Goal: Task Accomplishment & Management: Use online tool/utility

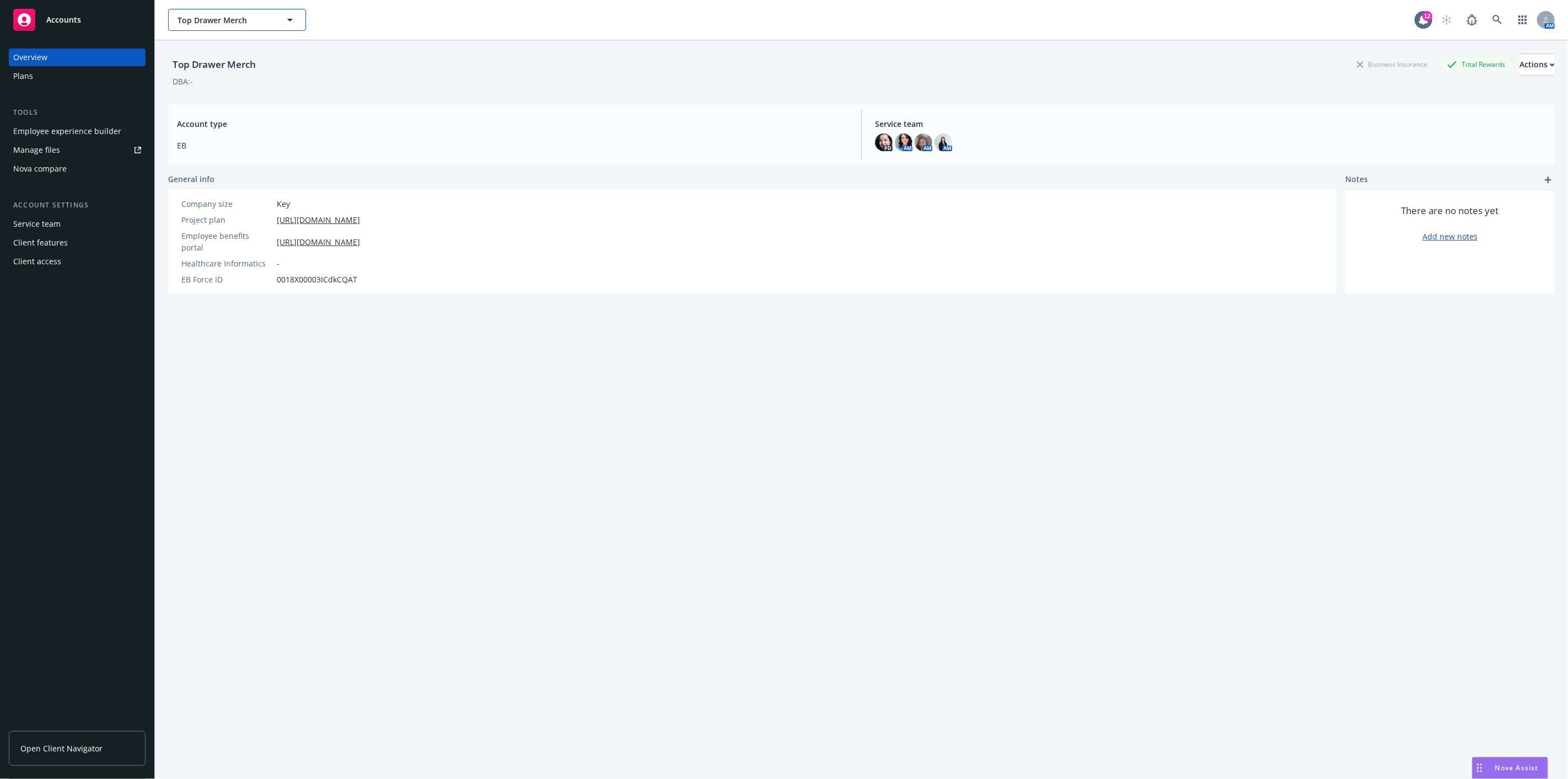
click at [289, 15] on icon "button" at bounding box center [290, 20] width 13 height 13
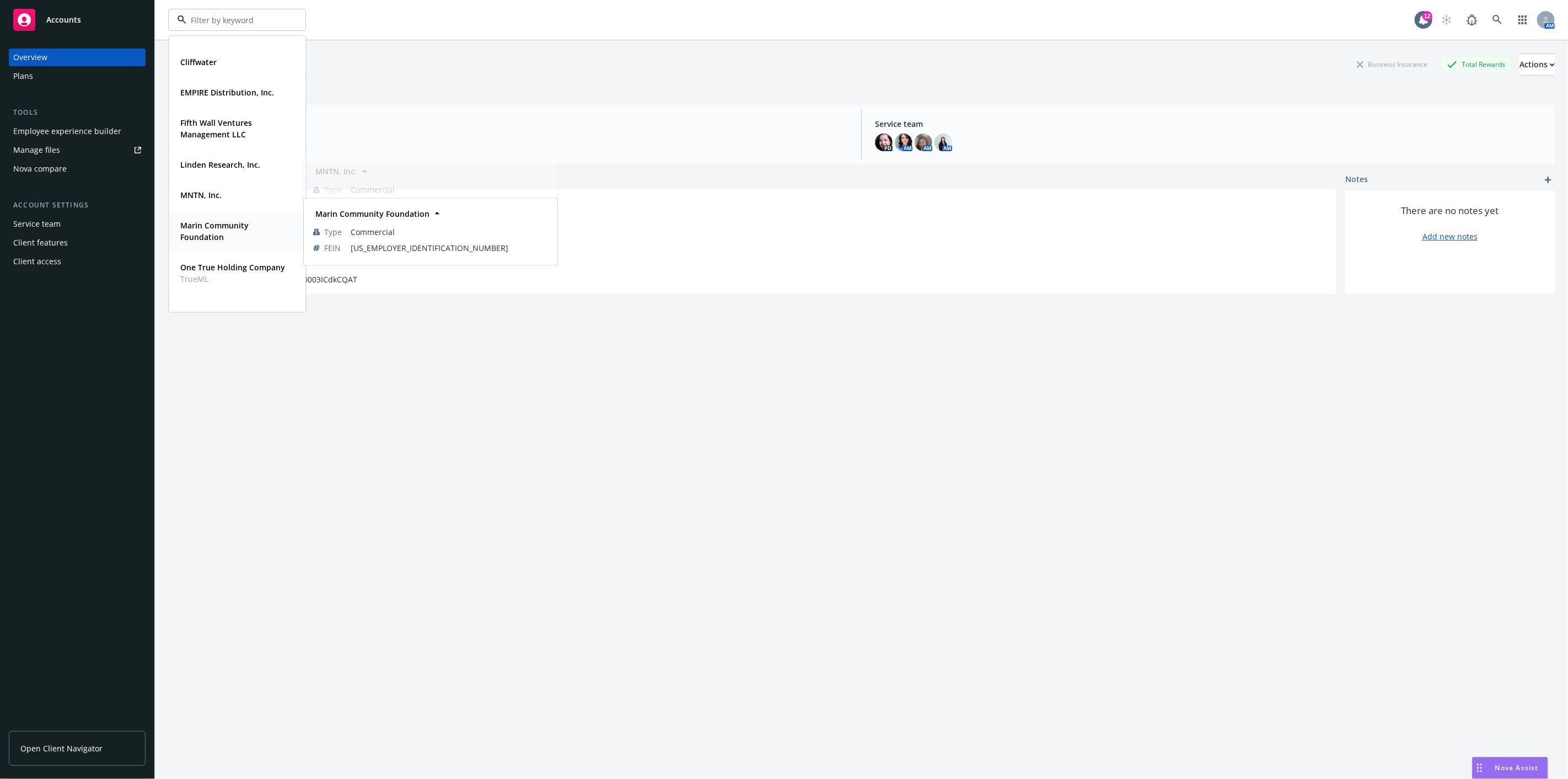
click at [201, 225] on strong "Marin Community Foundation" at bounding box center [214, 231] width 68 height 22
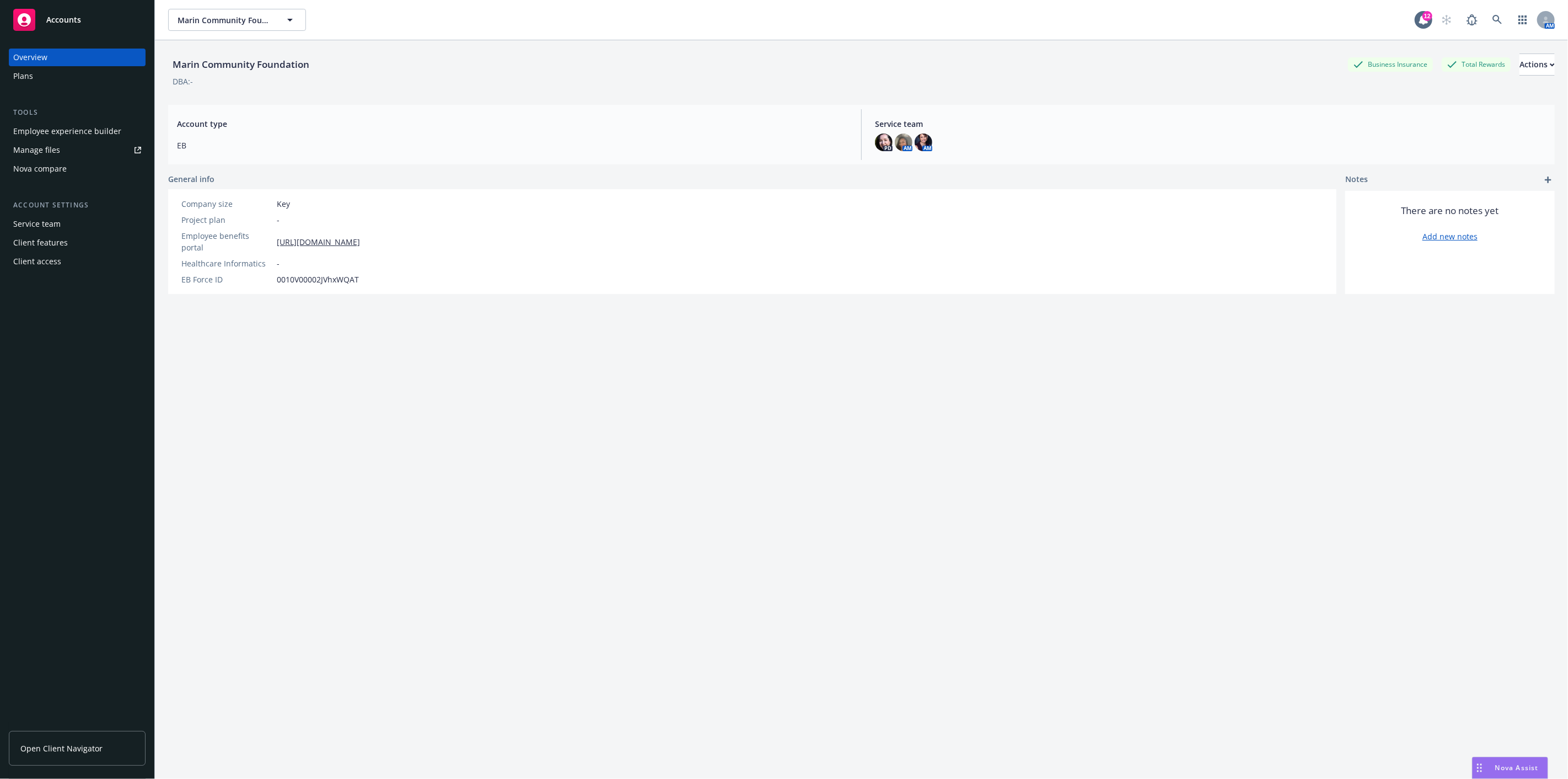
click at [85, 127] on div "Employee experience builder" at bounding box center [68, 131] width 108 height 18
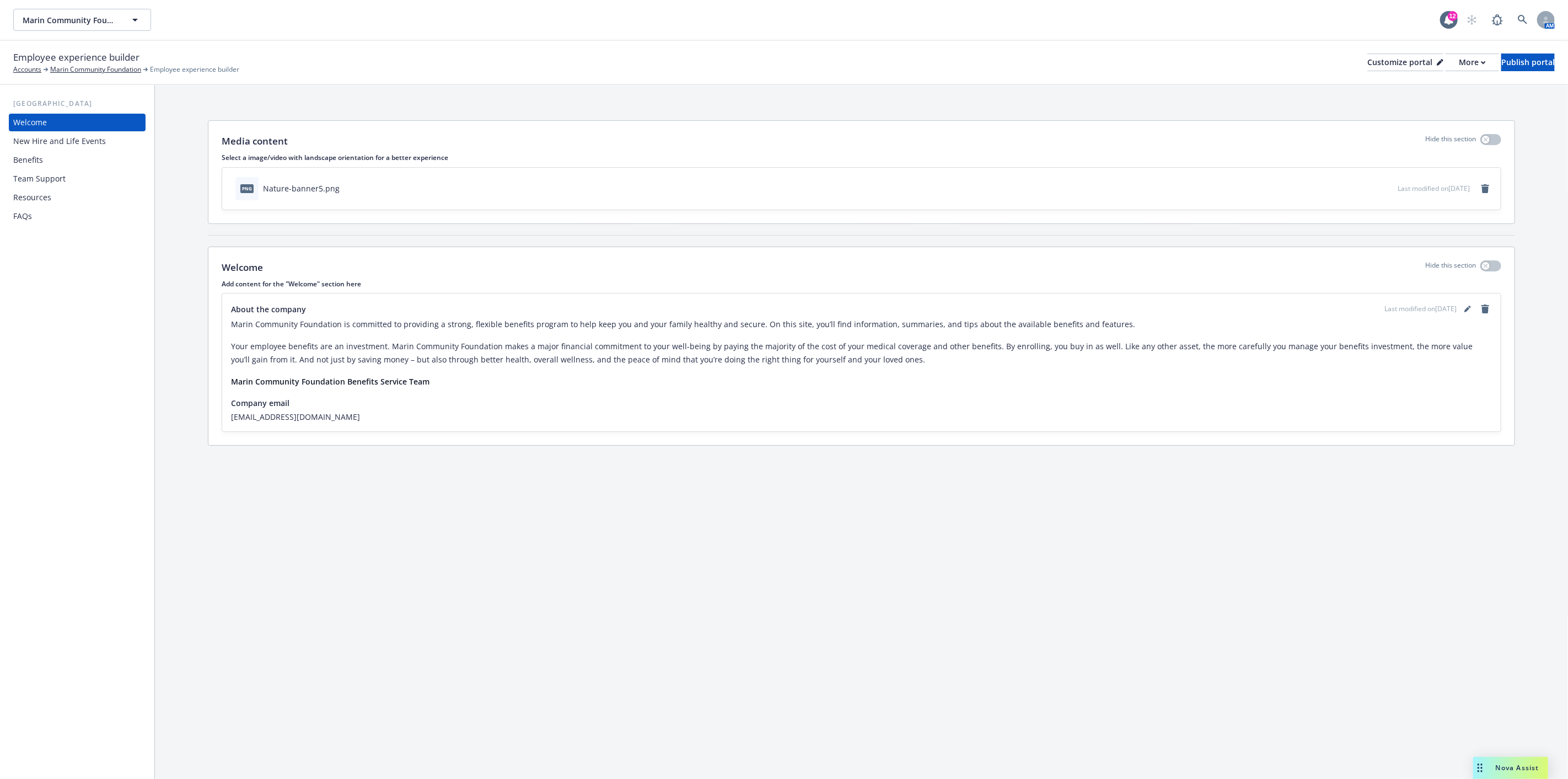
click at [25, 195] on div "Resources" at bounding box center [32, 197] width 38 height 18
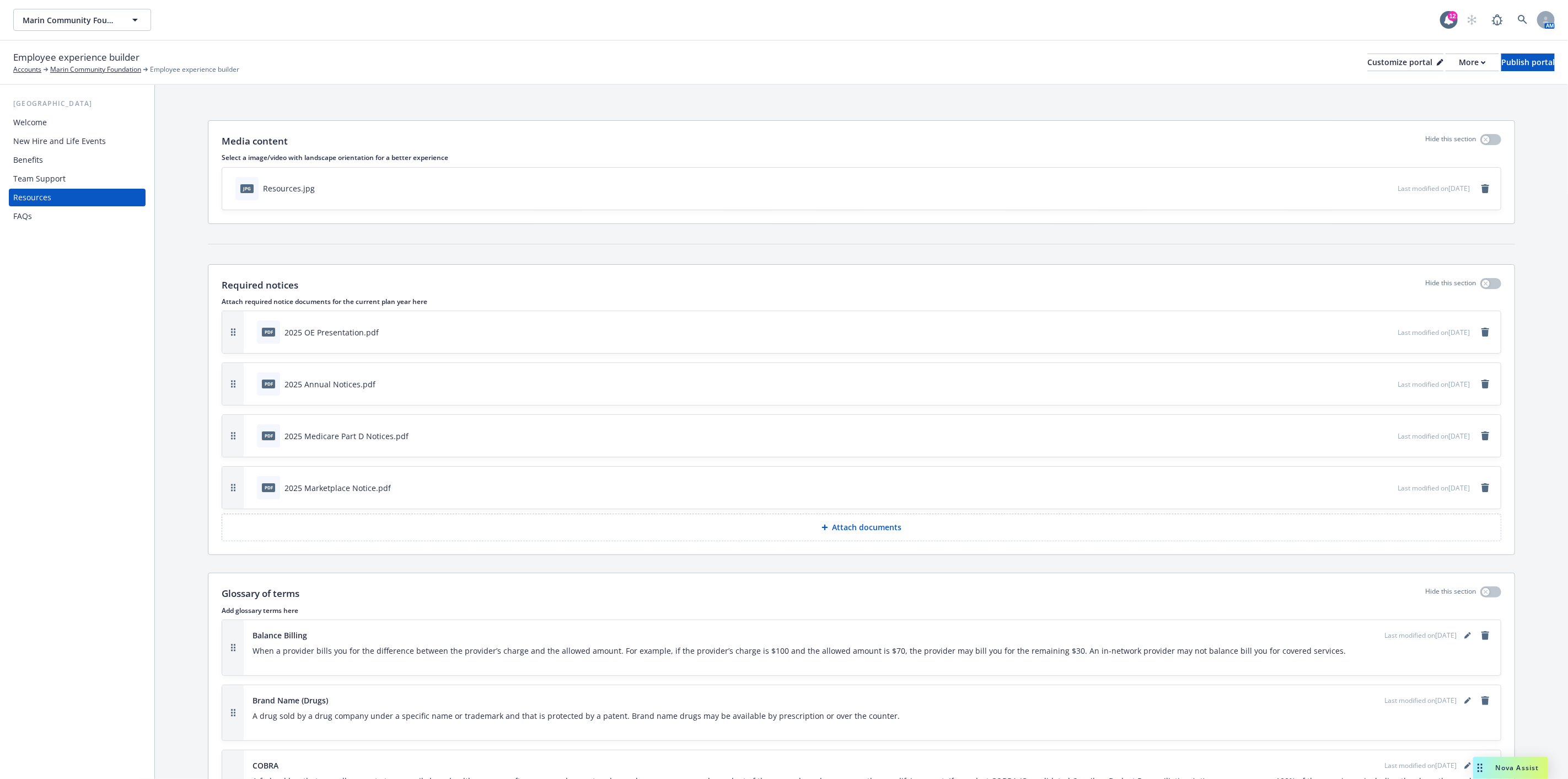
click at [40, 178] on div "Team Support" at bounding box center [40, 178] width 52 height 18
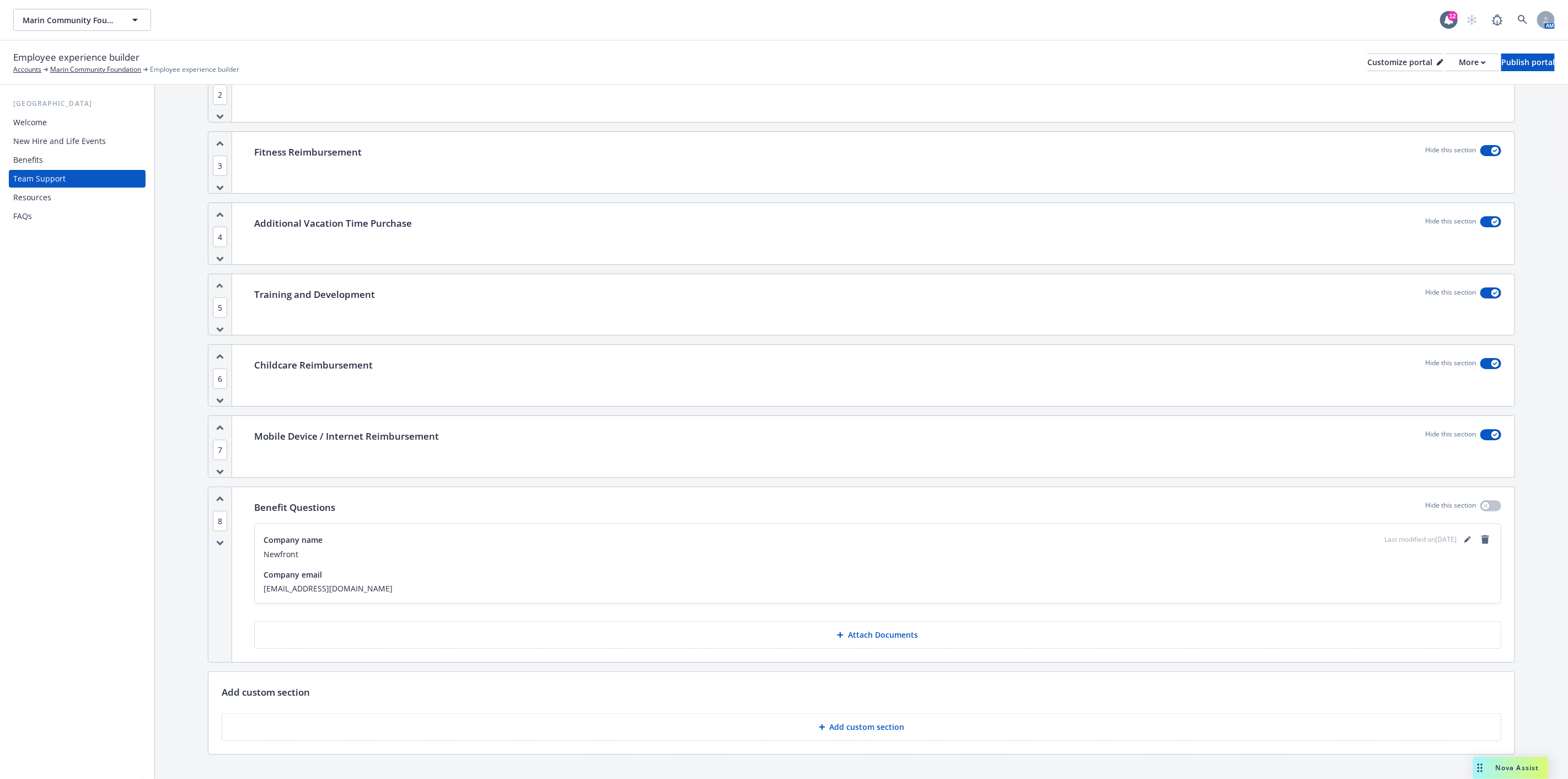
scroll to position [286, 0]
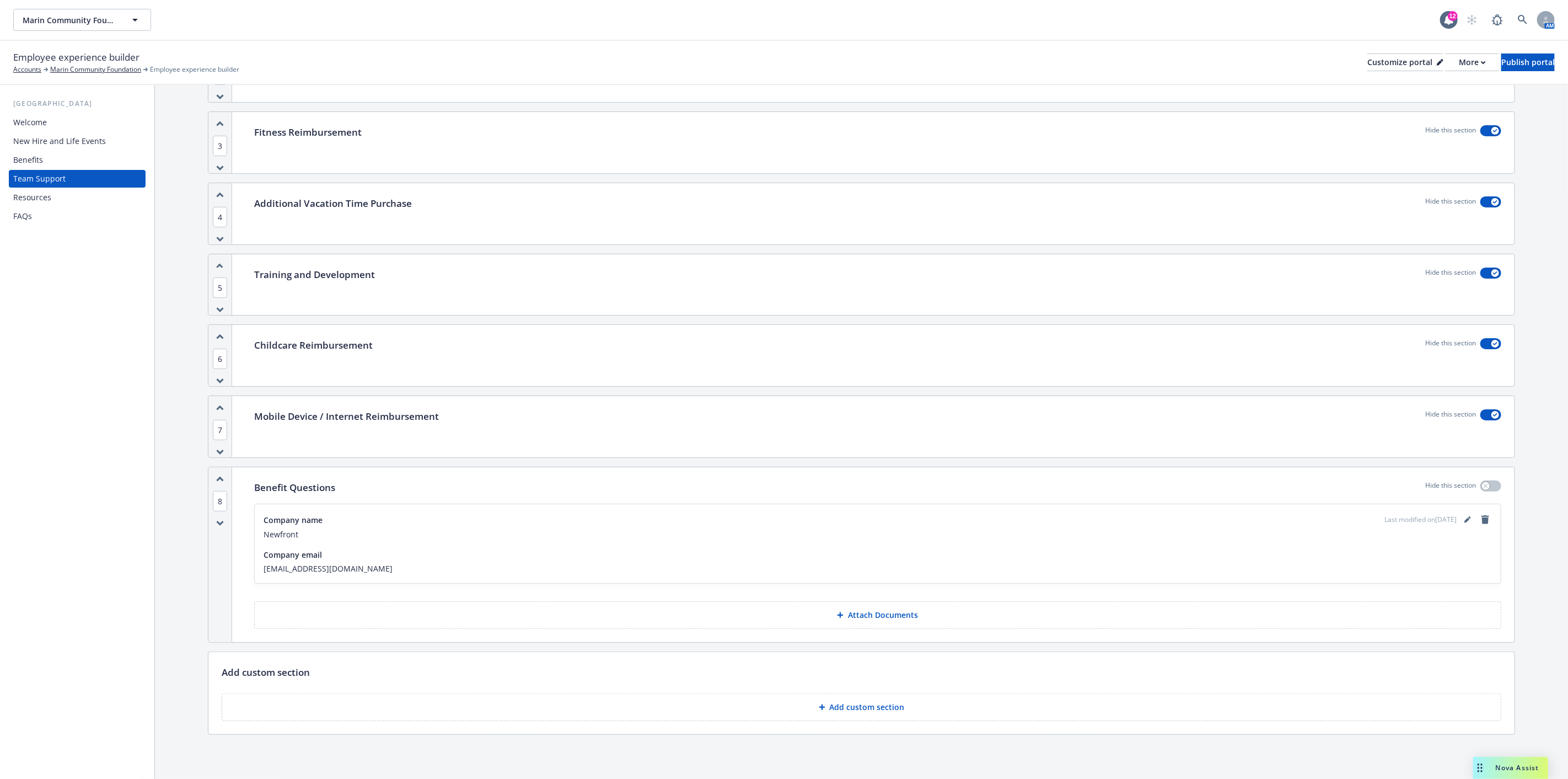
click at [63, 137] on div "New Hire and Life Events" at bounding box center [60, 141] width 93 height 18
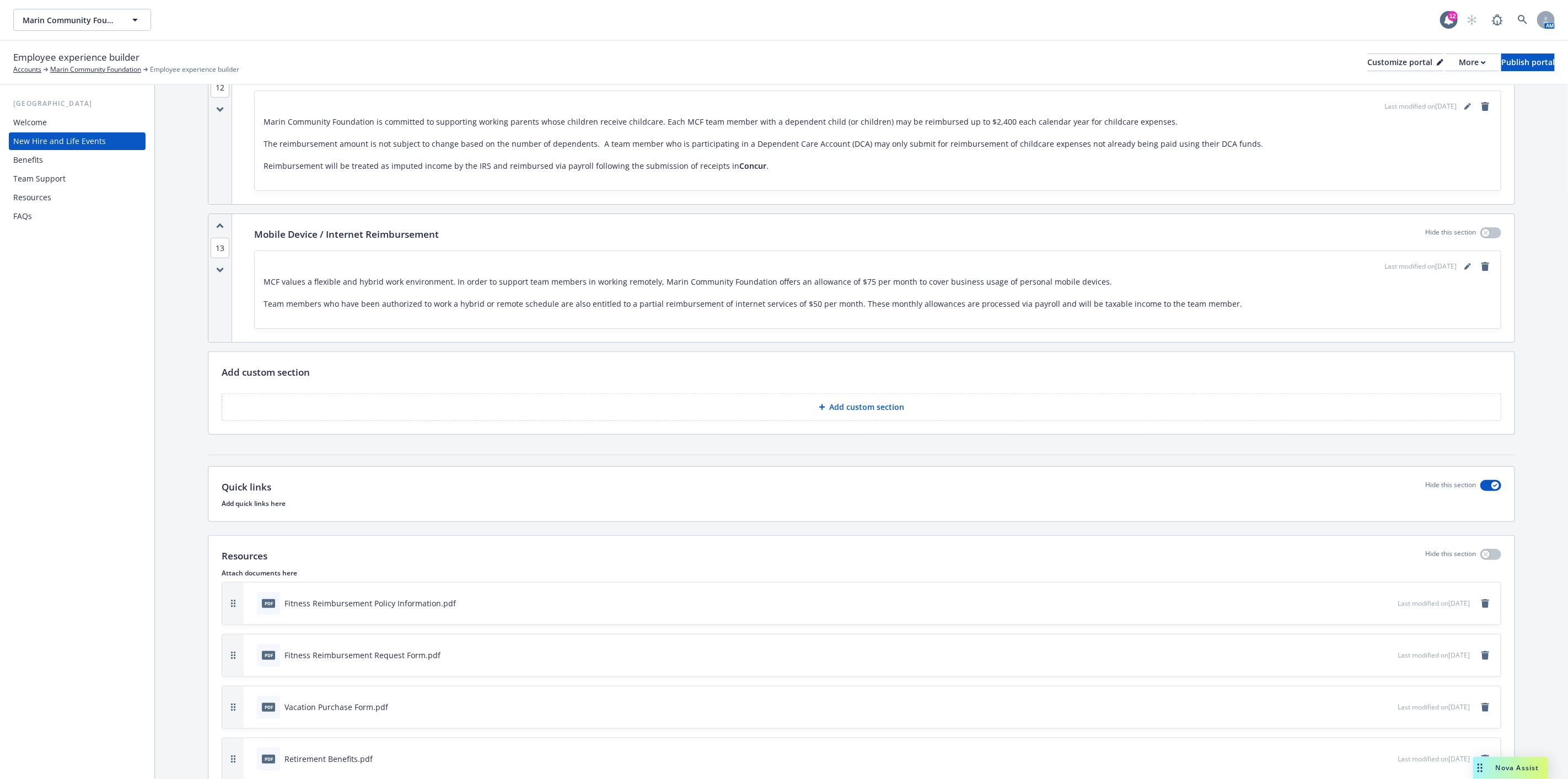
scroll to position [4195, 0]
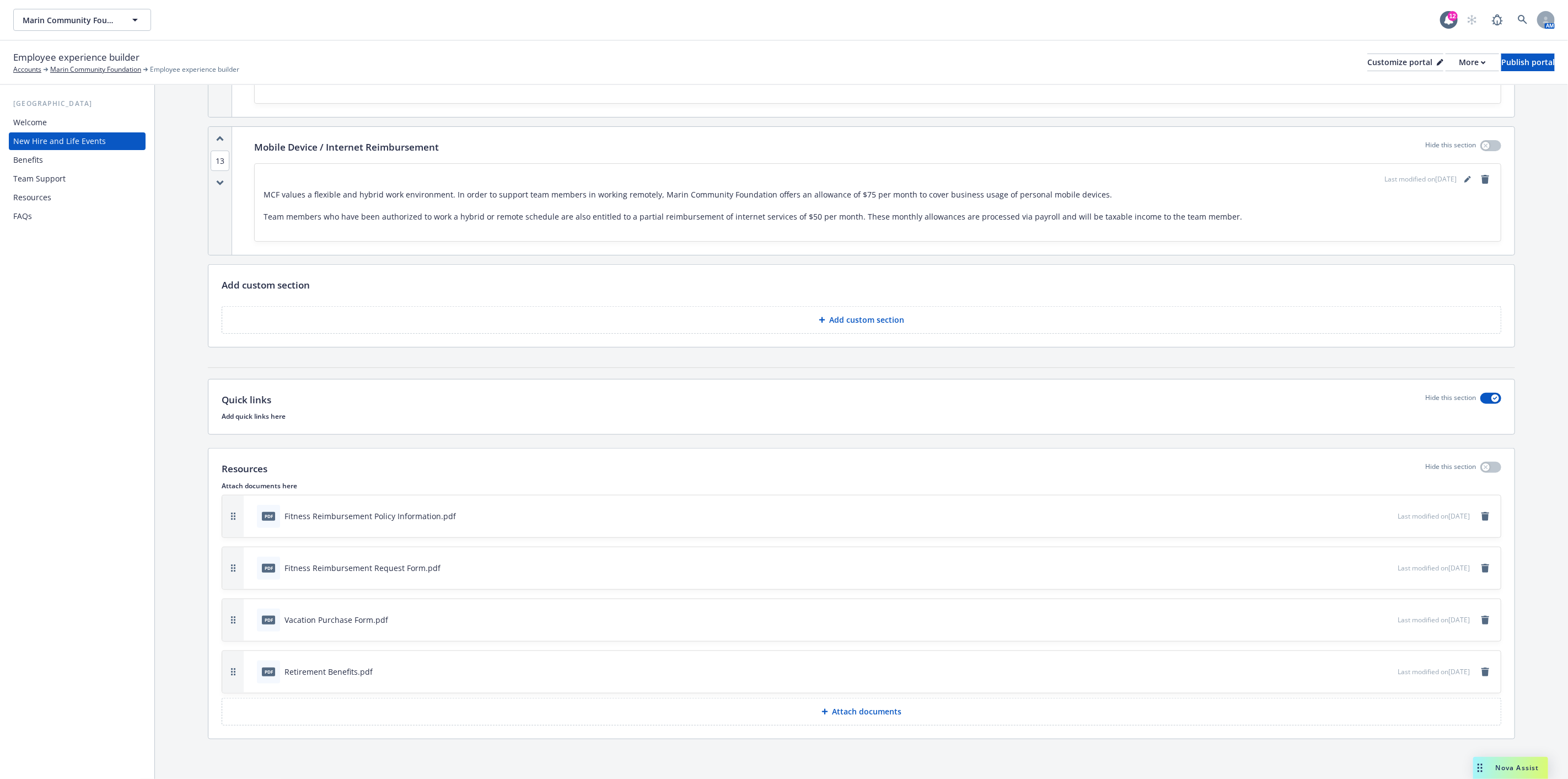
click at [862, 711] on p "Attach documents" at bounding box center [867, 711] width 69 height 11
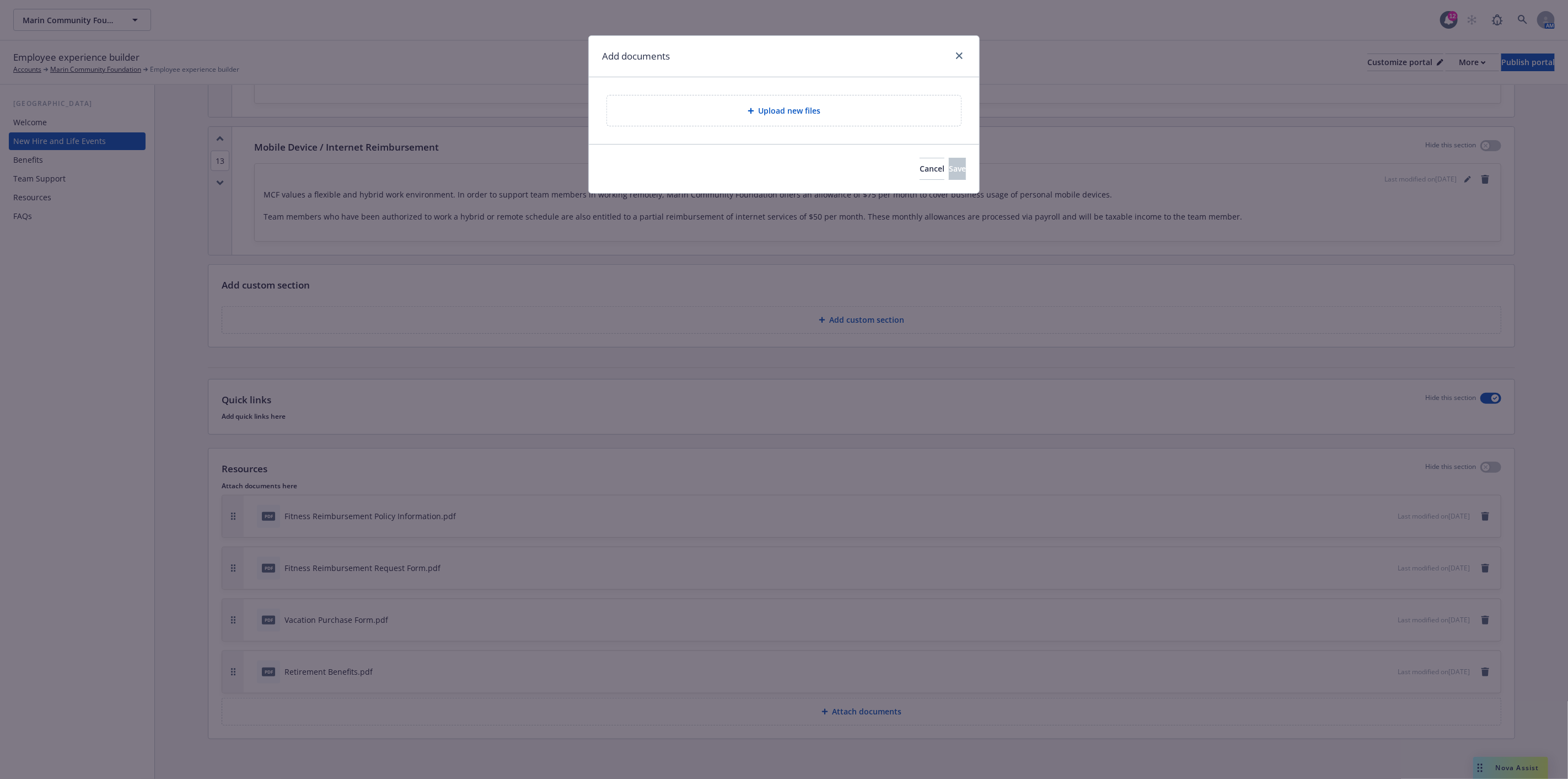
click at [803, 115] on span "Upload new files" at bounding box center [789, 110] width 62 height 12
click at [957, 53] on icon "close" at bounding box center [959, 55] width 7 height 7
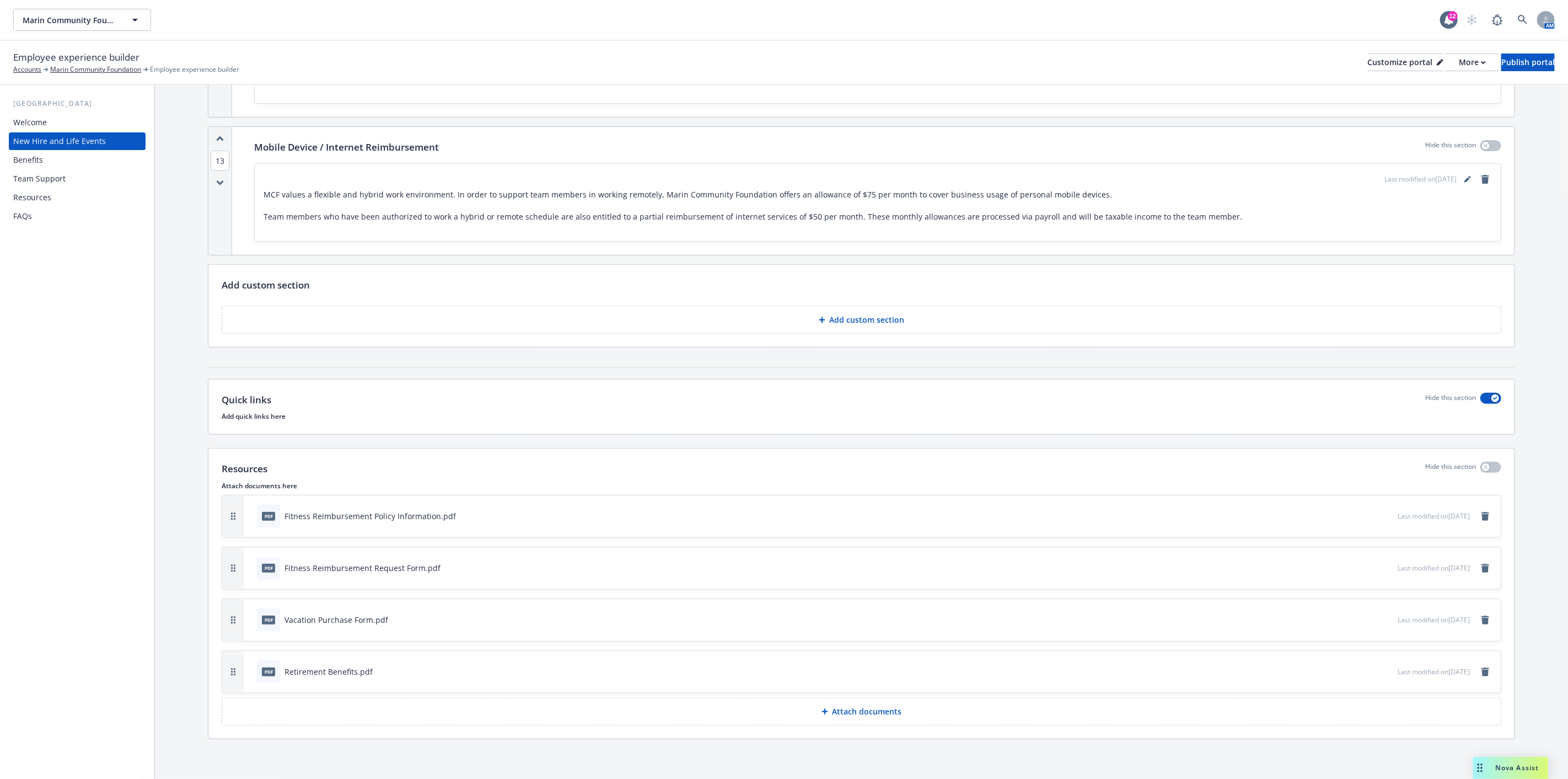
click at [863, 315] on p "Add custom section" at bounding box center [867, 320] width 75 height 11
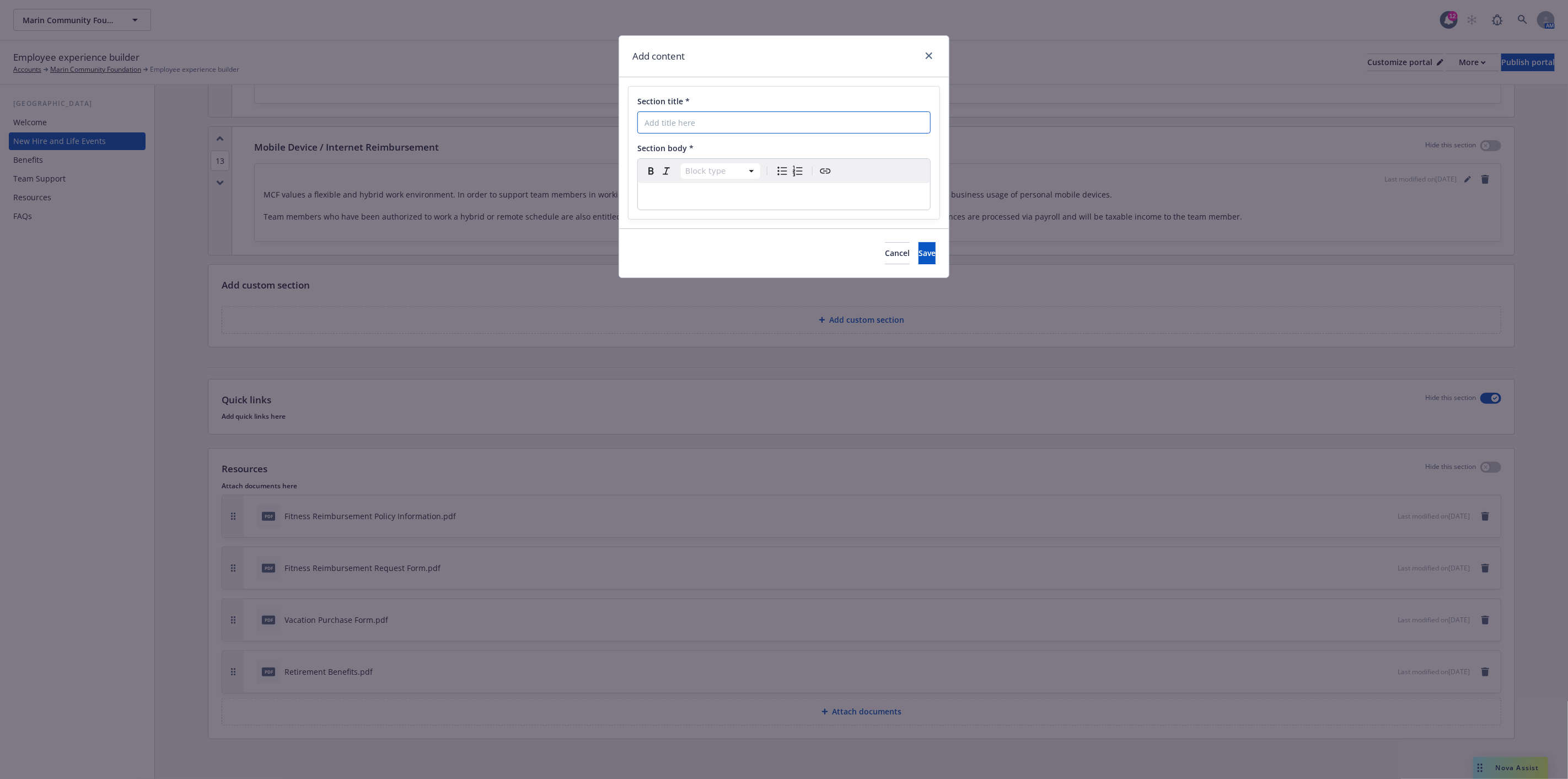
click at [709, 123] on input "Section title *" at bounding box center [784, 122] width 293 height 22
type input "Additional Resources"
click at [885, 250] on span "Cancel" at bounding box center [897, 253] width 25 height 10
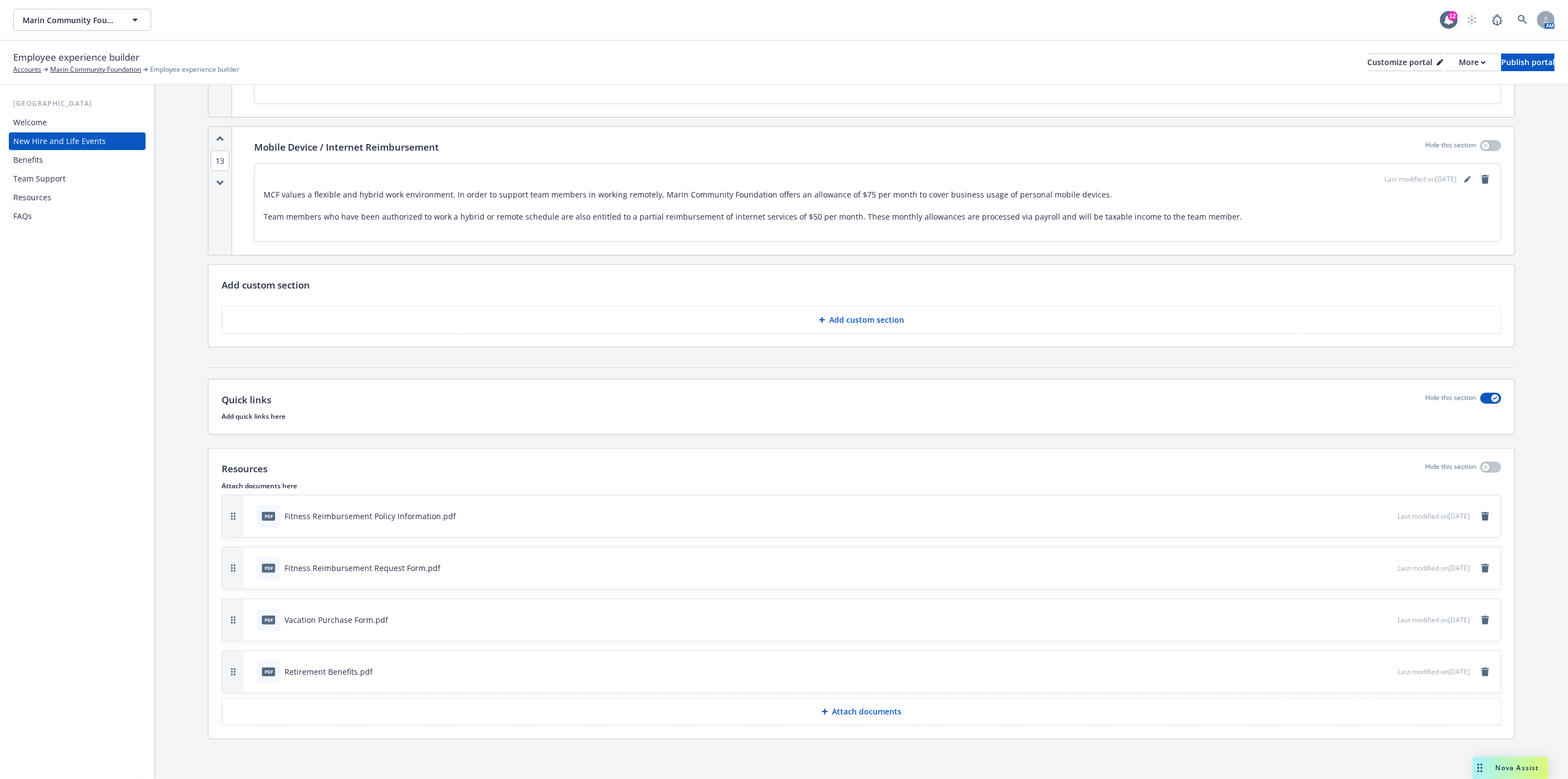
click at [58, 194] on div "Resources" at bounding box center [77, 197] width 128 height 18
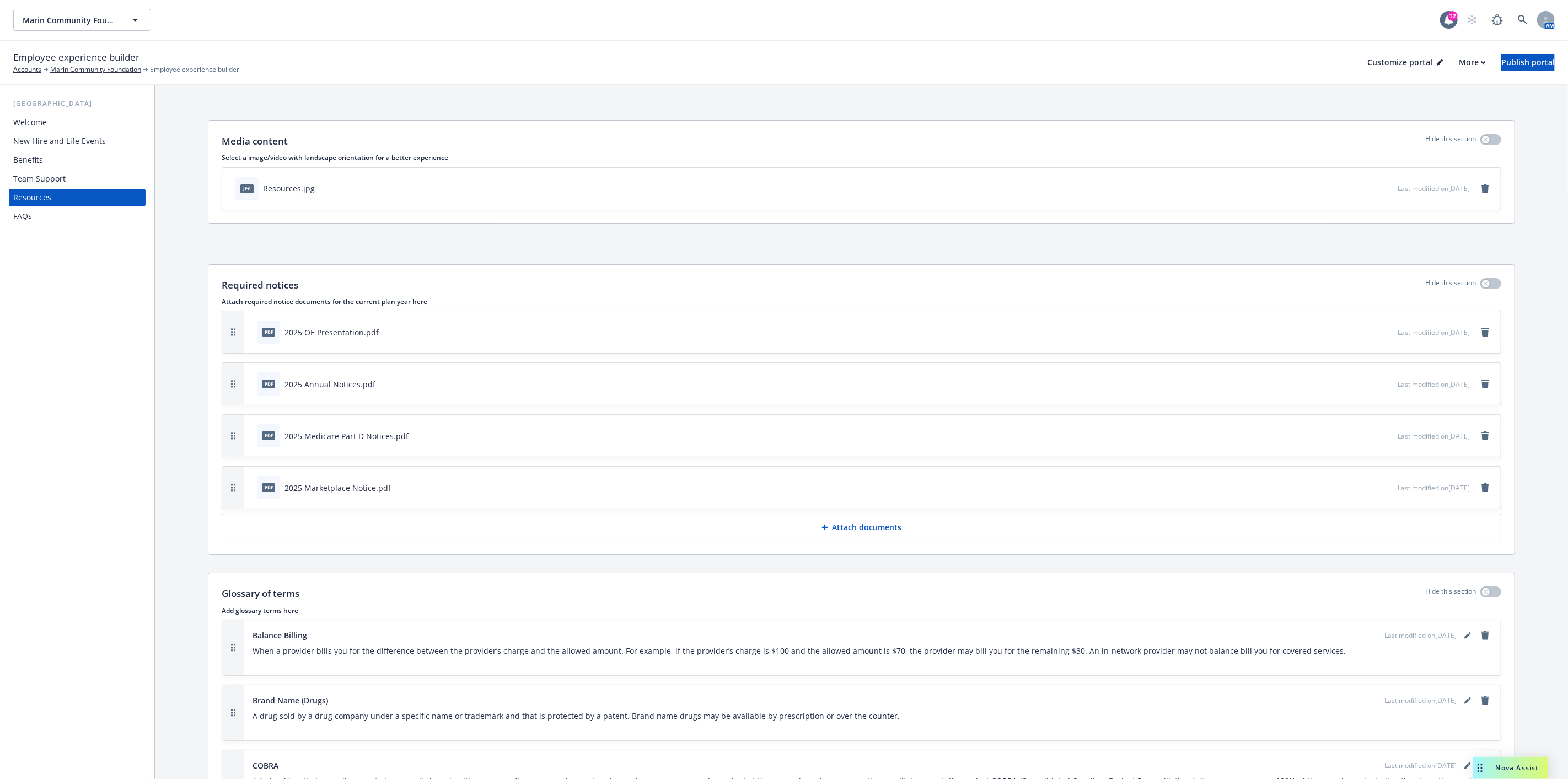
click at [881, 526] on p "Attach documents" at bounding box center [867, 527] width 69 height 11
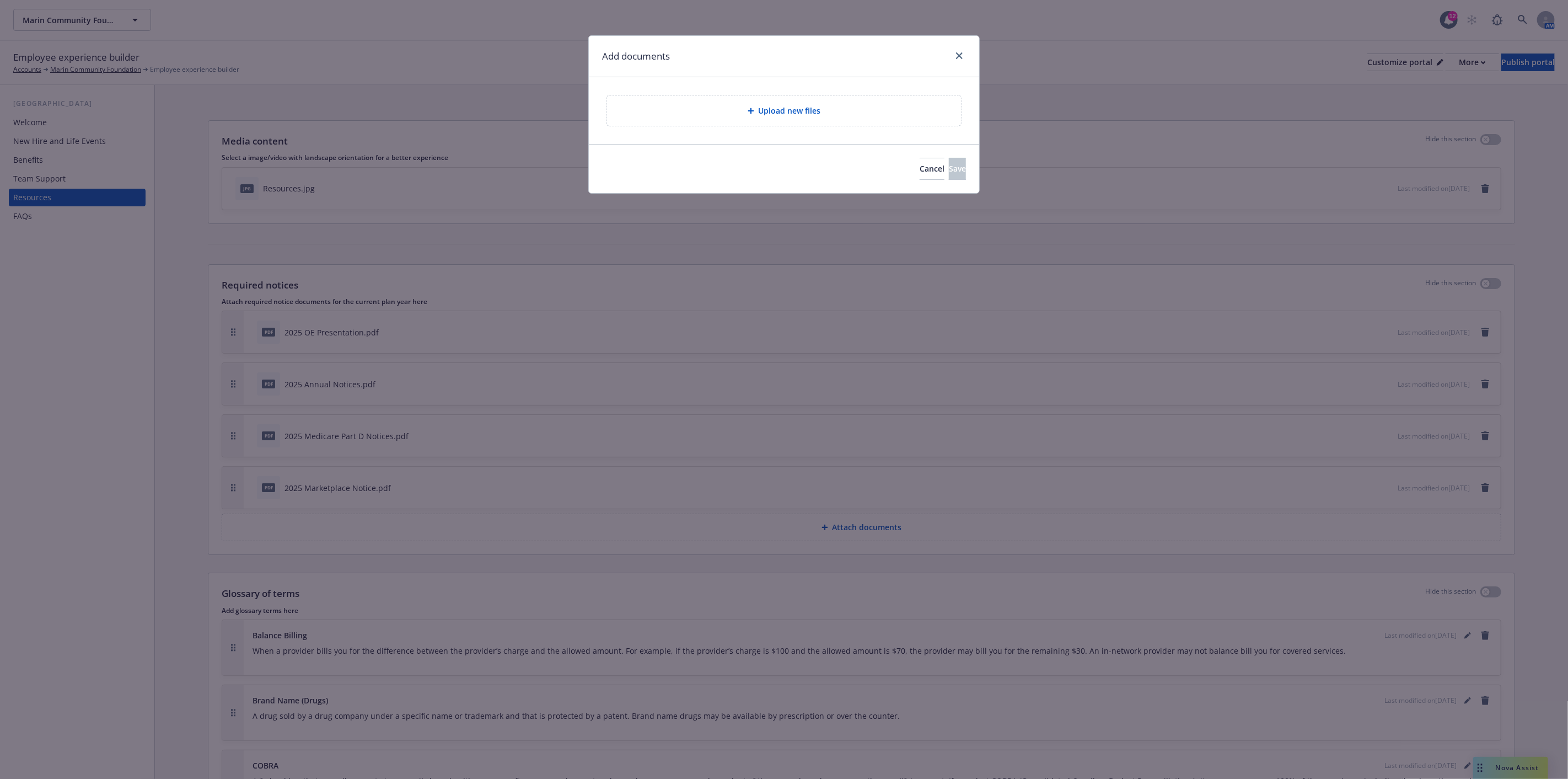
click at [797, 116] on span "Upload new files" at bounding box center [789, 110] width 62 height 12
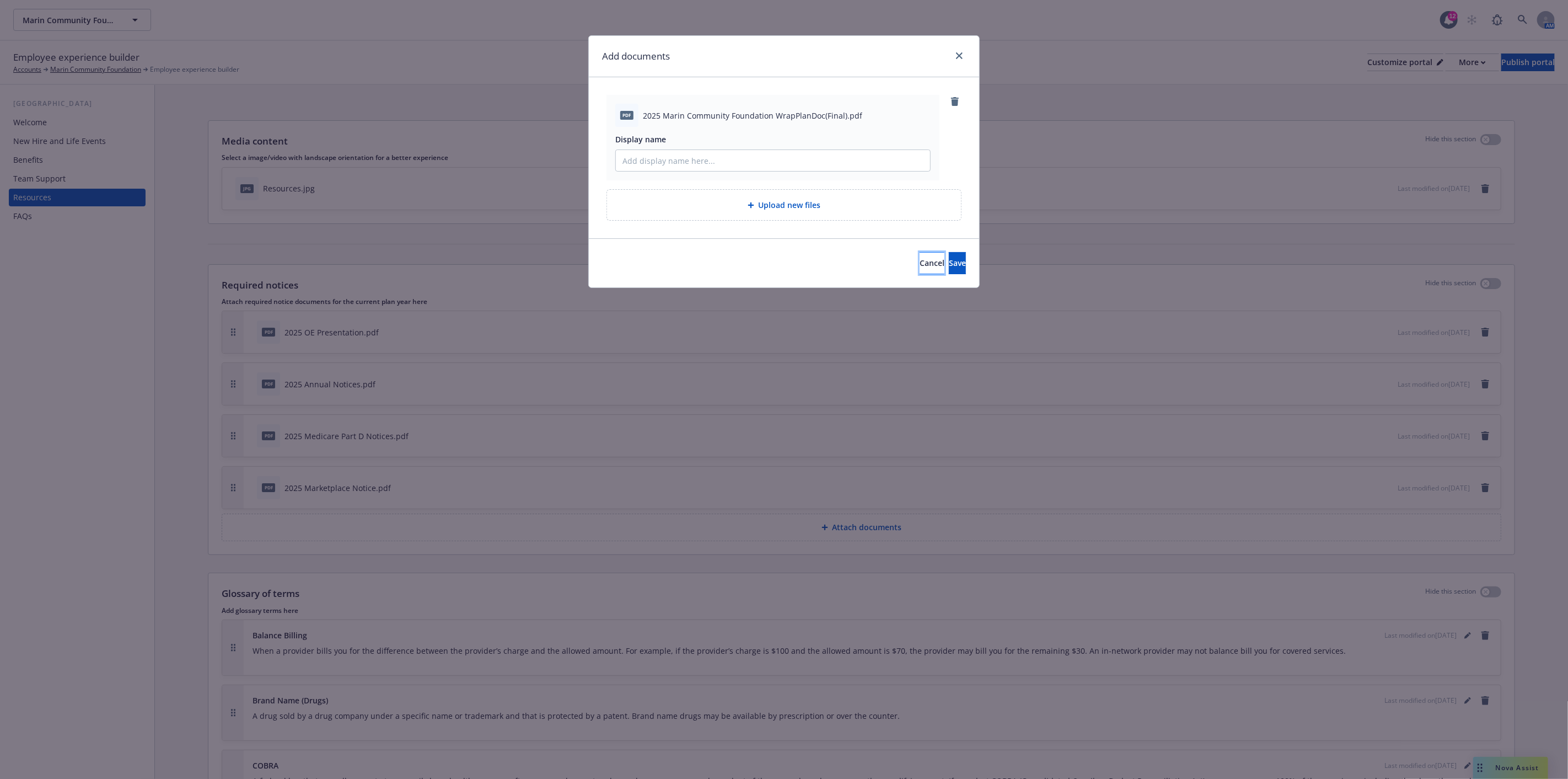
click at [920, 263] on span "Cancel" at bounding box center [932, 263] width 25 height 10
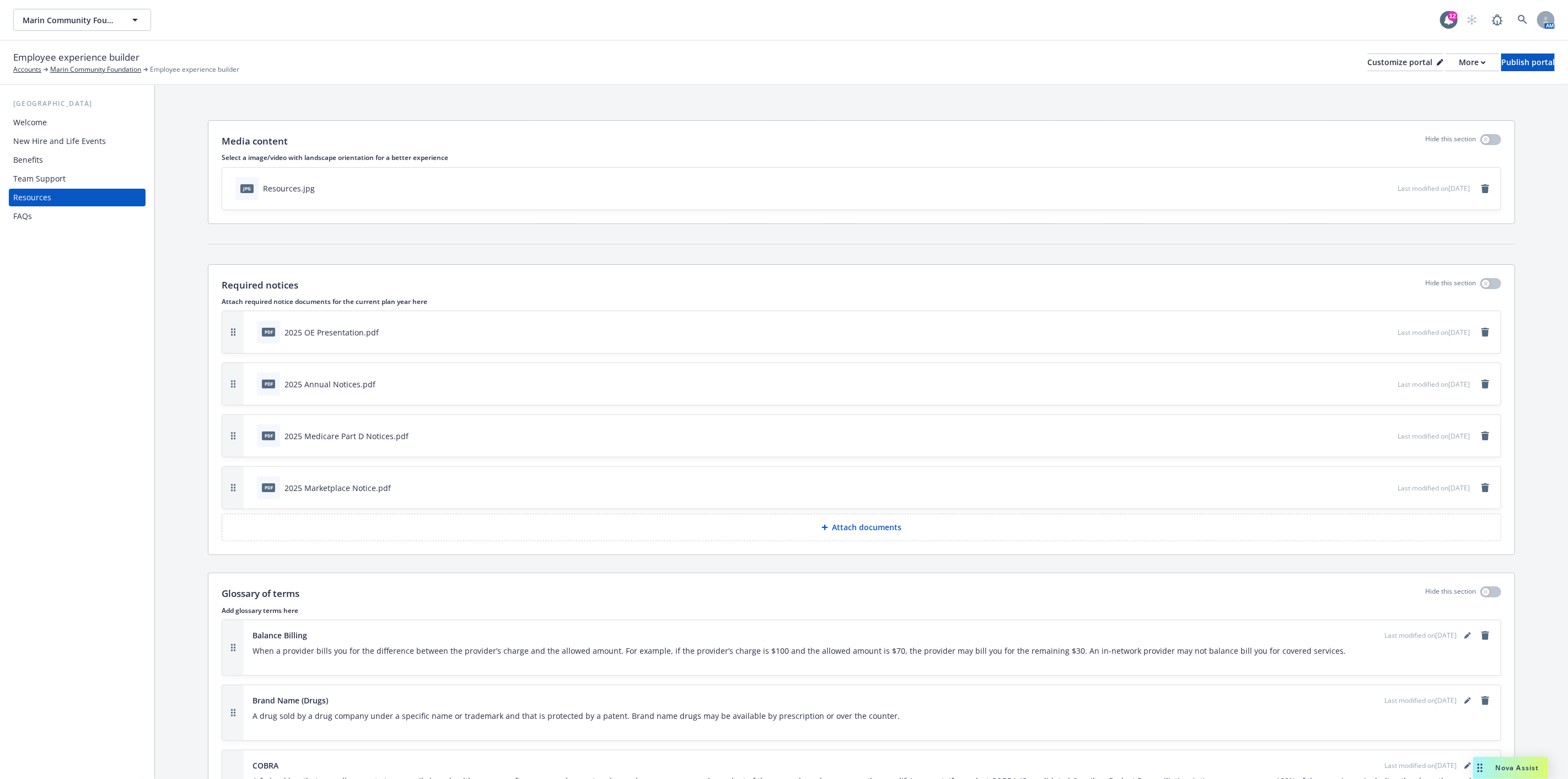
click at [857, 532] on p "Attach documents" at bounding box center [867, 527] width 69 height 11
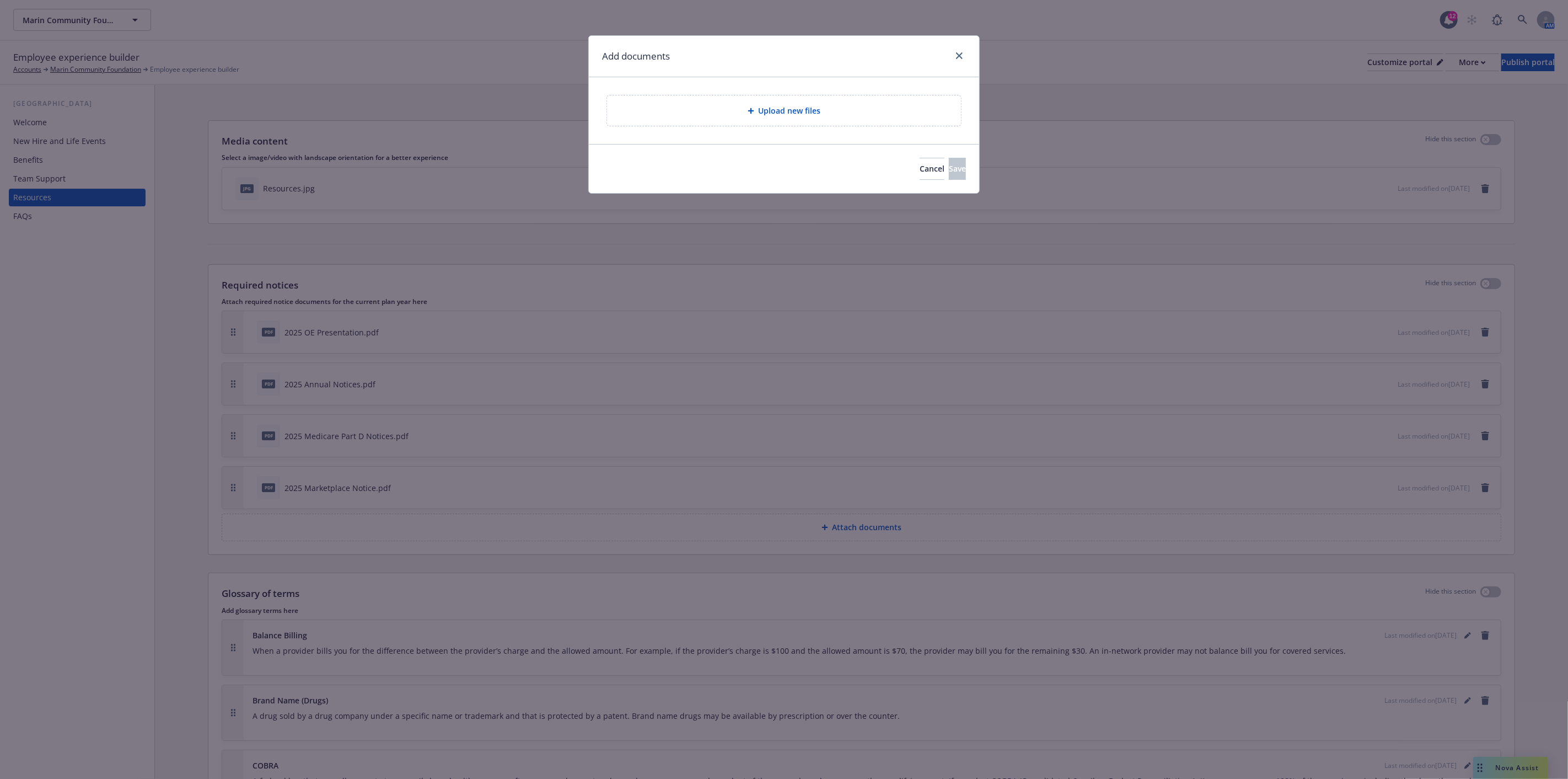
click at [735, 108] on div "Upload new files" at bounding box center [784, 110] width 337 height 13
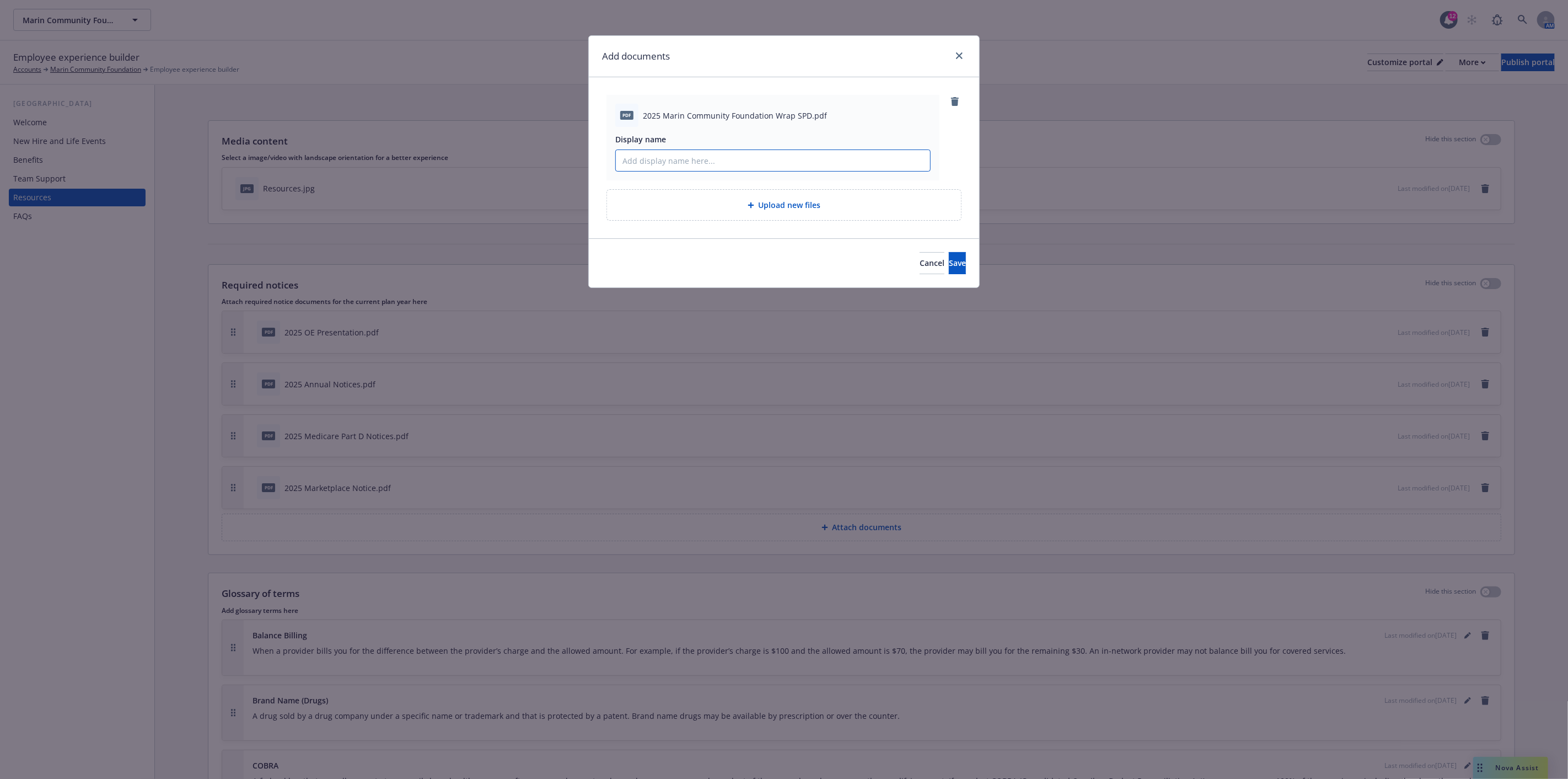
click at [671, 166] on input "Display name" at bounding box center [773, 160] width 314 height 21
type input "2025 Wrap SPD"
drag, startPoint x: 934, startPoint y: 264, endPoint x: 923, endPoint y: 262, distance: 11.2
click at [949, 264] on span "Save" at bounding box center [957, 263] width 17 height 10
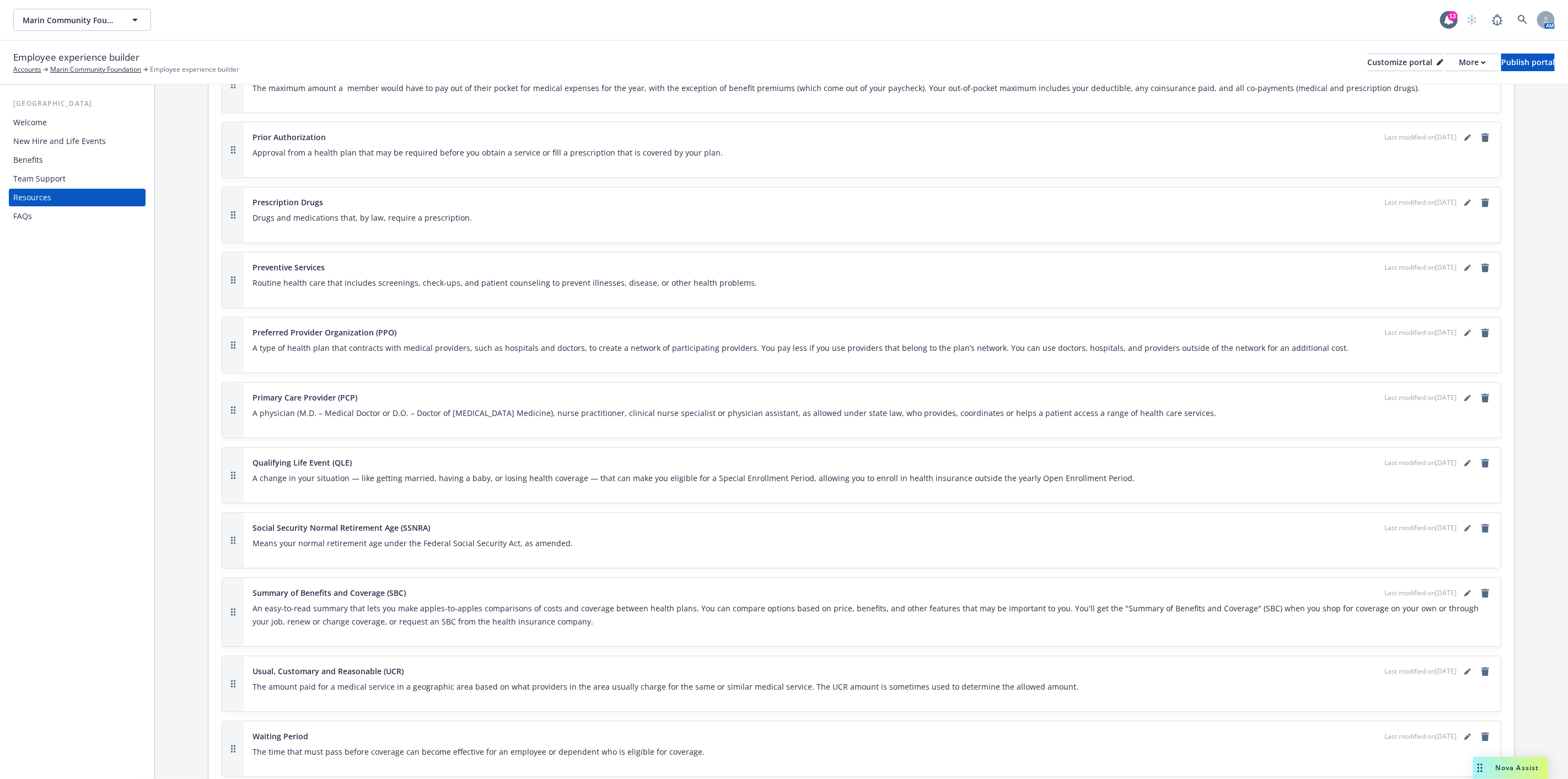
scroll to position [1853, 0]
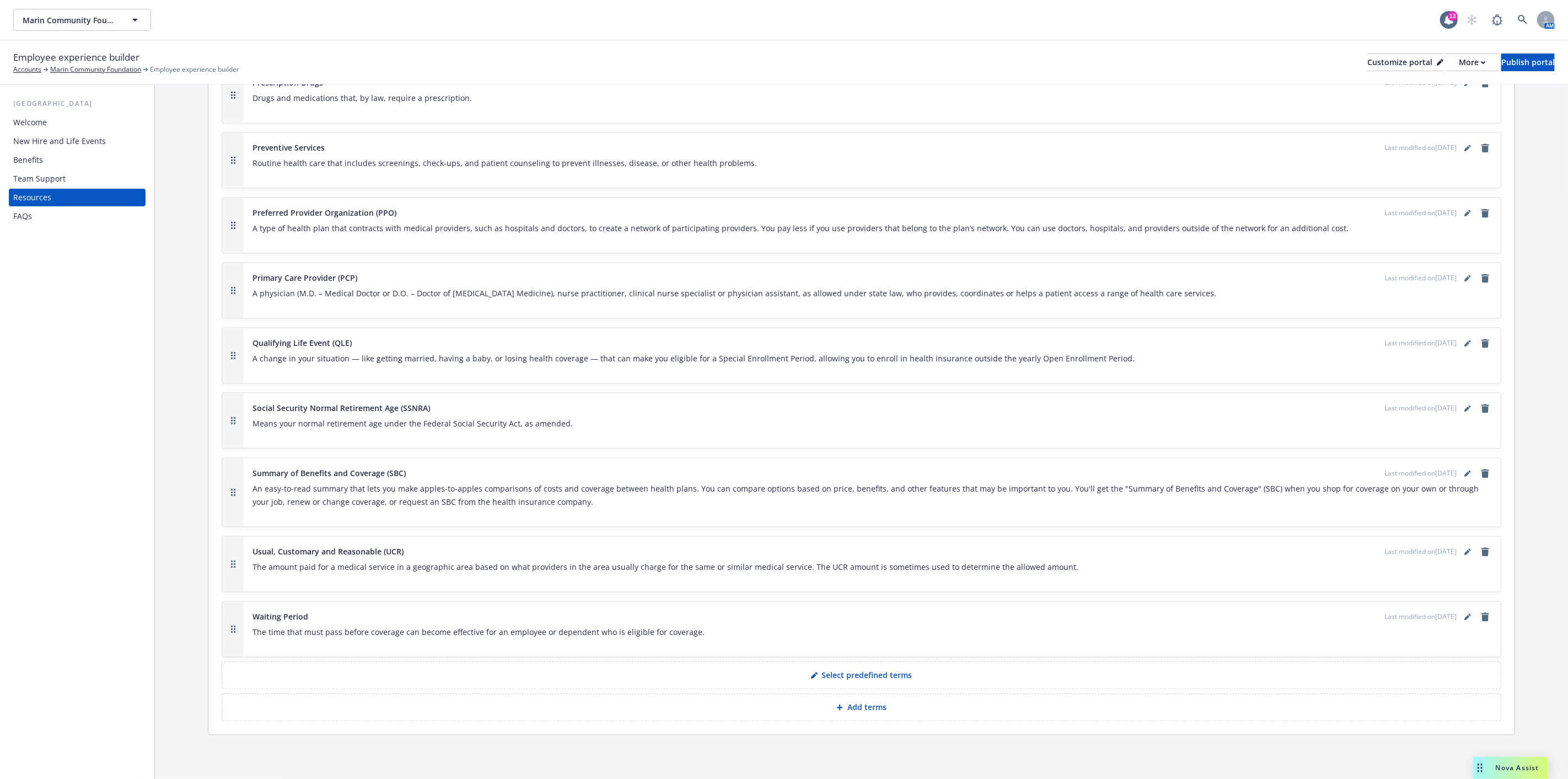
click at [59, 141] on div "New Hire and Life Events" at bounding box center [60, 141] width 93 height 18
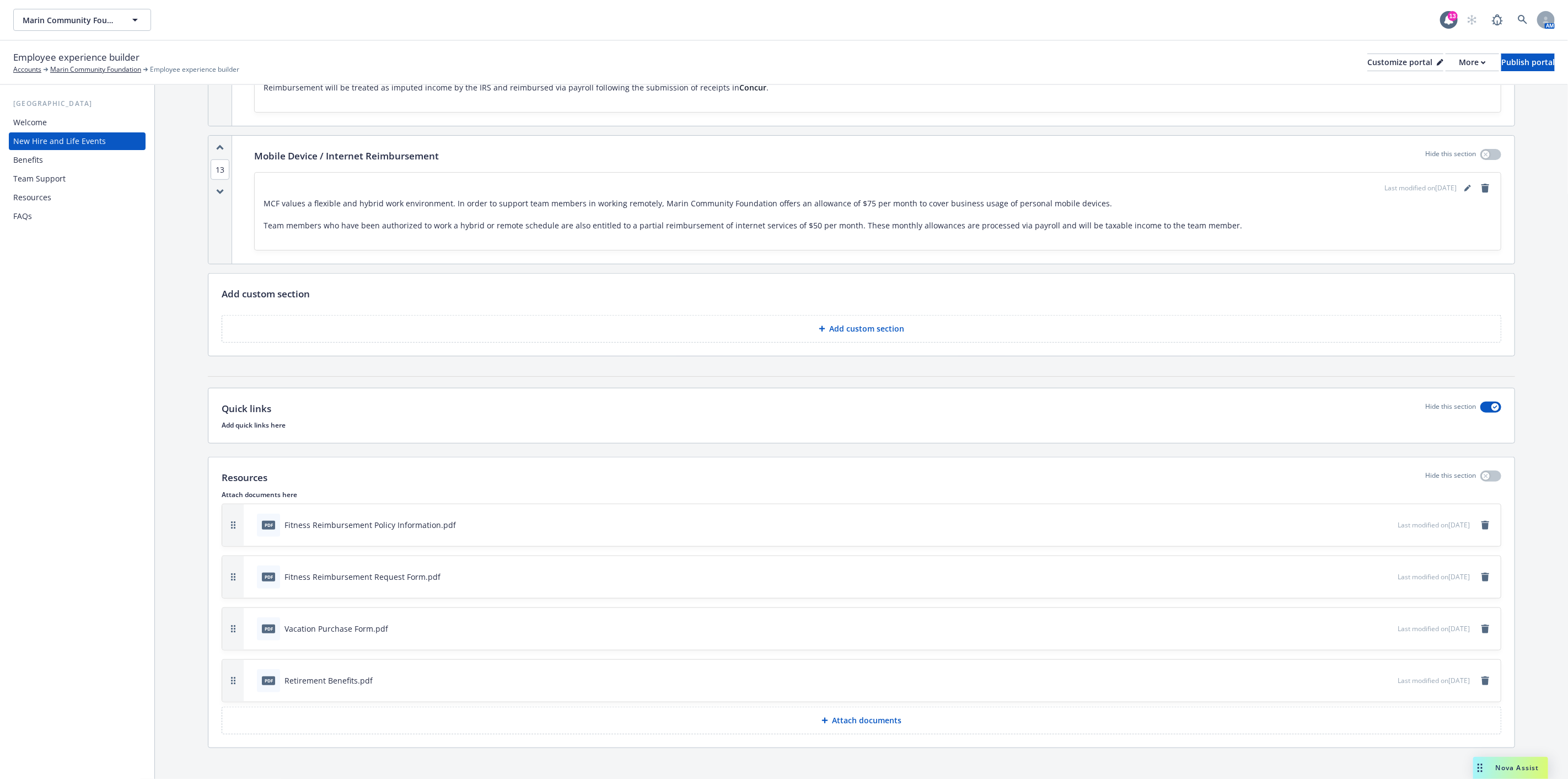
scroll to position [4195, 0]
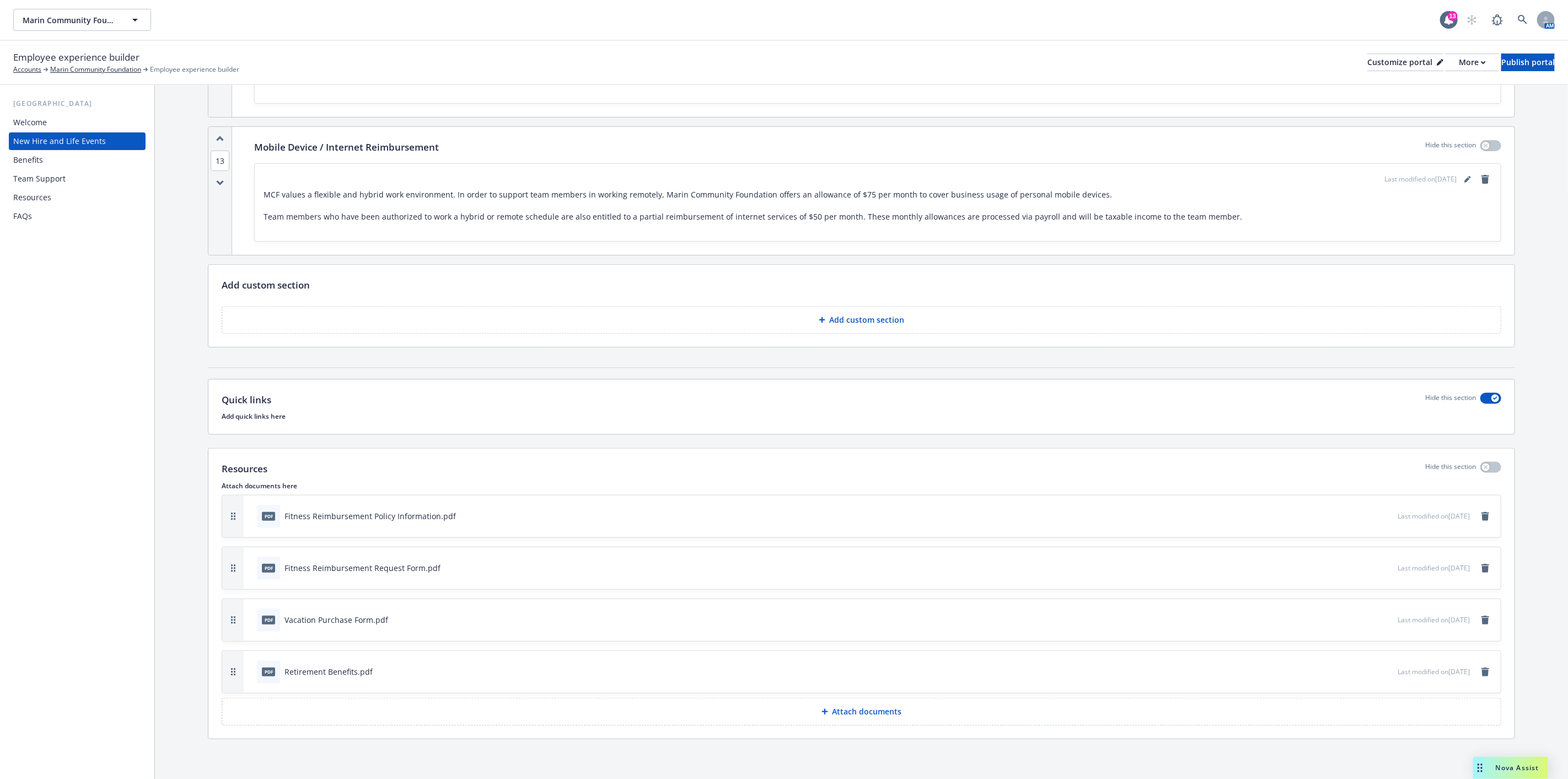
click at [64, 155] on div "Benefits" at bounding box center [77, 160] width 128 height 18
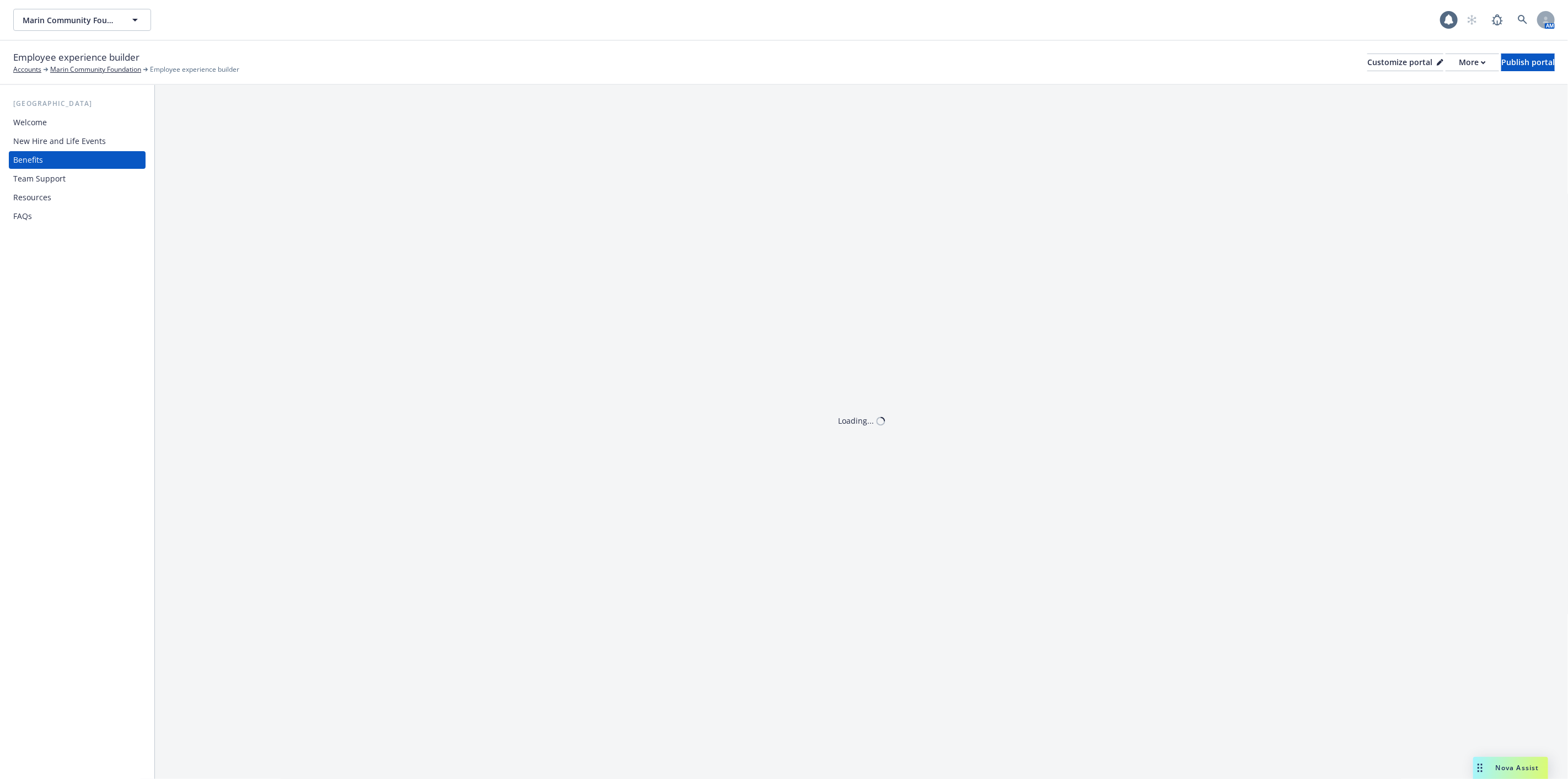
click at [61, 174] on div "Team Support" at bounding box center [40, 178] width 52 height 18
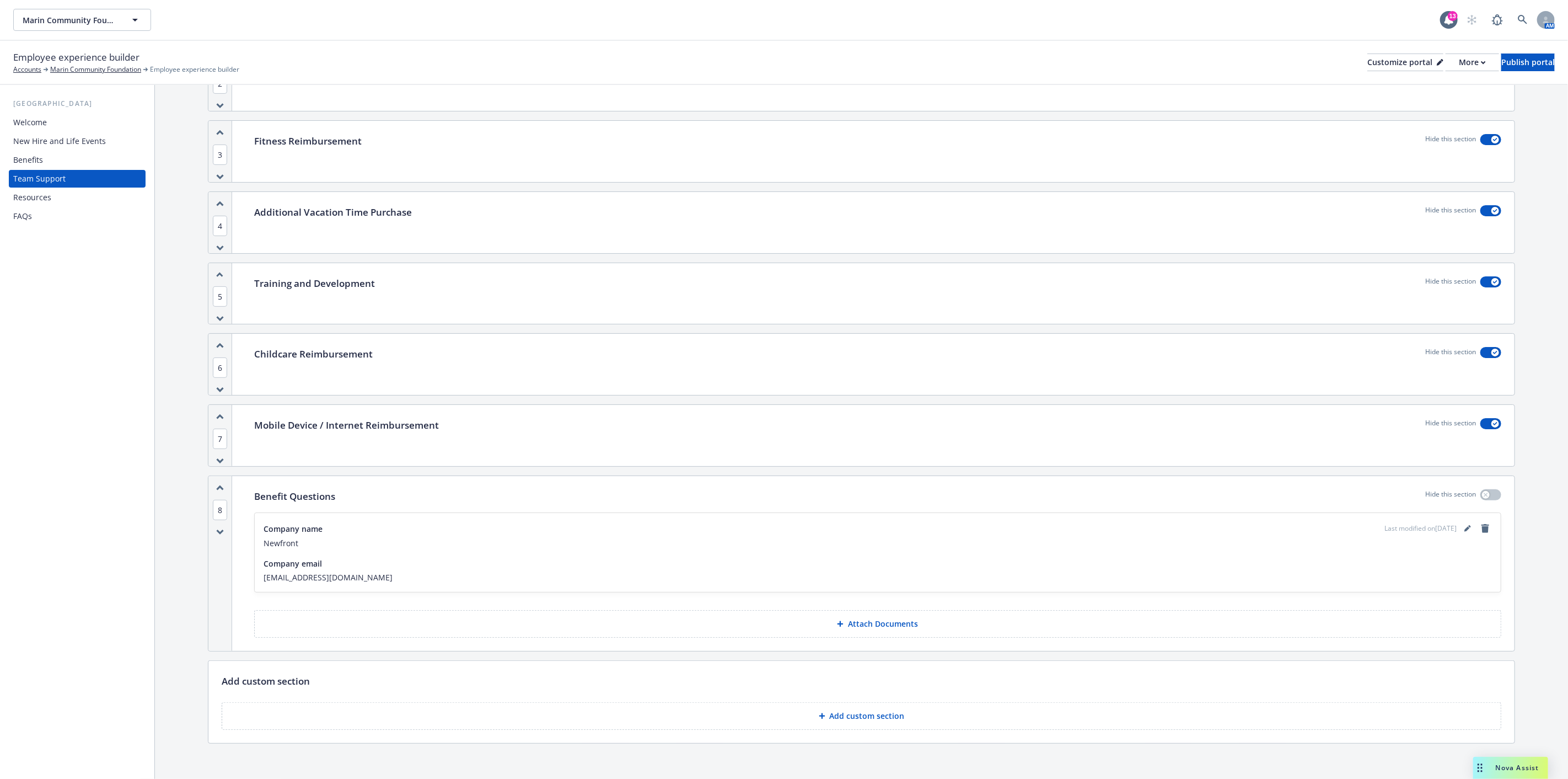
scroll to position [286, 0]
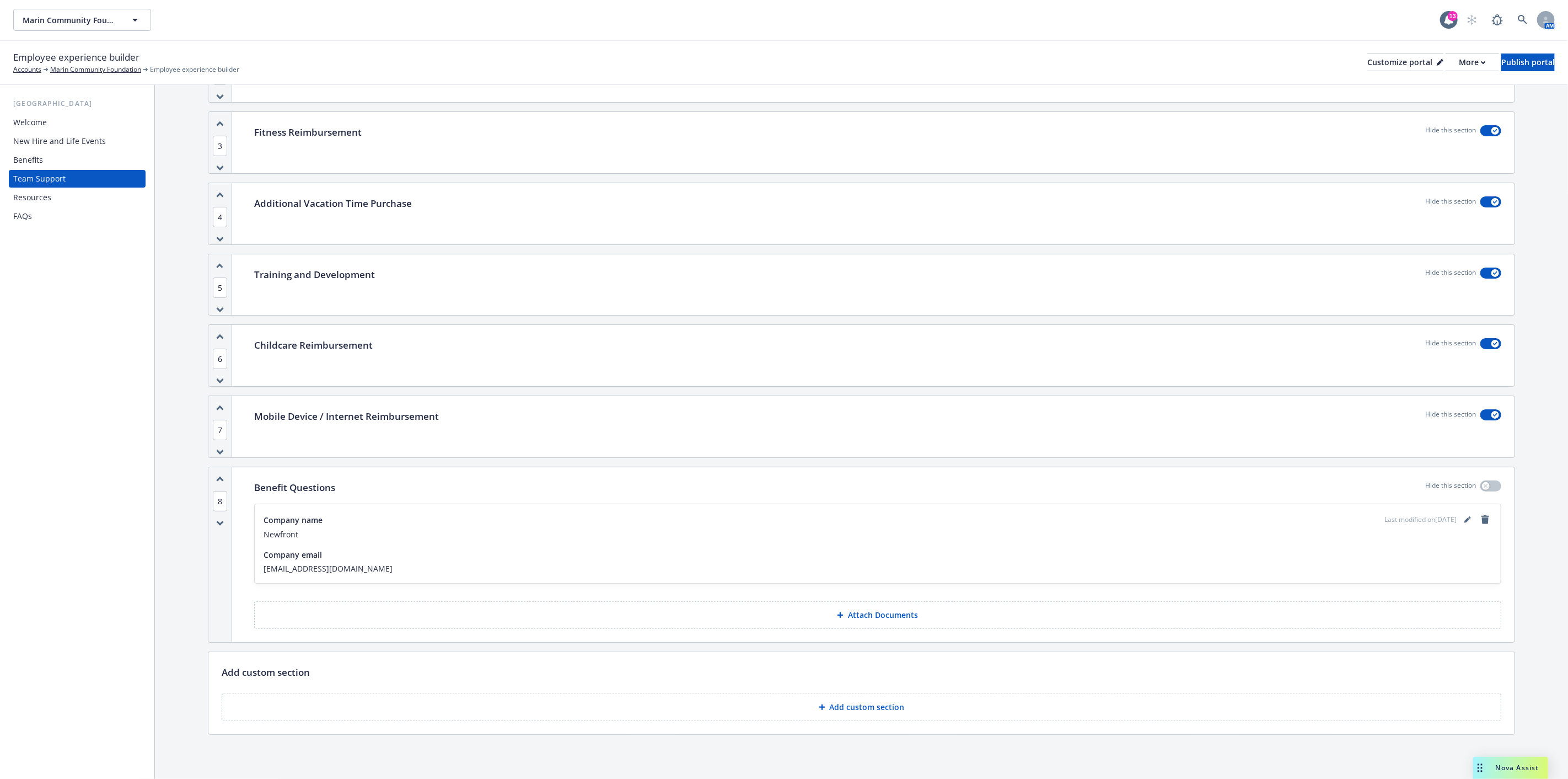
click at [38, 200] on div "Resources" at bounding box center [32, 197] width 38 height 18
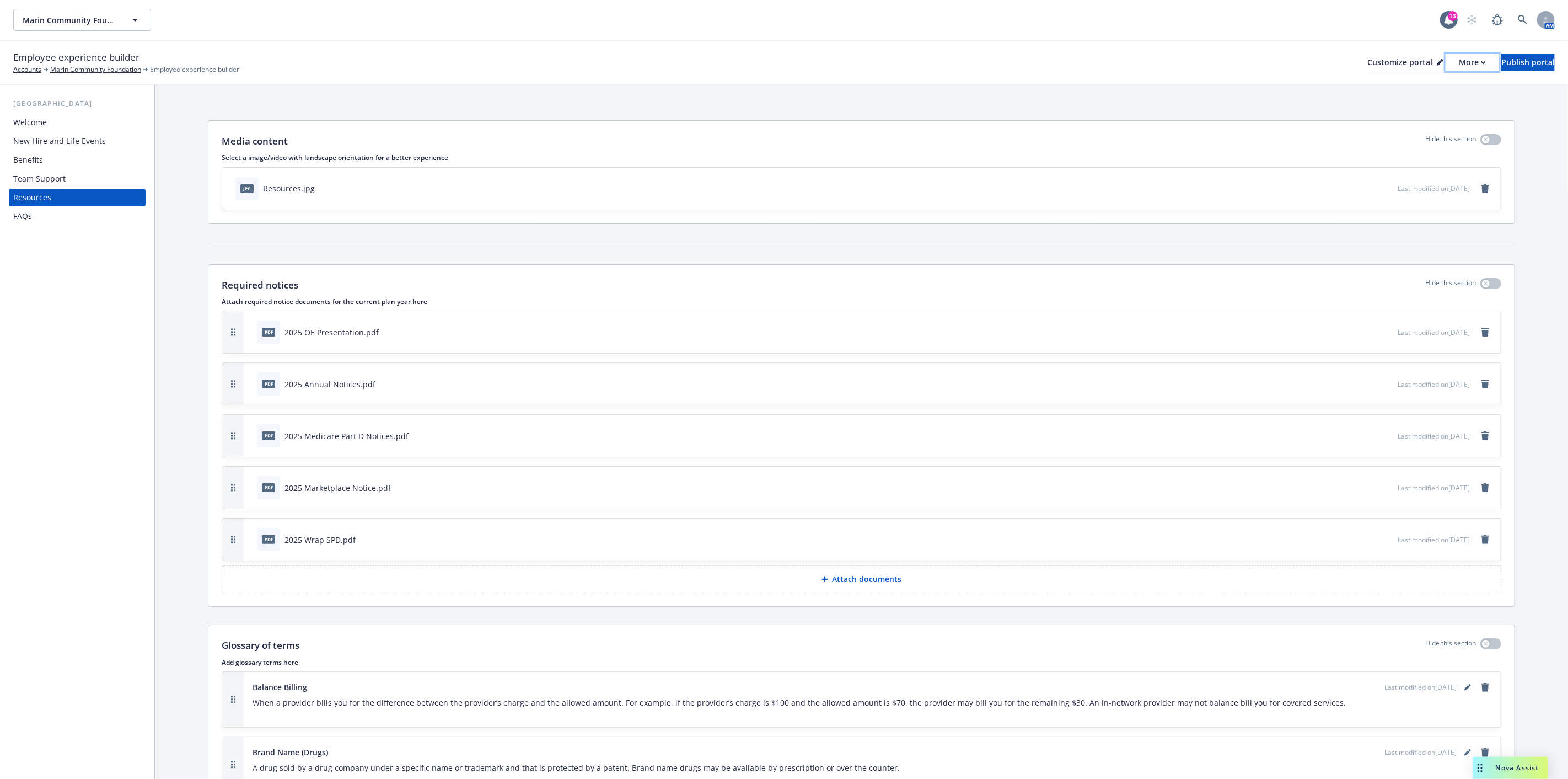
click at [1459, 63] on div "More" at bounding box center [1472, 62] width 27 height 16
click at [406, 244] on div "Media content Hide this section Select a image/video with landscape orientation…" at bounding box center [861, 183] width 1307 height 126
click at [65, 197] on div "Resources" at bounding box center [77, 197] width 128 height 18
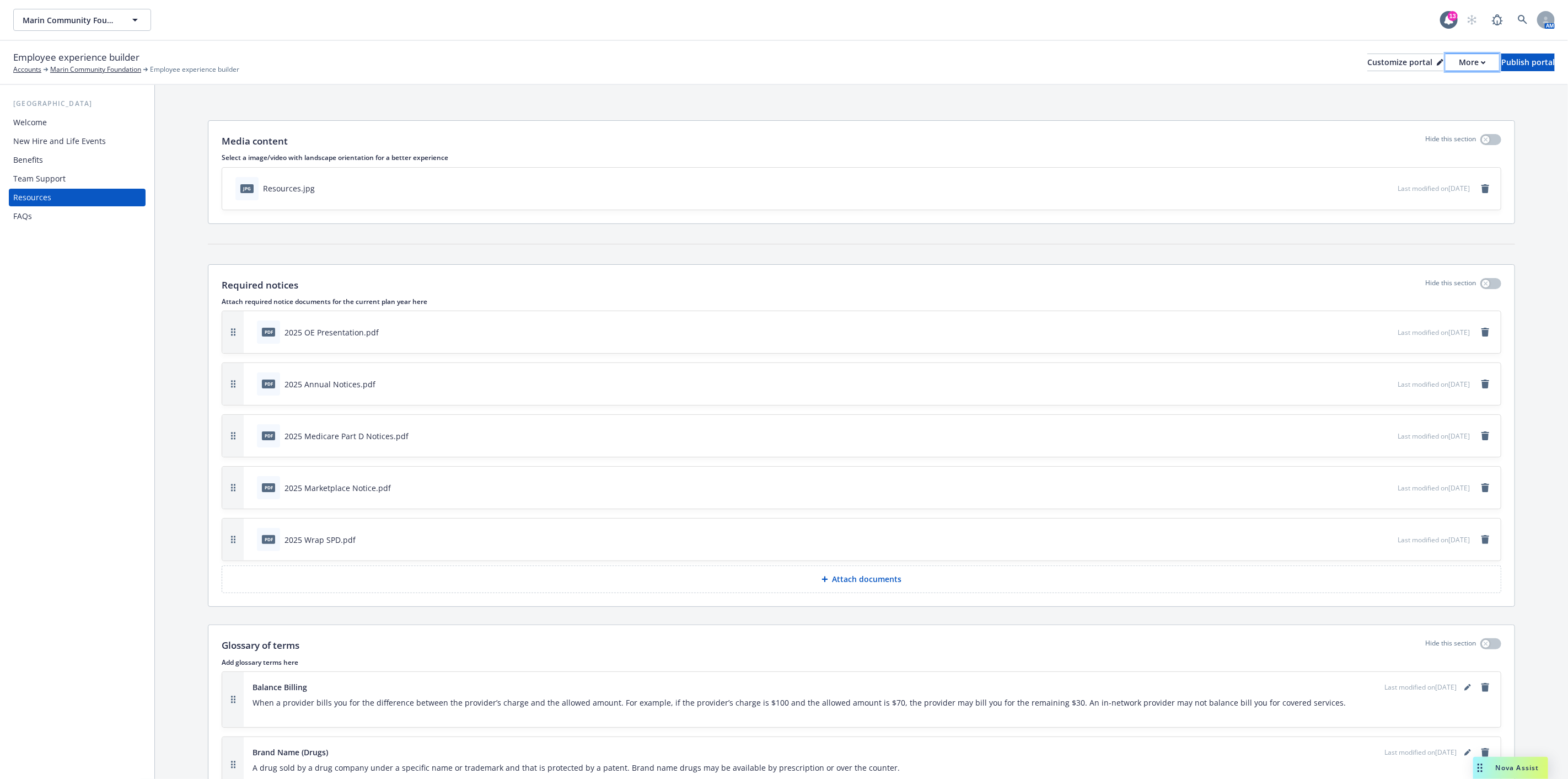
click at [1459, 55] on div "More" at bounding box center [1472, 62] width 27 height 16
click at [178, 68] on span "Employee experience builder" at bounding box center [194, 69] width 89 height 10
click at [326, 289] on div "Required notices Hide this section" at bounding box center [861, 286] width 1279 height 15
click at [853, 583] on p "Attach documents" at bounding box center [867, 579] width 69 height 11
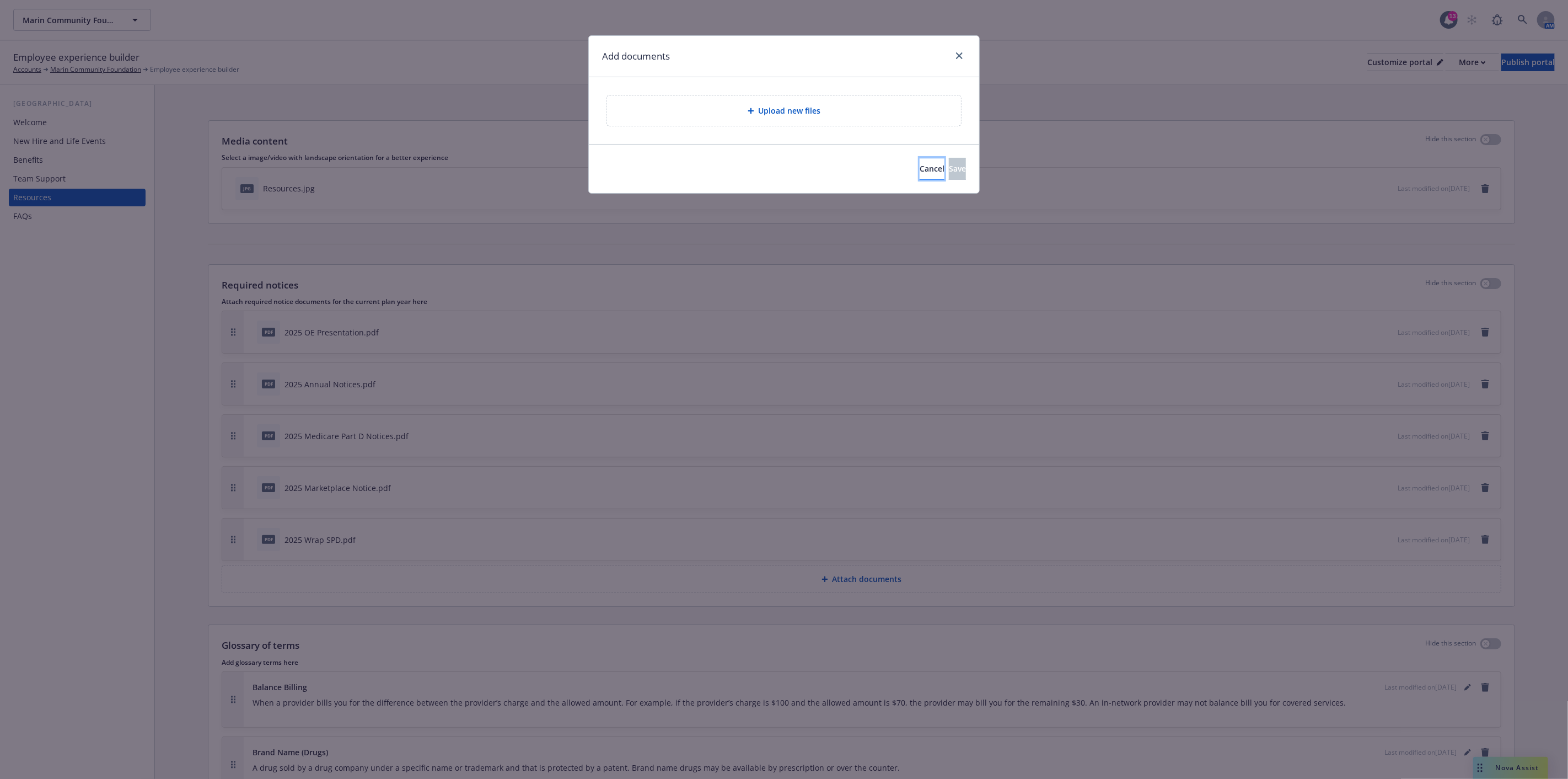
click at [920, 164] on span "Cancel" at bounding box center [932, 168] width 25 height 10
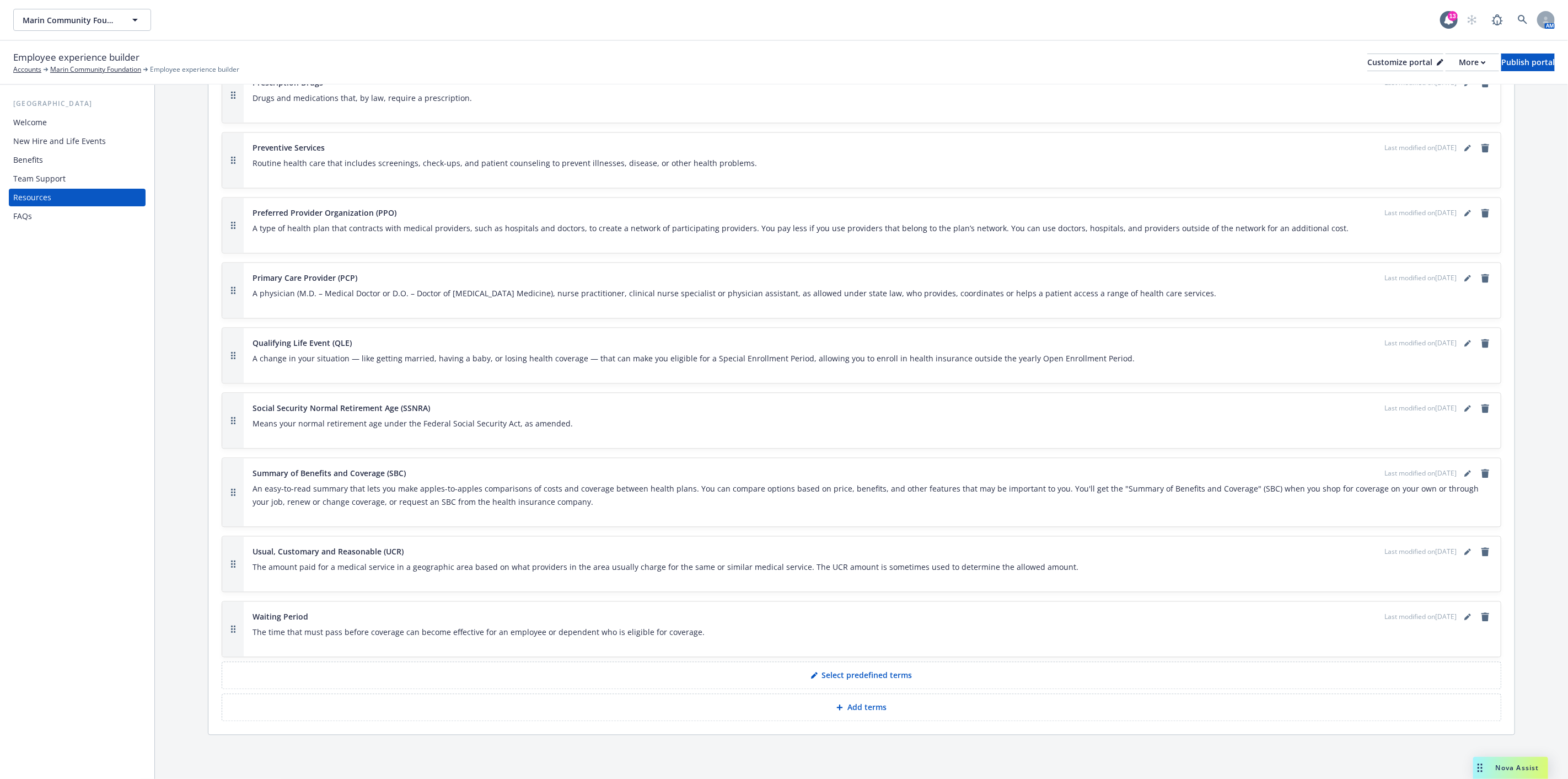
scroll to position [1853, 0]
click at [855, 708] on p "Add terms" at bounding box center [867, 707] width 39 height 11
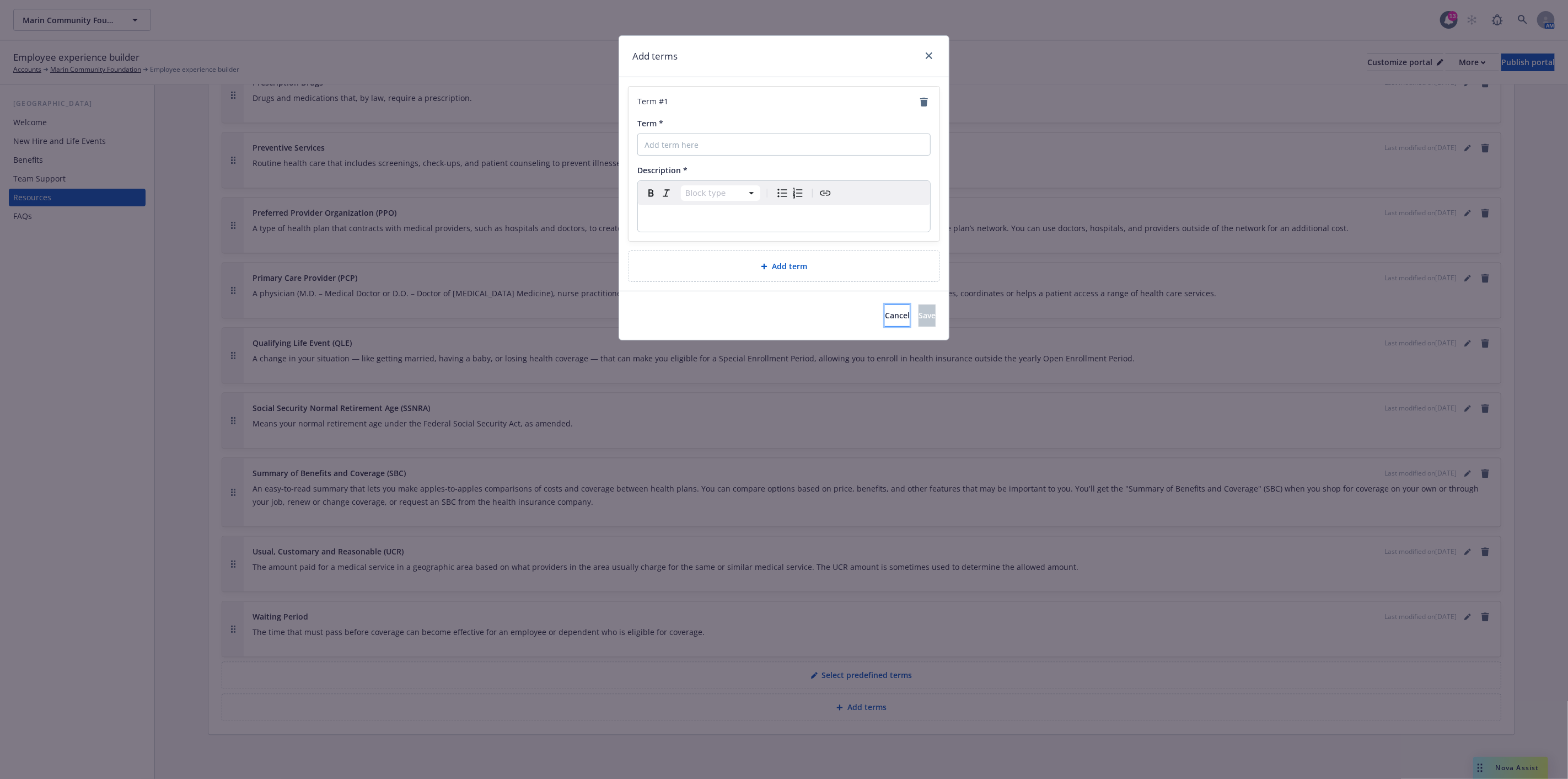
click at [885, 315] on span "Cancel" at bounding box center [897, 315] width 25 height 10
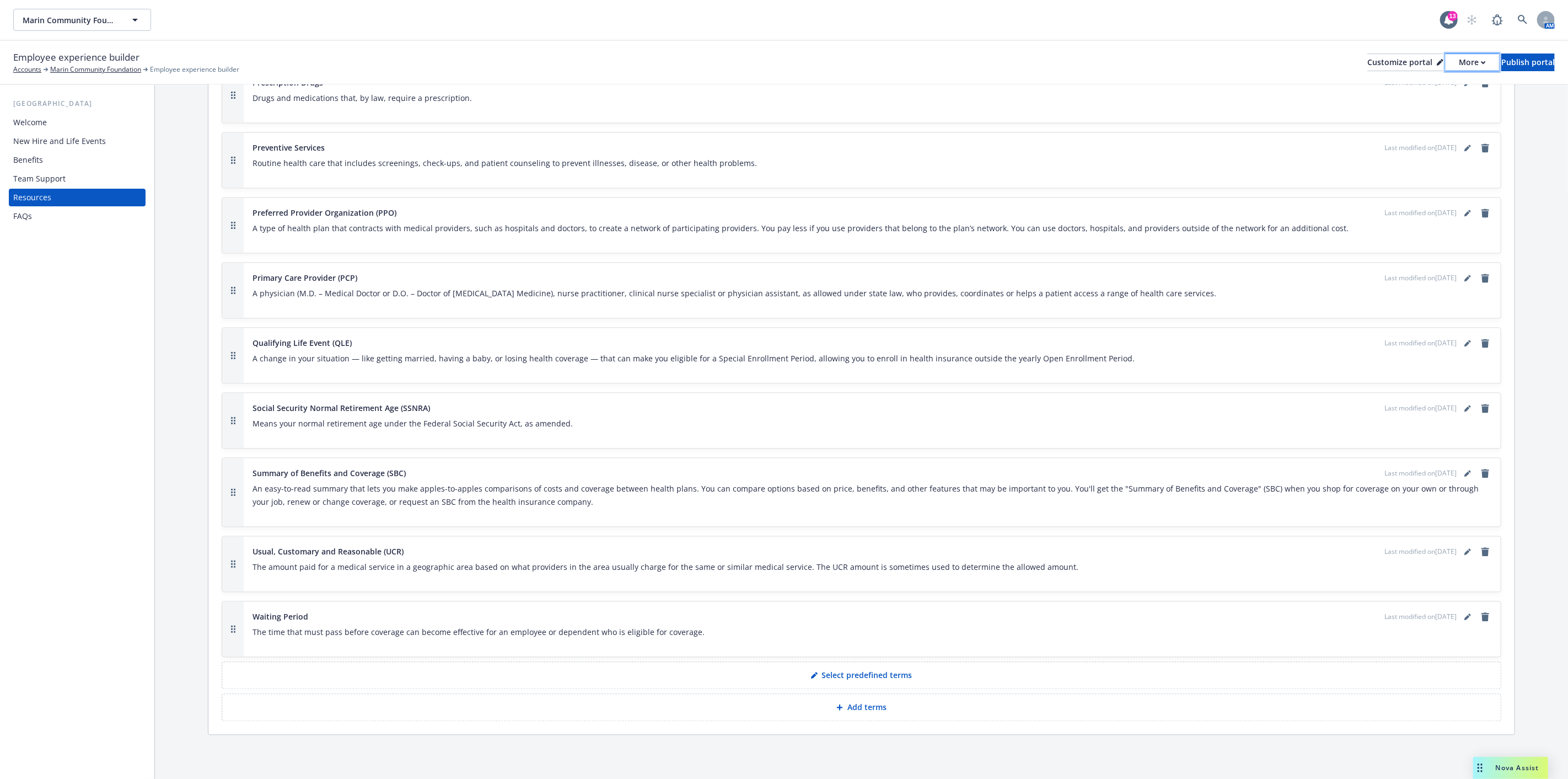
click at [1459, 57] on div "More" at bounding box center [1472, 62] width 27 height 16
click at [1404, 105] on link "Copy portal link" at bounding box center [1413, 109] width 100 height 22
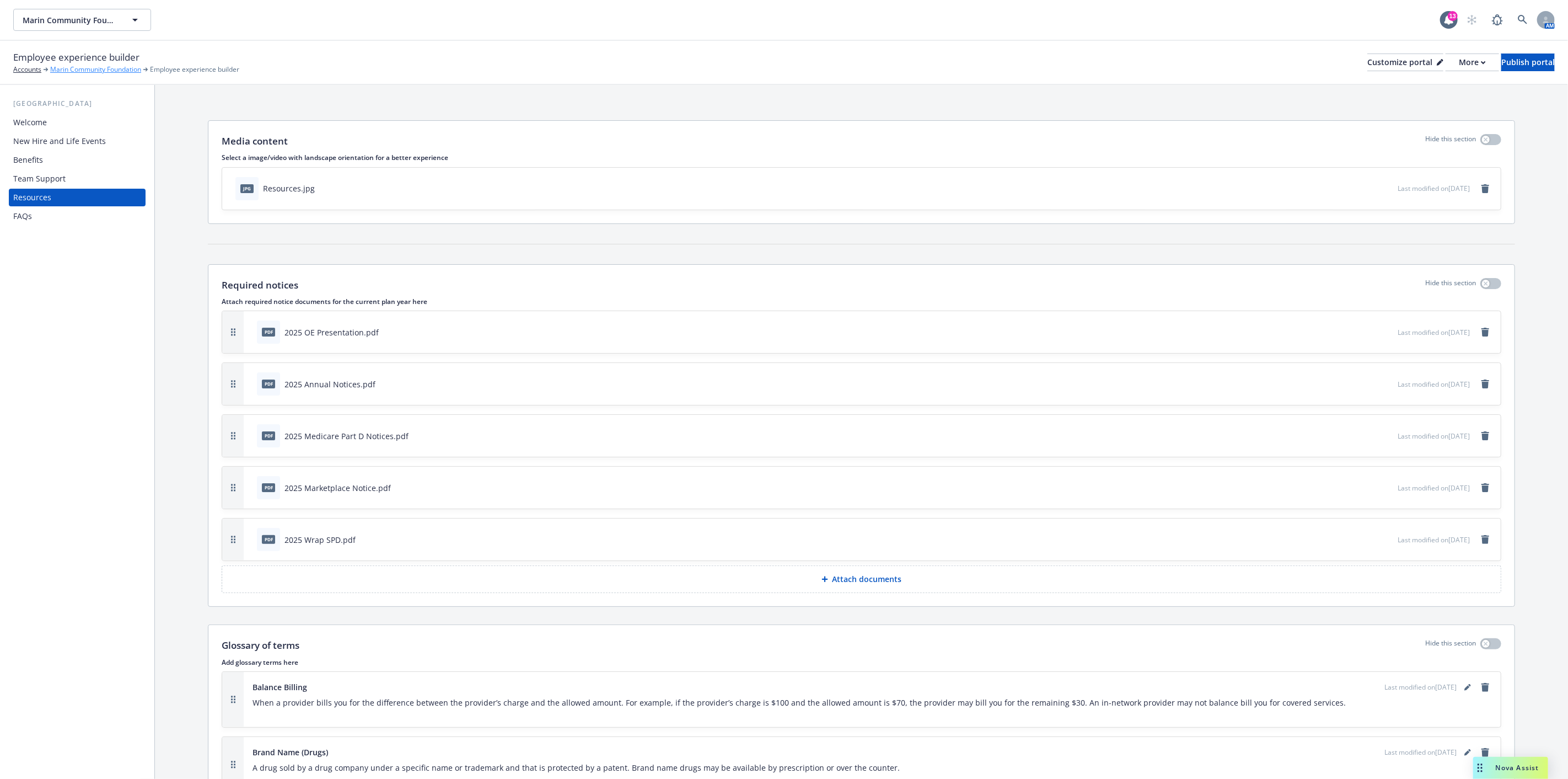
click at [86, 69] on link "Marin Community Foundation" at bounding box center [95, 69] width 91 height 10
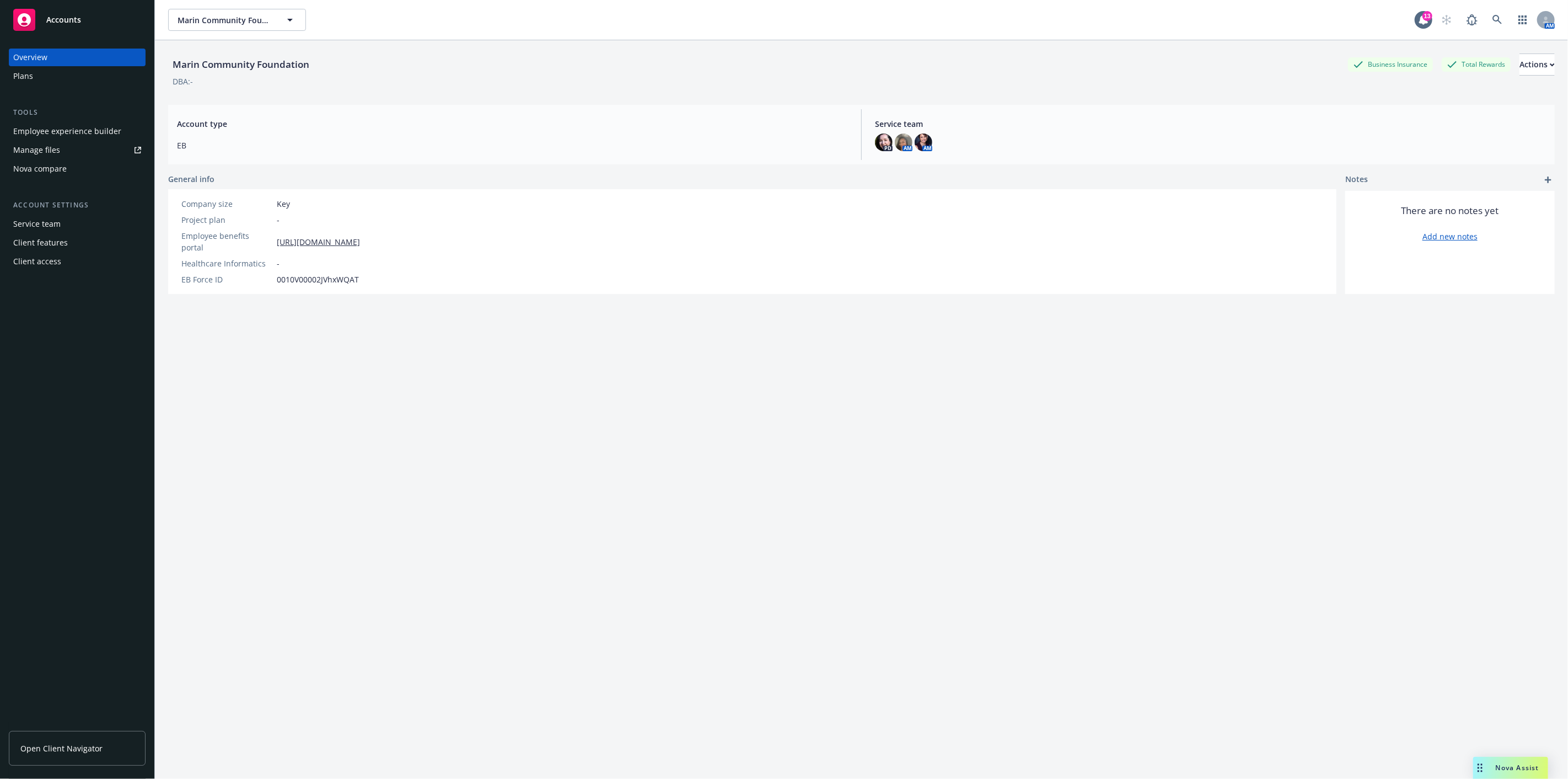
click at [80, 148] on link "Manage files" at bounding box center [77, 150] width 137 height 18
click at [47, 223] on div "Service team" at bounding box center [37, 224] width 47 height 18
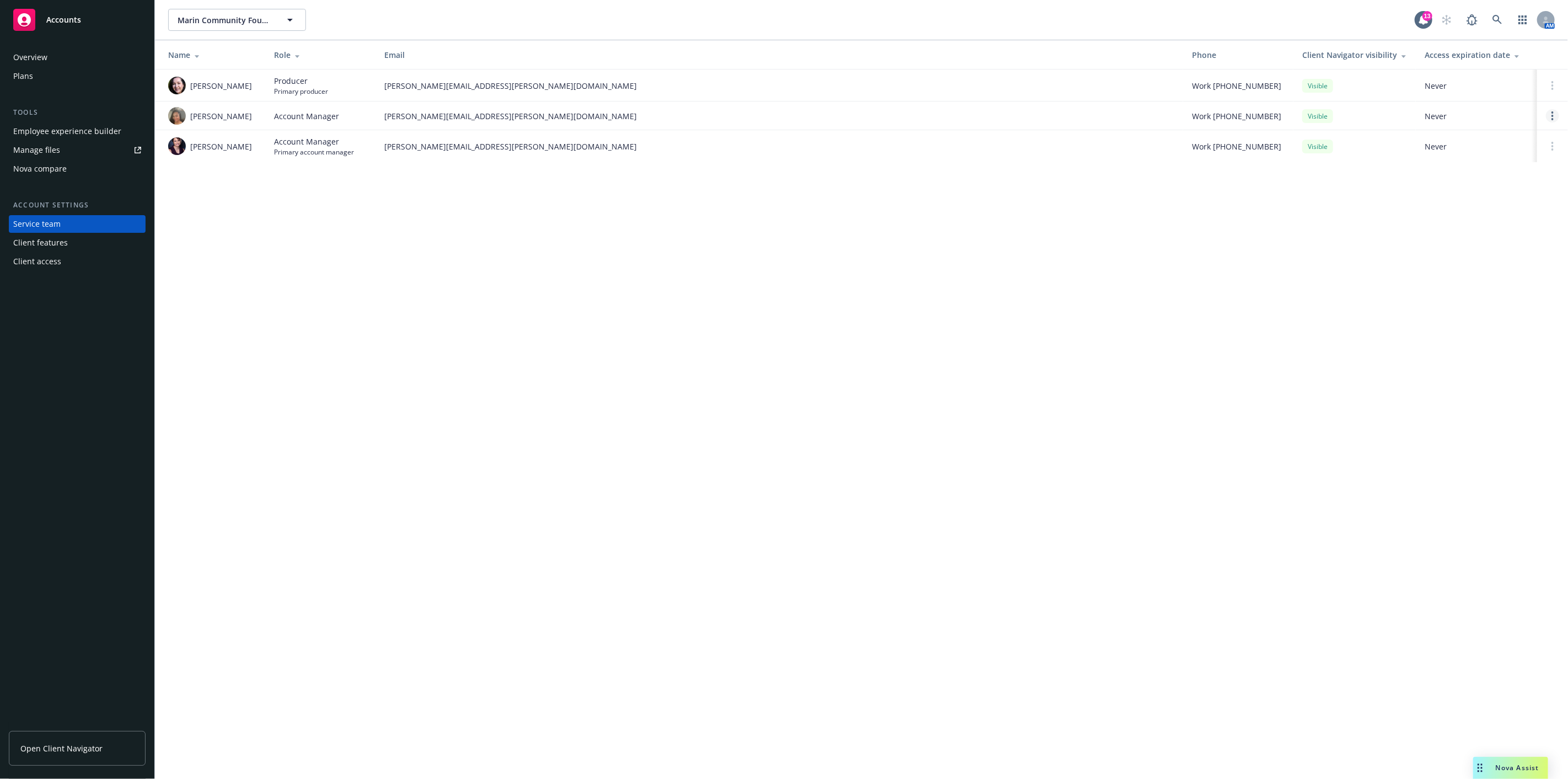
click at [1548, 109] on link "Open options" at bounding box center [1553, 116] width 13 height 13
click at [473, 241] on div "Marin Community Foundation Marin Community Foundation 13 AM Name Role Email Pho…" at bounding box center [861, 389] width 1413 height 779
click at [34, 51] on div "Overview" at bounding box center [30, 57] width 34 height 18
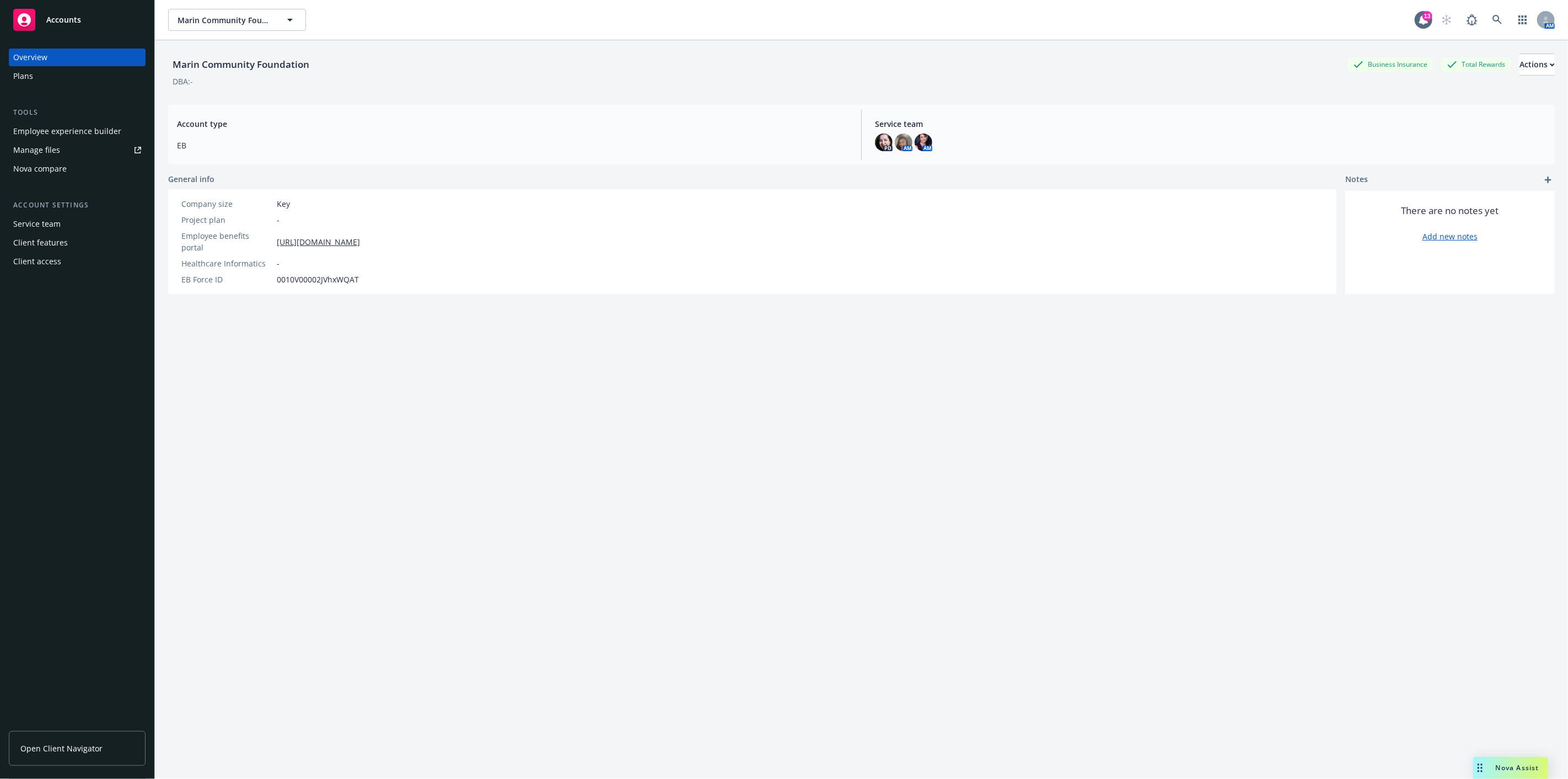
click at [33, 74] on div "Plans" at bounding box center [77, 76] width 128 height 18
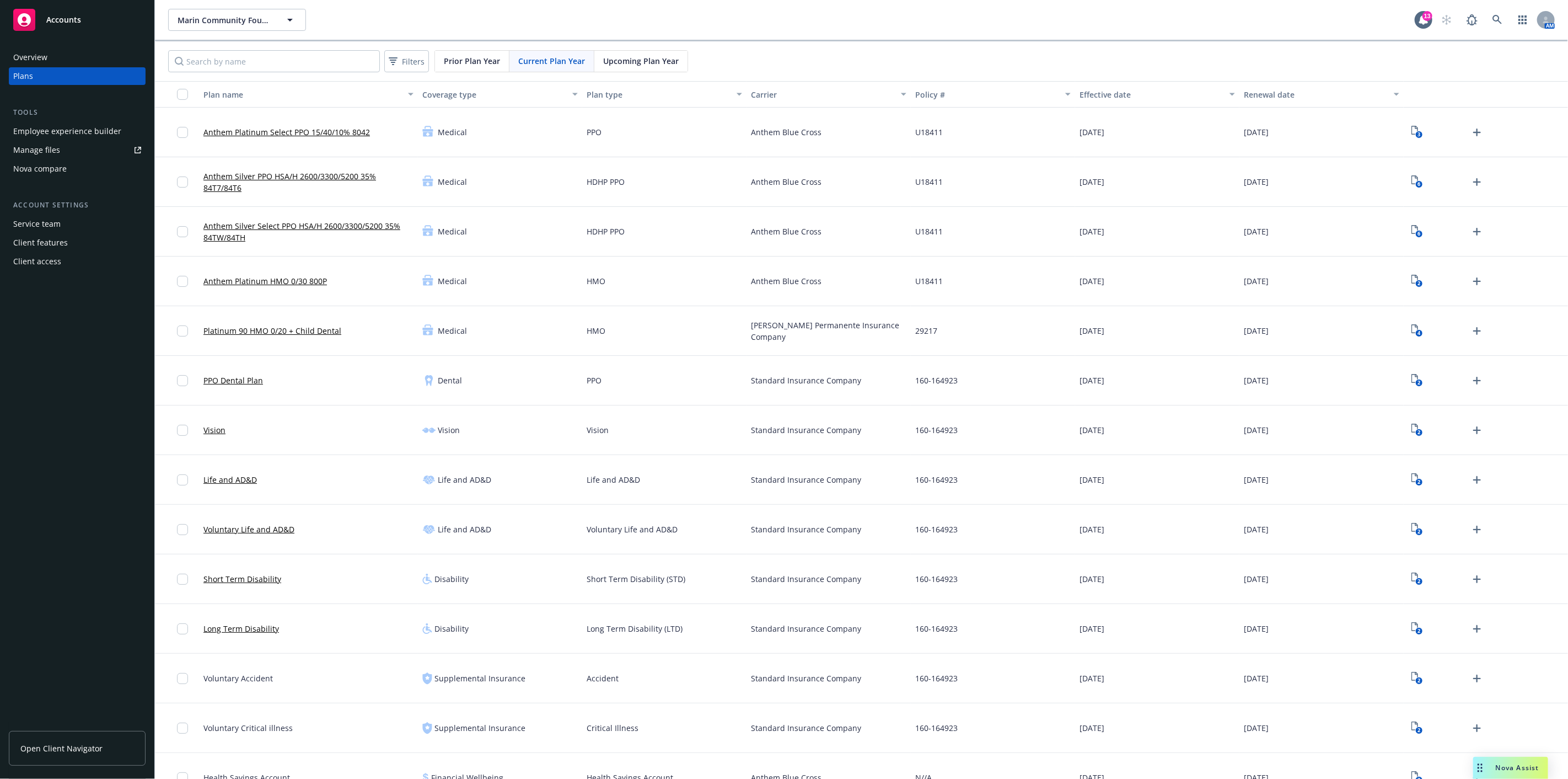
click at [112, 124] on div "Employee experience builder" at bounding box center [68, 131] width 108 height 18
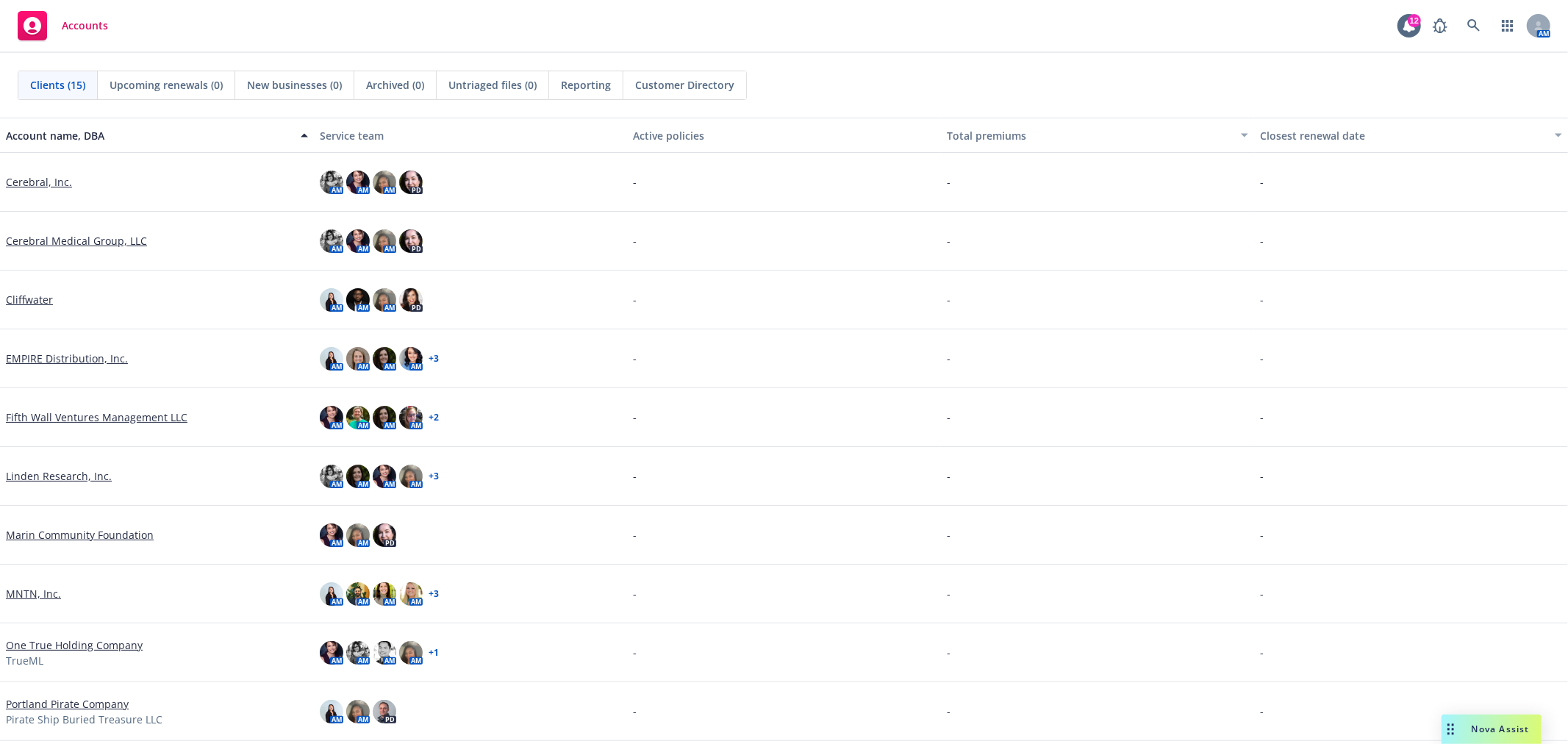
scroll to position [48, 0]
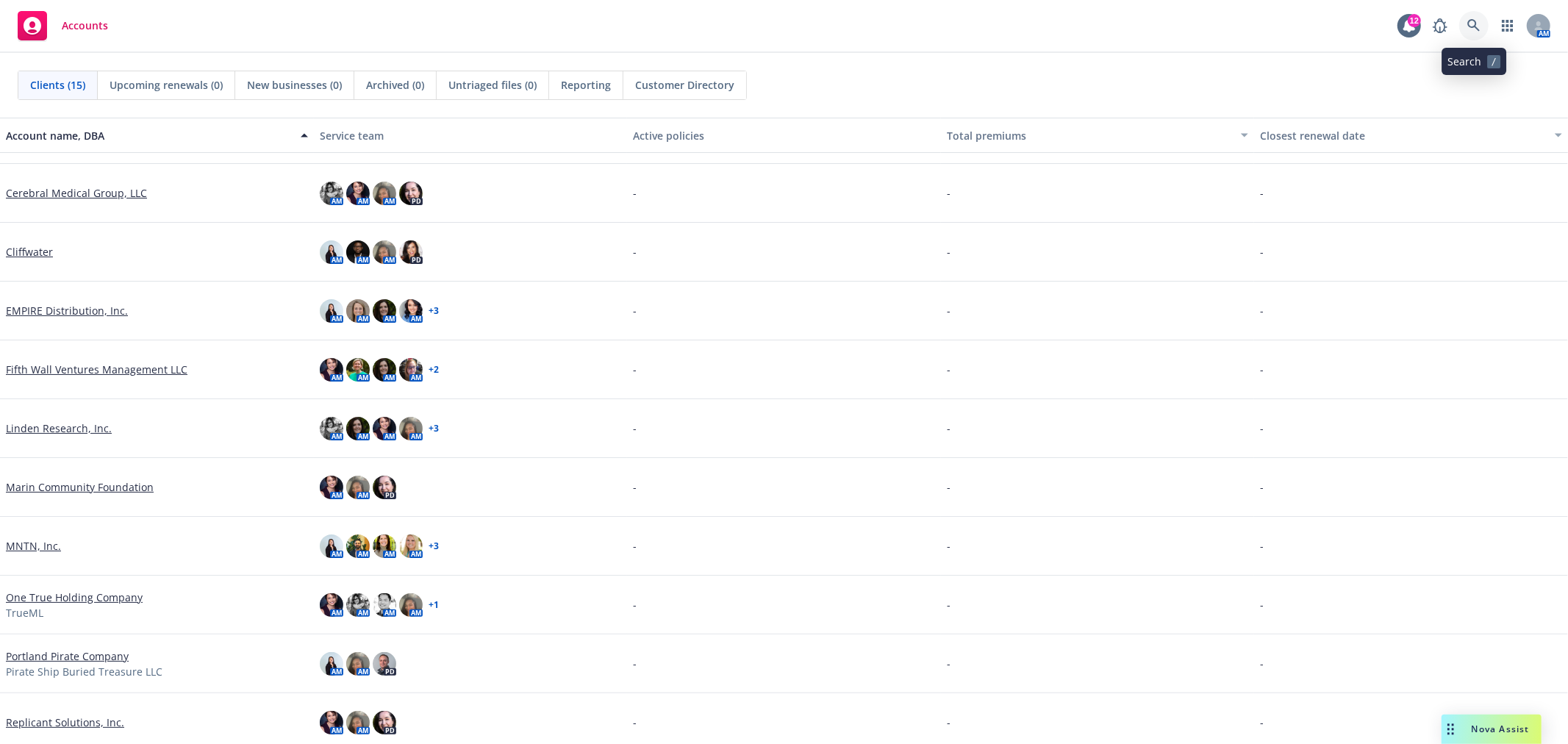
click at [1471, 15] on link at bounding box center [1474, 26] width 29 height 29
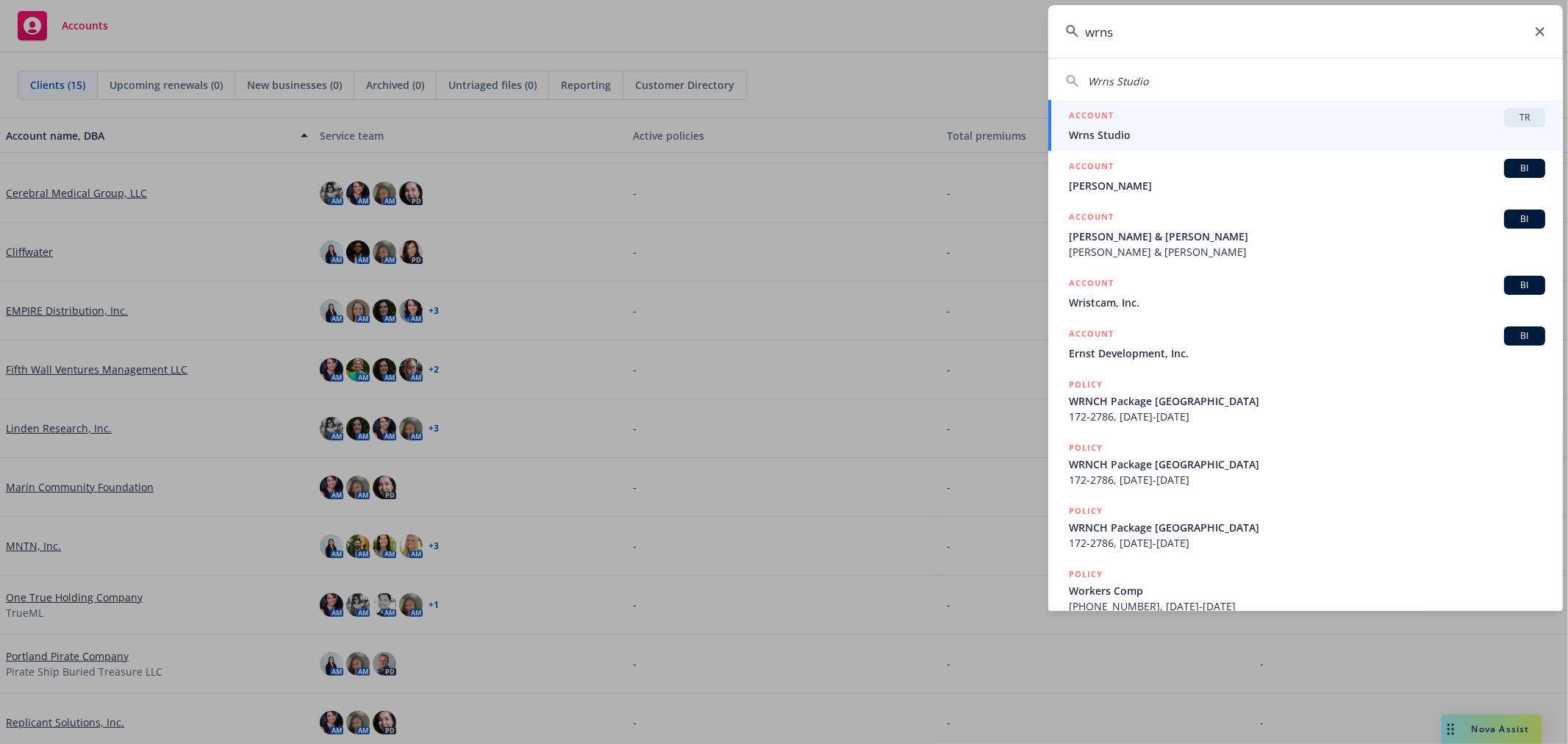
type input "wrns"
click at [1162, 114] on div "ACCOUNT TR" at bounding box center [1307, 118] width 476 height 19
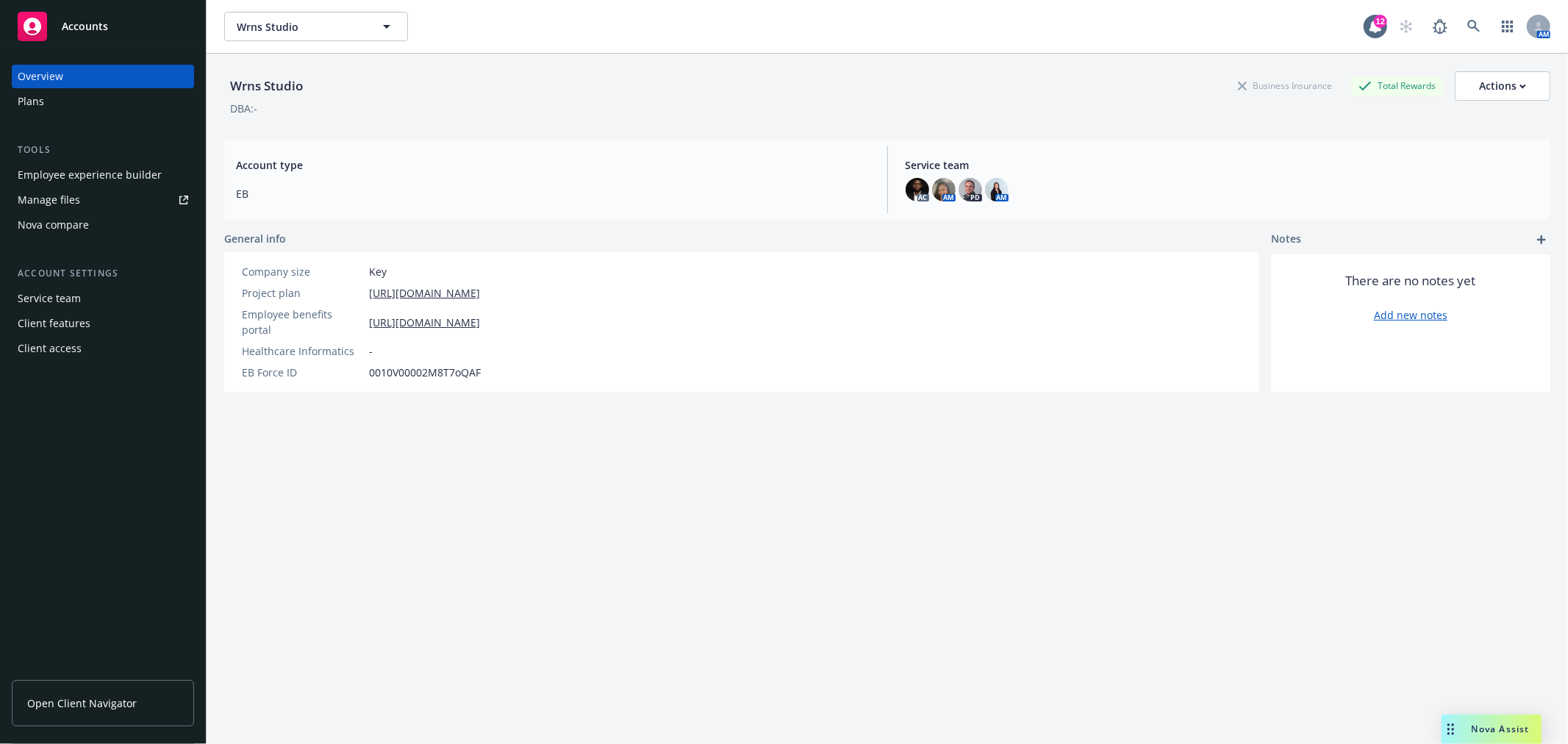
click at [136, 169] on div "Employee experience builder" at bounding box center [90, 174] width 144 height 24
click at [351, 24] on span "Wrns Studio" at bounding box center [300, 27] width 127 height 15
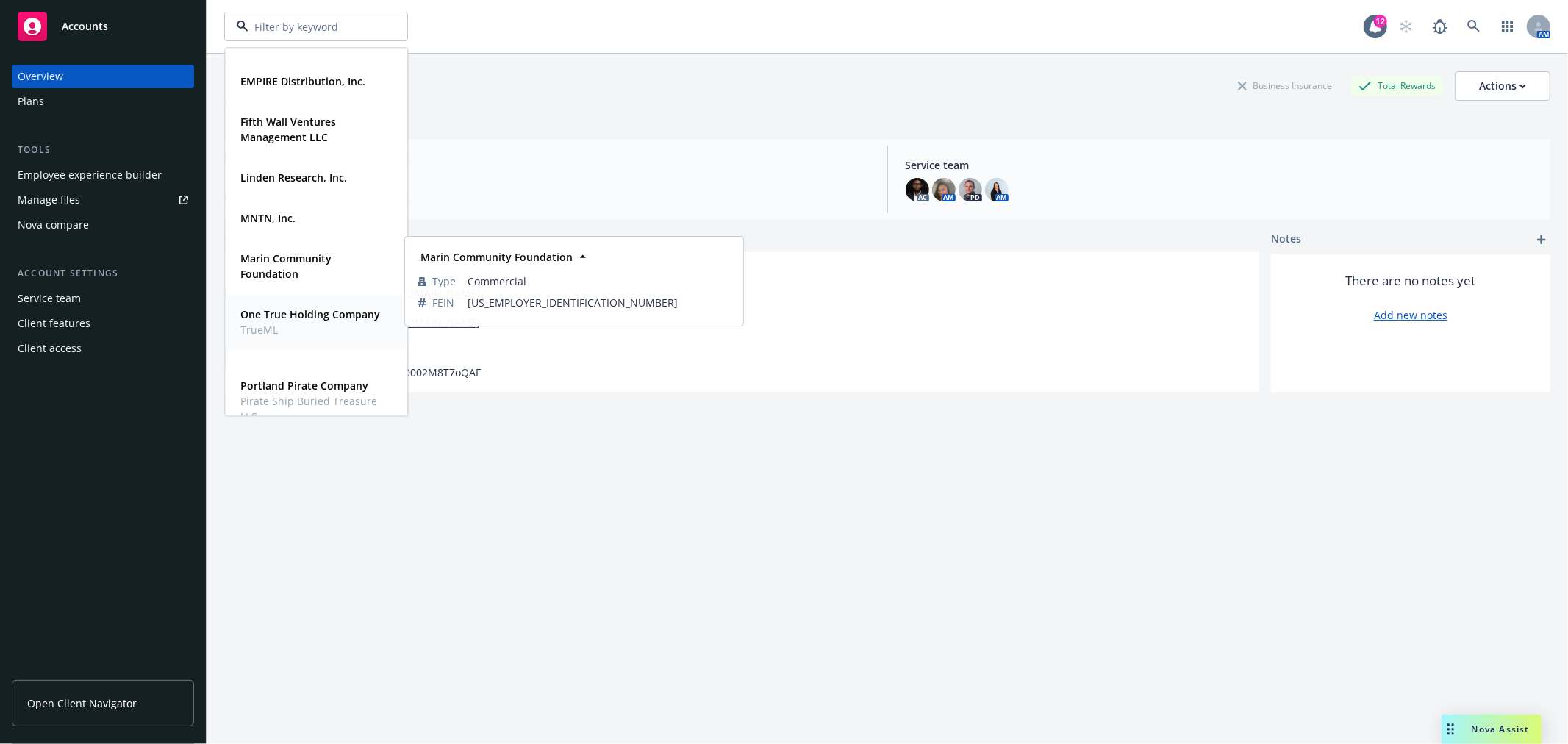
scroll to position [163, 0]
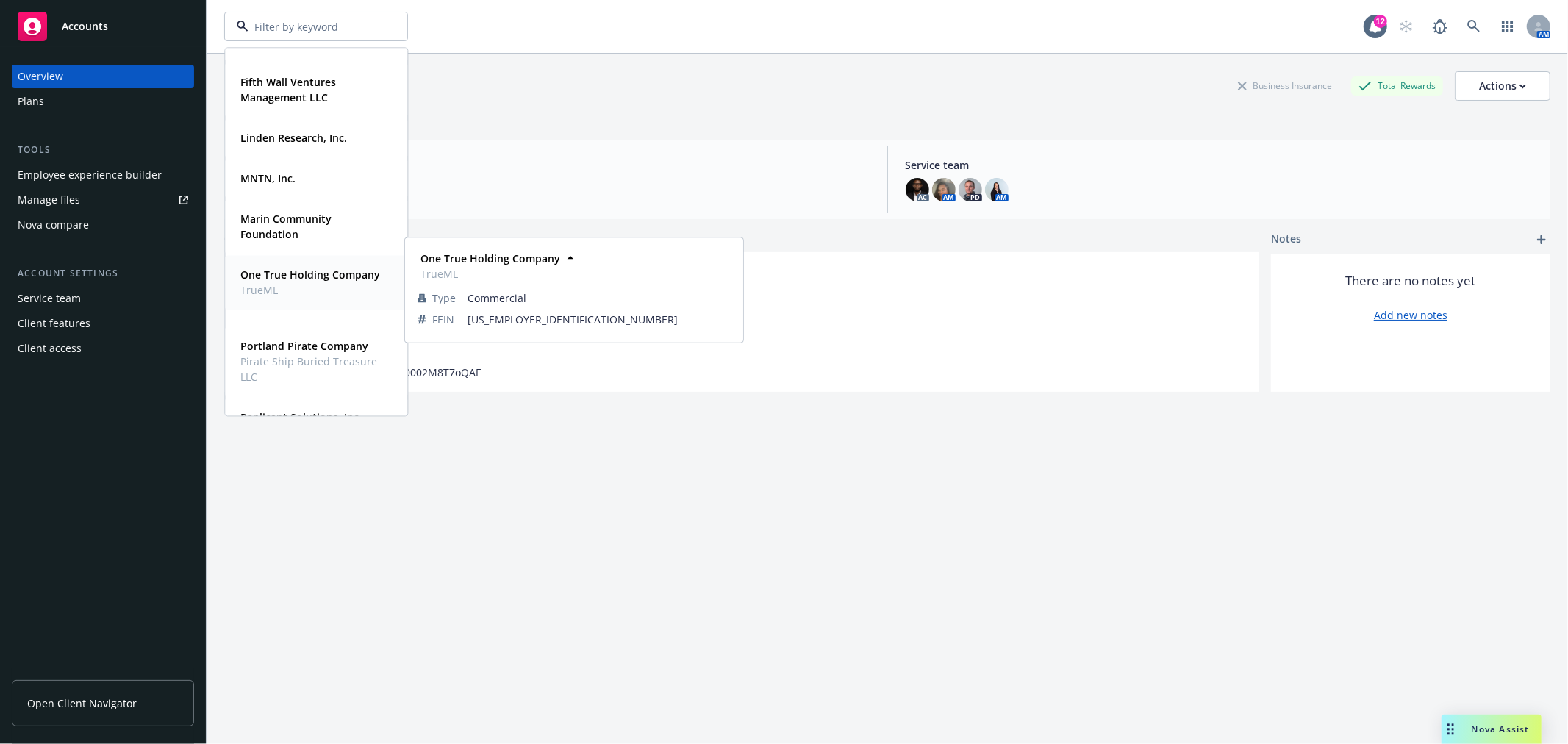
click at [291, 273] on strong "One True Holding Company" at bounding box center [310, 274] width 140 height 14
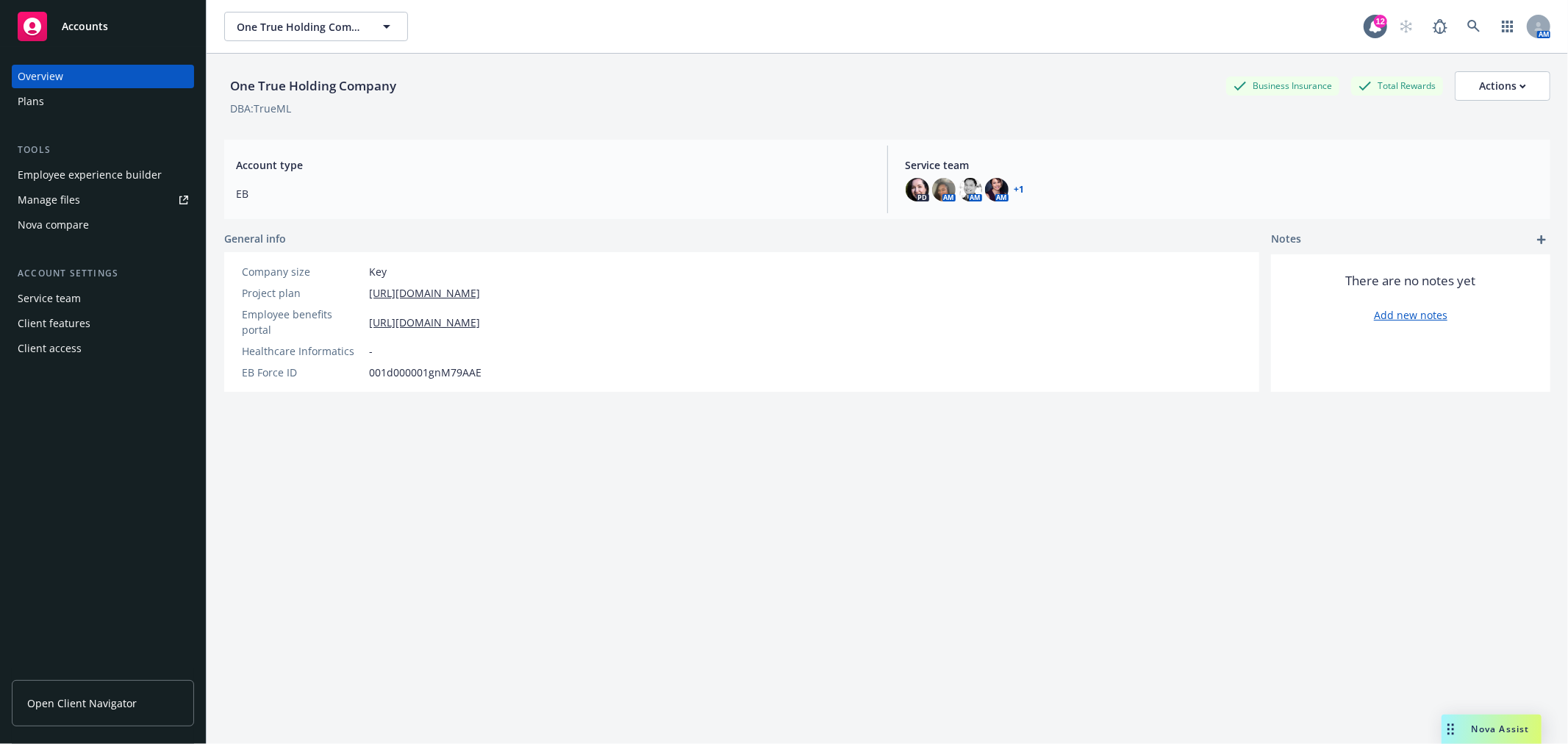
click at [86, 170] on div "Employee experience builder" at bounding box center [90, 174] width 144 height 24
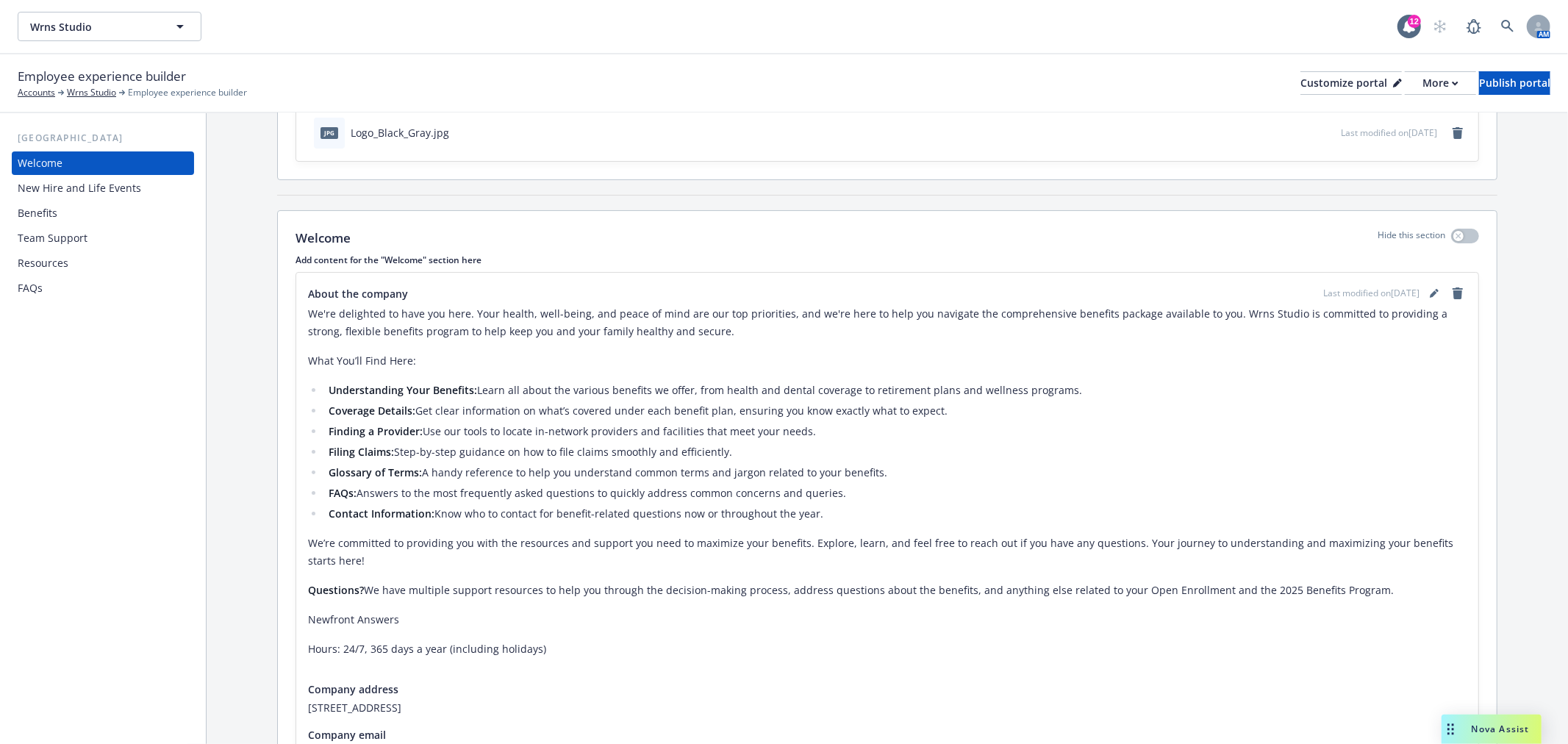
scroll to position [263, 0]
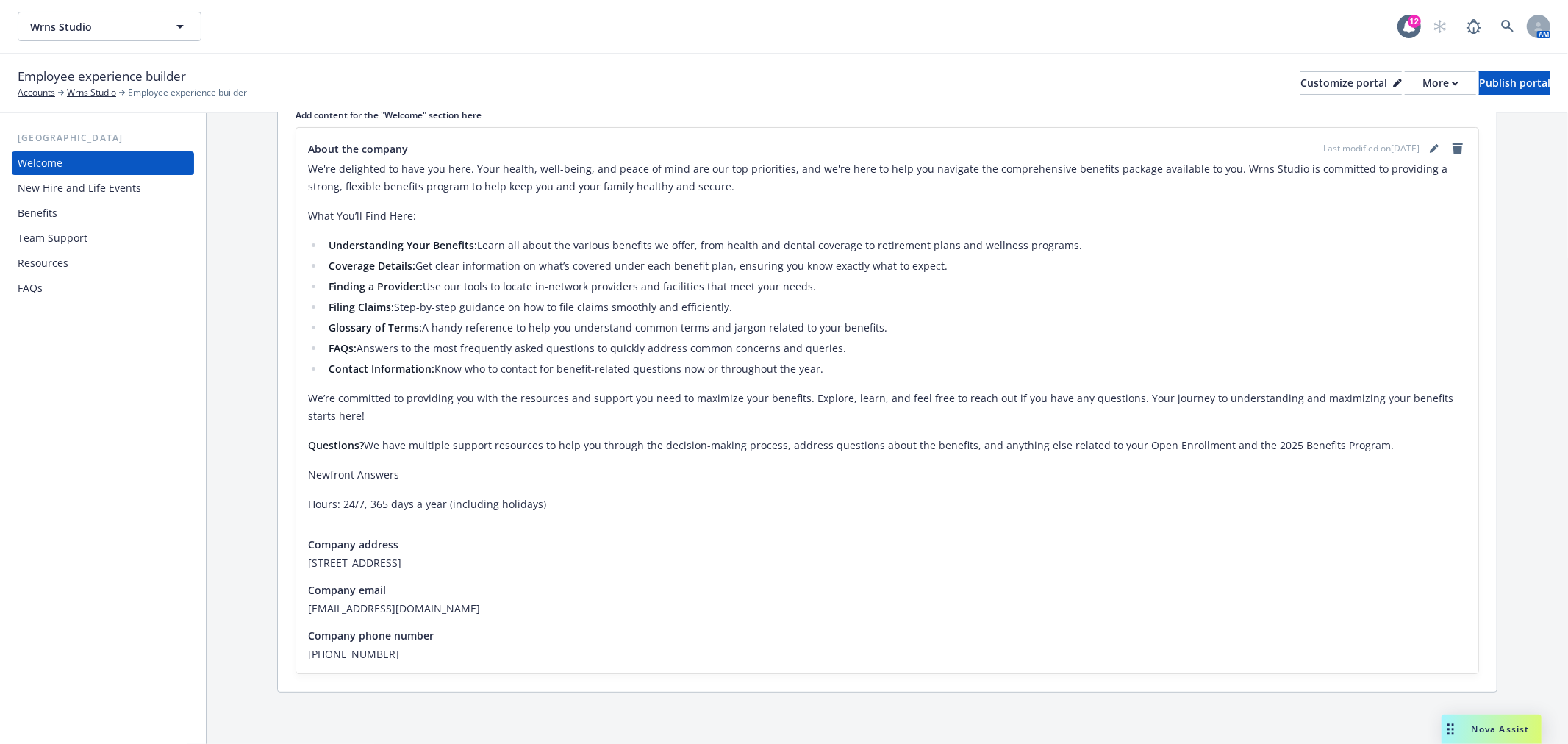
click at [92, 195] on div "New Hire and Life Events" at bounding box center [80, 187] width 123 height 24
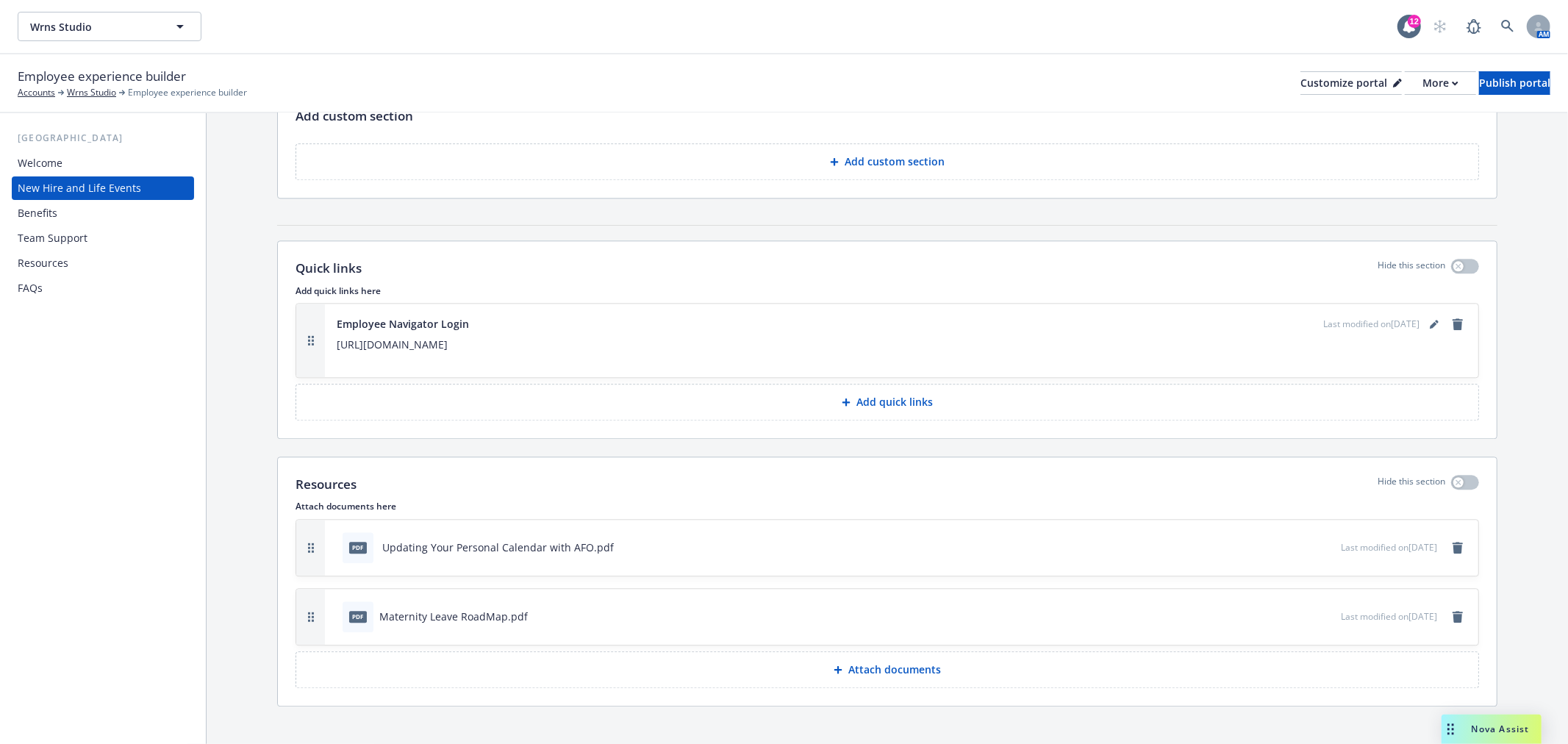
scroll to position [3038, 0]
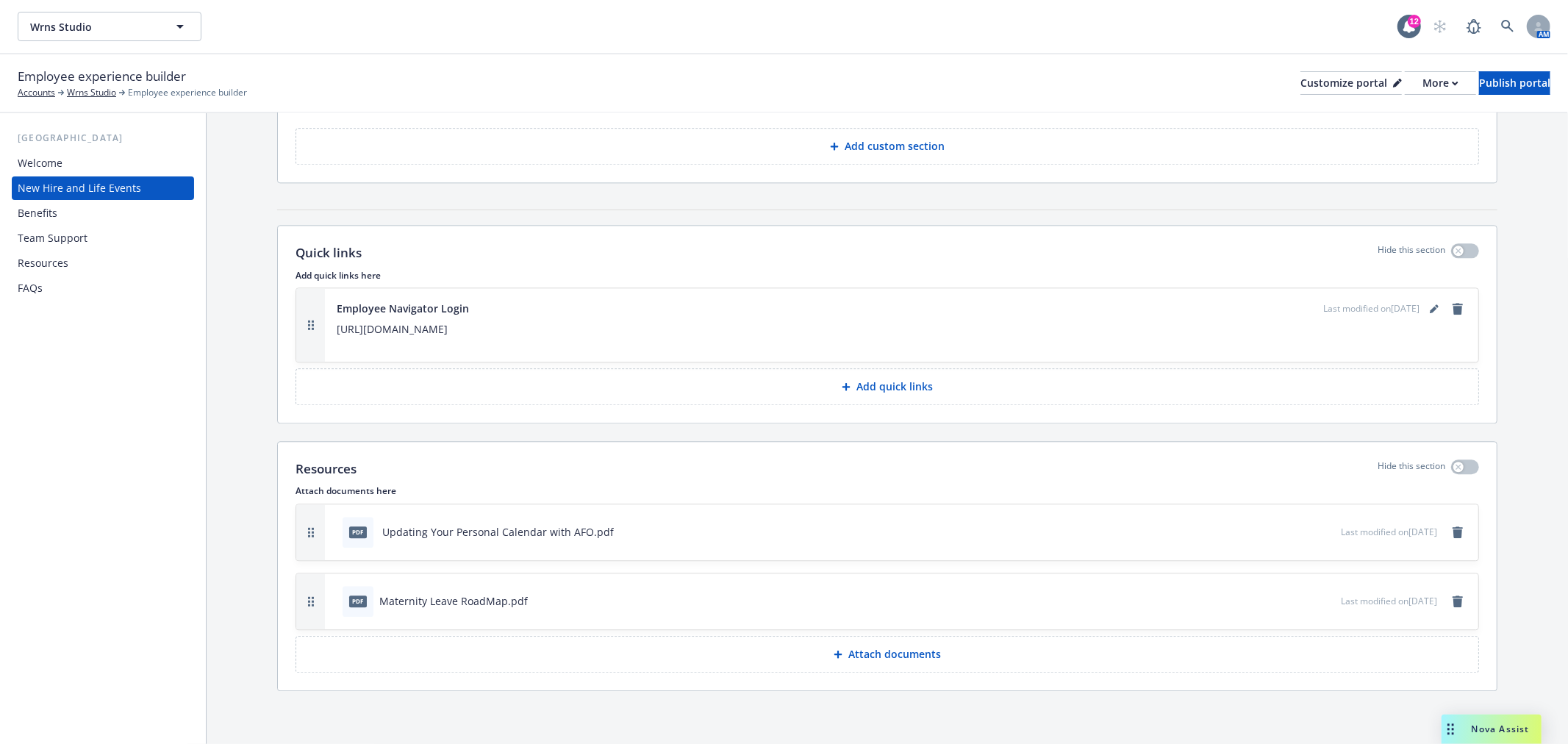
click at [57, 210] on div "Benefits" at bounding box center [103, 213] width 170 height 24
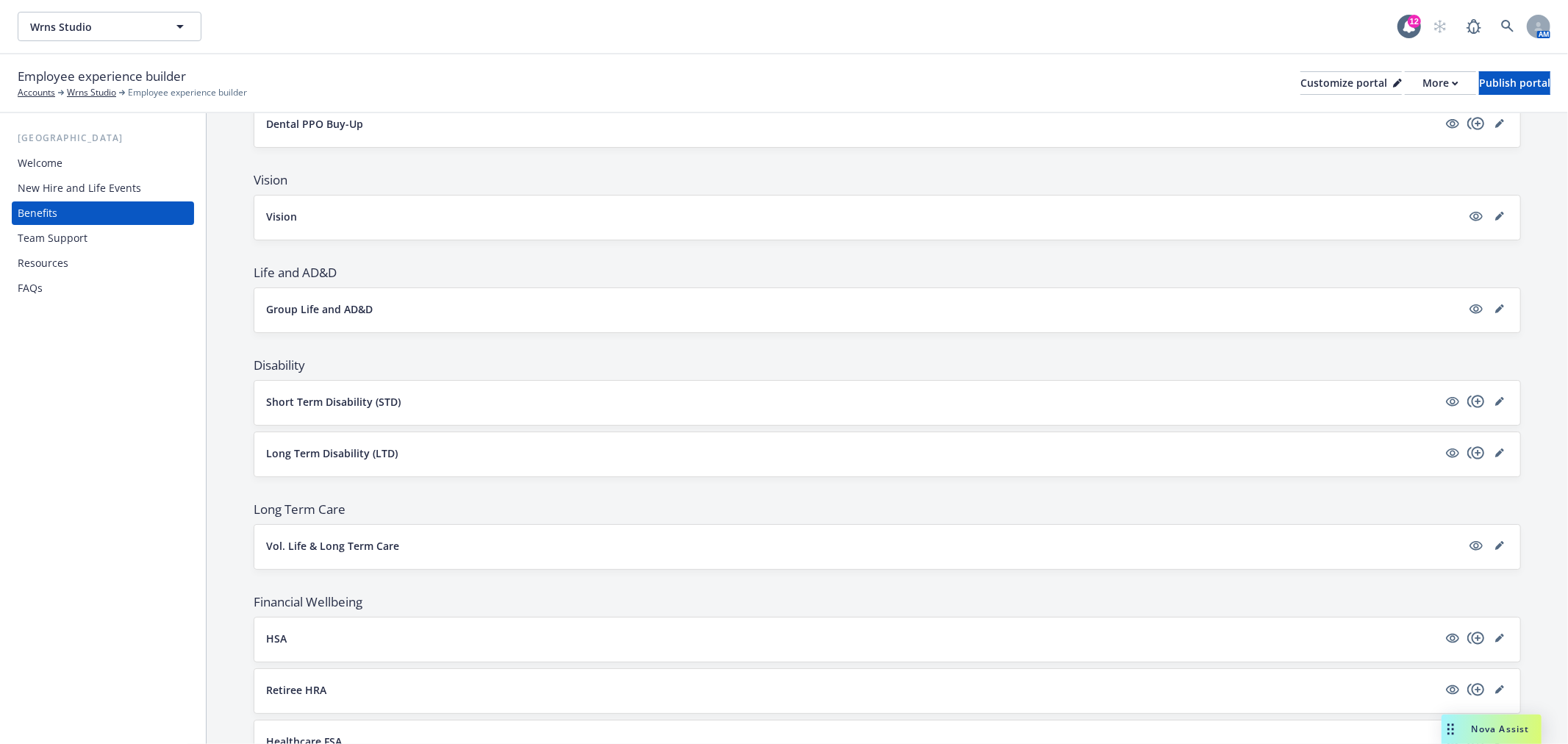
scroll to position [816, 0]
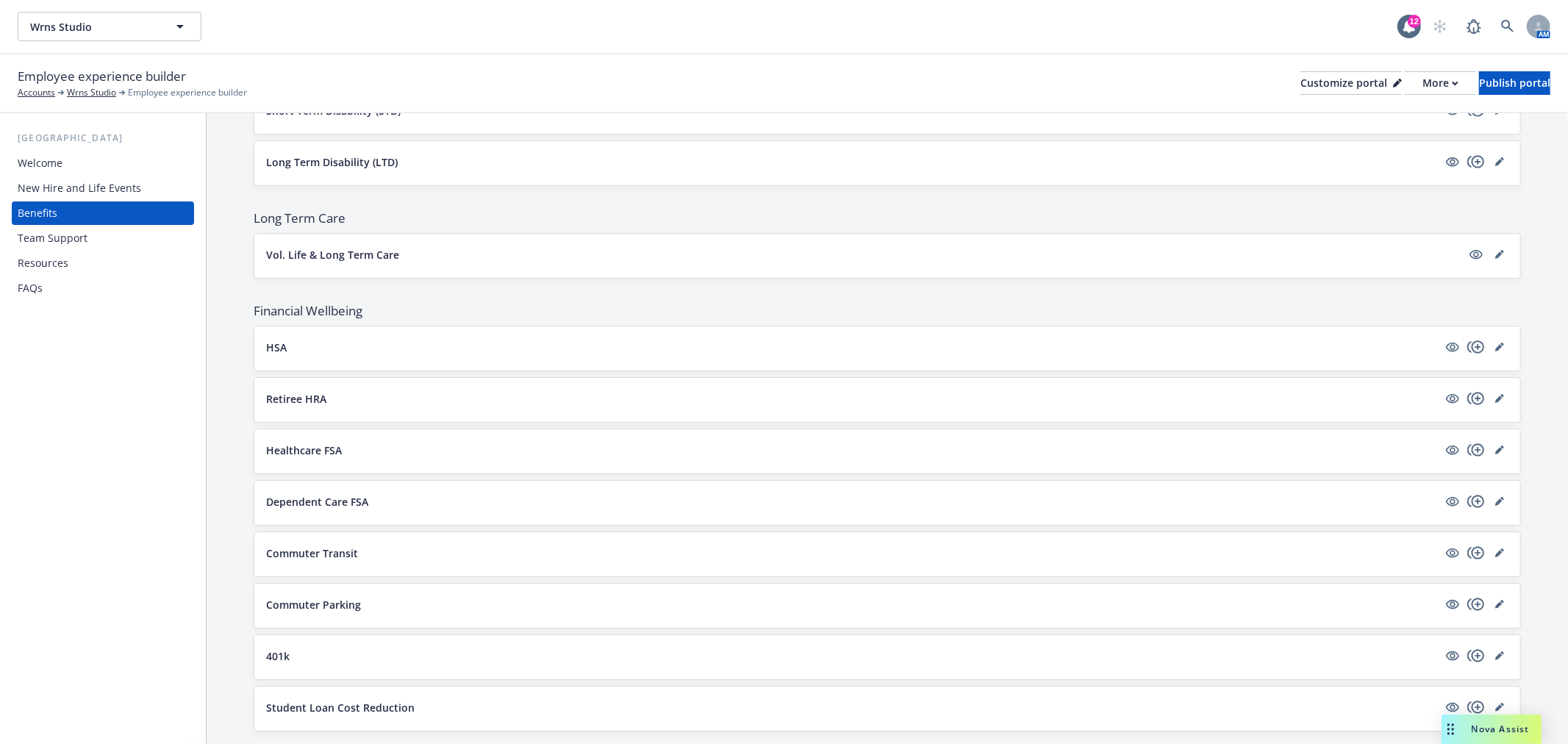
click at [78, 238] on div "Team Support" at bounding box center [53, 238] width 70 height 24
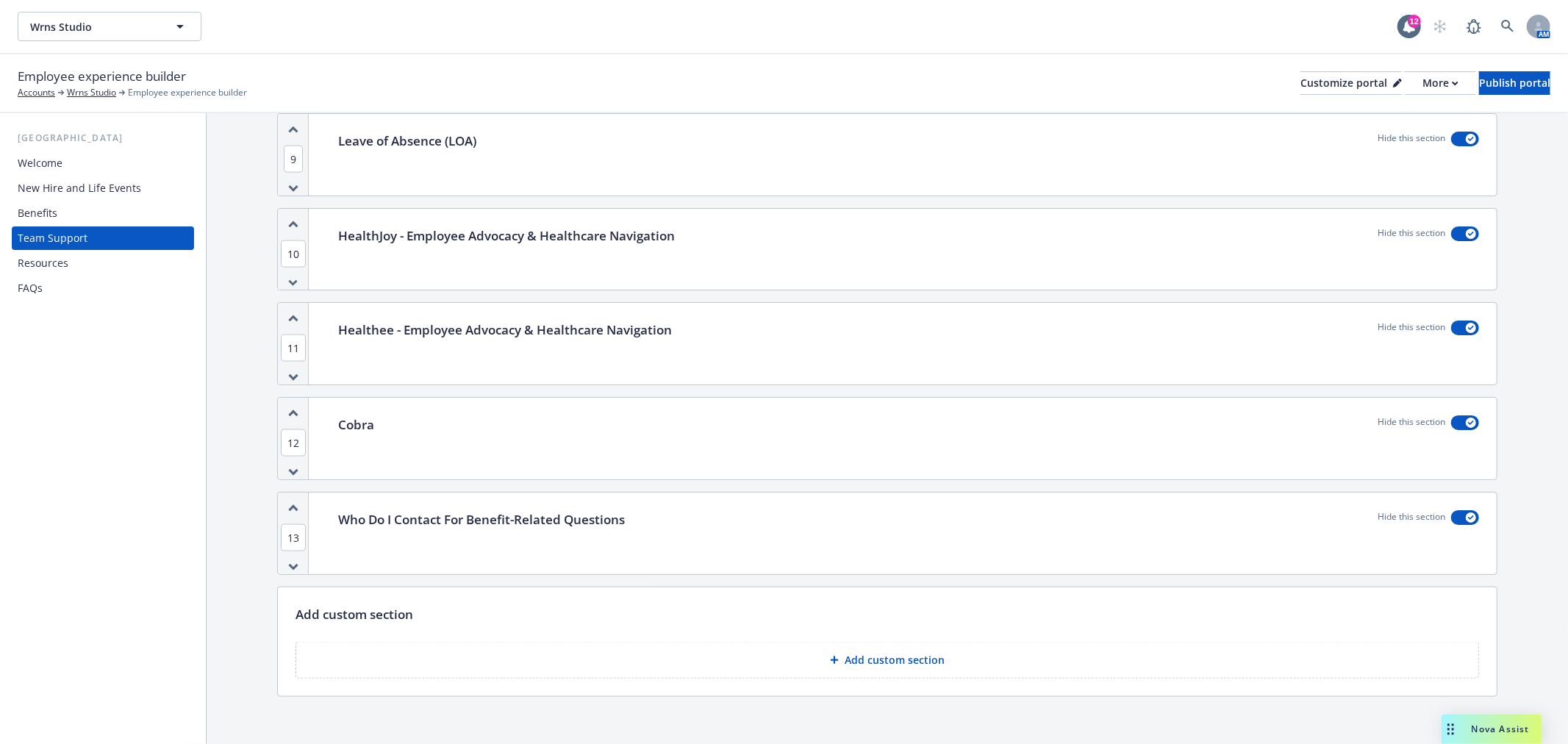
scroll to position [1757, 0]
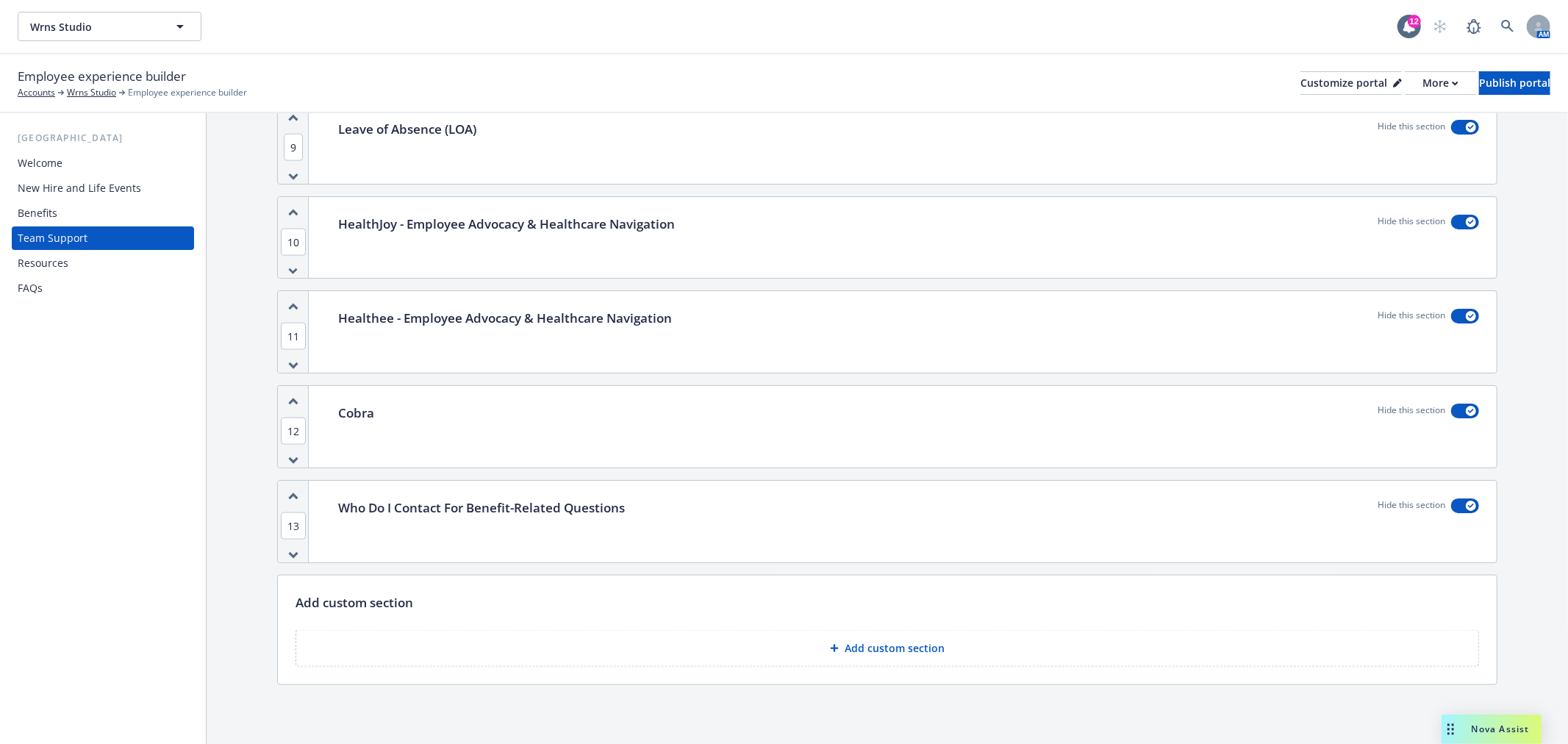
click at [40, 269] on div "Resources" at bounding box center [43, 263] width 50 height 24
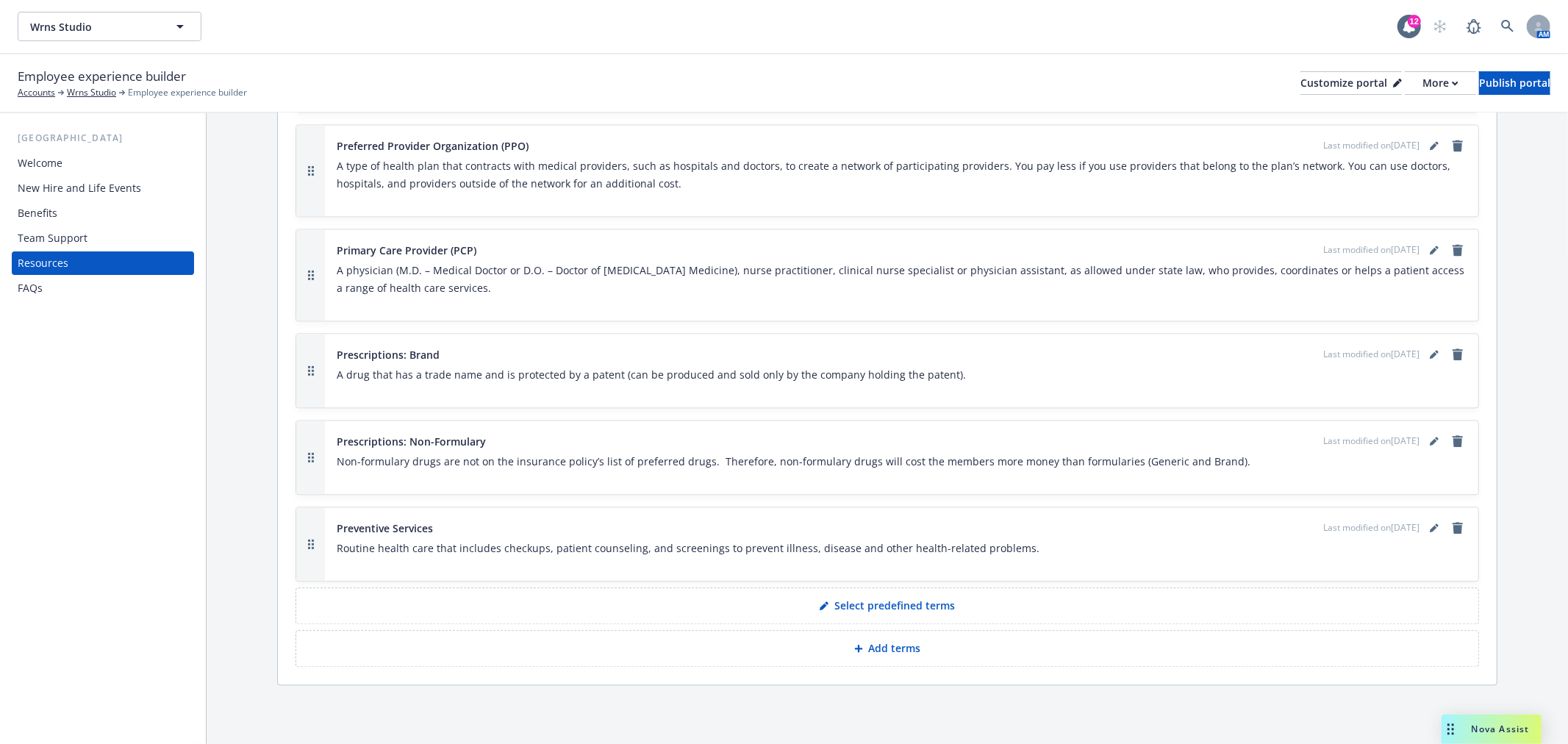
scroll to position [2723, 0]
click at [44, 153] on div "Welcome" at bounding box center [40, 163] width 45 height 24
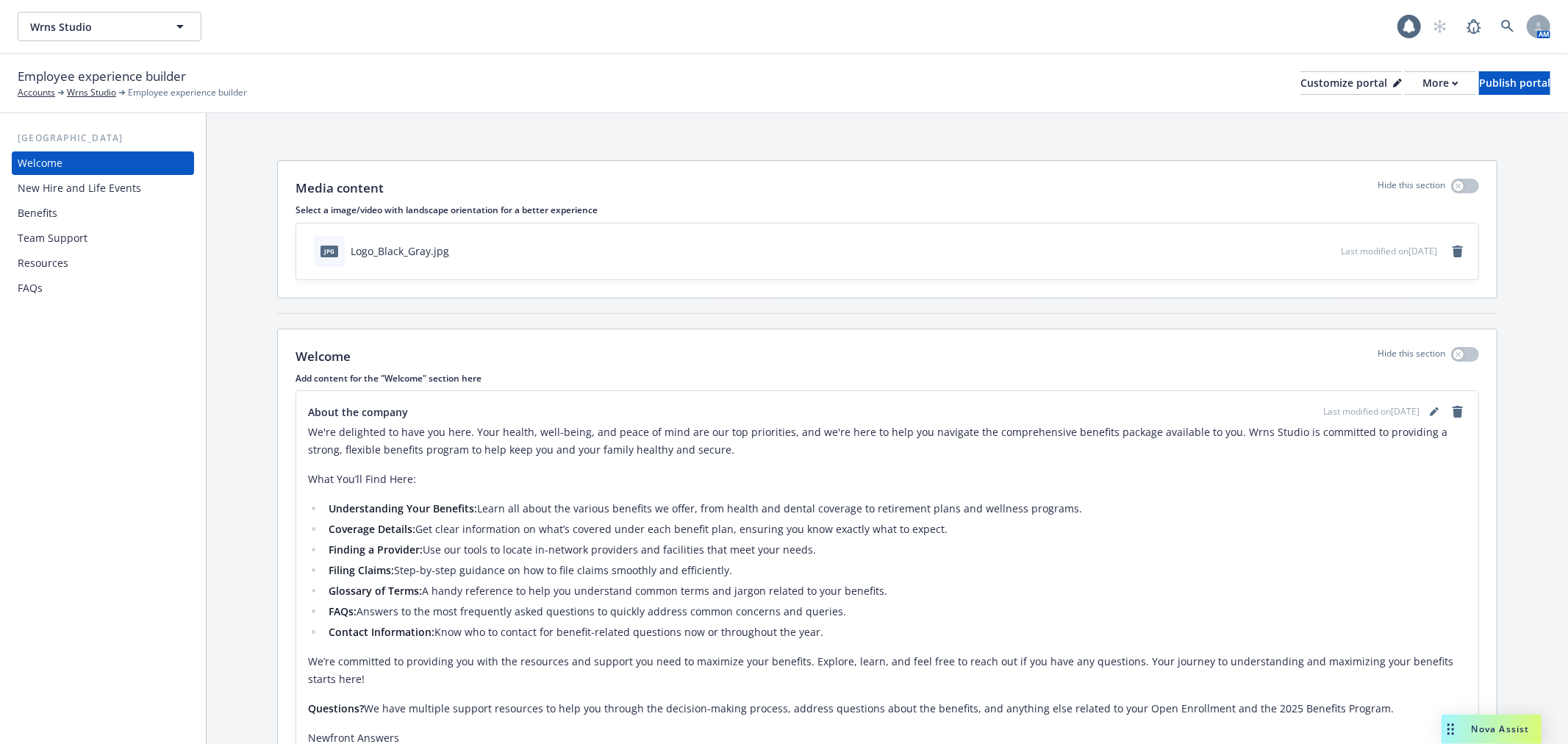
click at [72, 182] on div "New Hire and Life Events" at bounding box center [80, 187] width 123 height 24
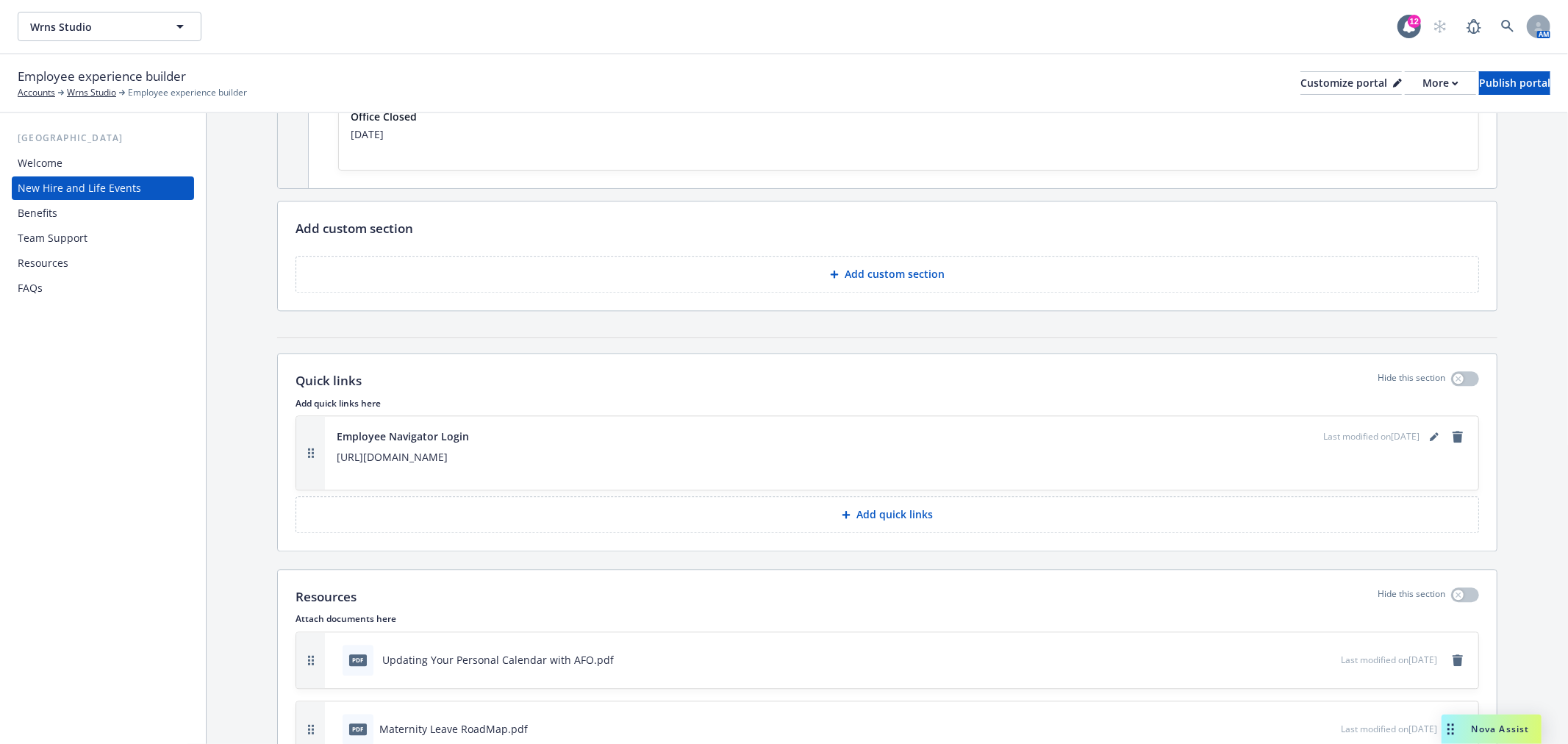
scroll to position [2939, 0]
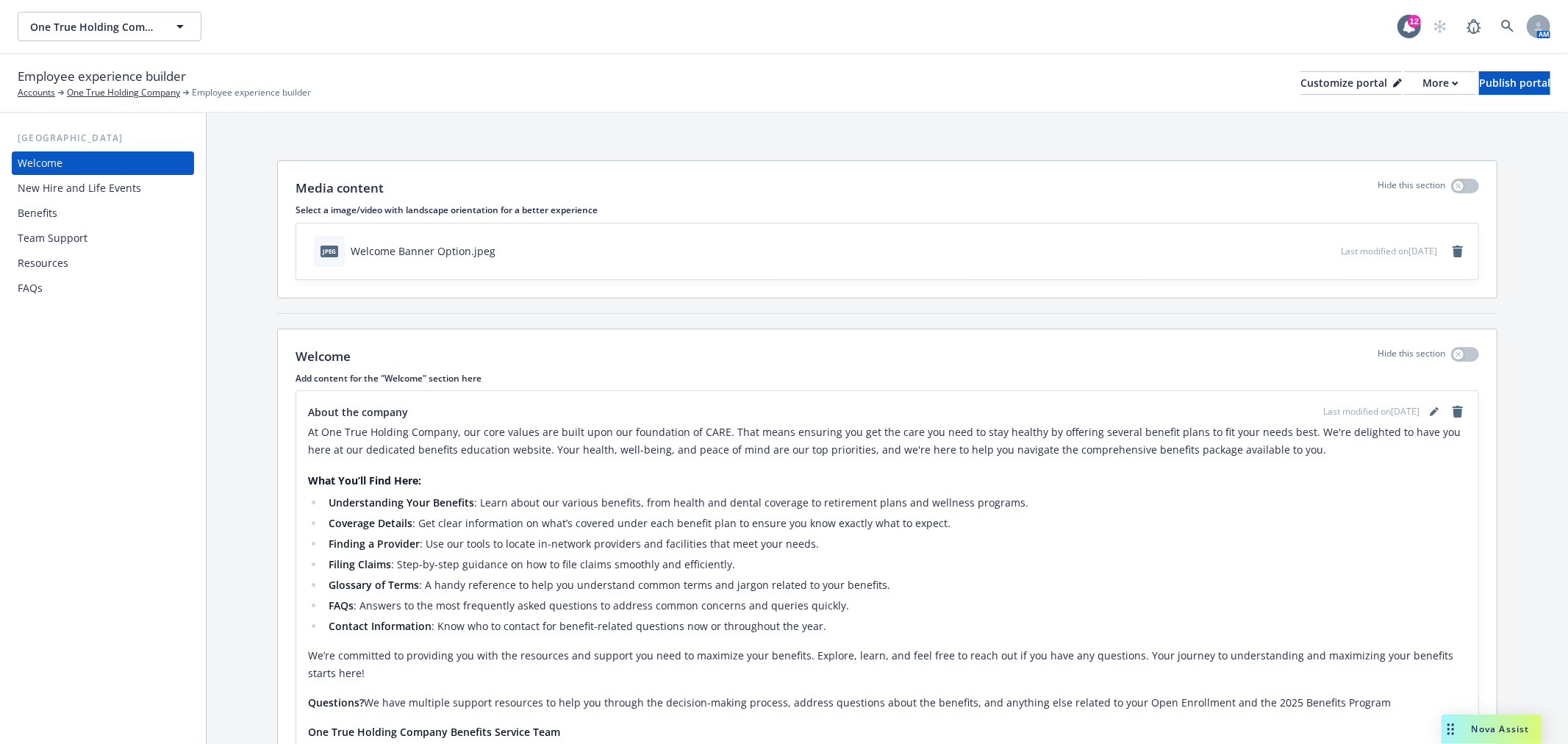
click at [111, 183] on div "New Hire and Life Events" at bounding box center [80, 187] width 123 height 24
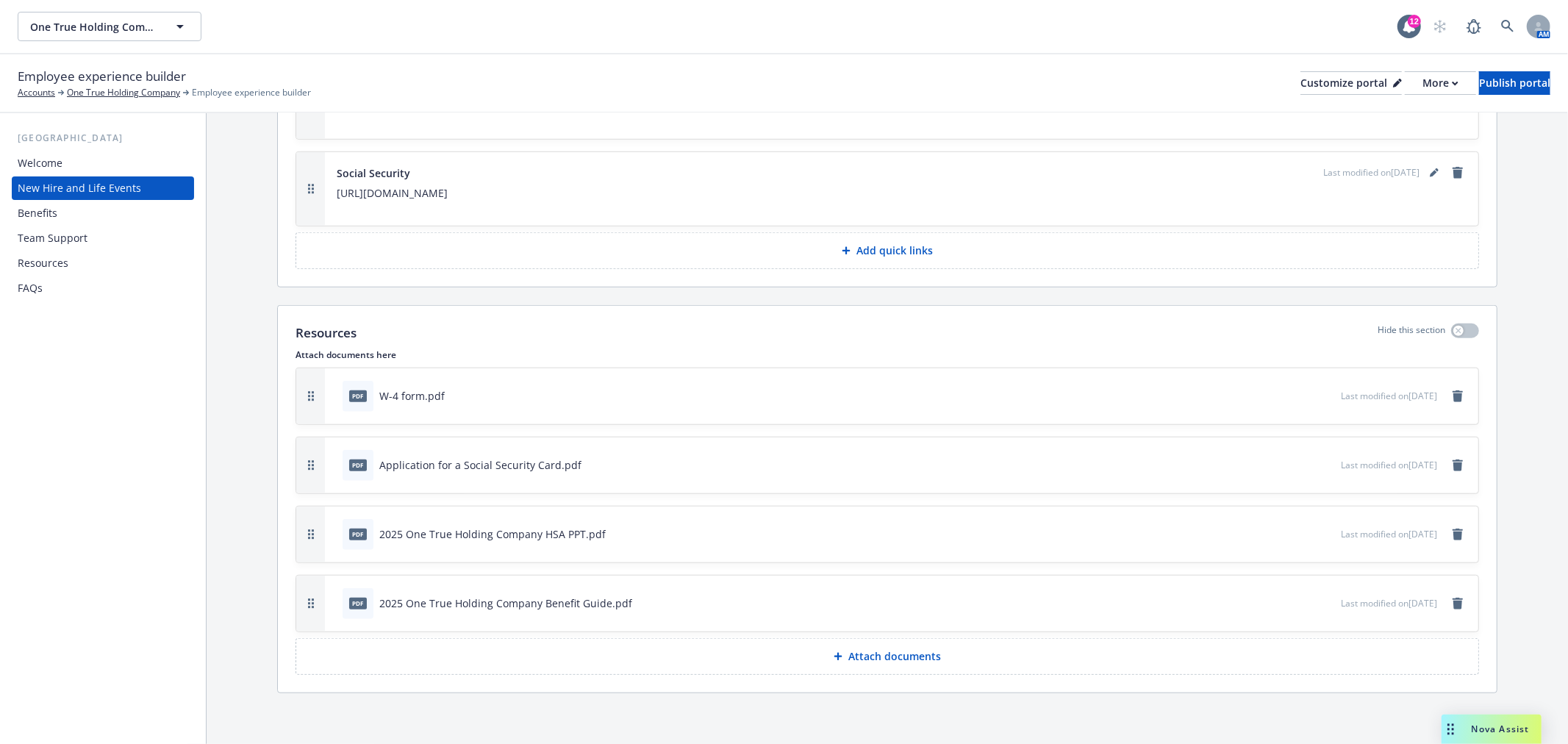
scroll to position [5644, 0]
click at [69, 260] on div "Resources" at bounding box center [103, 263] width 170 height 24
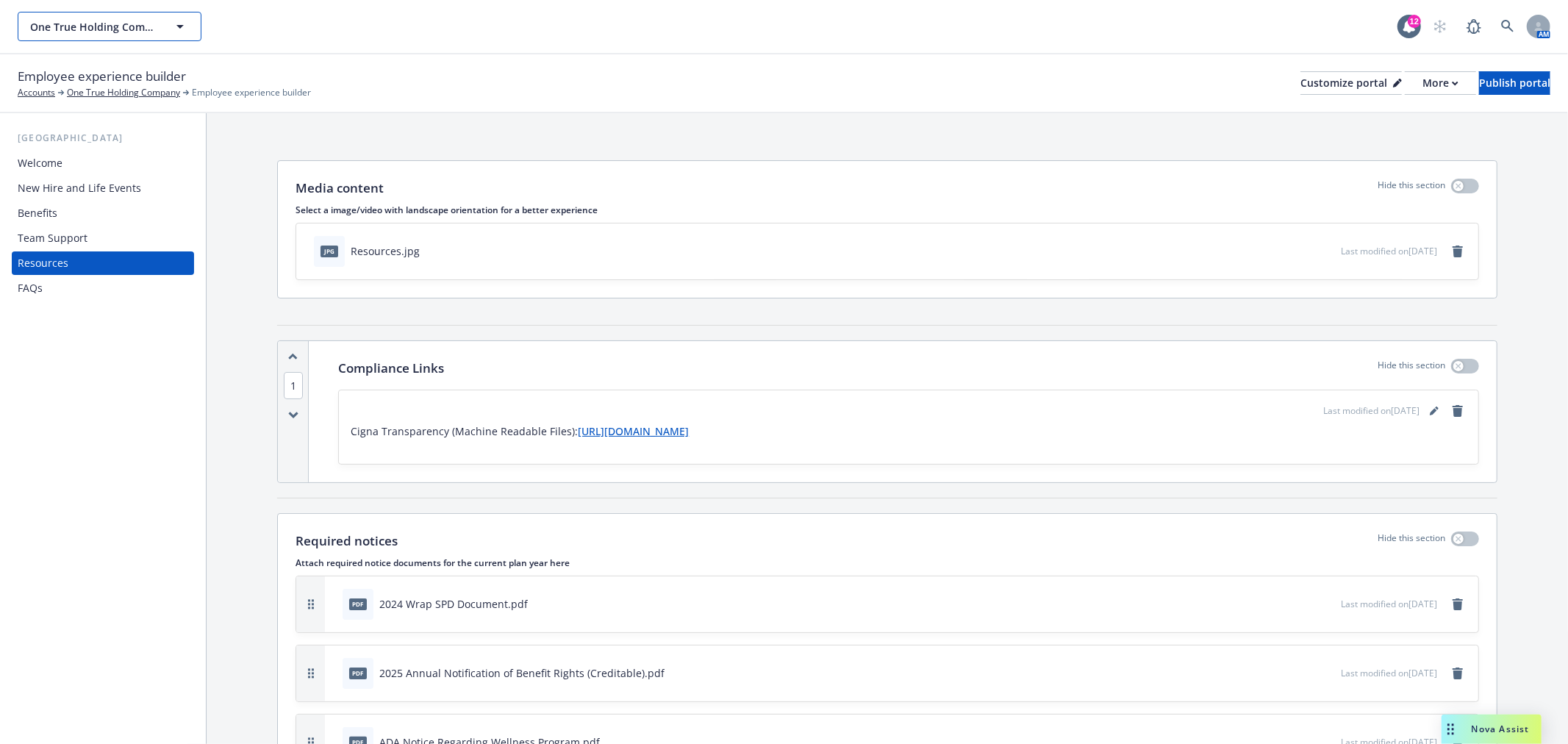
click at [169, 19] on button "One True Holding Company" at bounding box center [110, 26] width 183 height 29
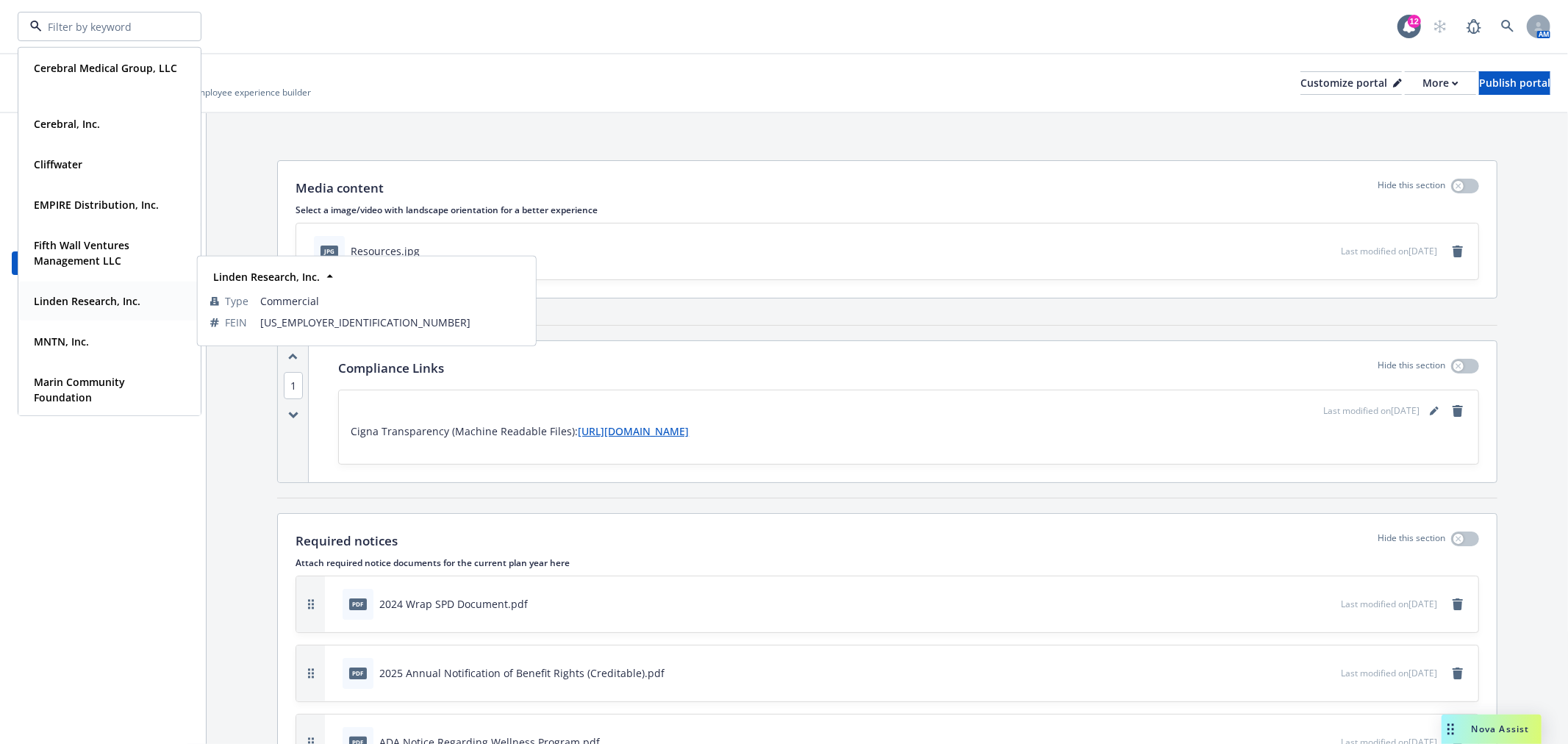
click at [85, 296] on strong "Linden Research, Inc." at bounding box center [87, 300] width 106 height 14
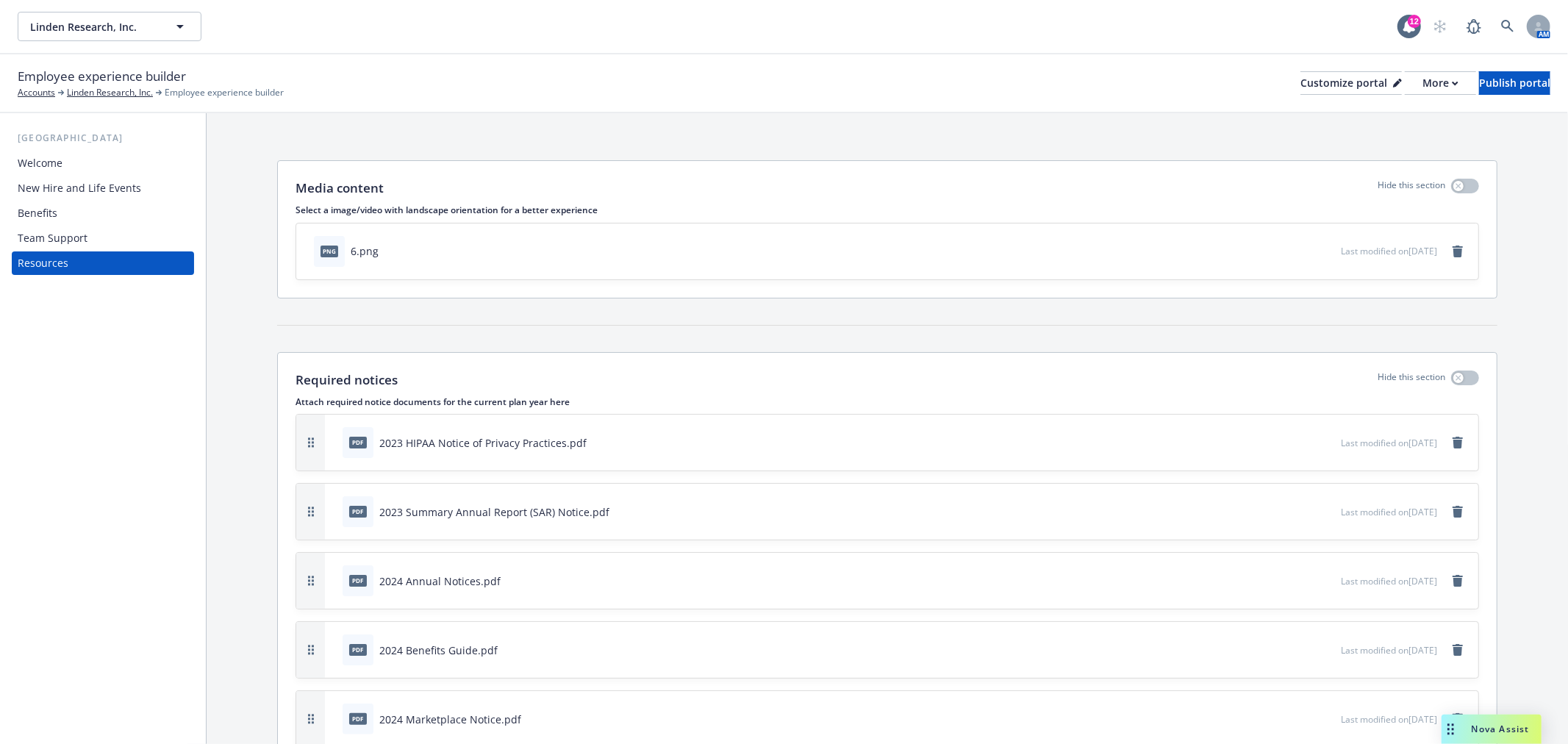
click at [75, 183] on div "New Hire and Life Events" at bounding box center [80, 187] width 123 height 24
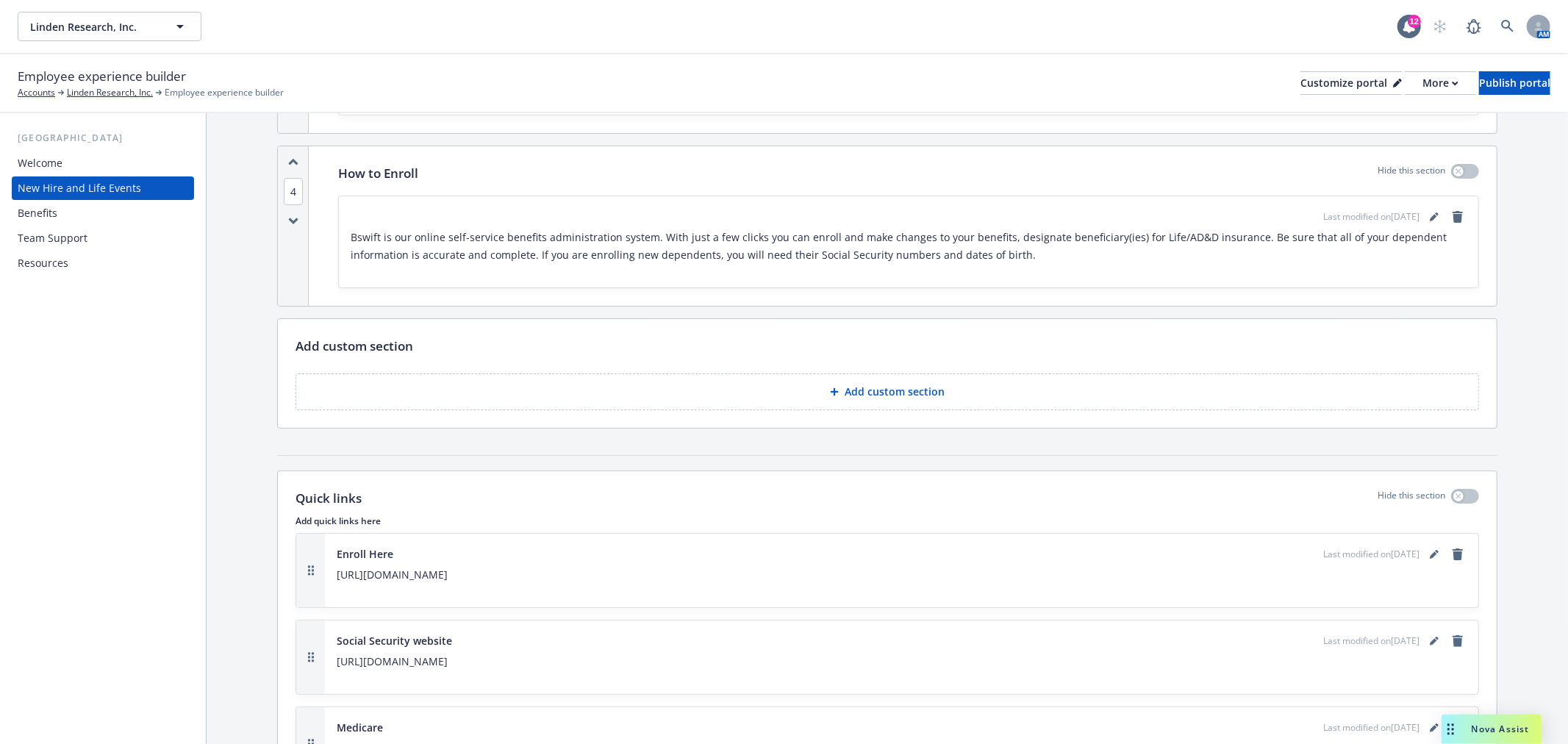
scroll to position [4817, 0]
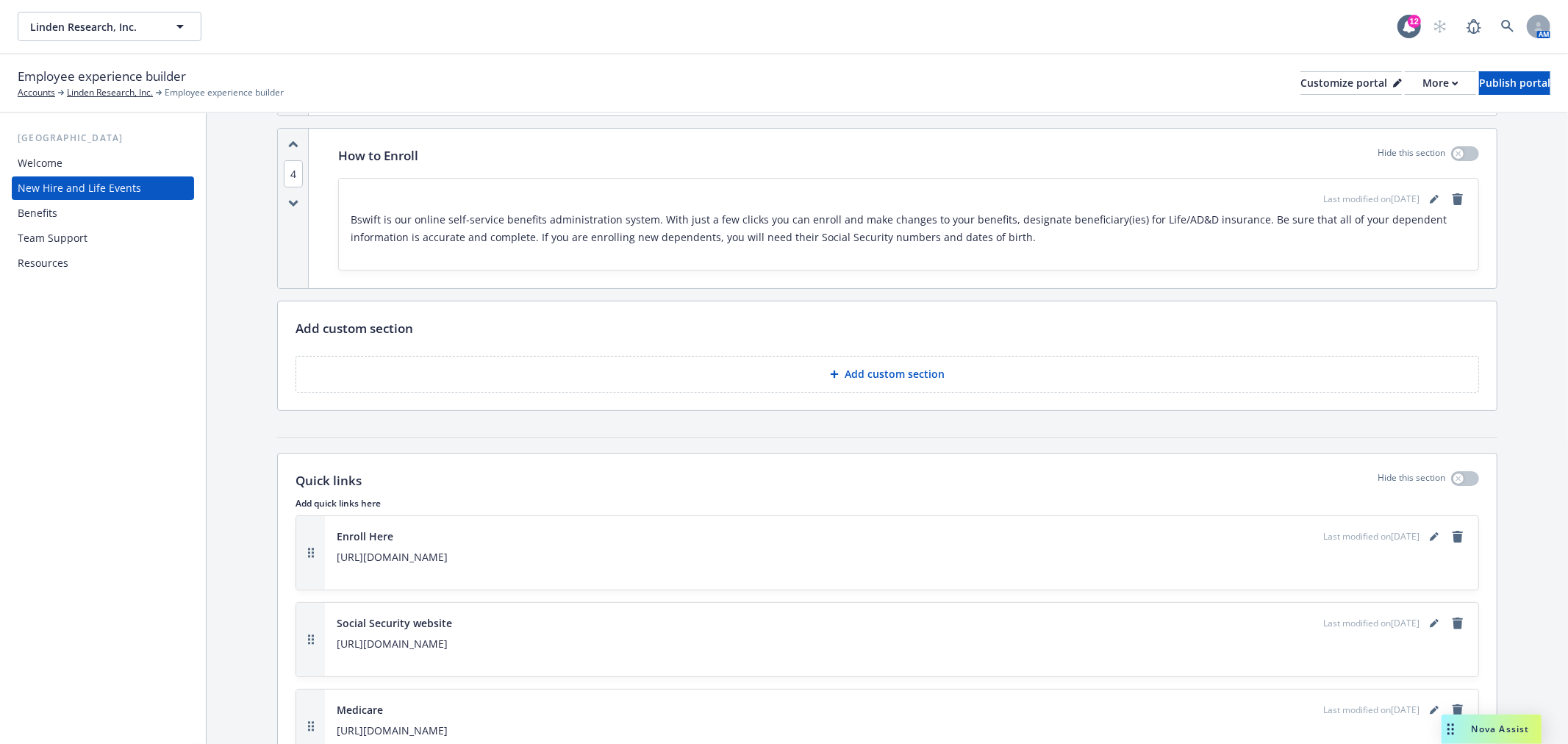
drag, startPoint x: 56, startPoint y: 260, endPoint x: 291, endPoint y: 256, distance: 235.0
click at [56, 260] on div "Resources" at bounding box center [43, 263] width 50 height 24
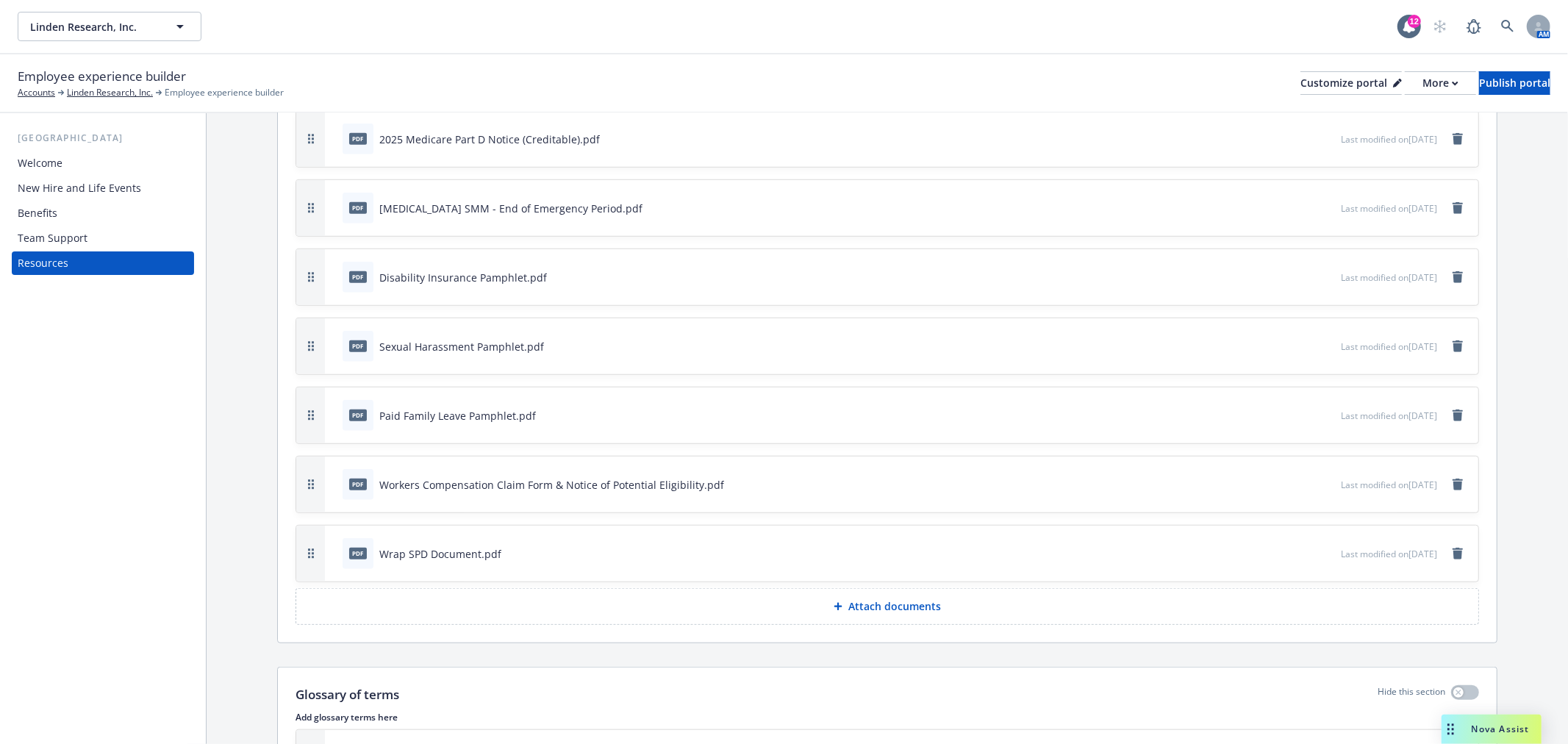
scroll to position [898, 0]
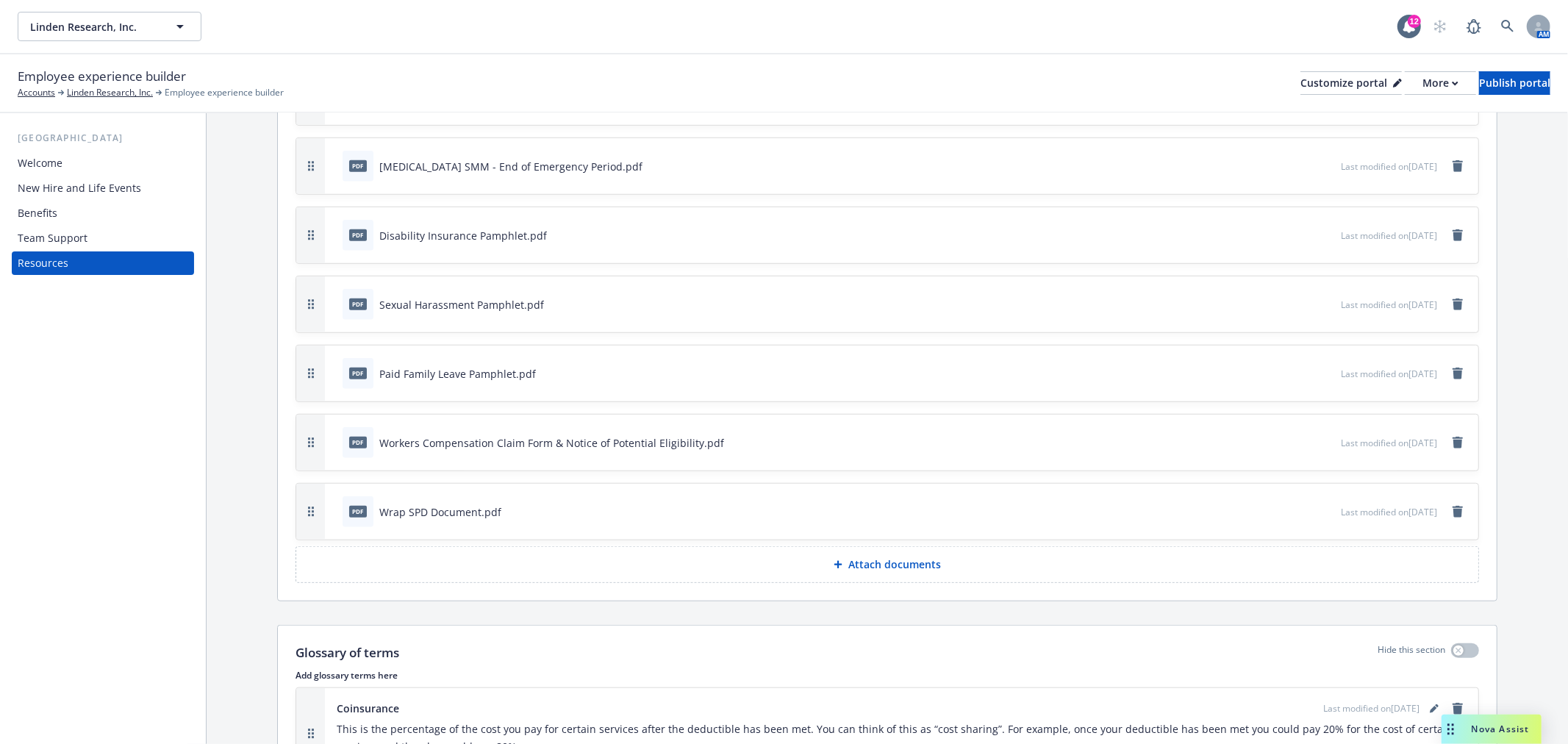
click at [1320, 505] on icon "preview file" at bounding box center [1327, 510] width 13 height 11
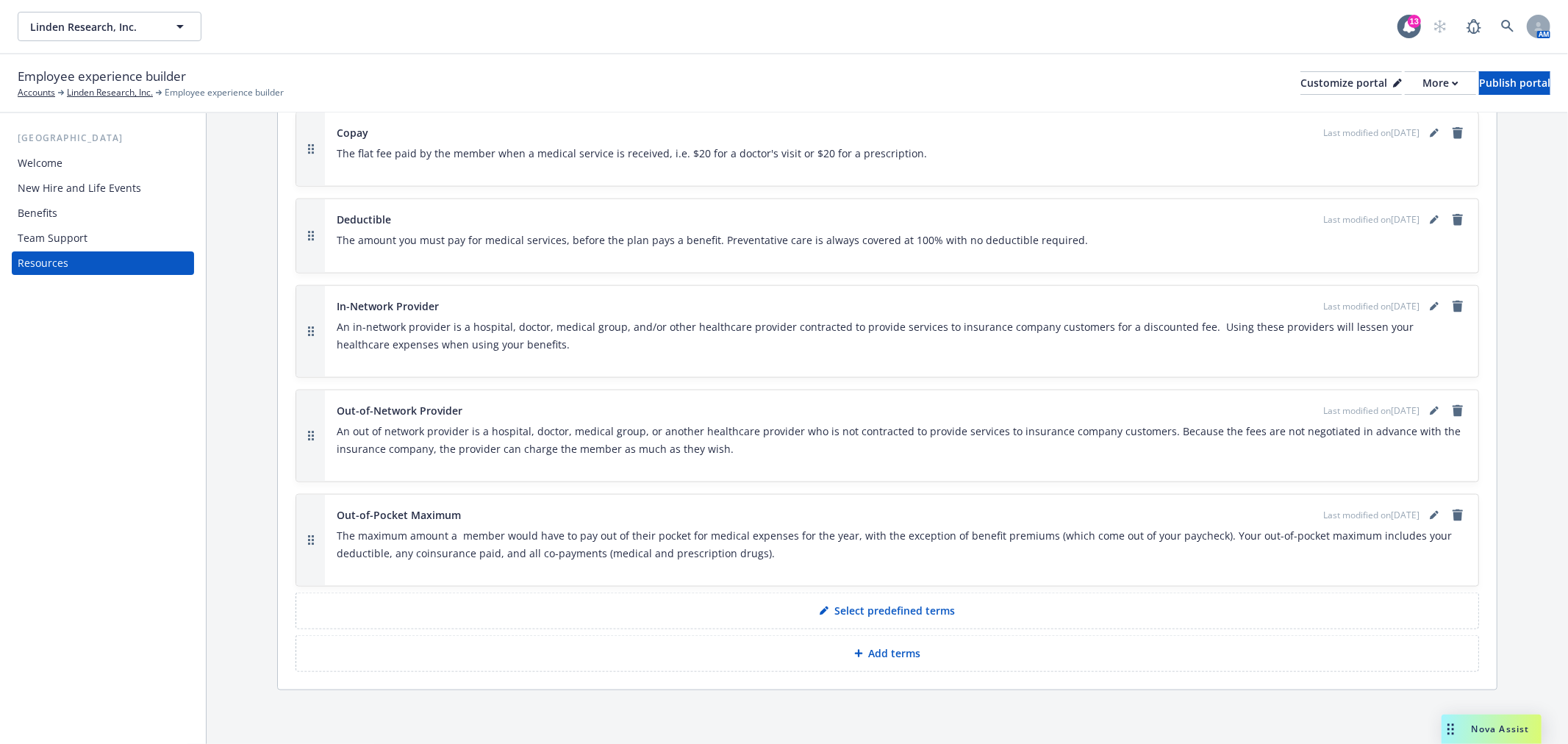
scroll to position [1585, 0]
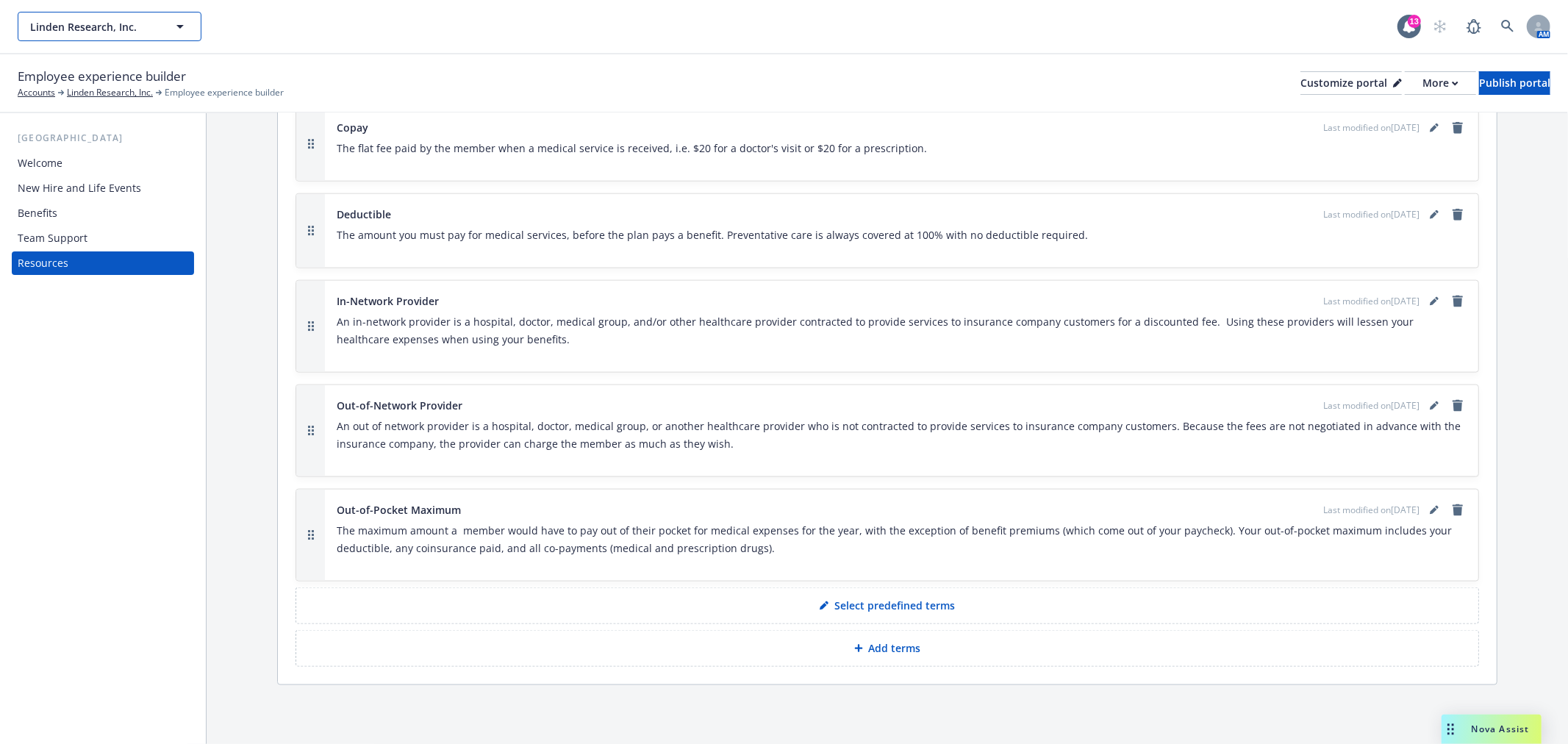
click at [166, 27] on button "Linden Research, Inc." at bounding box center [110, 26] width 183 height 29
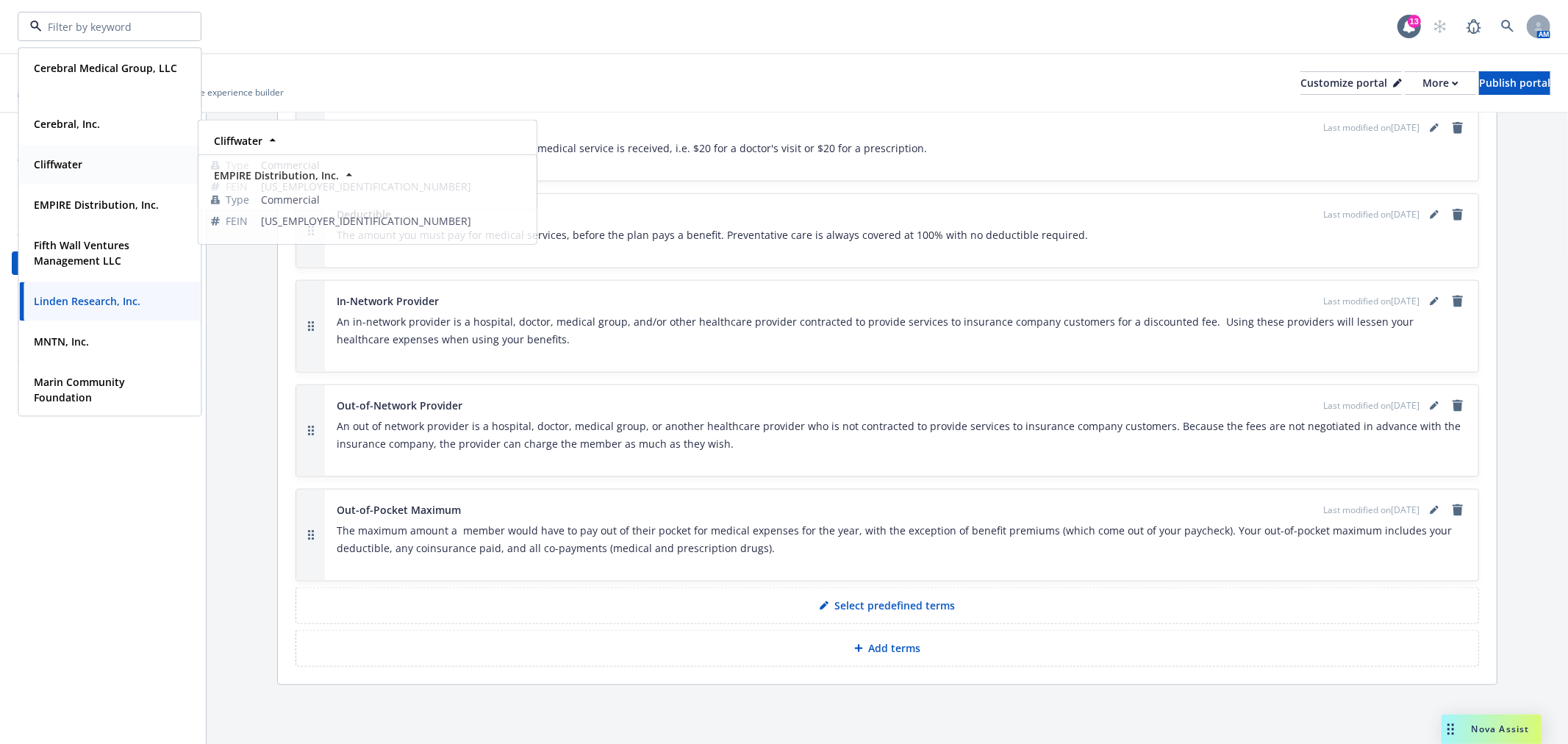
click at [69, 163] on strong "Cliffwater" at bounding box center [58, 164] width 49 height 14
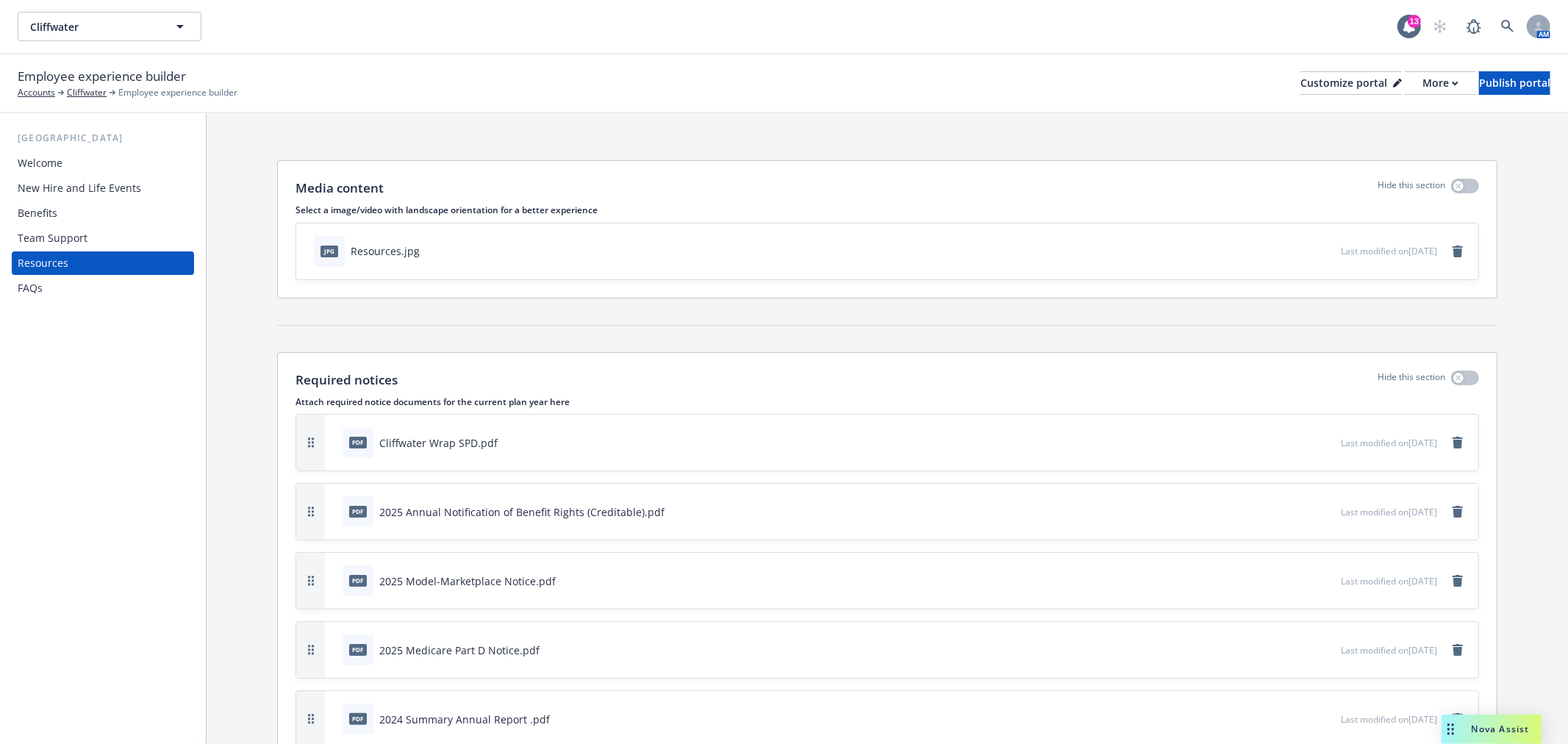
click at [75, 236] on div "Team Support" at bounding box center [53, 238] width 70 height 24
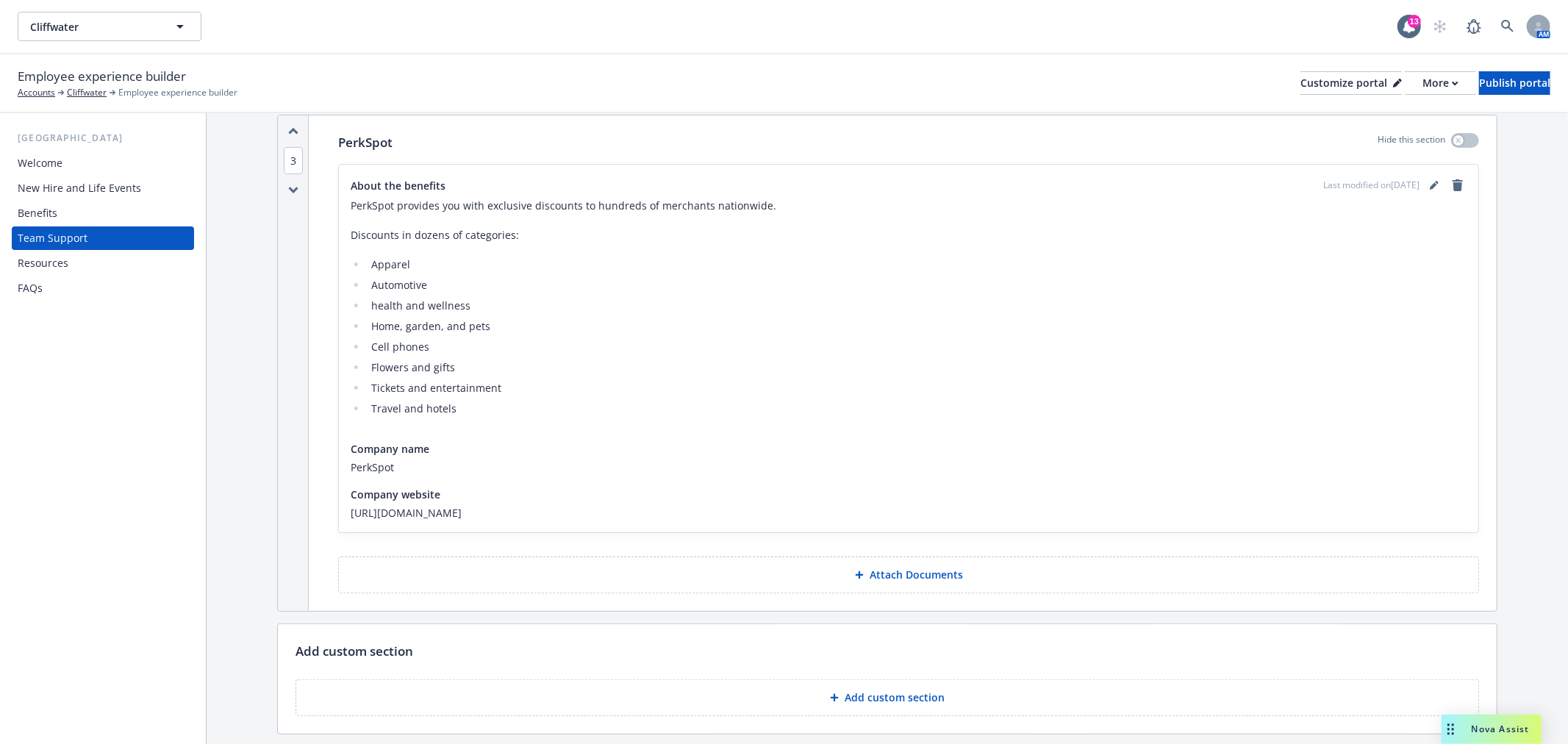
scroll to position [615, 0]
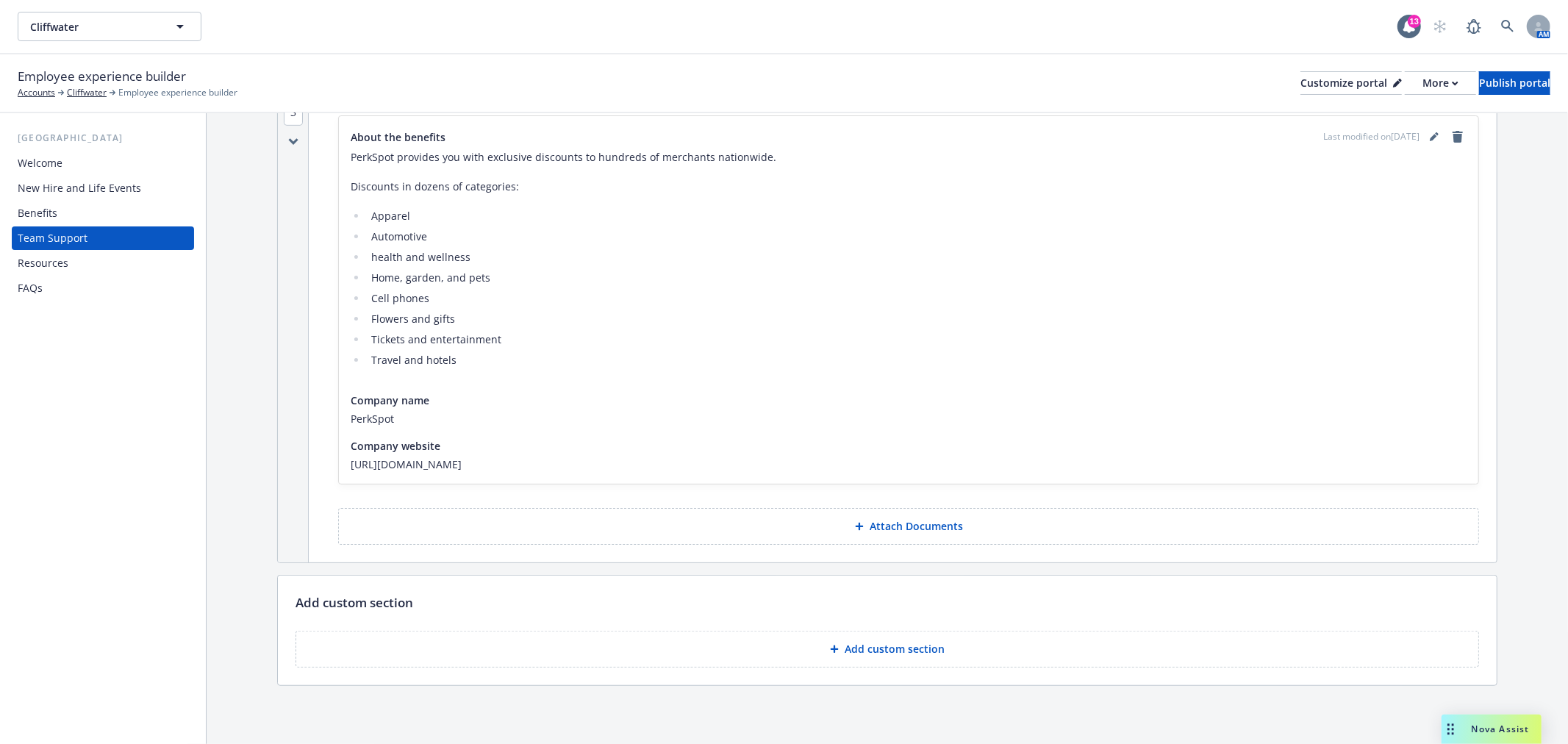
click at [106, 182] on div "New Hire and Life Events" at bounding box center [80, 187] width 123 height 24
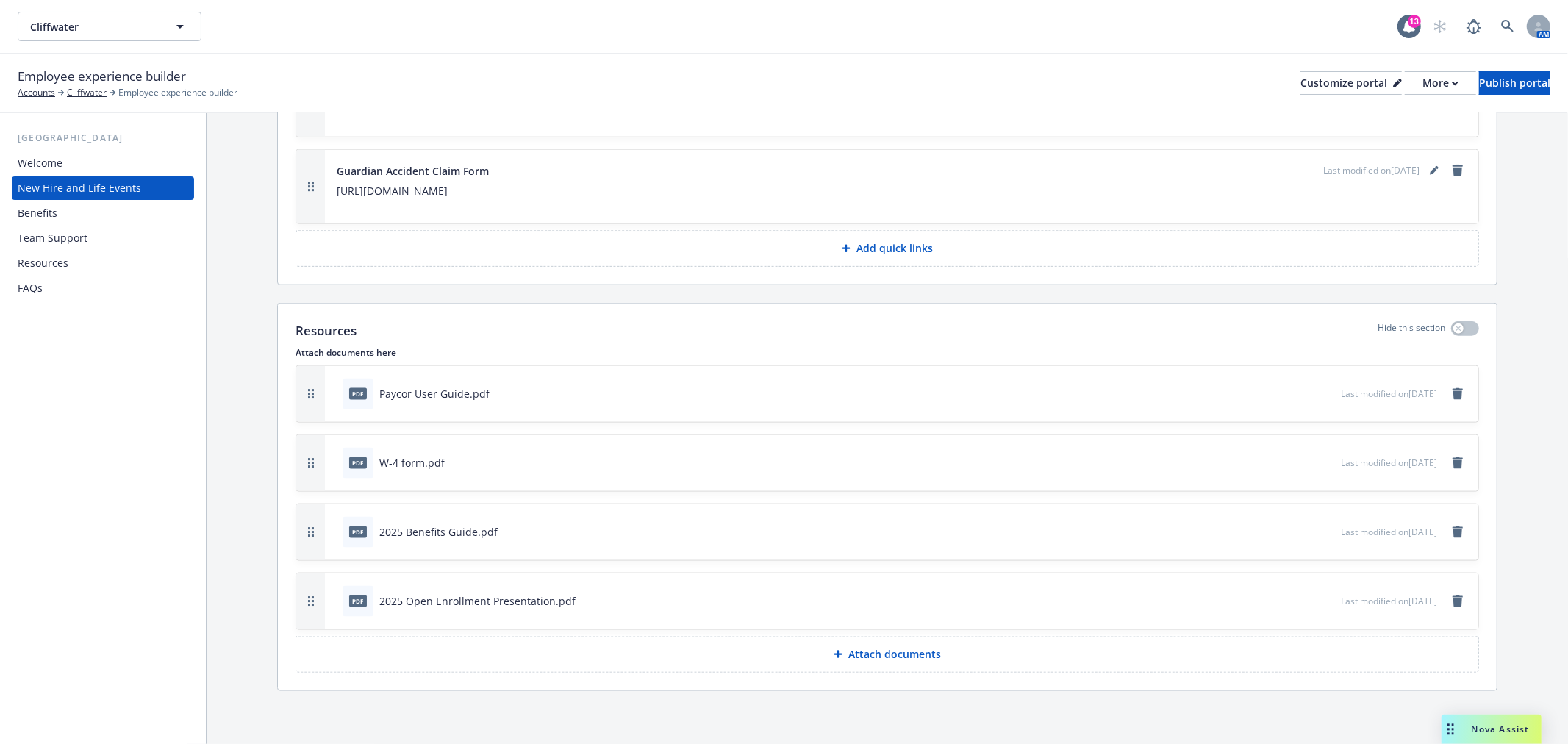
scroll to position [6236, 0]
click at [83, 239] on div "Team Support" at bounding box center [53, 238] width 70 height 24
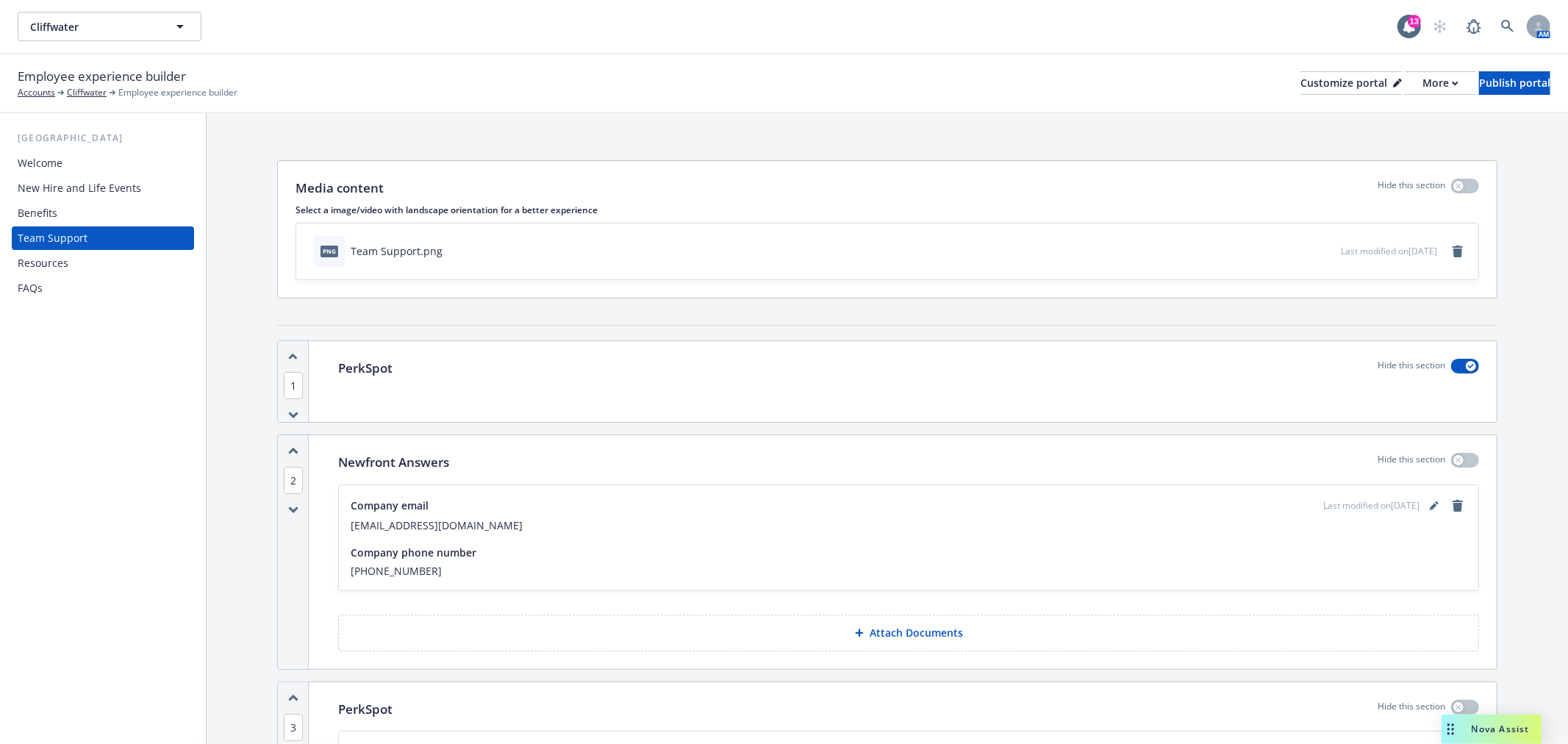
click at [76, 273] on div "Resources" at bounding box center [103, 263] width 170 height 24
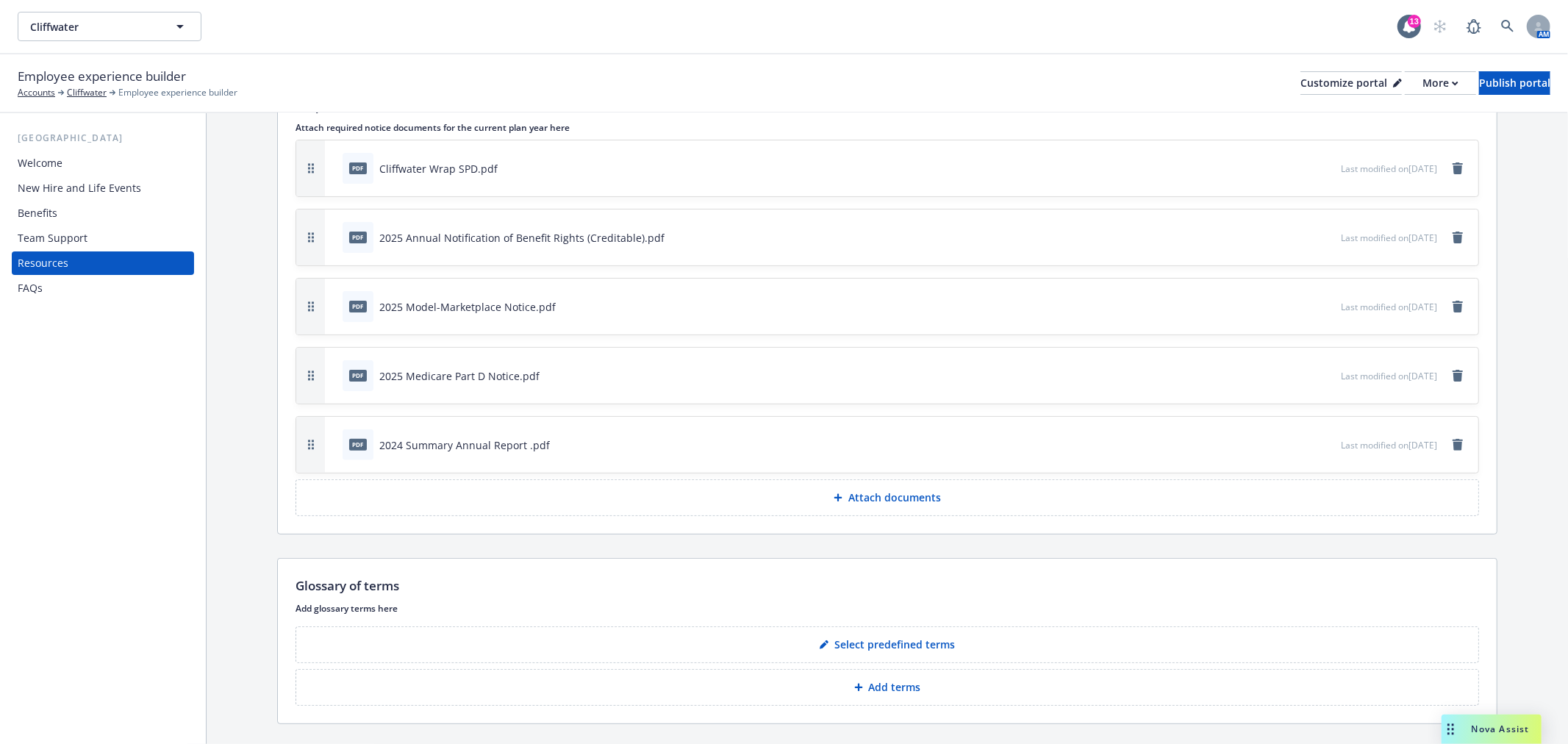
scroll to position [313, 0]
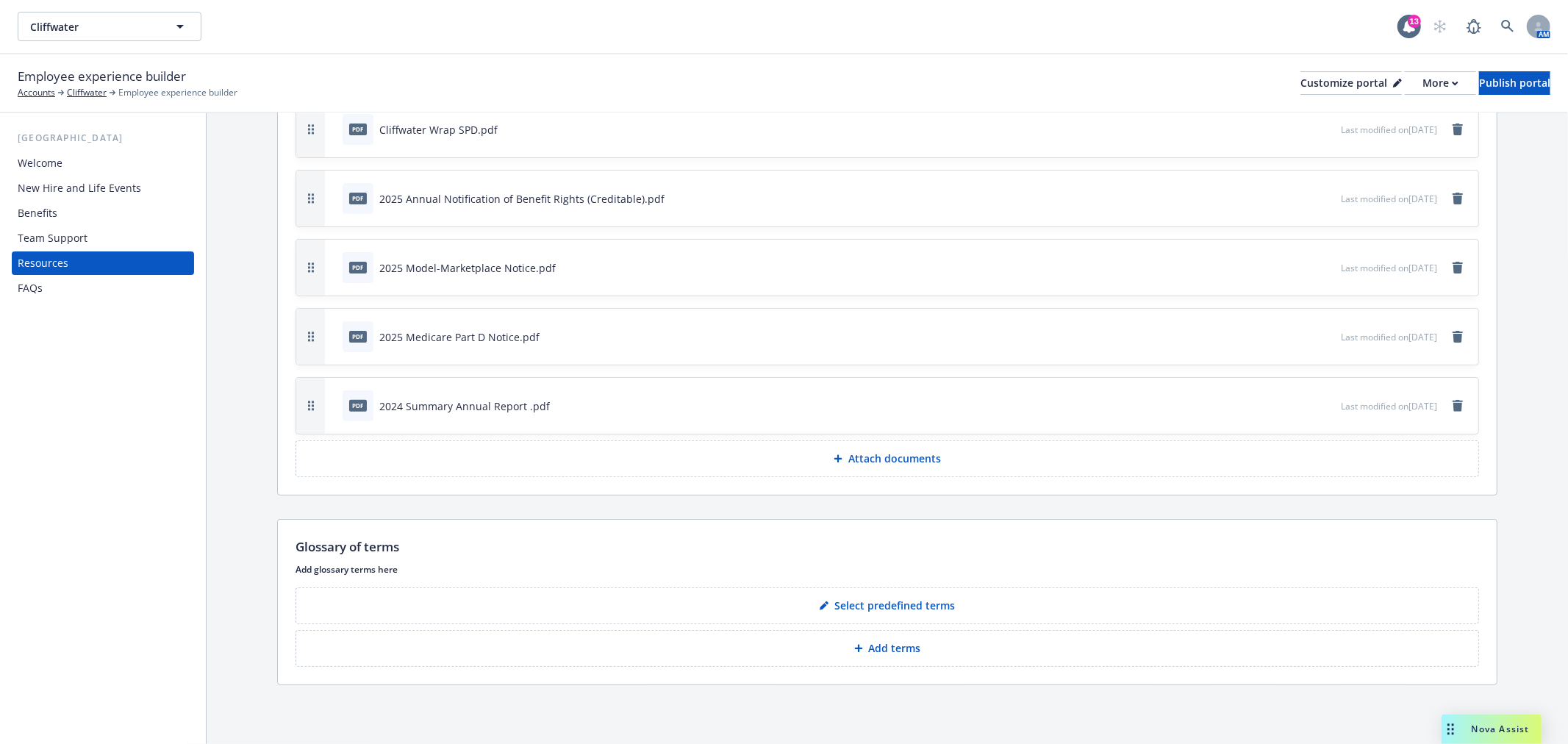
click at [30, 277] on div "FAQs" at bounding box center [30, 288] width 25 height 24
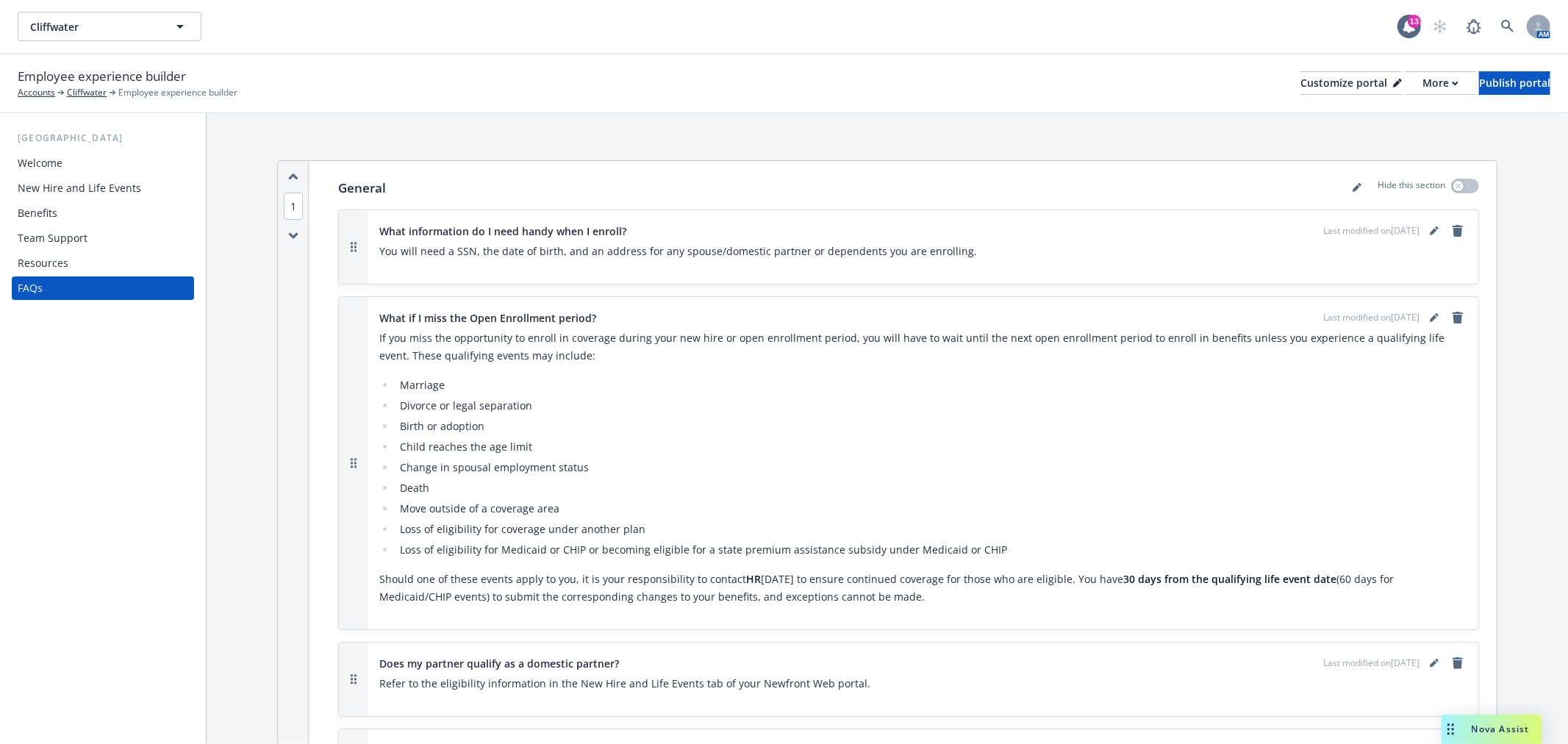
click at [44, 206] on div "Benefits" at bounding box center [37, 213] width 40 height 24
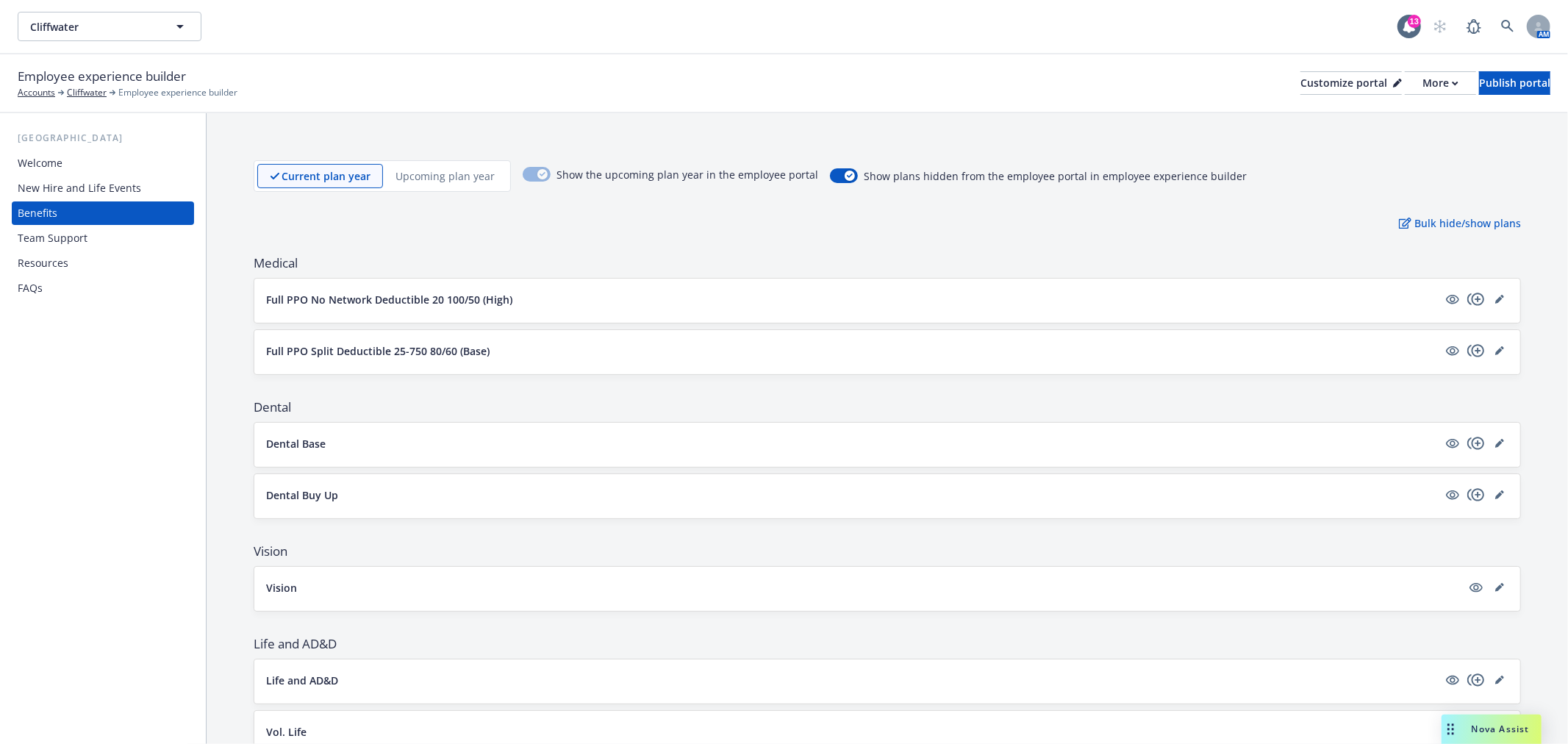
click at [98, 181] on div "New Hire and Life Events" at bounding box center [80, 187] width 123 height 24
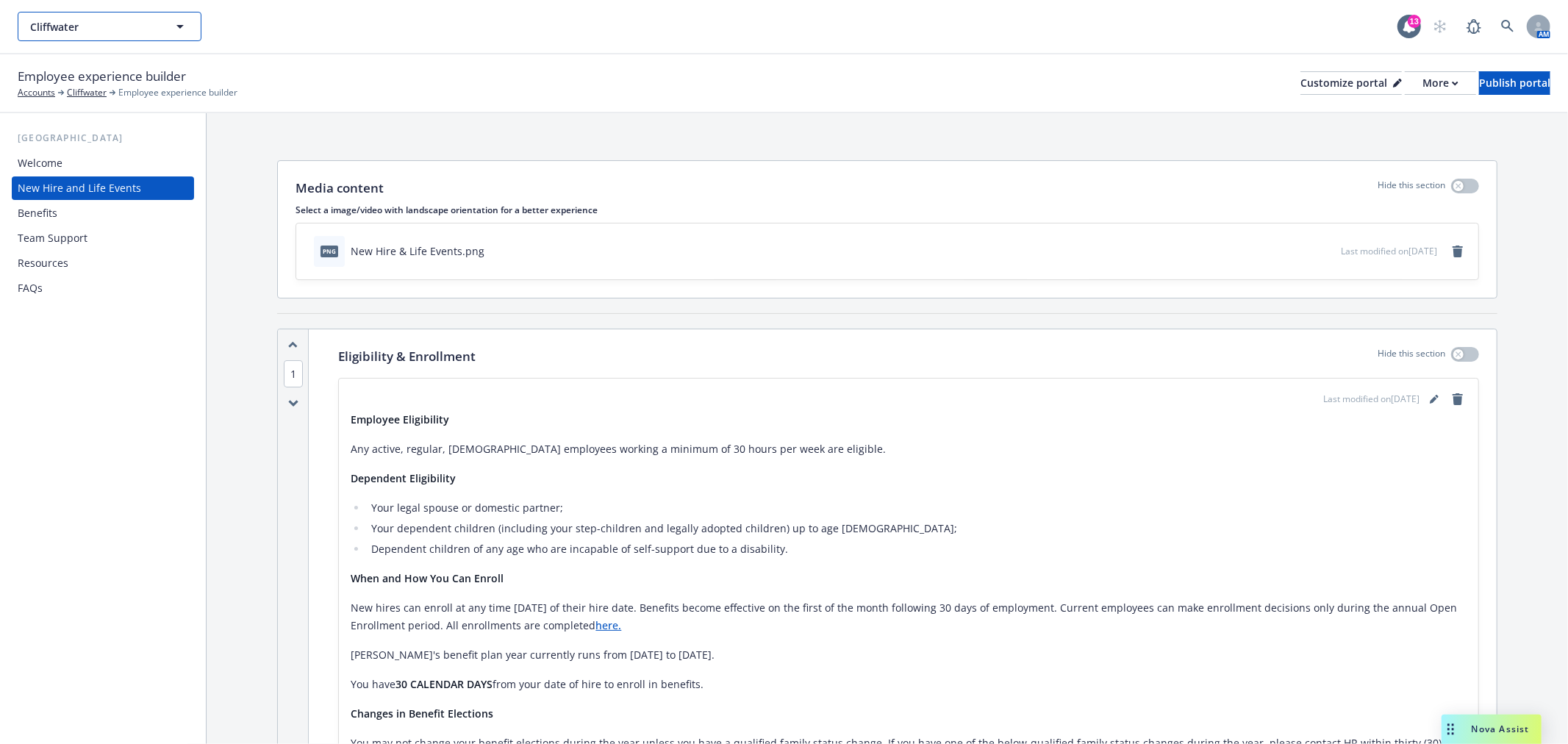
click at [177, 18] on icon "button" at bounding box center [180, 27] width 18 height 18
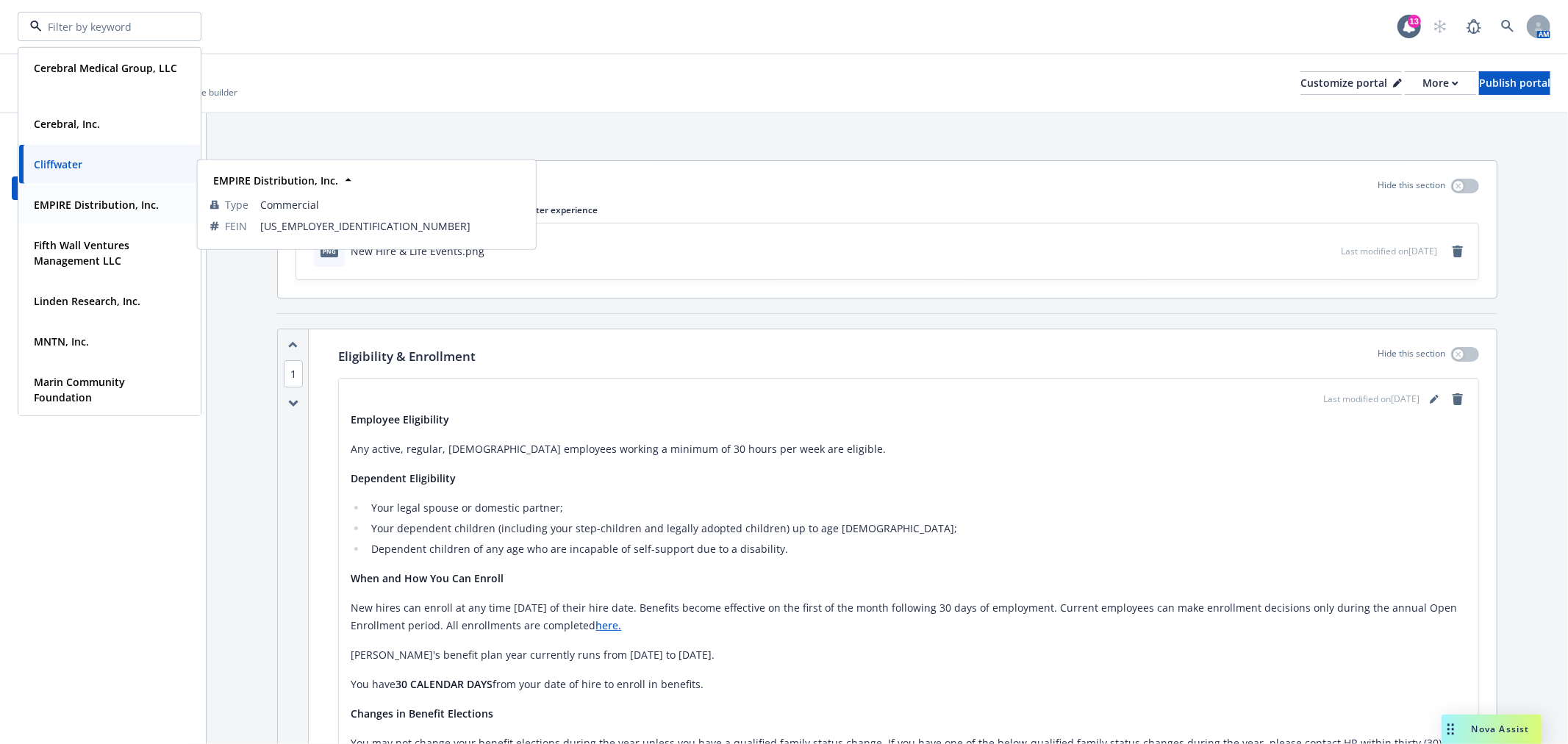
click at [97, 199] on strong "EMPIRE Distribution, Inc." at bounding box center [97, 204] width 125 height 14
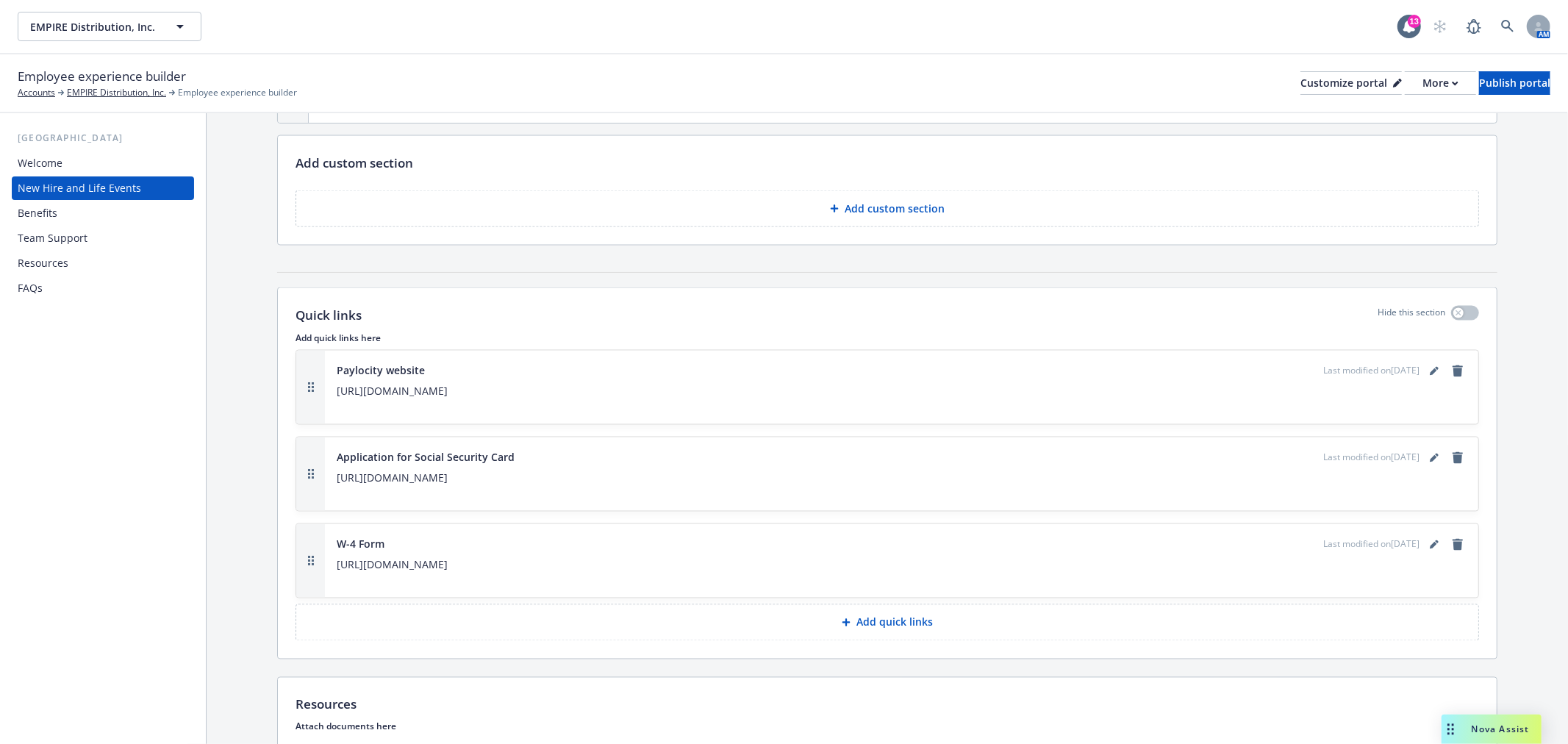
scroll to position [2214, 0]
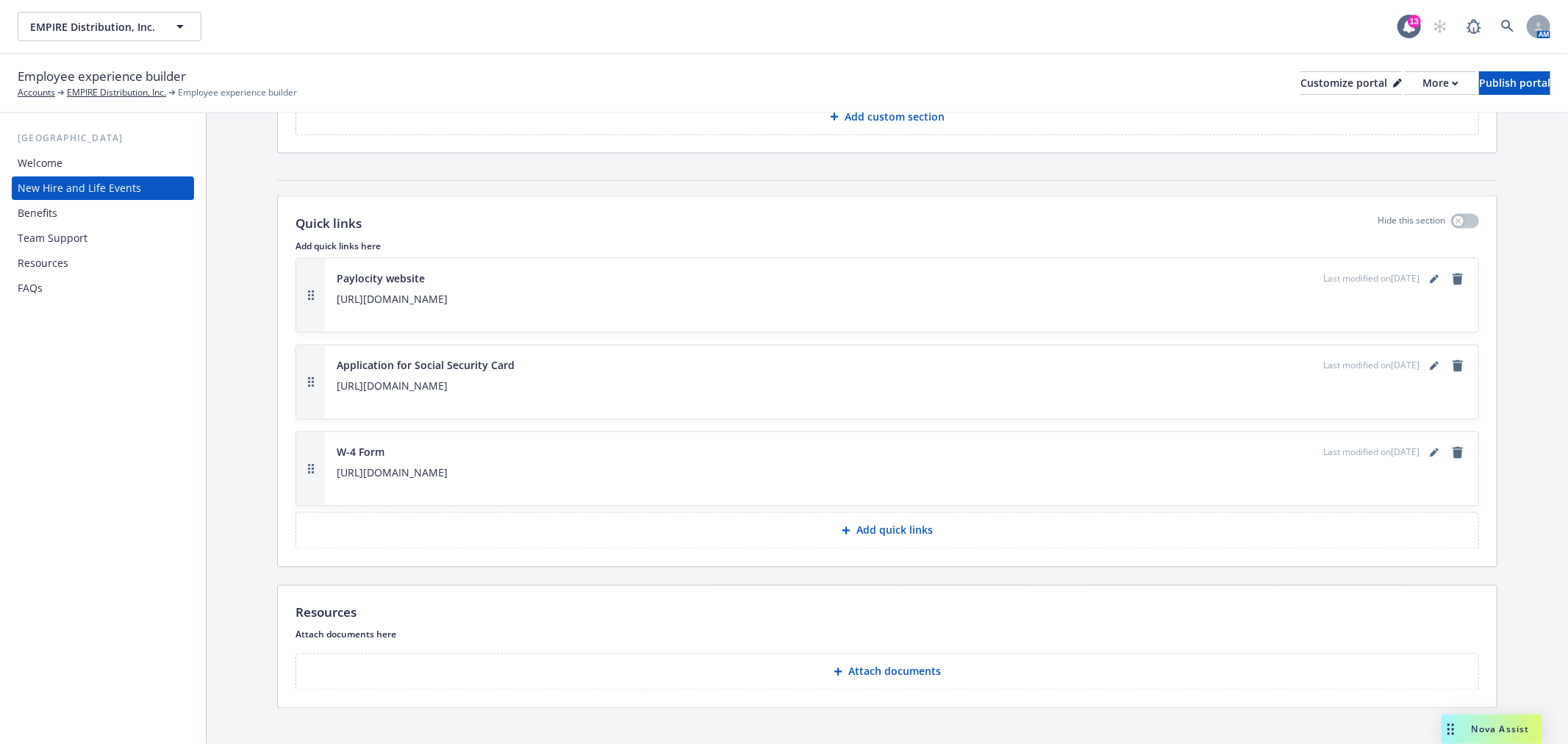
click at [59, 221] on div "Benefits" at bounding box center [103, 213] width 170 height 24
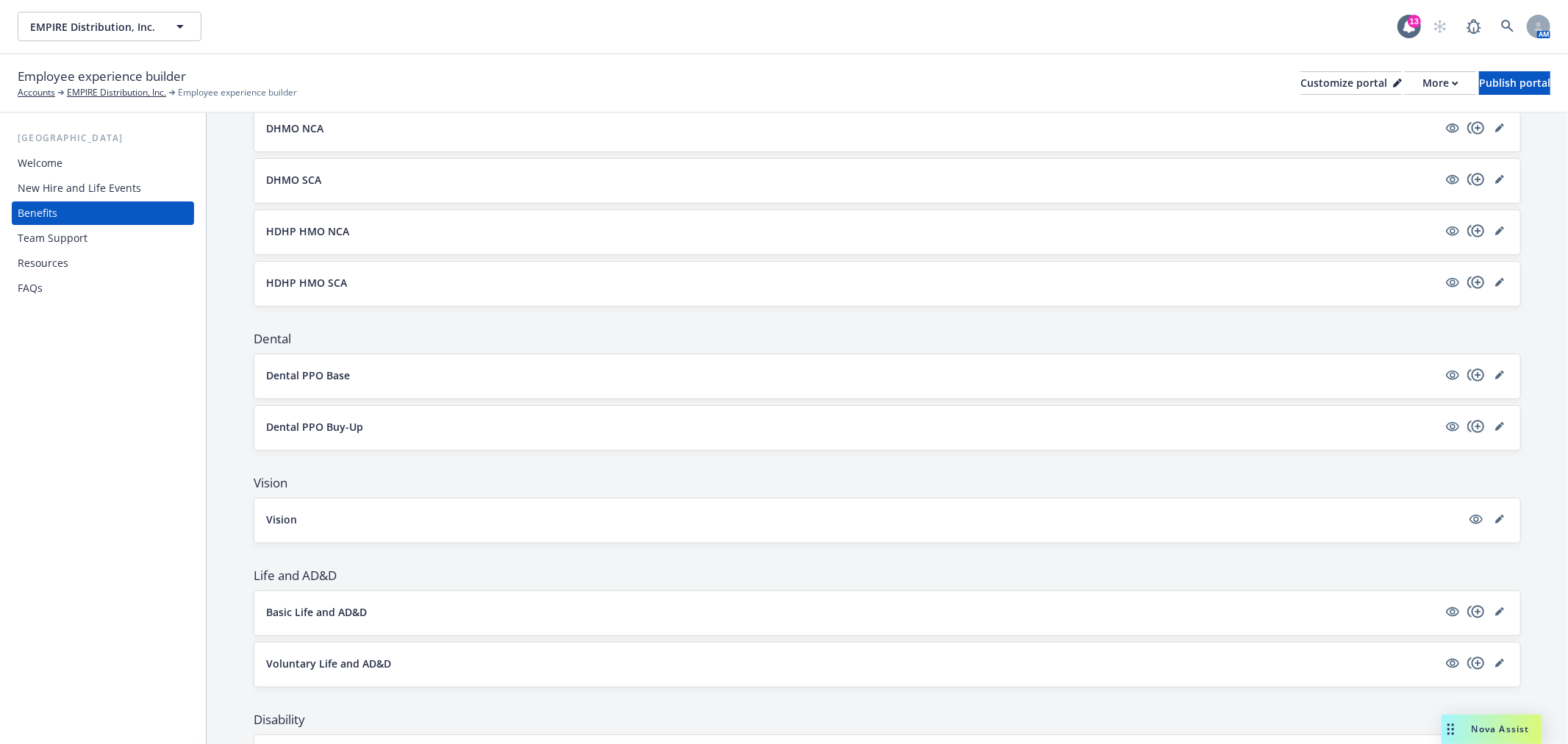
scroll to position [326, 0]
click at [81, 239] on div "Team Support" at bounding box center [53, 238] width 70 height 24
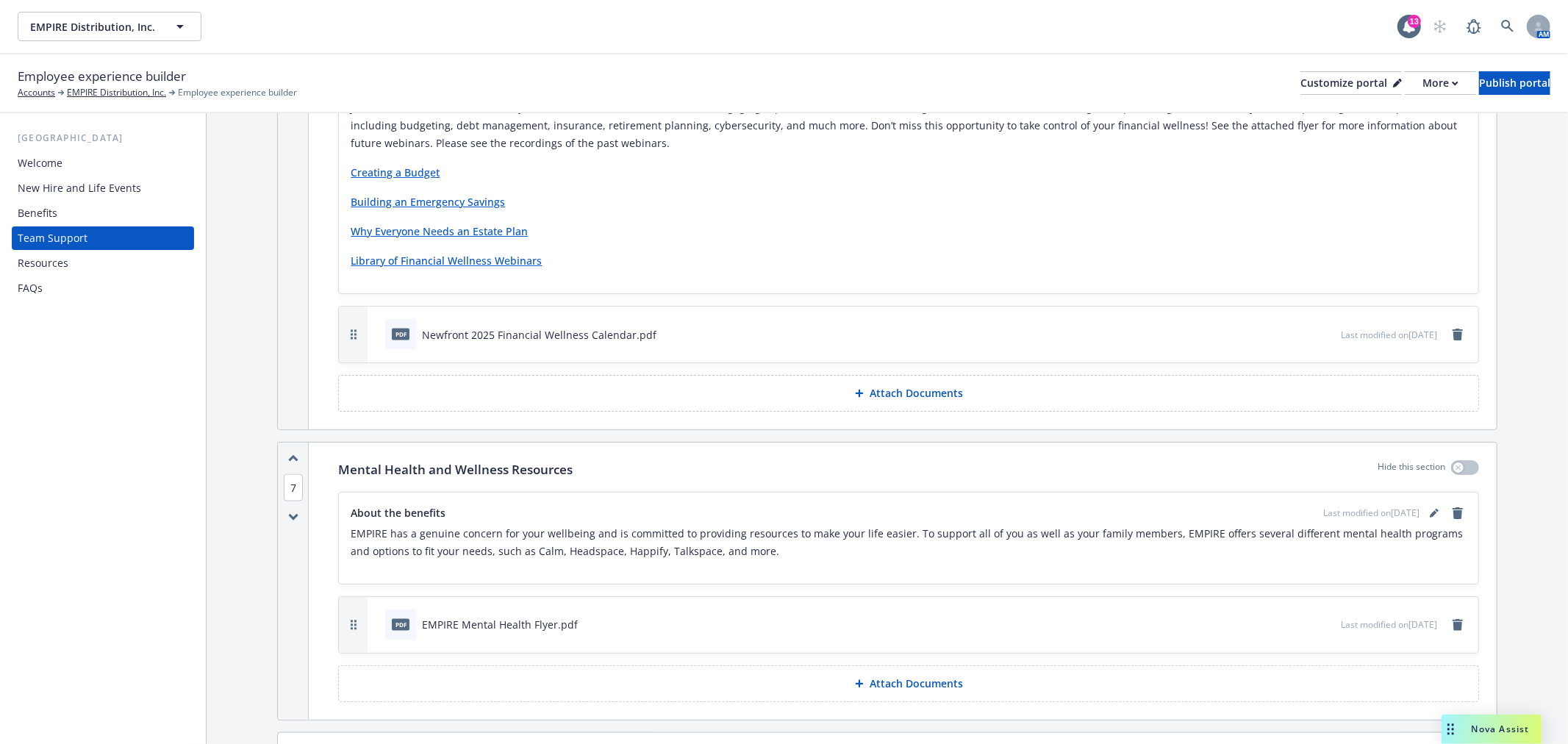
scroll to position [1793, 0]
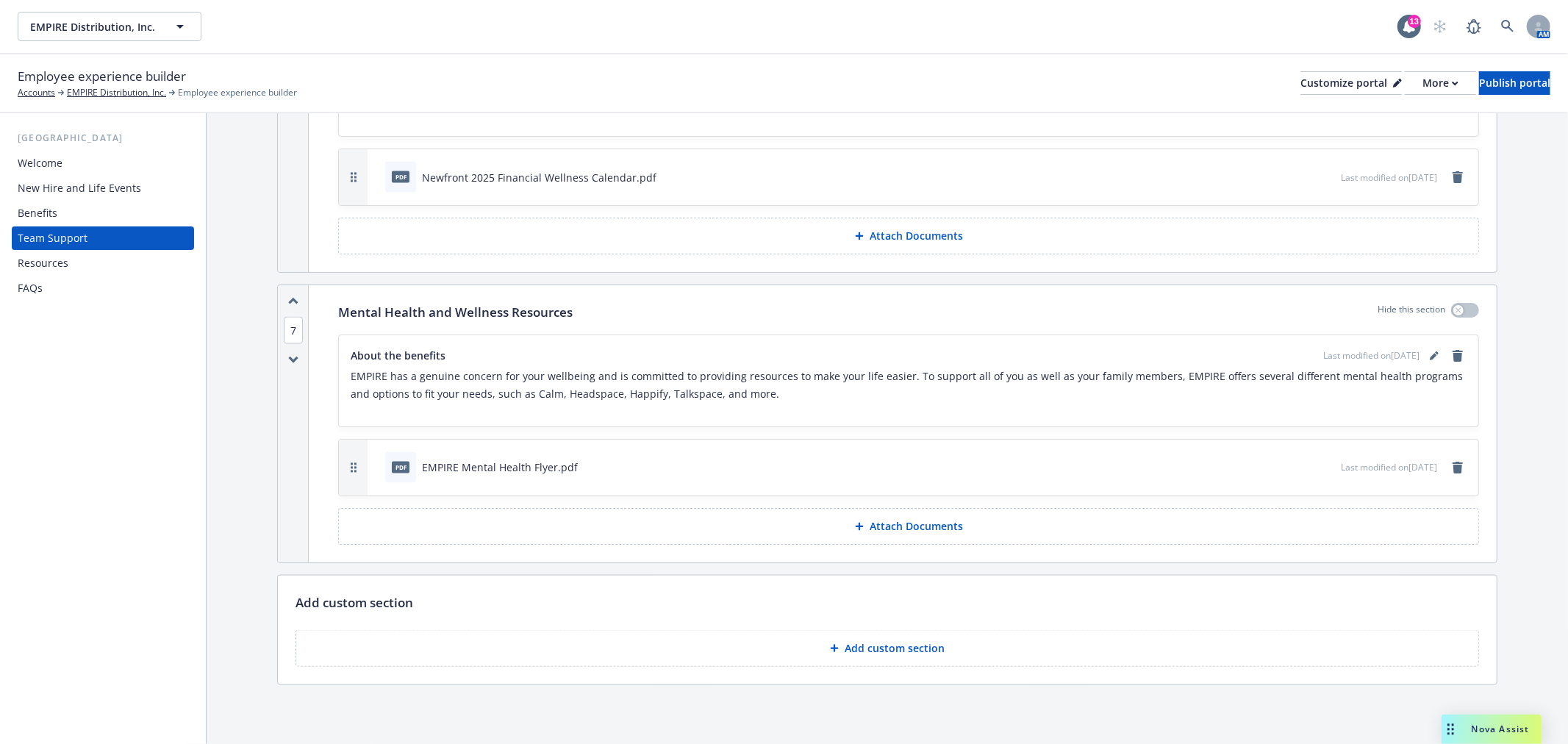
click at [62, 261] on div "Resources" at bounding box center [43, 263] width 50 height 24
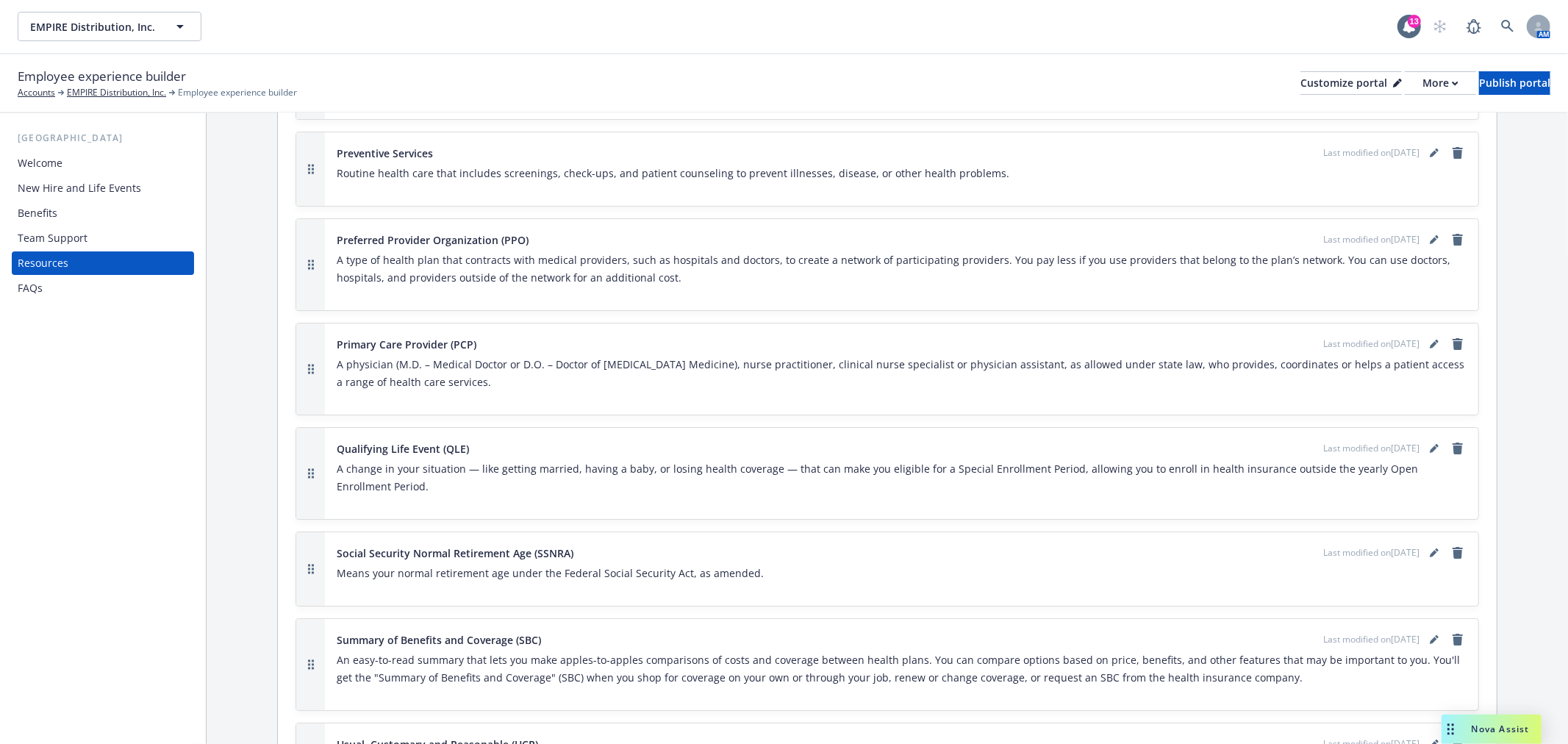
scroll to position [4720, 0]
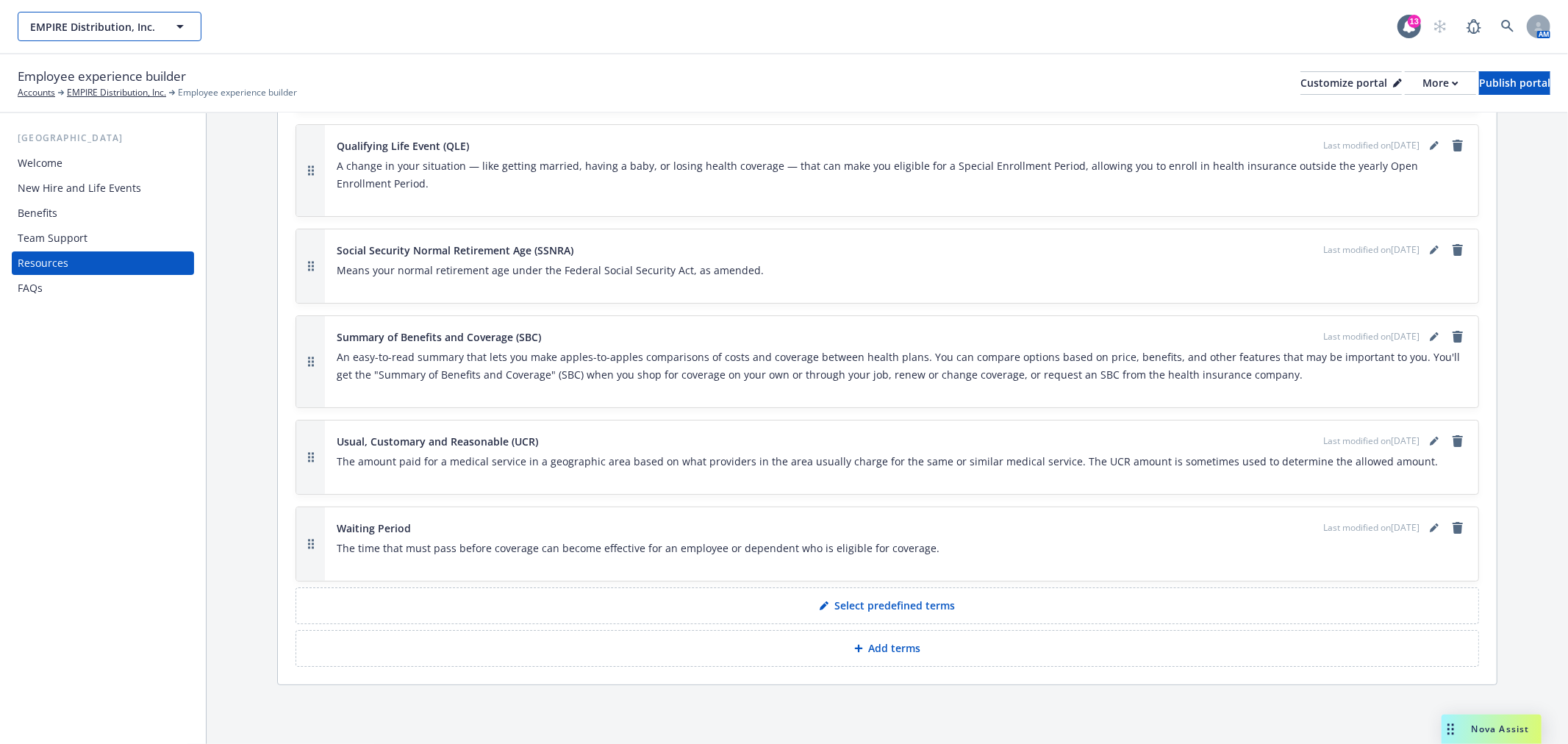
click at [185, 20] on icon "button" at bounding box center [180, 27] width 18 height 18
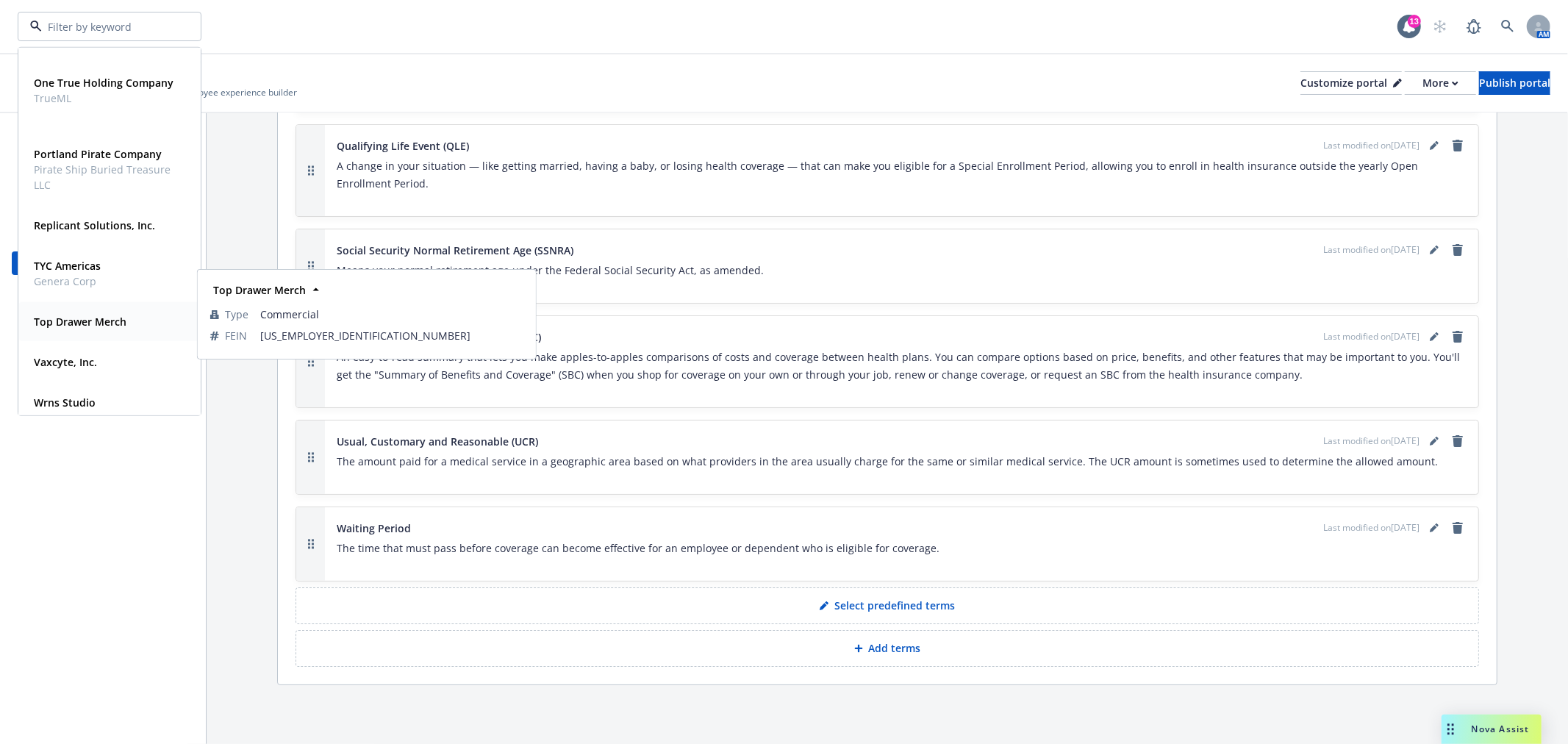
scroll to position [363, 0]
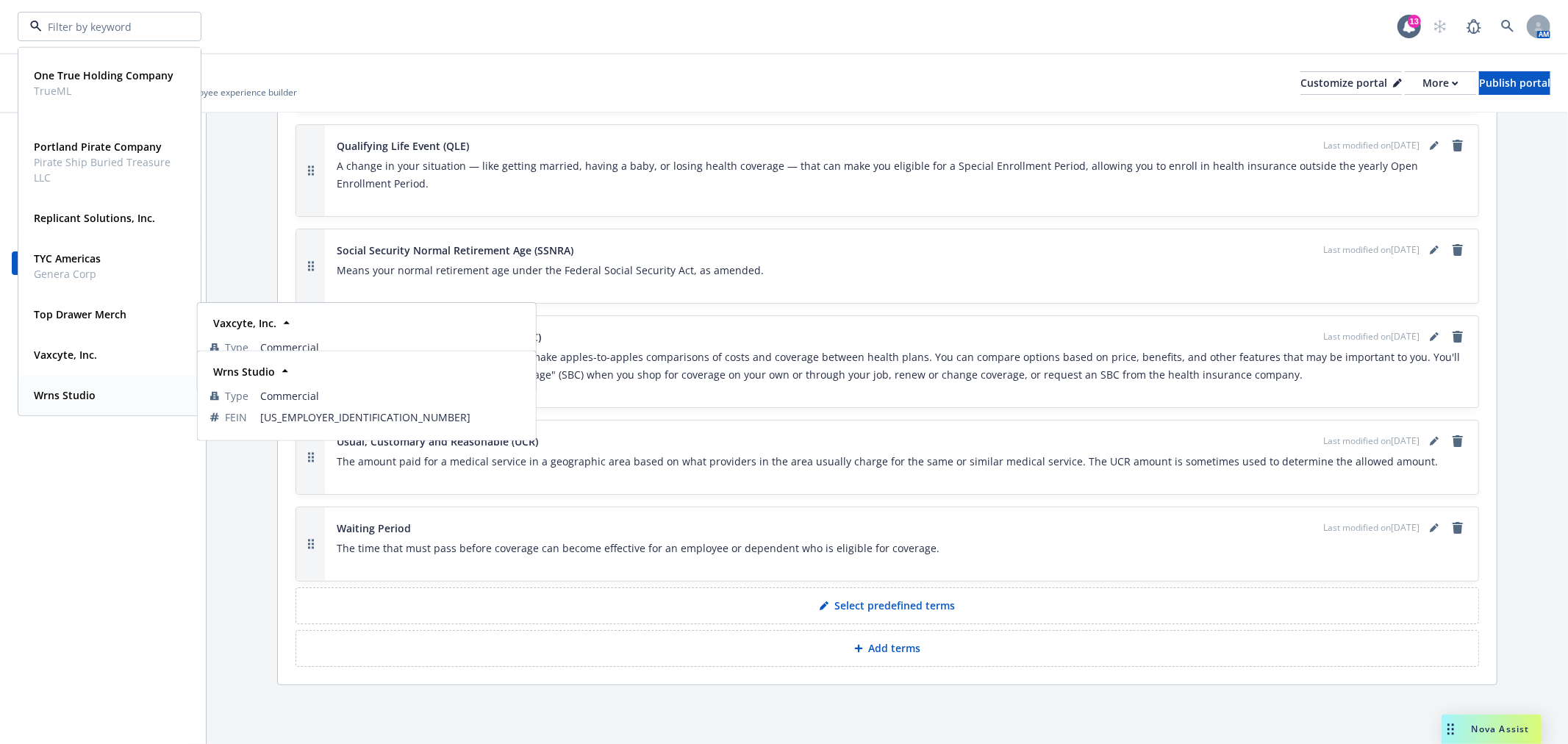
click at [71, 394] on strong "Wrns Studio" at bounding box center [65, 394] width 62 height 14
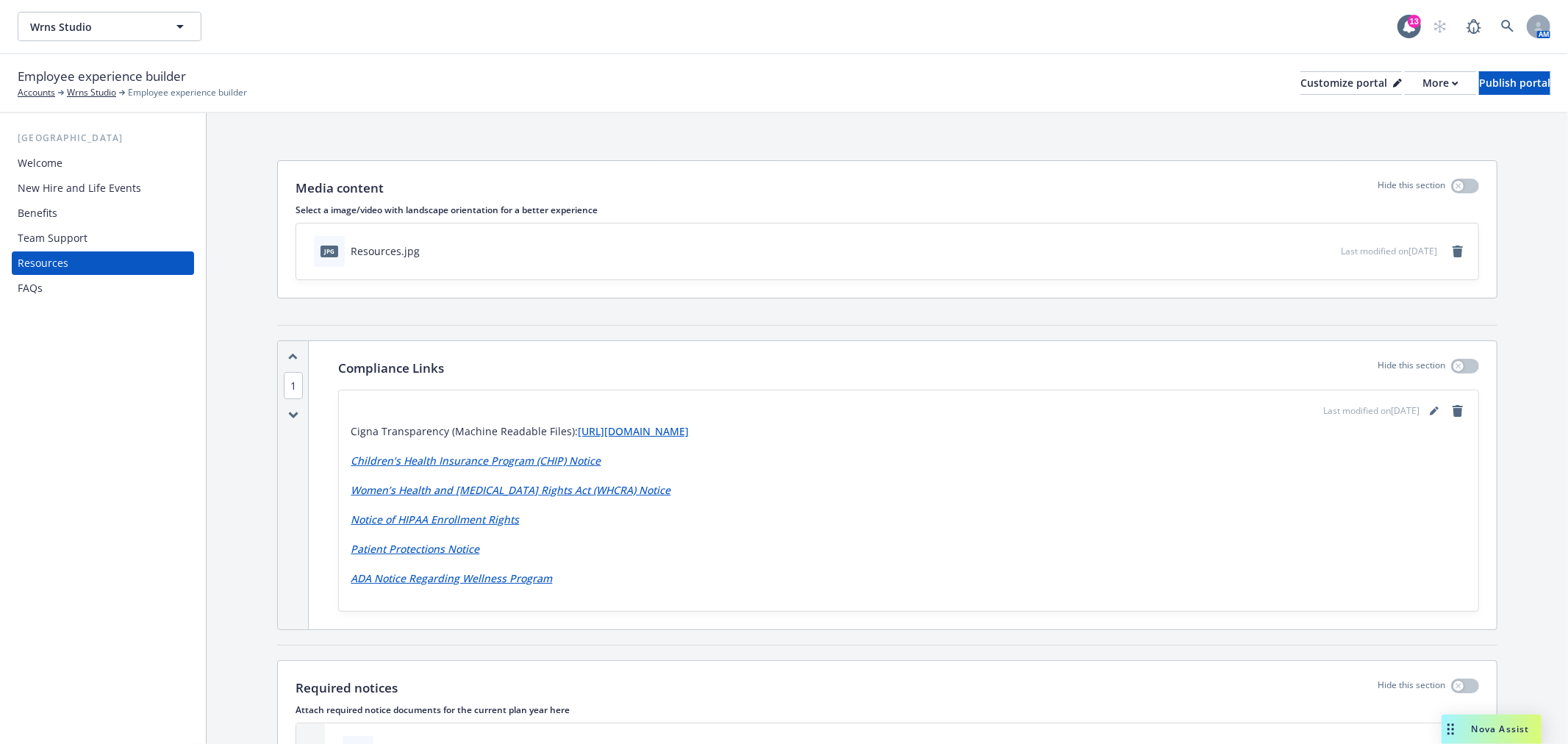
click at [51, 236] on div "Team Support" at bounding box center [53, 238] width 70 height 24
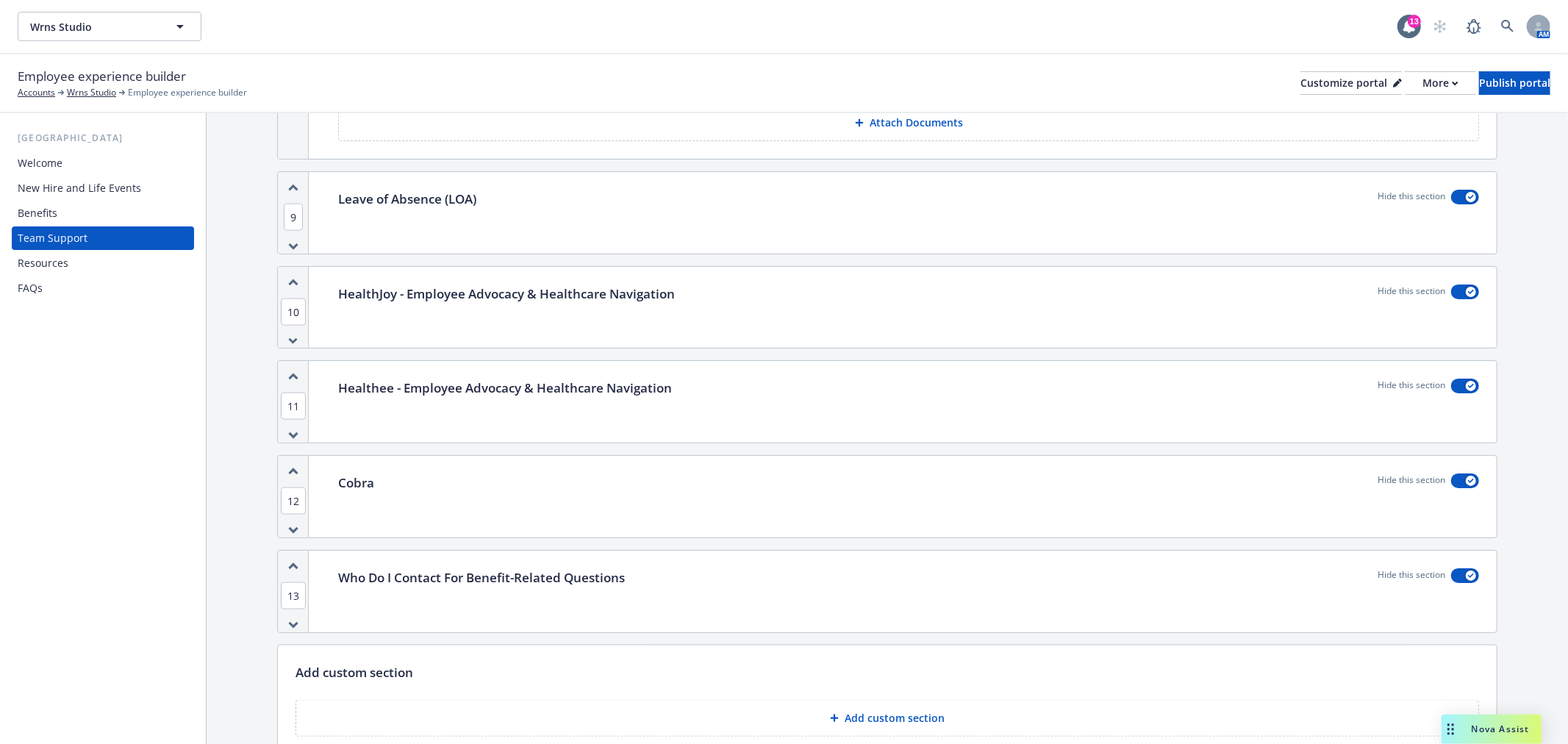
scroll to position [1757, 0]
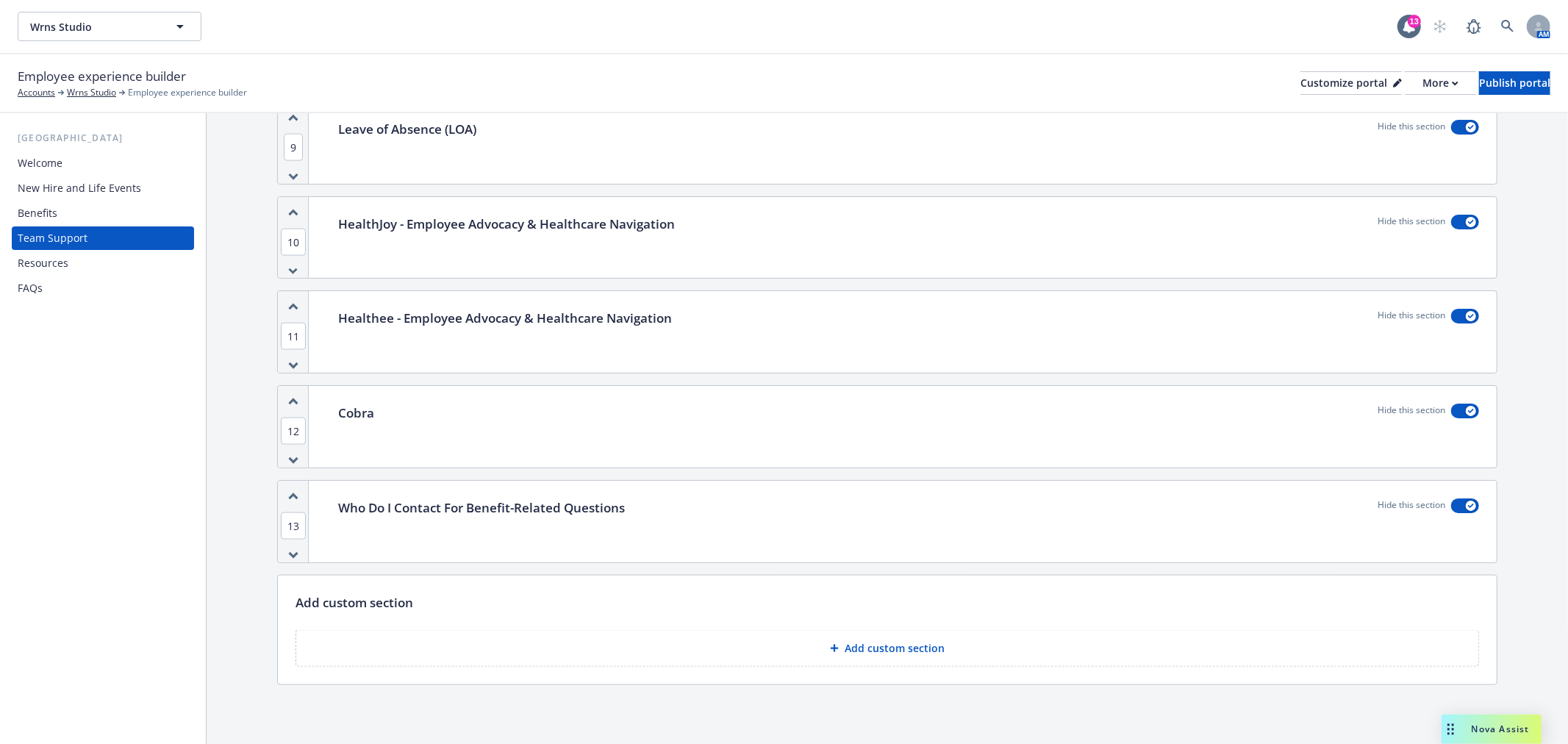
click at [113, 176] on div "New Hire and Life Events" at bounding box center [80, 187] width 123 height 24
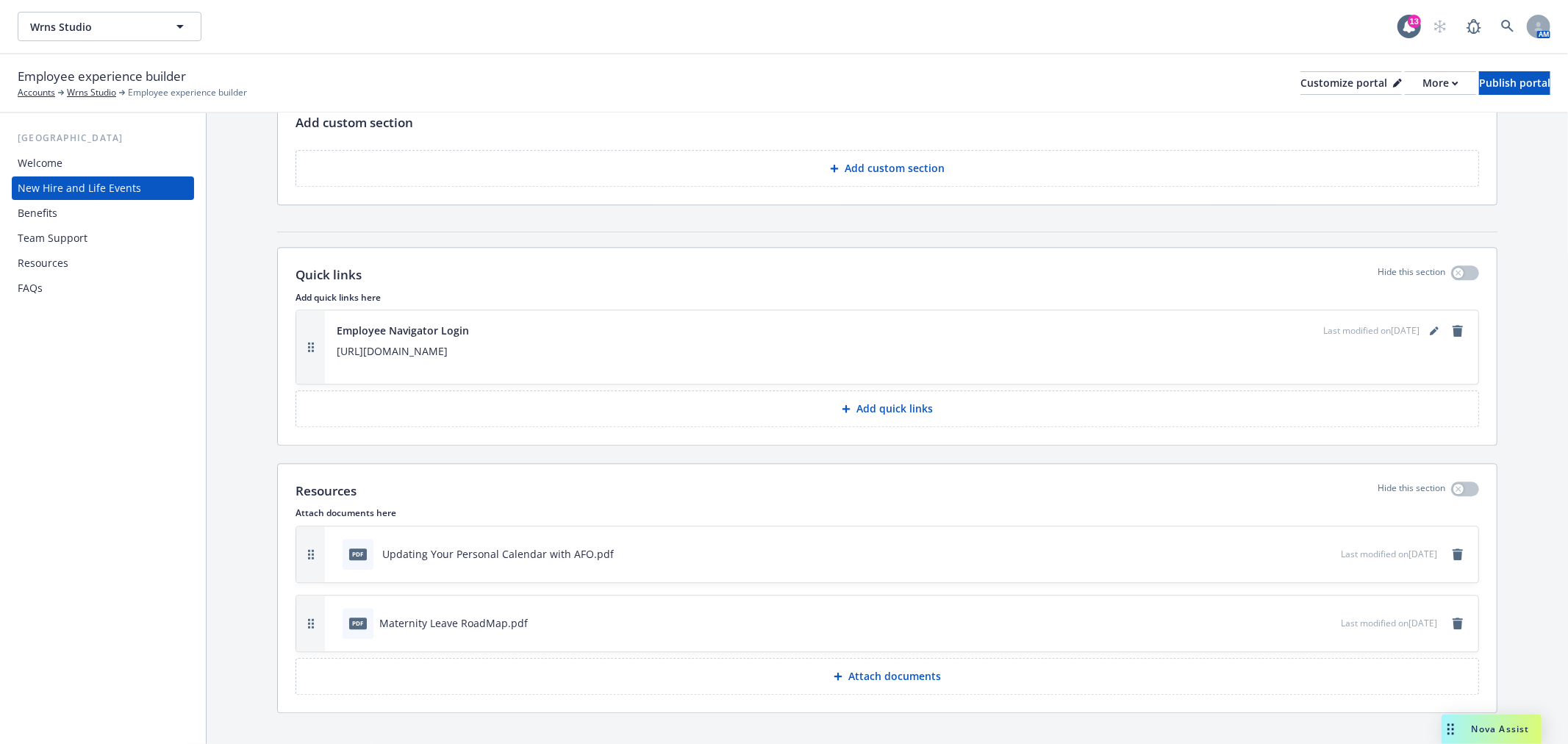
scroll to position [3038, 0]
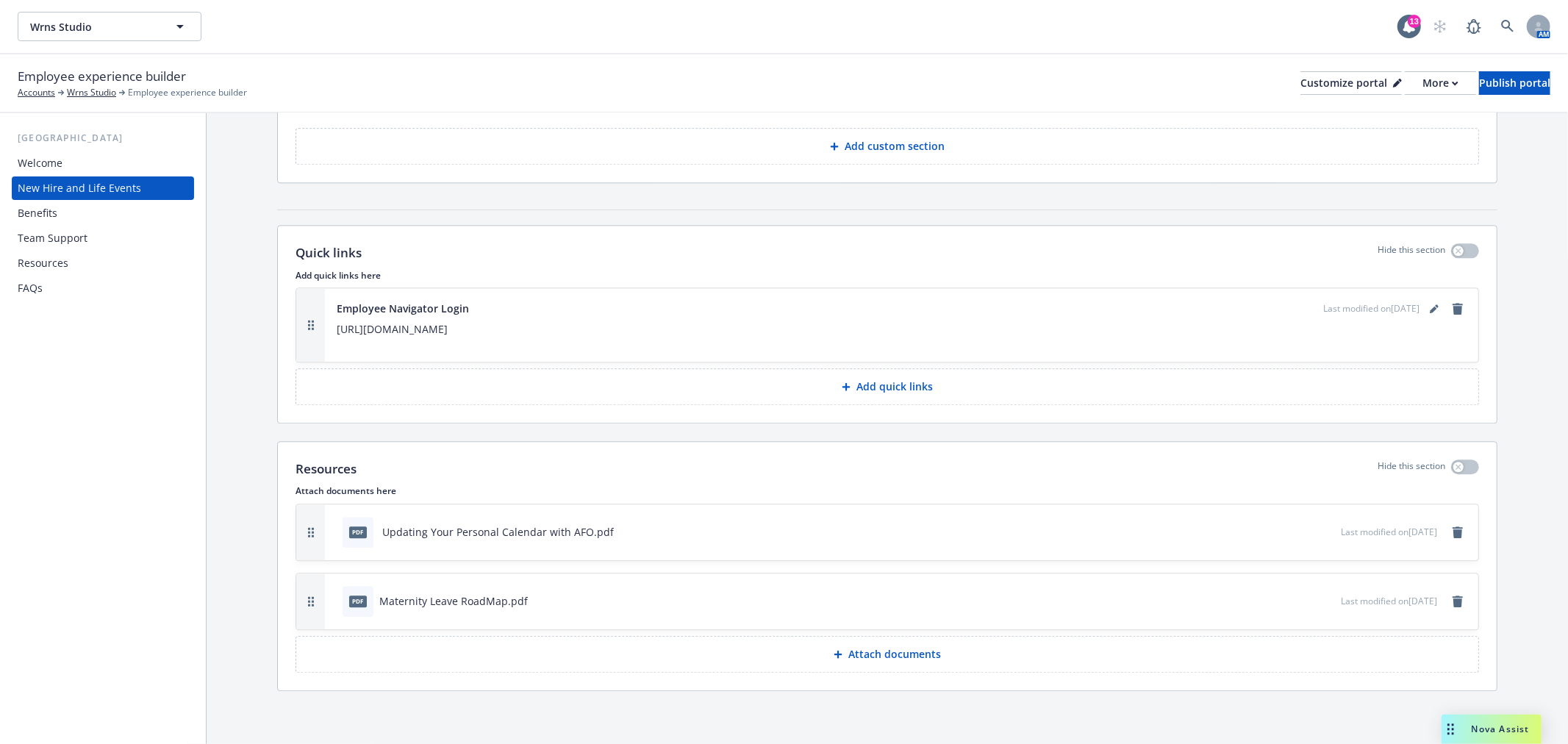
click at [144, 157] on div "Welcome" at bounding box center [103, 163] width 170 height 24
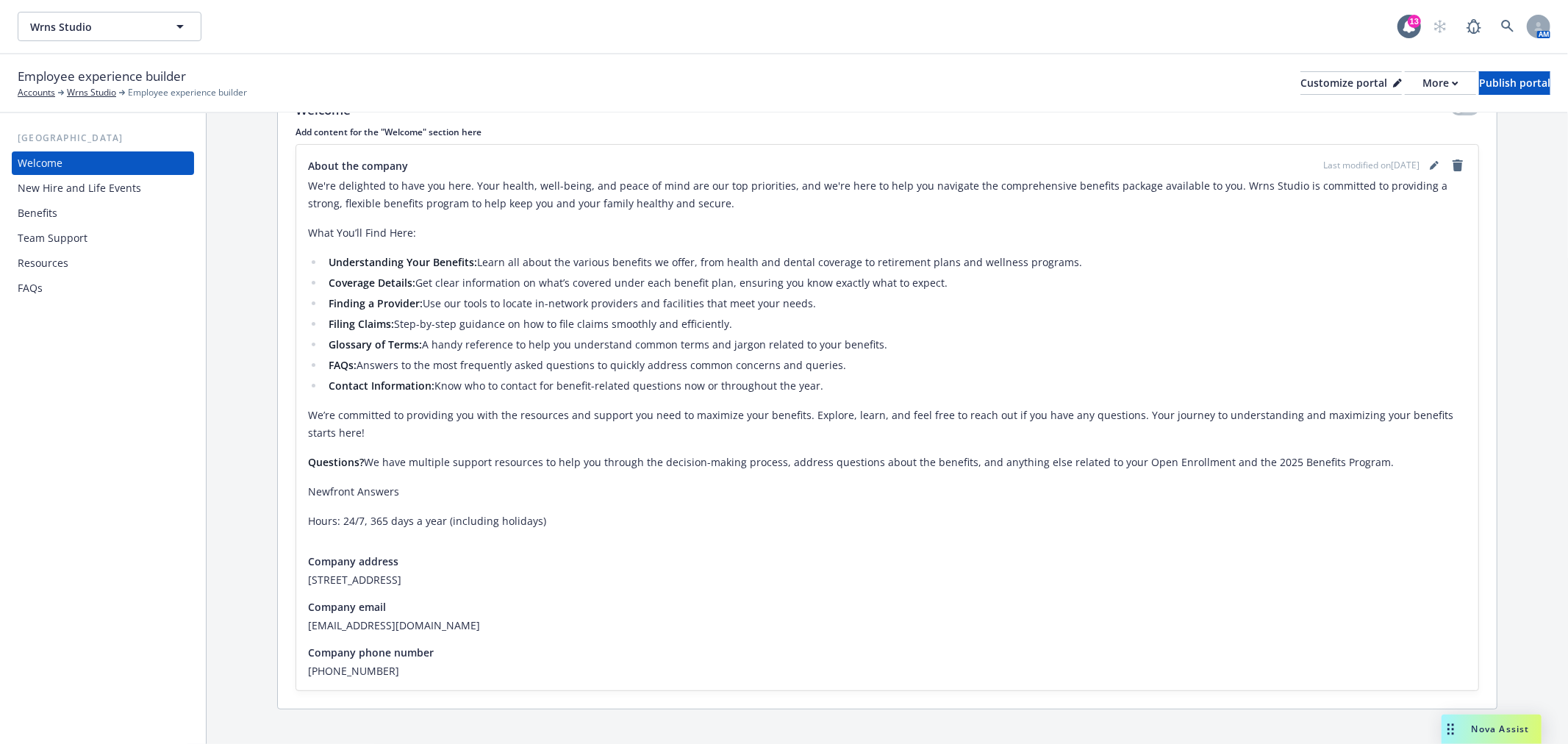
scroll to position [263, 0]
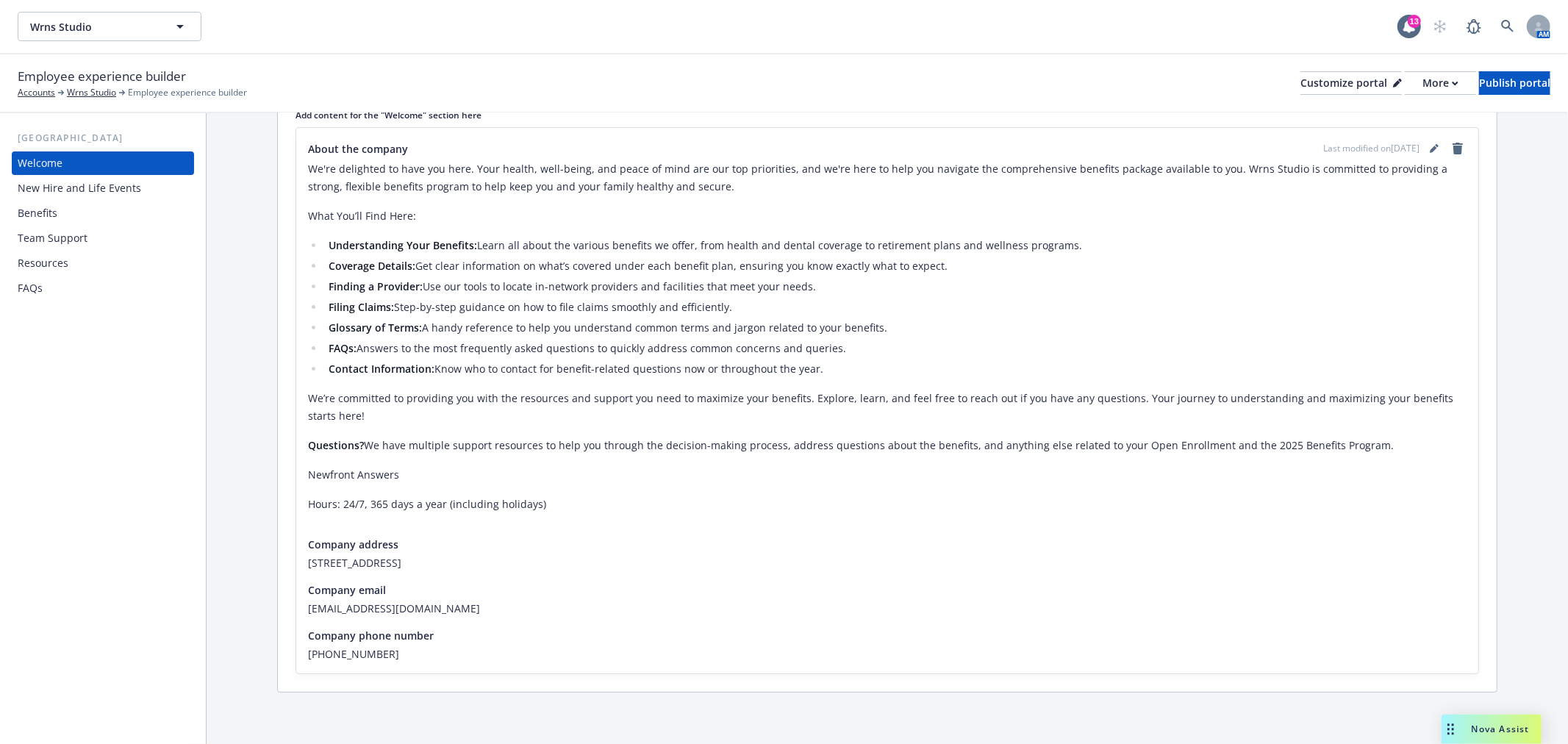
click at [72, 229] on div "Team Support" at bounding box center [53, 238] width 70 height 24
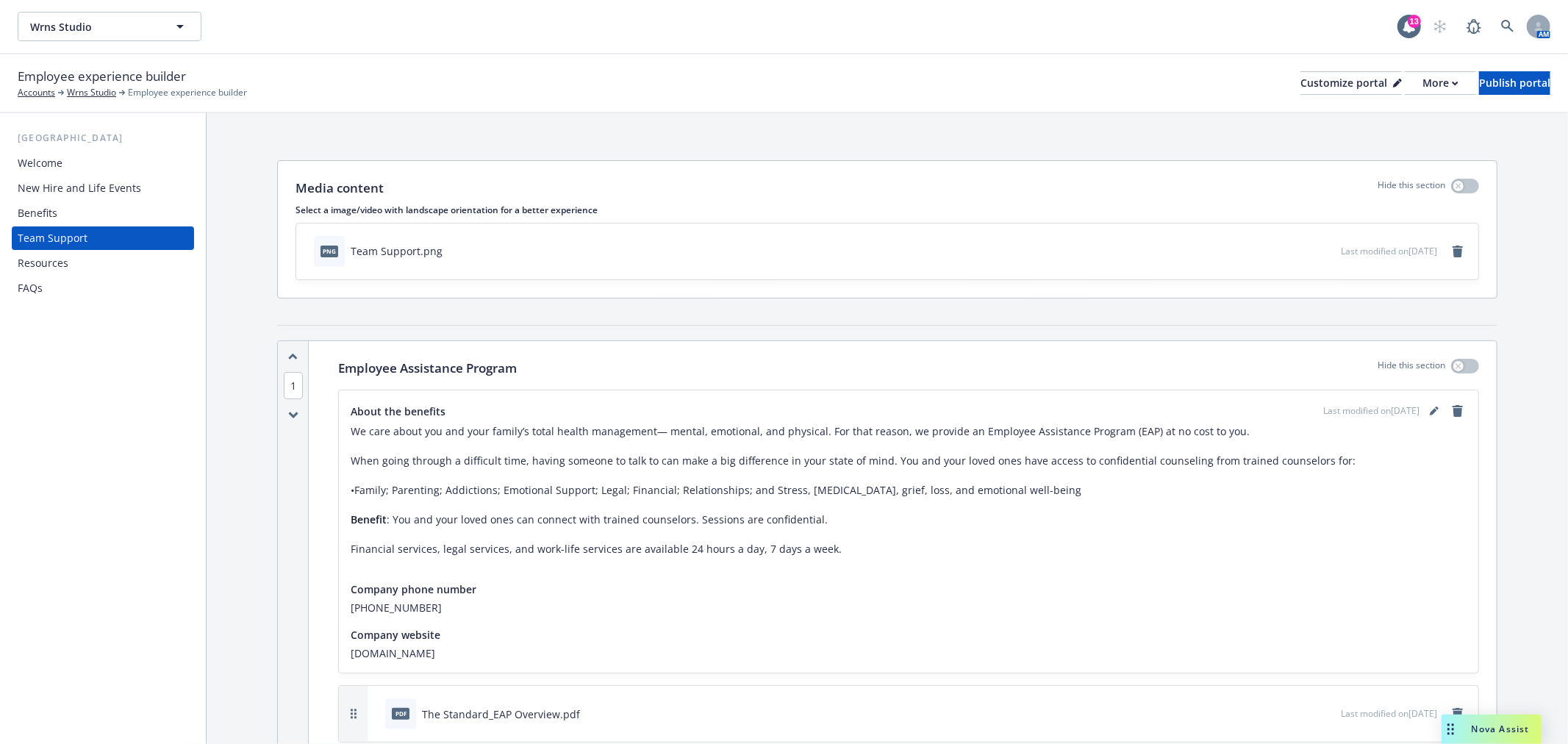
click at [79, 268] on div "Resources" at bounding box center [103, 263] width 170 height 24
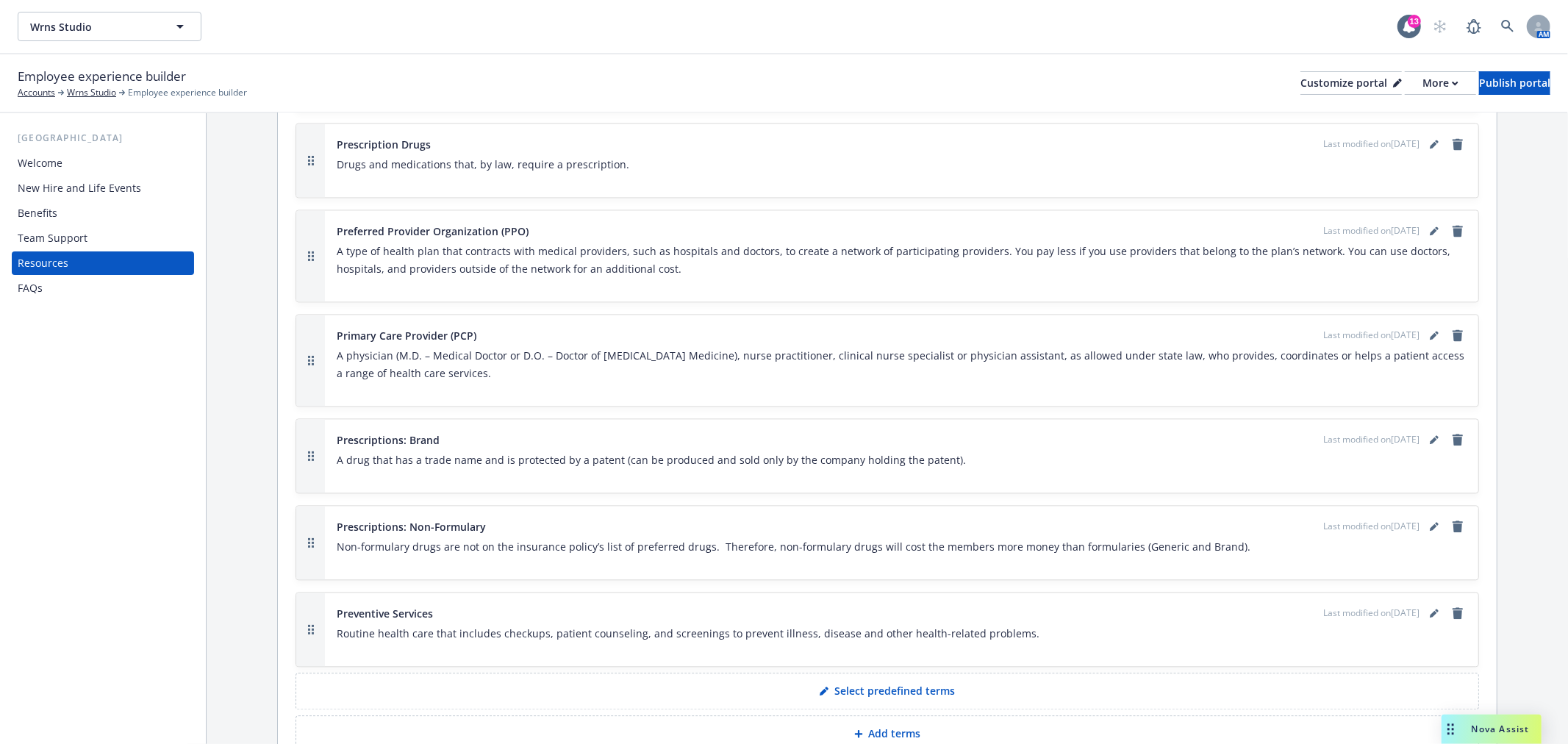
scroll to position [2723, 0]
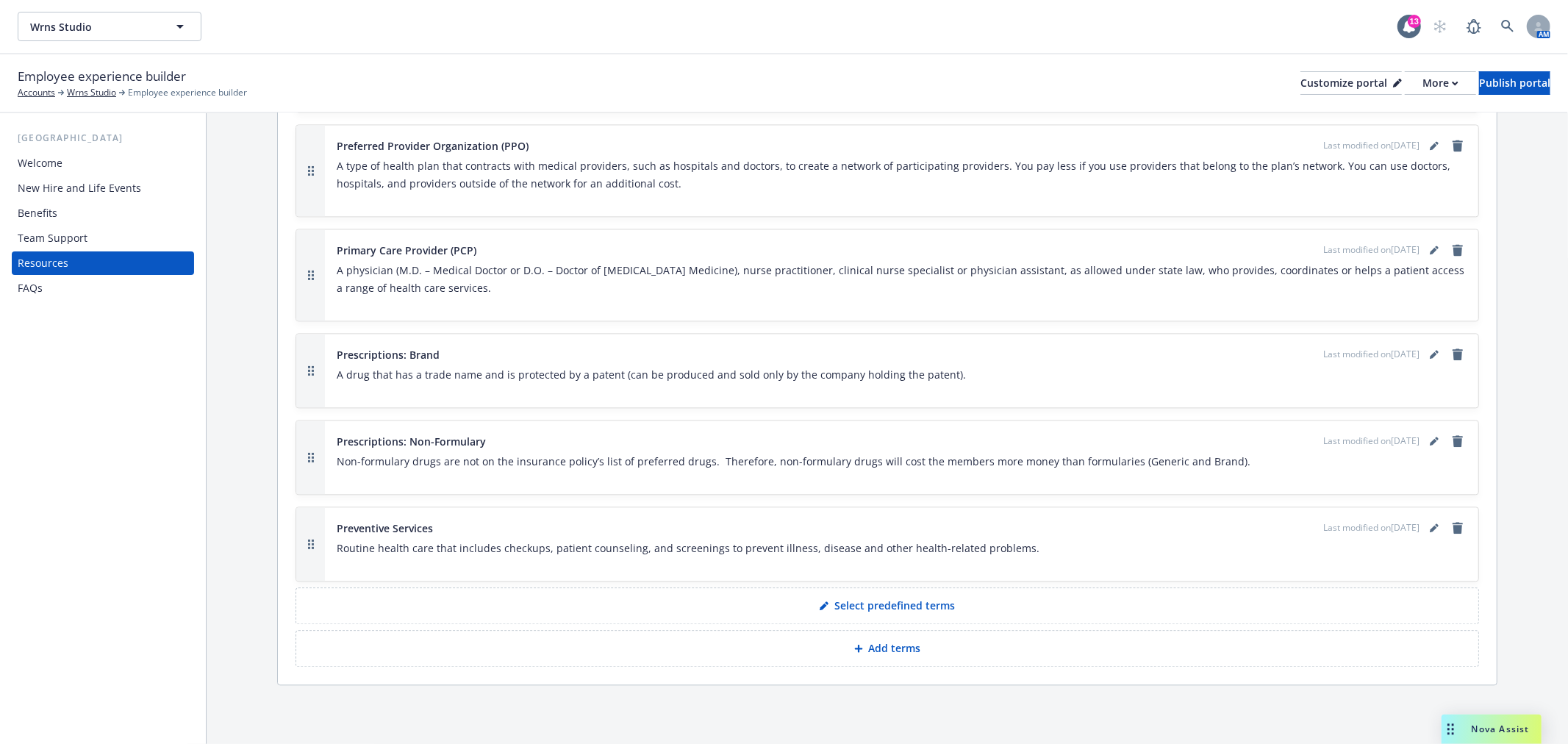
click at [131, 289] on div "FAQs" at bounding box center [103, 288] width 170 height 24
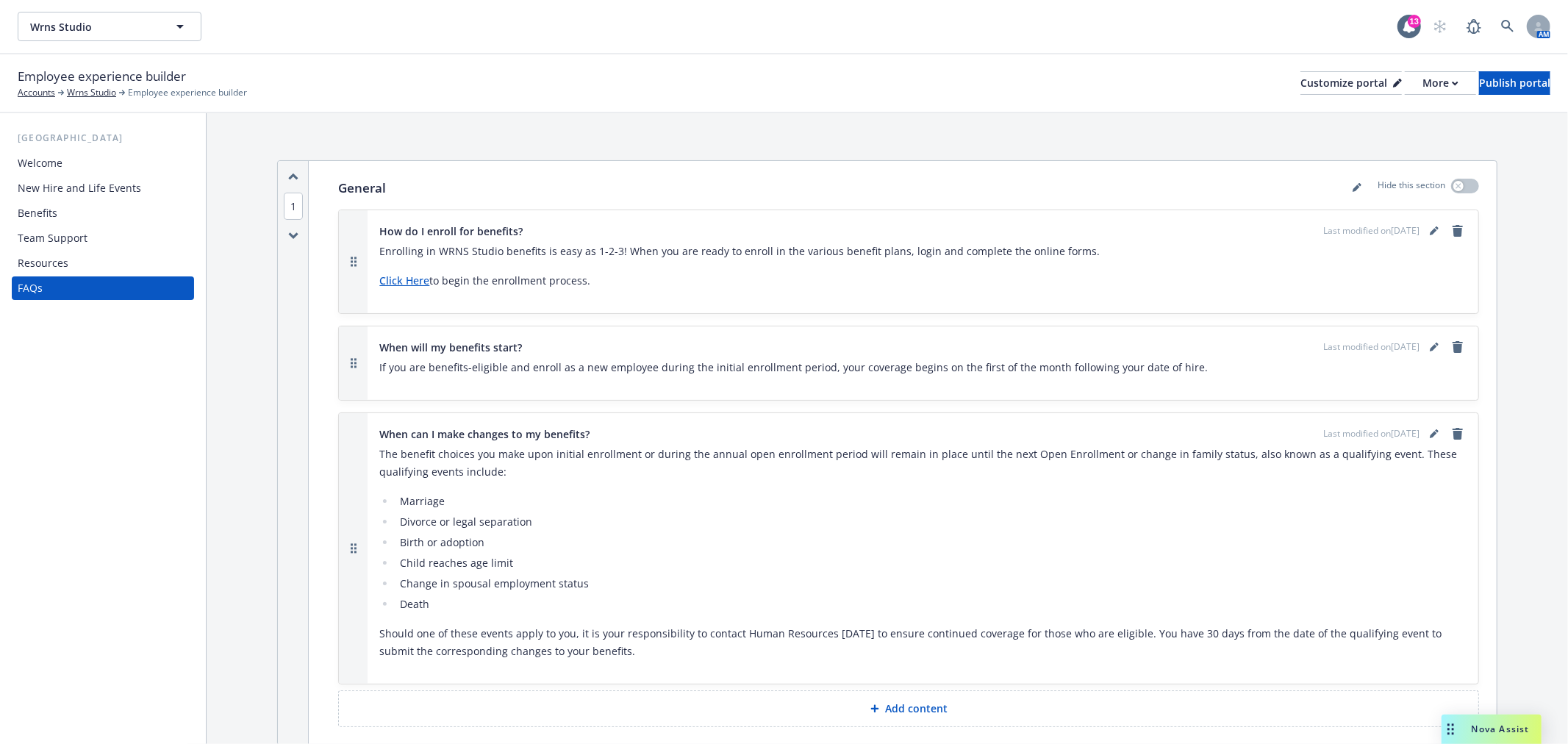
click at [45, 255] on div "Resources" at bounding box center [43, 263] width 50 height 24
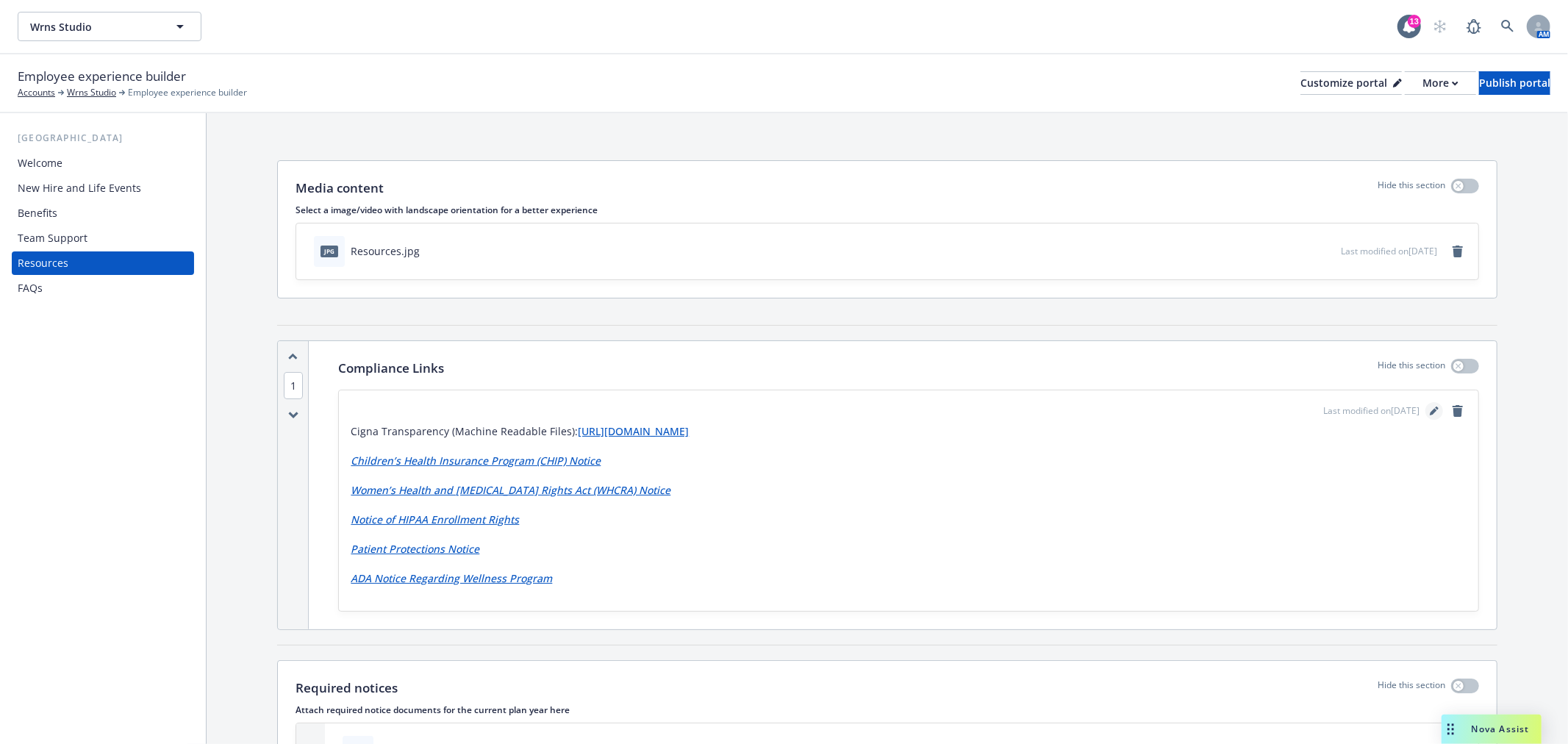
click at [1430, 413] on icon "editPencil" at bounding box center [1434, 411] width 9 height 9
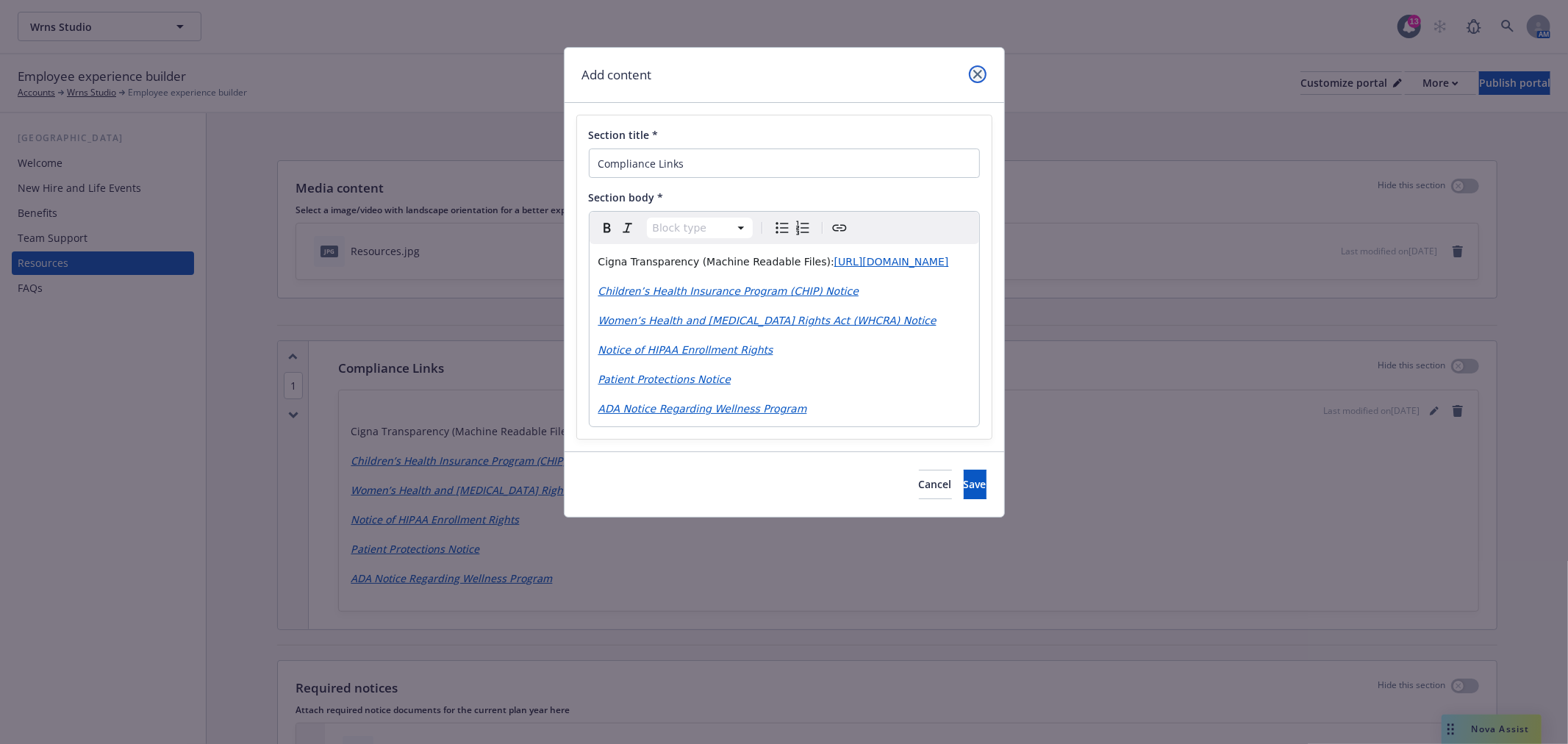
click at [971, 67] on link "close" at bounding box center [978, 75] width 18 height 18
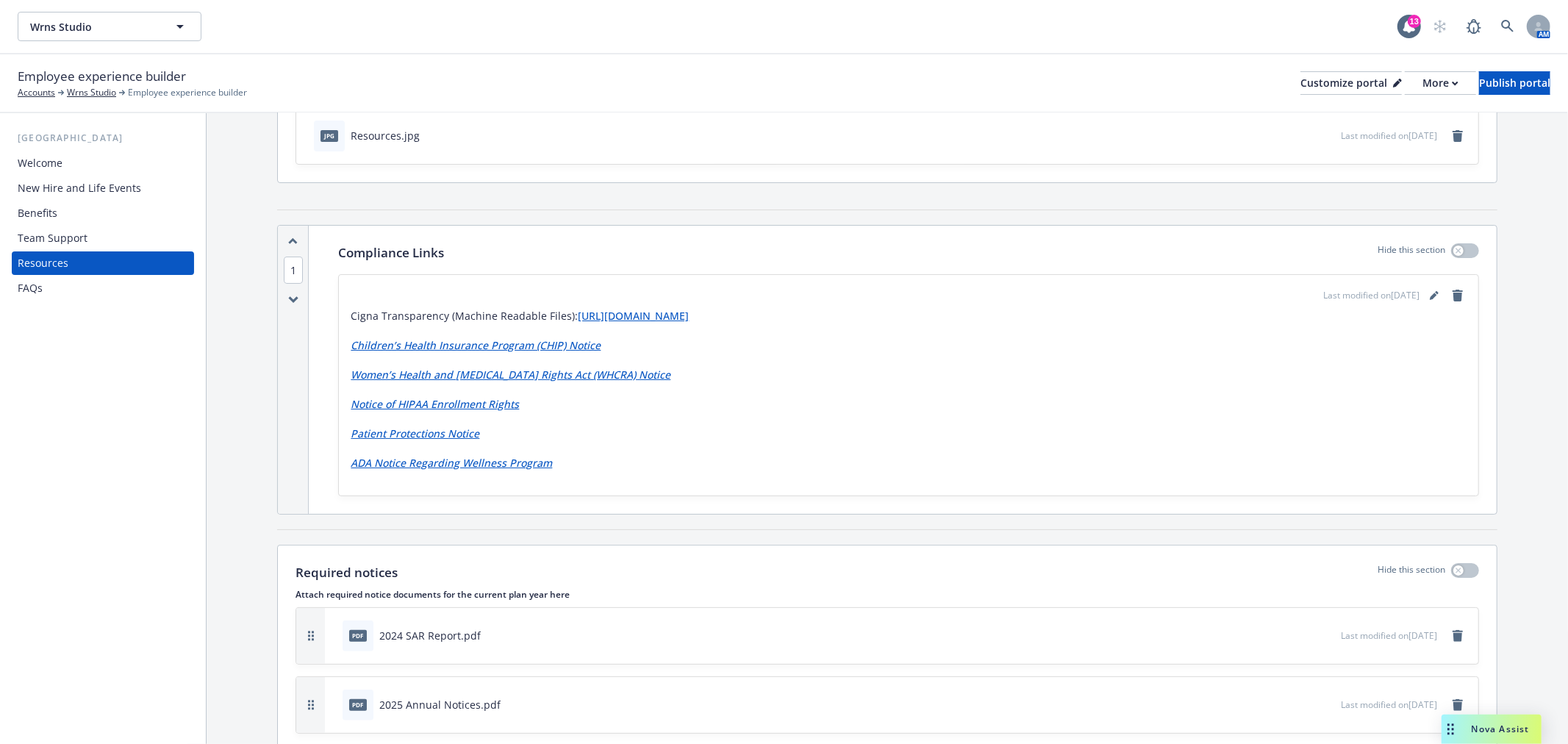
scroll to position [110, 0]
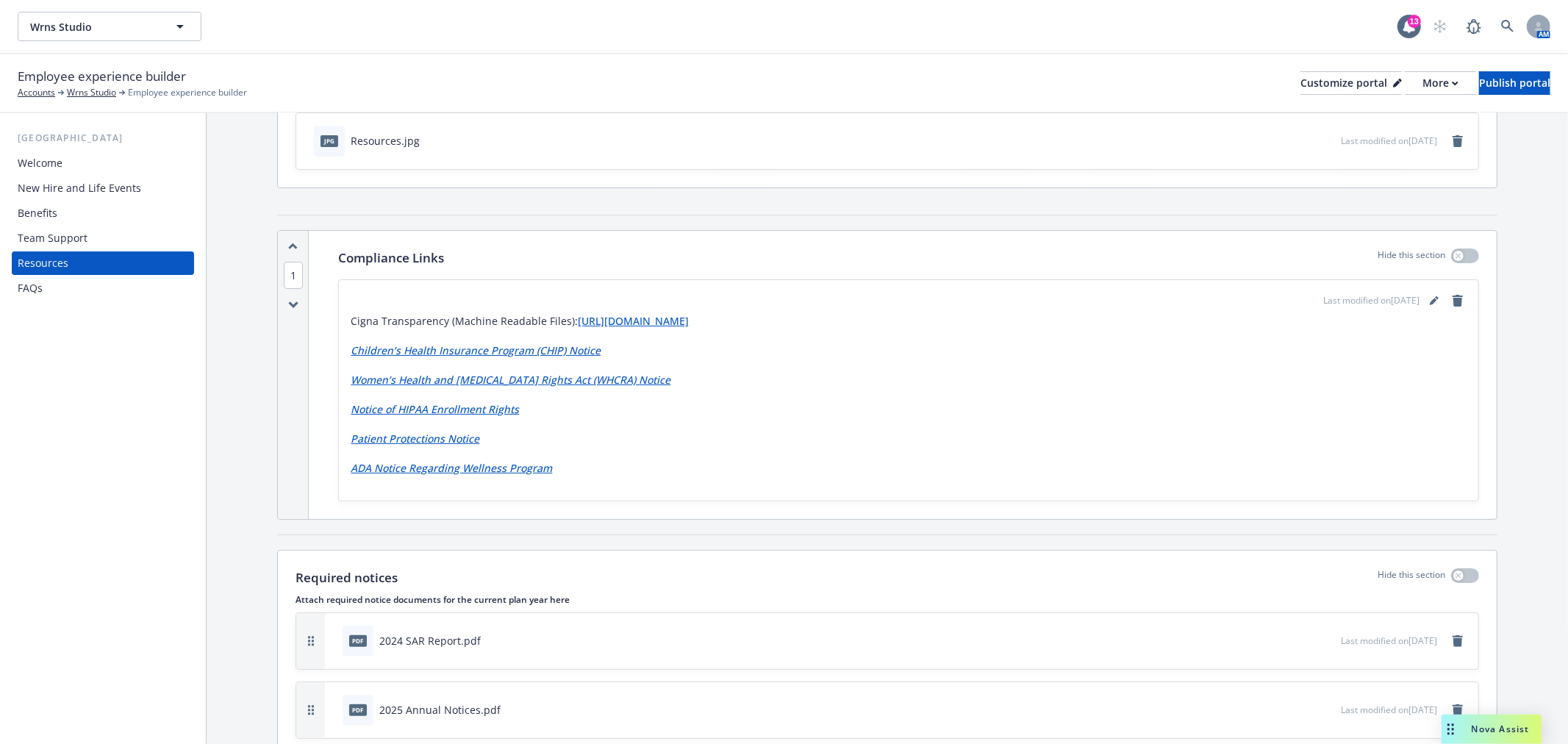
click at [292, 269] on span "1" at bounding box center [294, 275] width 19 height 28
click at [1430, 297] on icon "editPencil" at bounding box center [1434, 300] width 9 height 9
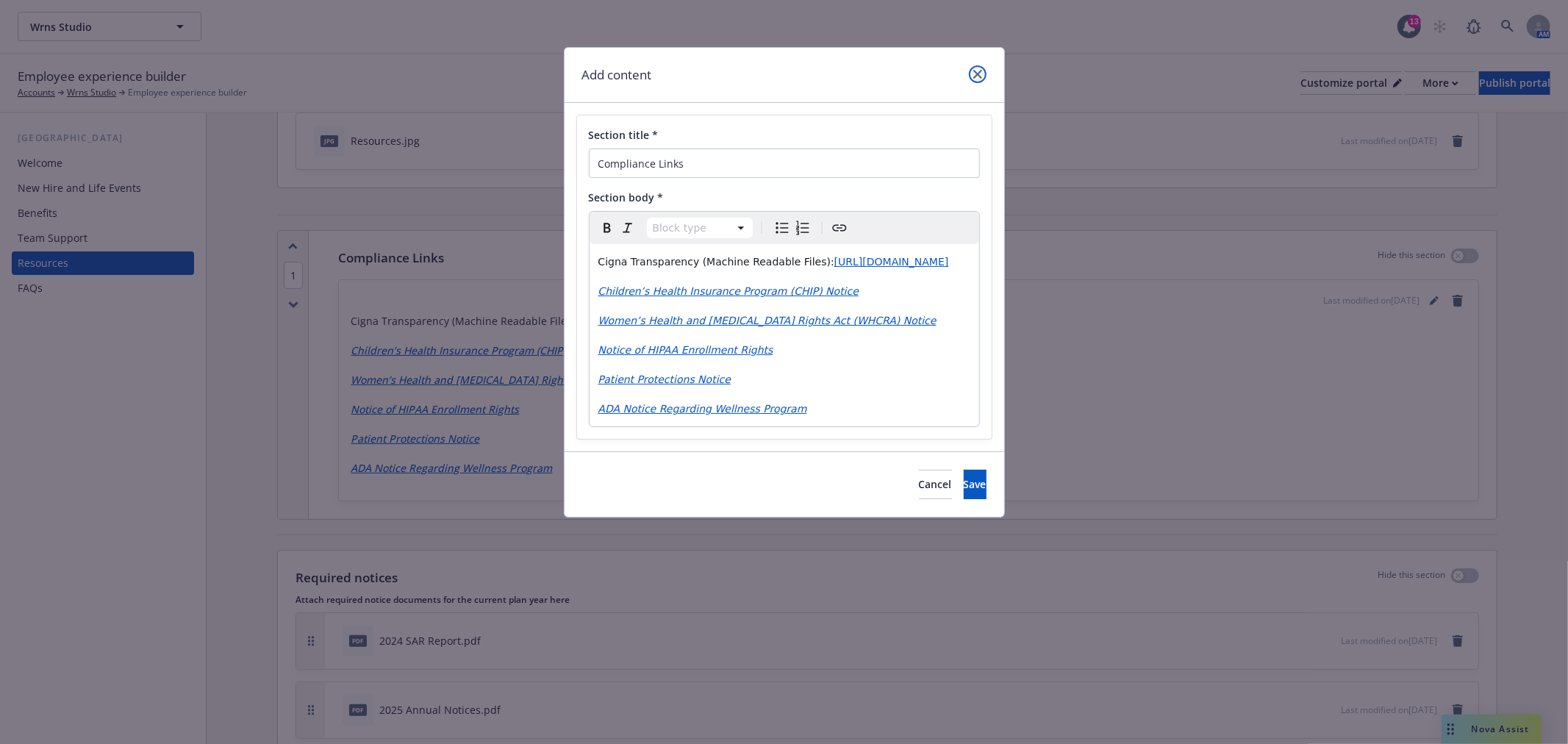
click at [976, 71] on icon "close" at bounding box center [977, 74] width 9 height 9
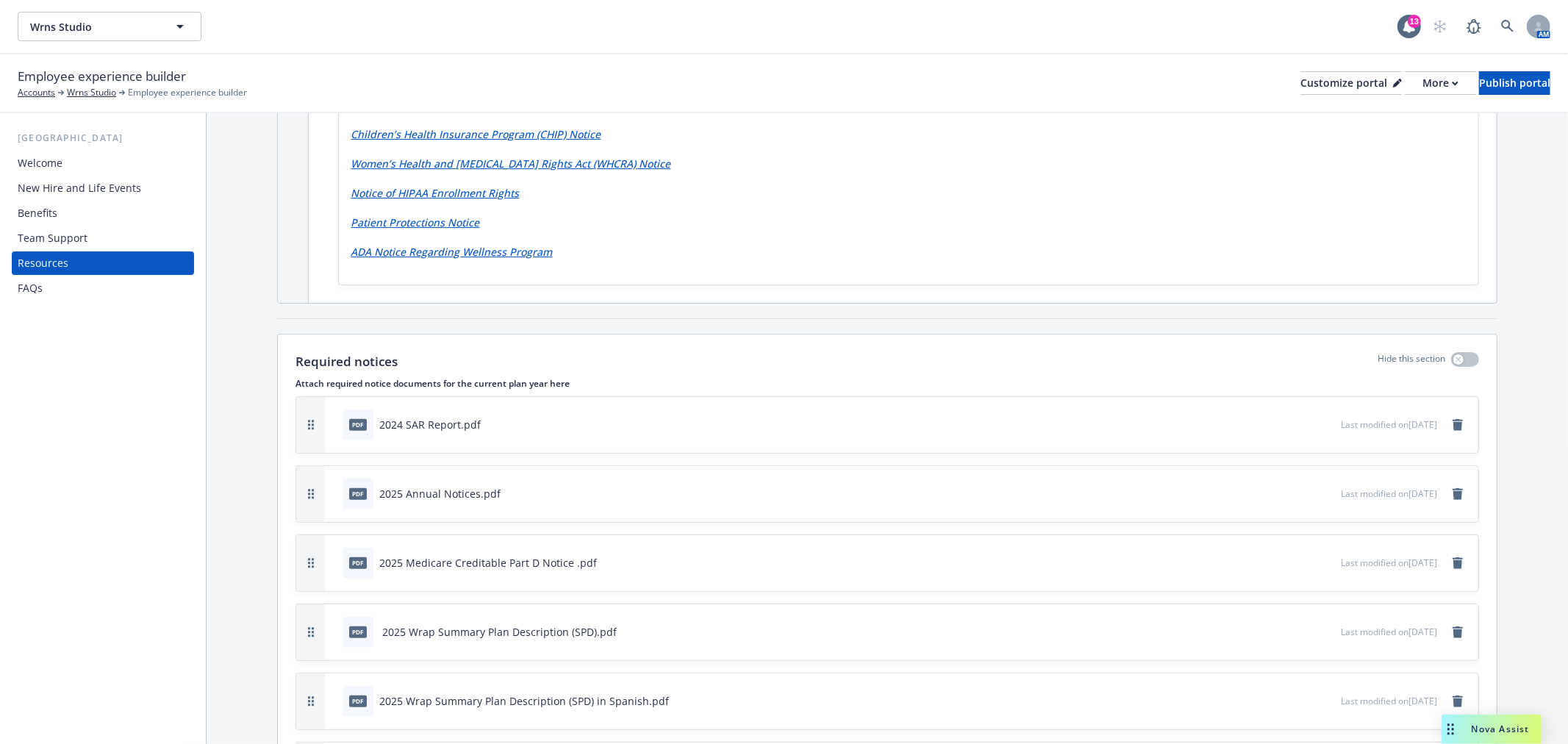
scroll to position [0, 0]
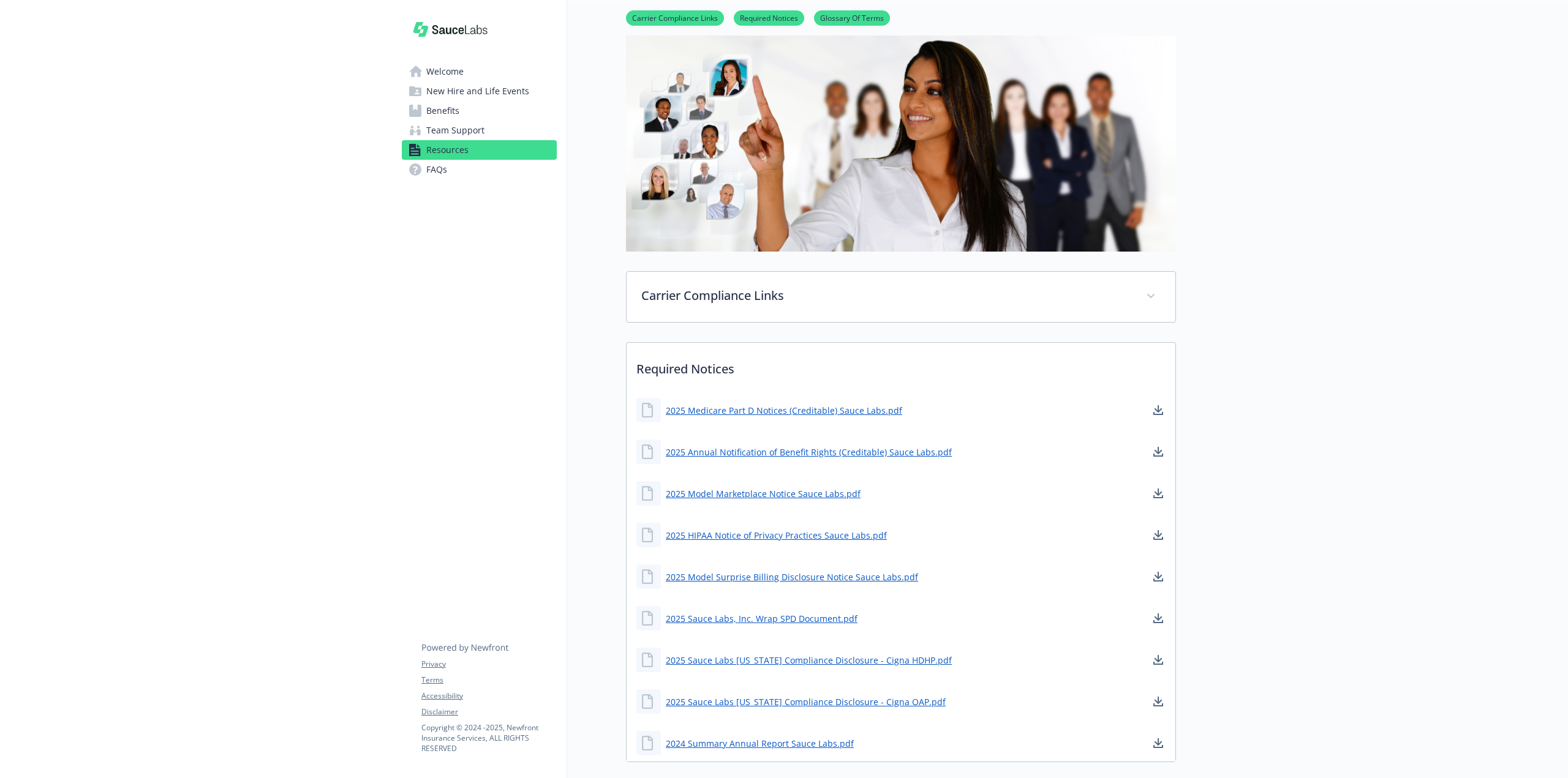
scroll to position [68, 0]
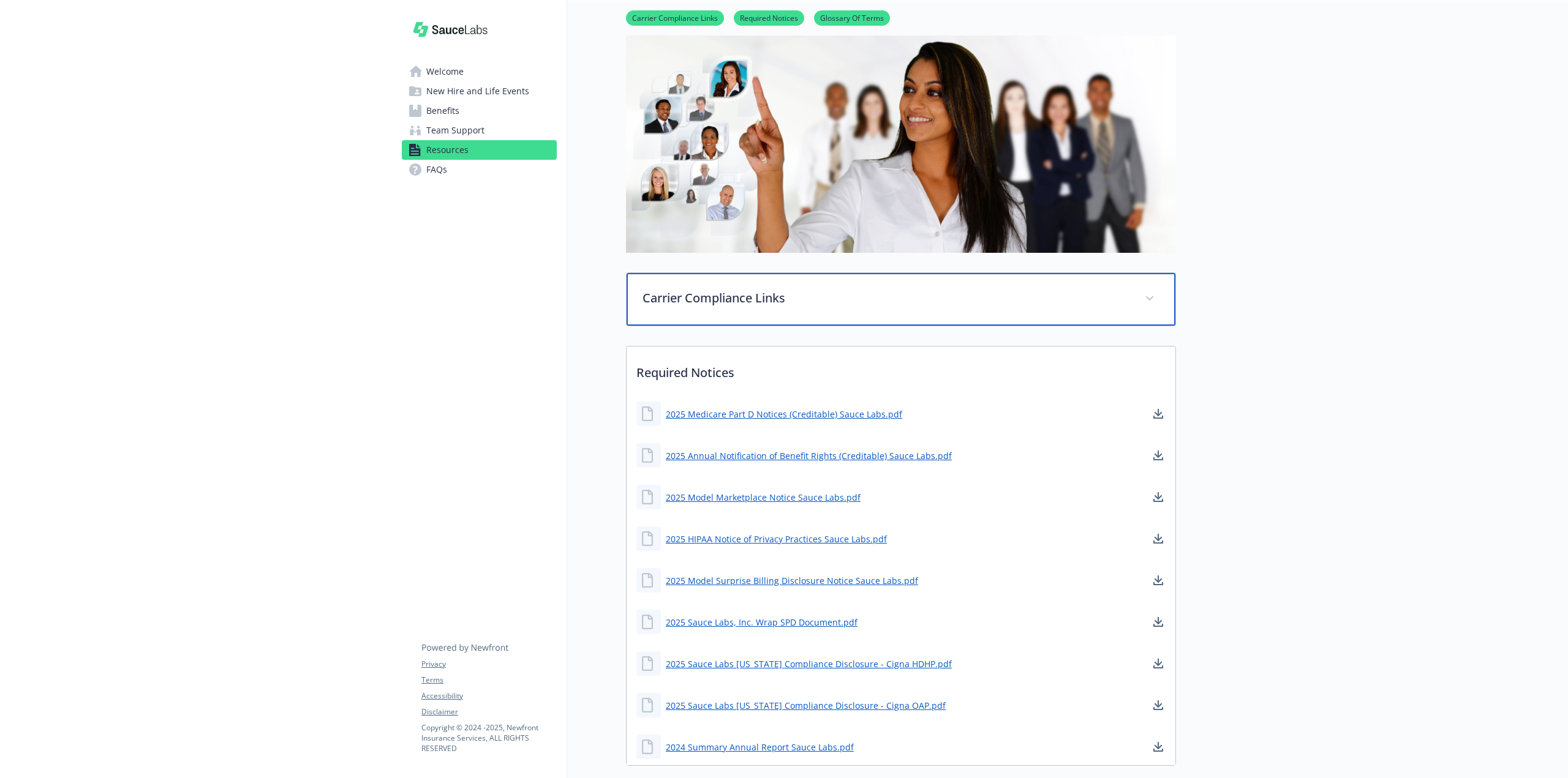
click at [888, 307] on div "Carrier Compliance Links" at bounding box center [901, 299] width 549 height 53
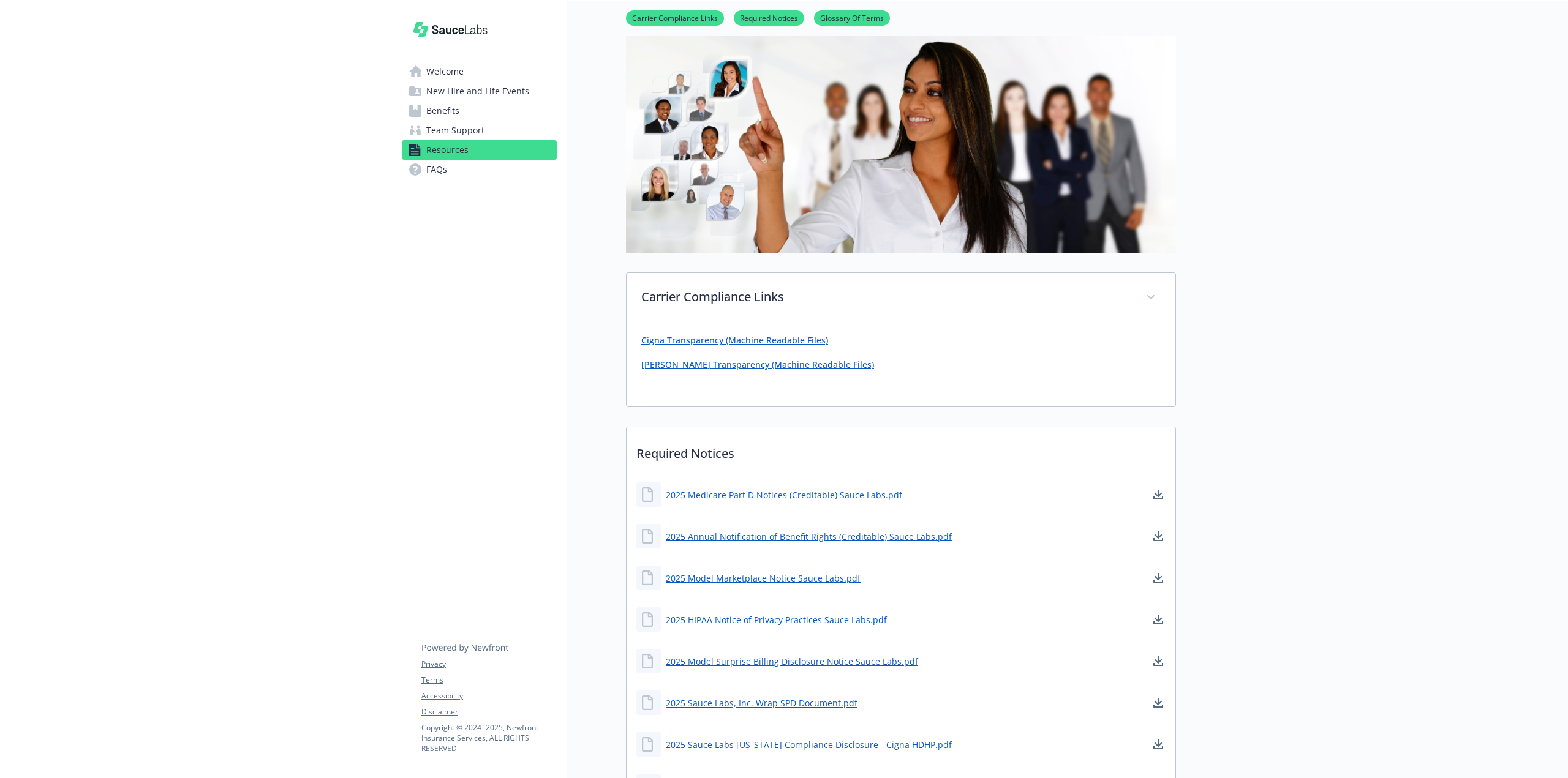
click at [744, 366] on link "[PERSON_NAME] Transparency (Machine Readable Files)" at bounding box center [757, 364] width 233 height 11
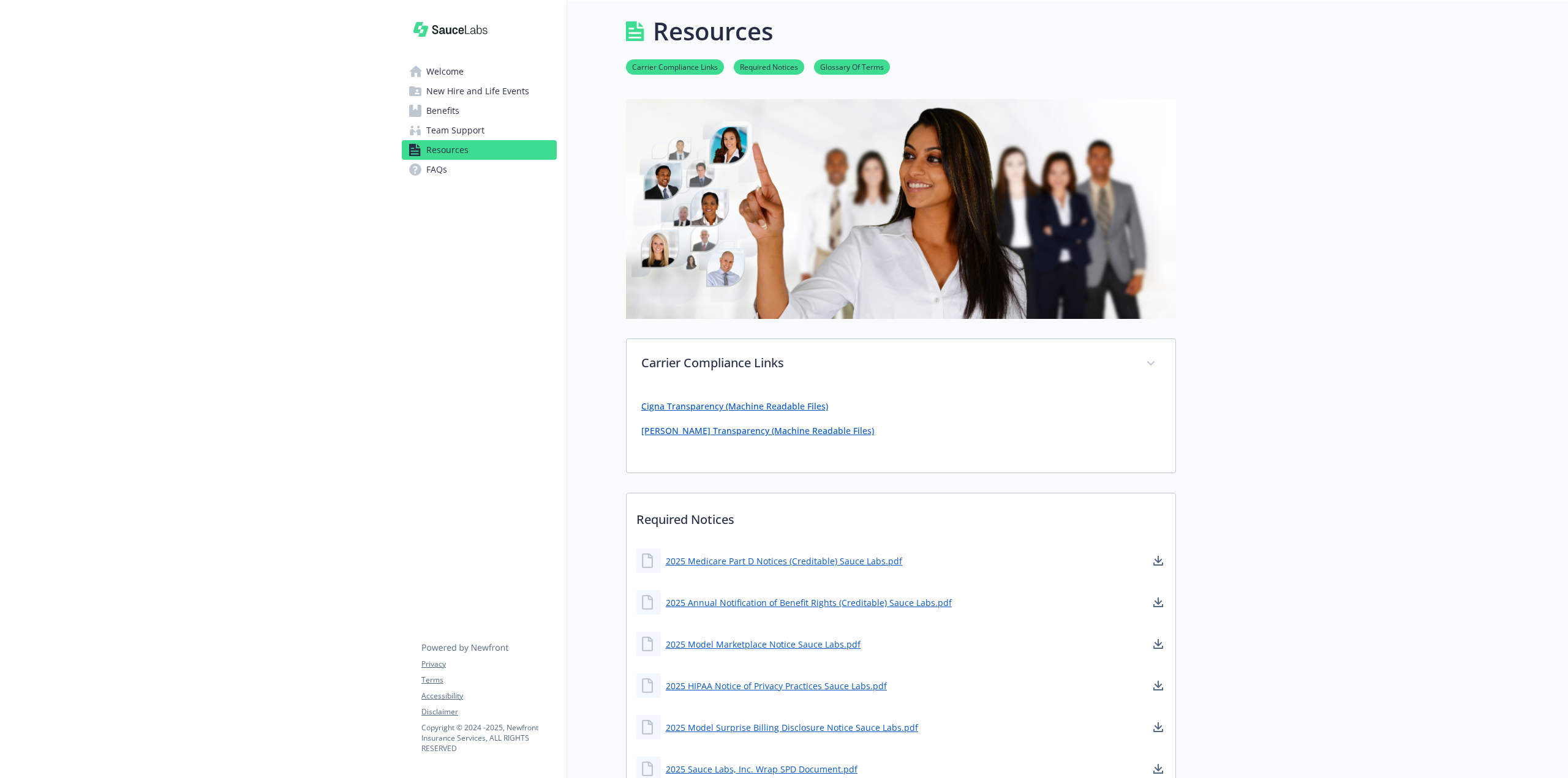
scroll to position [0, 0]
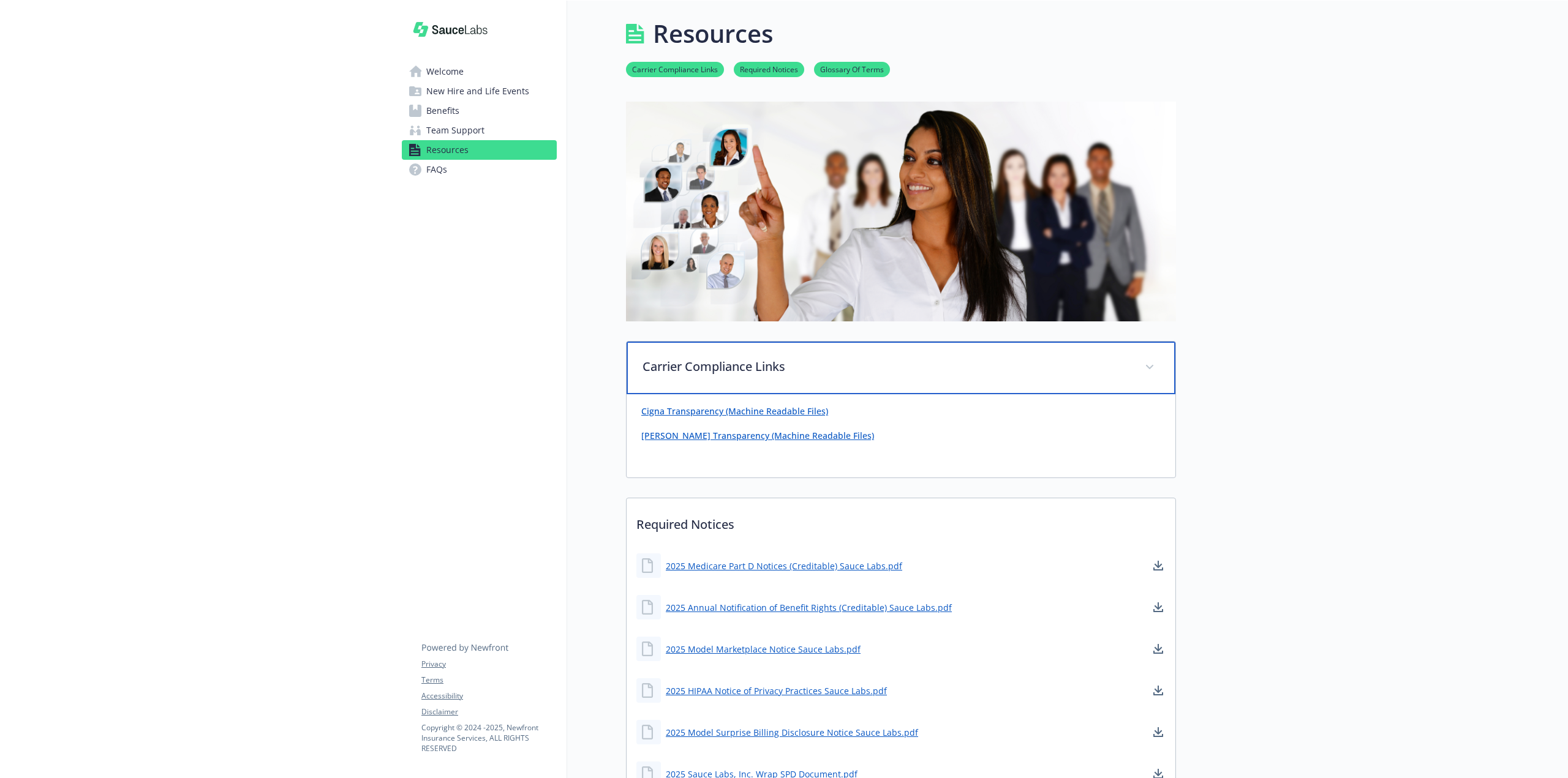
click at [1152, 361] on span at bounding box center [1149, 367] width 20 height 20
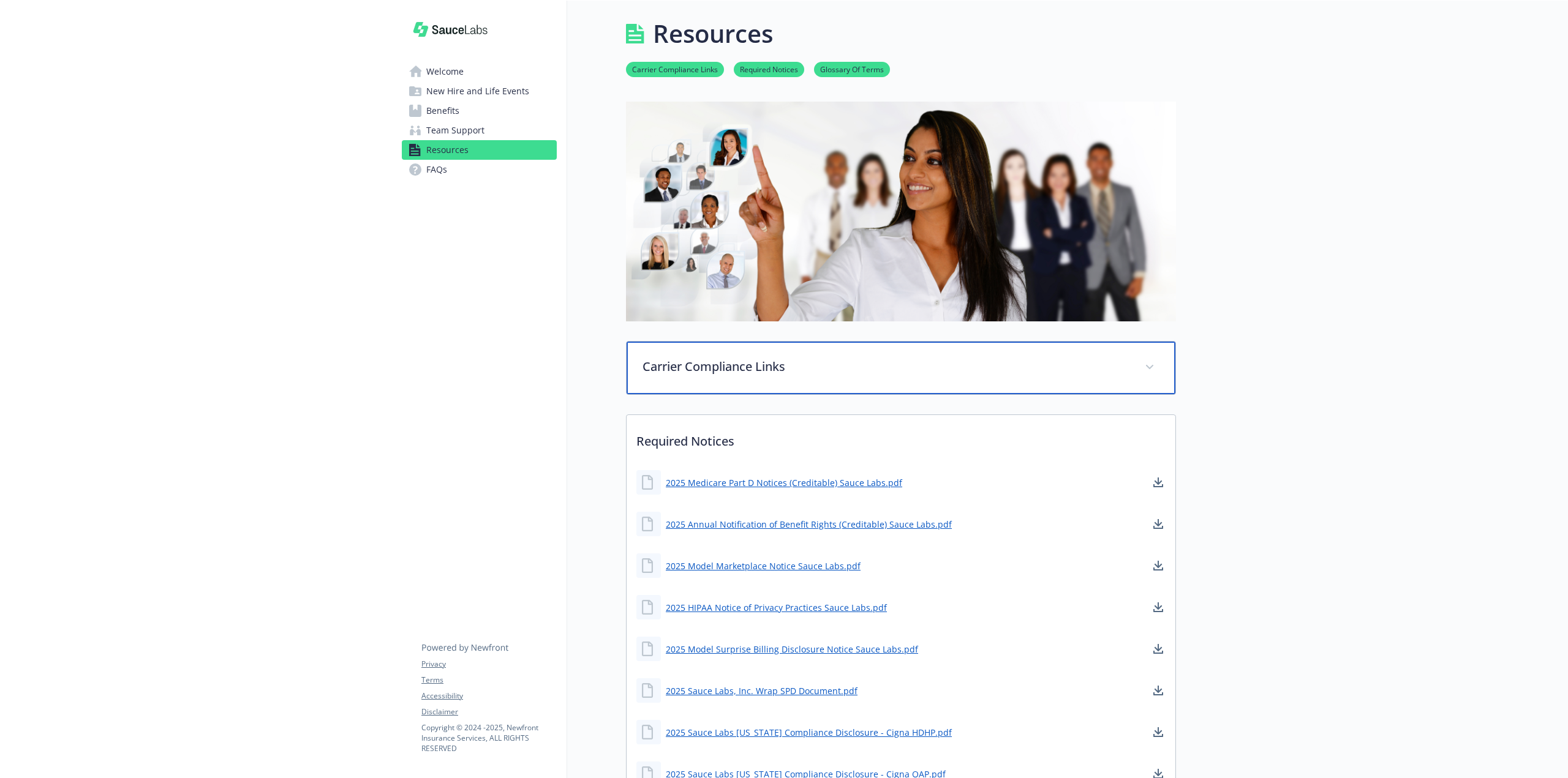
click at [1152, 361] on span at bounding box center [1149, 367] width 20 height 20
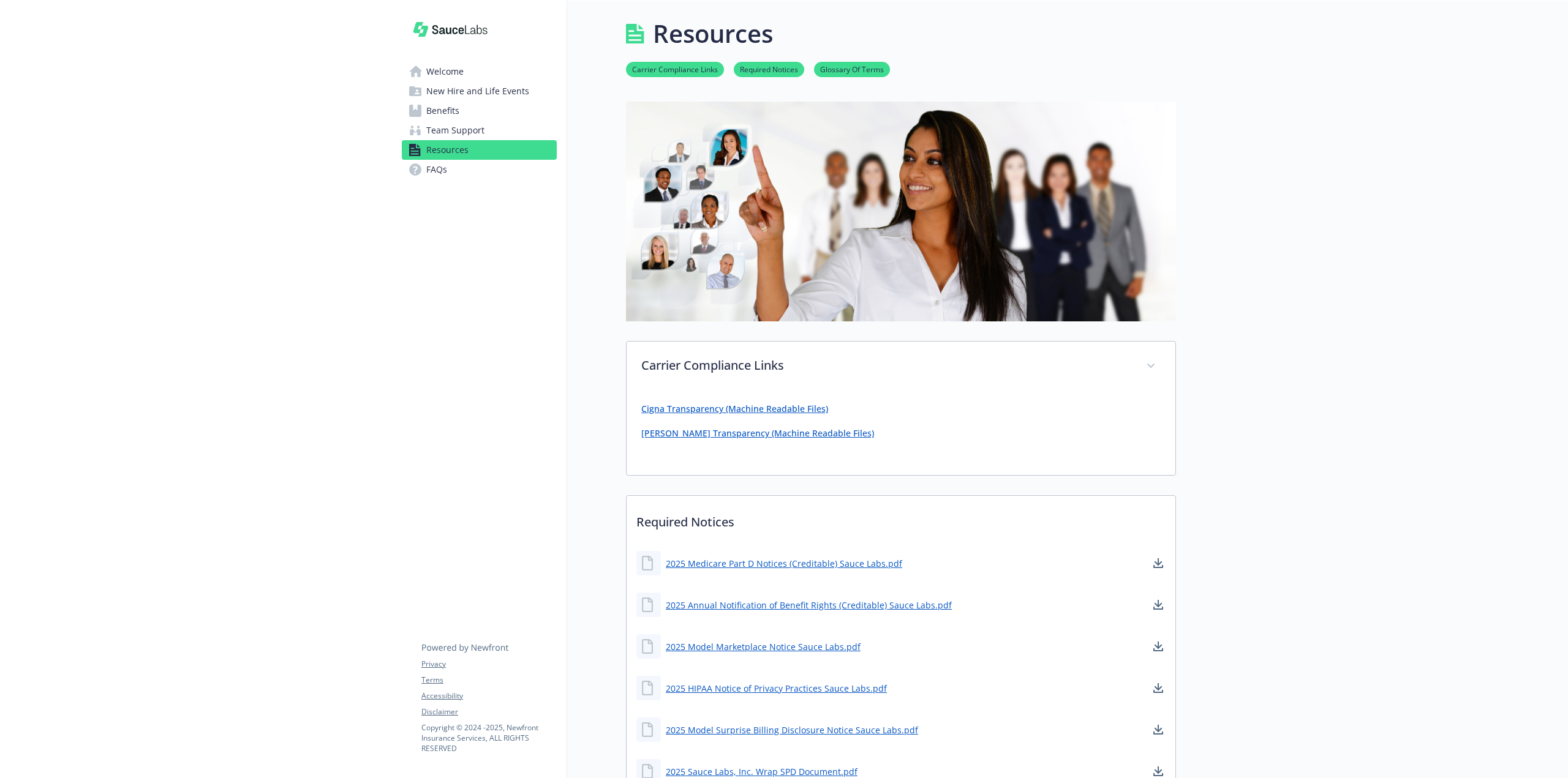
click at [465, 148] on span "Resources" at bounding box center [447, 149] width 42 height 20
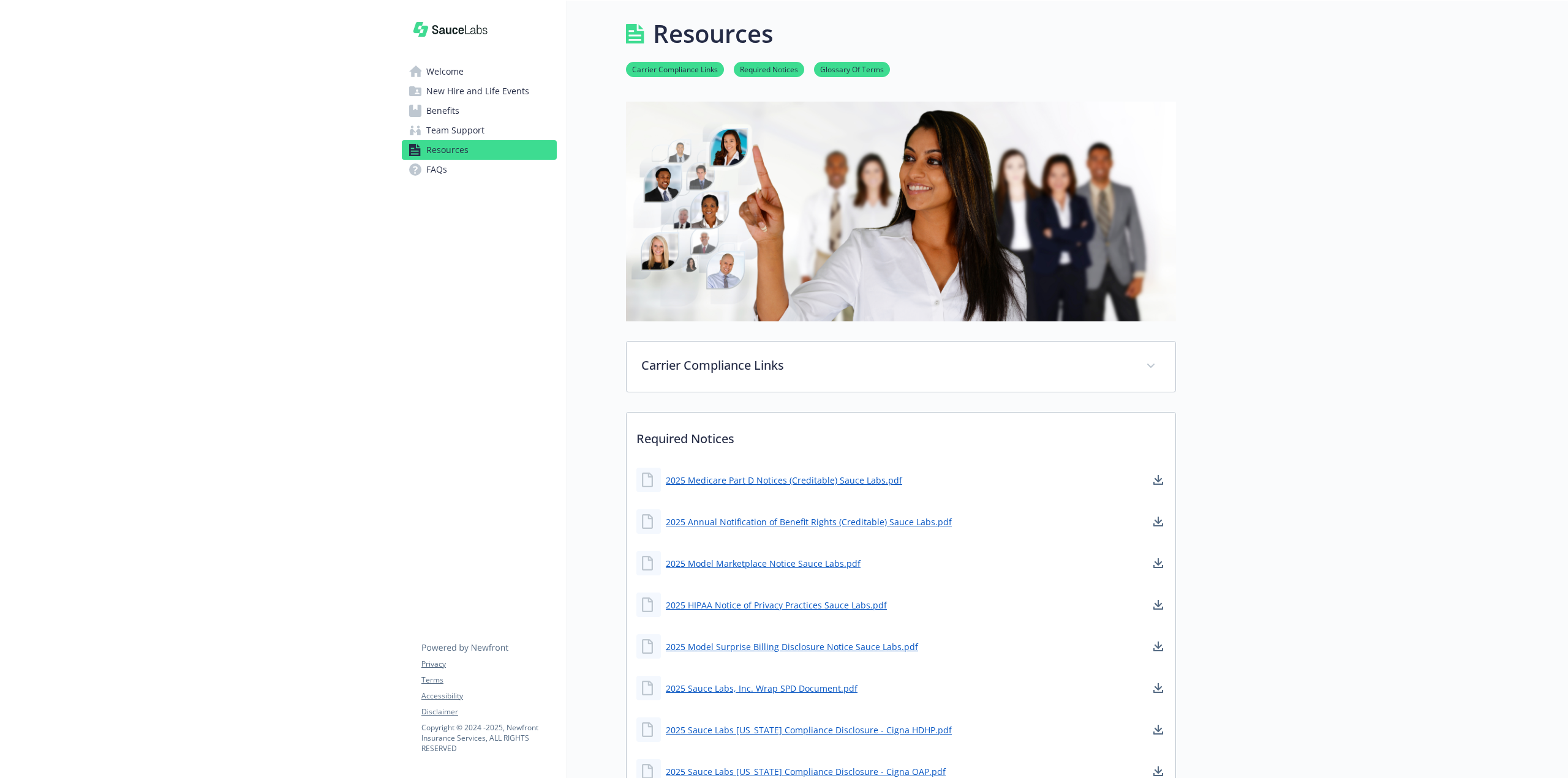
click at [458, 128] on span "Team Support" at bounding box center [455, 130] width 58 height 20
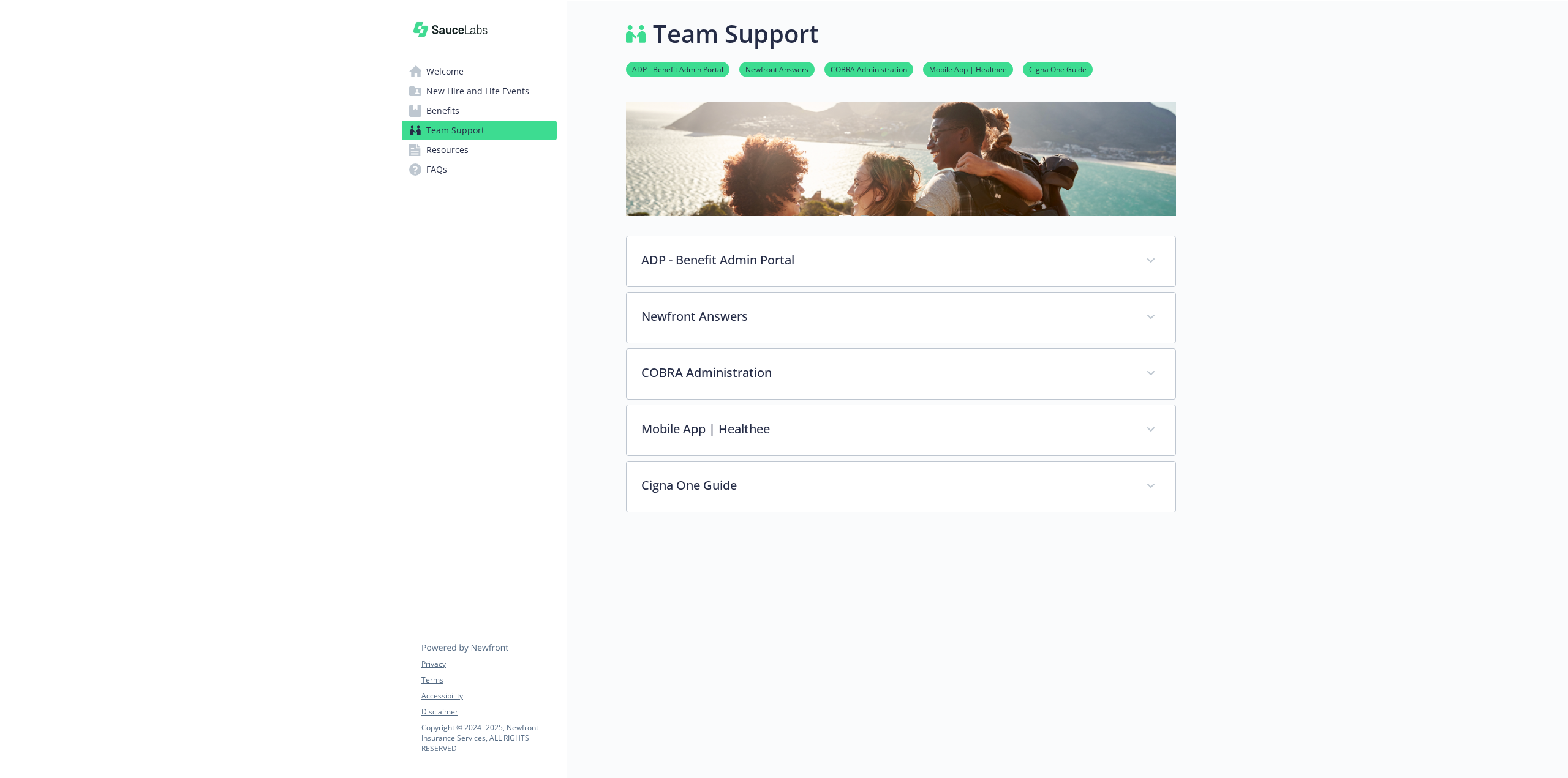
click at [458, 151] on span "Resources" at bounding box center [447, 149] width 42 height 20
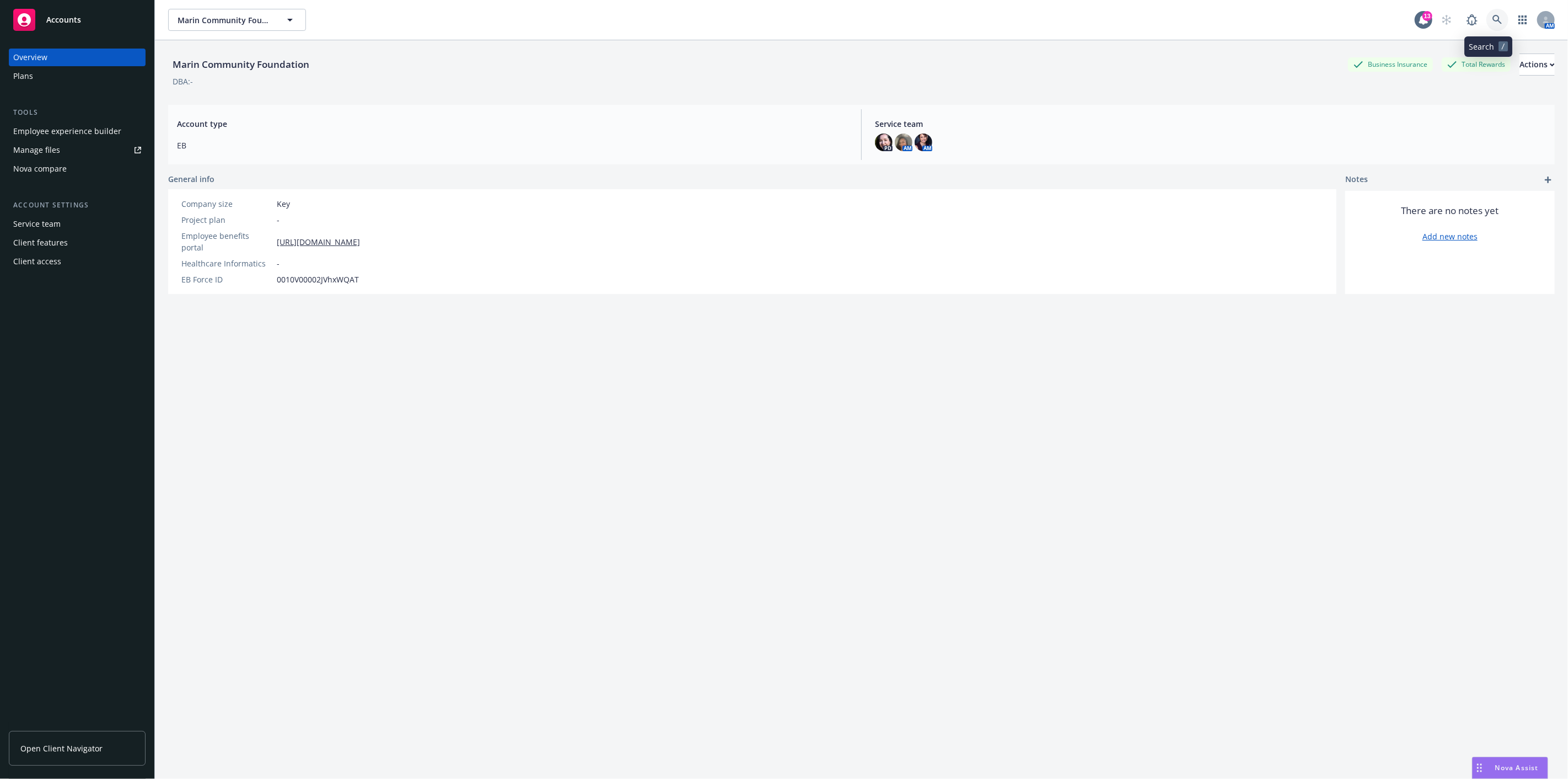
click at [1493, 22] on icon at bounding box center [1497, 19] width 10 height 10
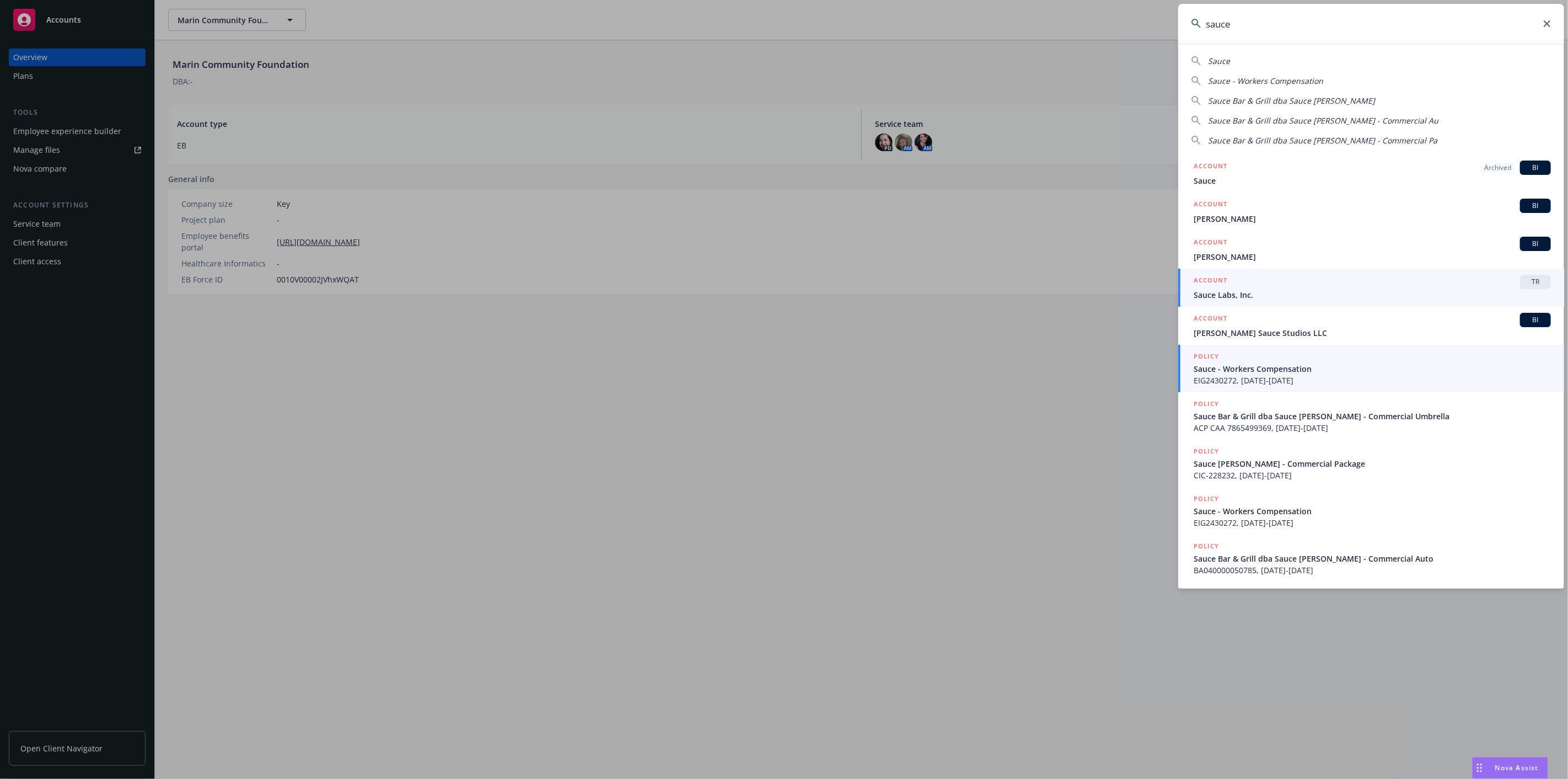
type input "sauce"
click at [1237, 281] on div "ACCOUNT TR" at bounding box center [1372, 282] width 357 height 15
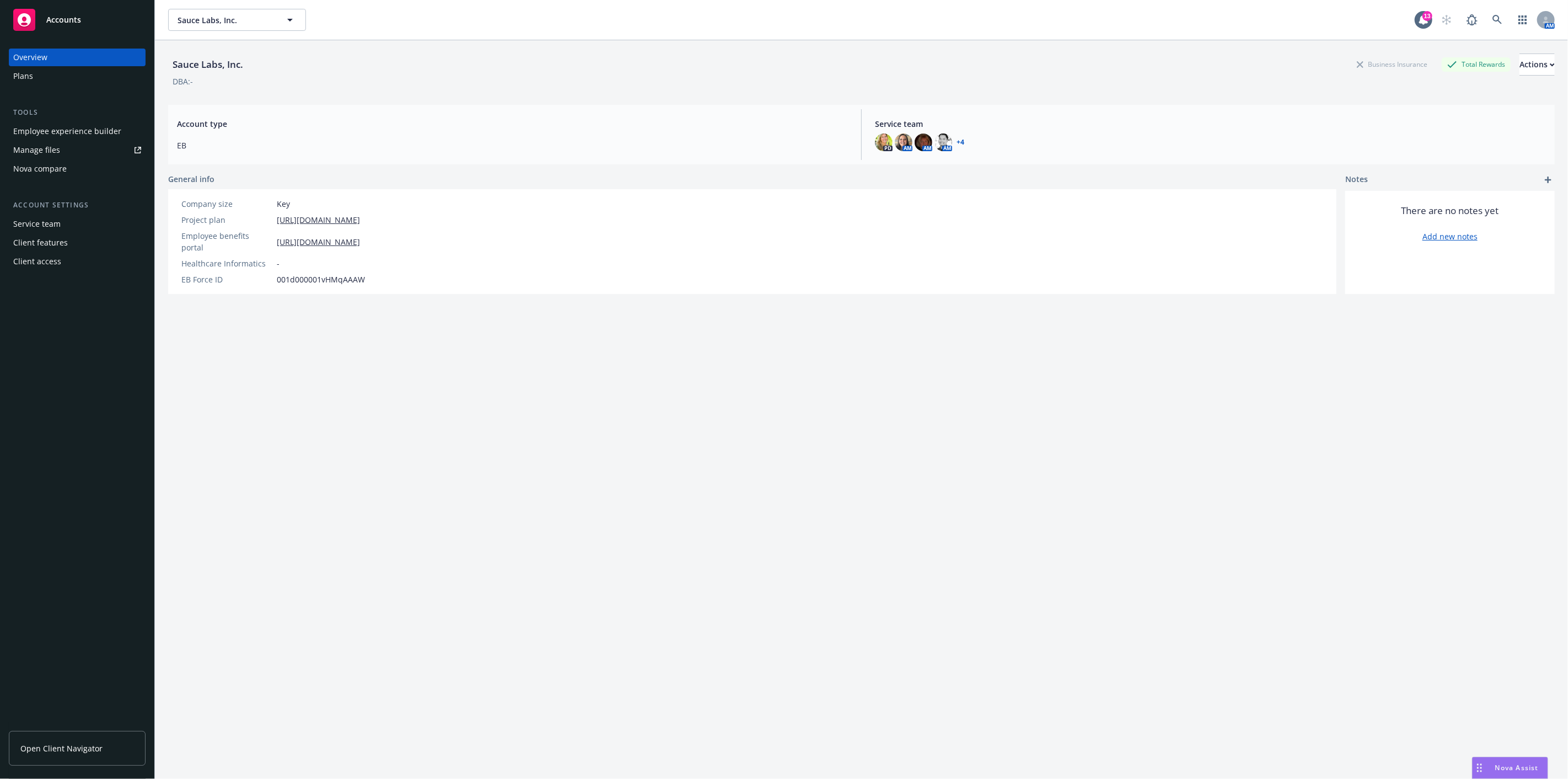
click at [79, 130] on div "Employee experience builder" at bounding box center [68, 131] width 108 height 18
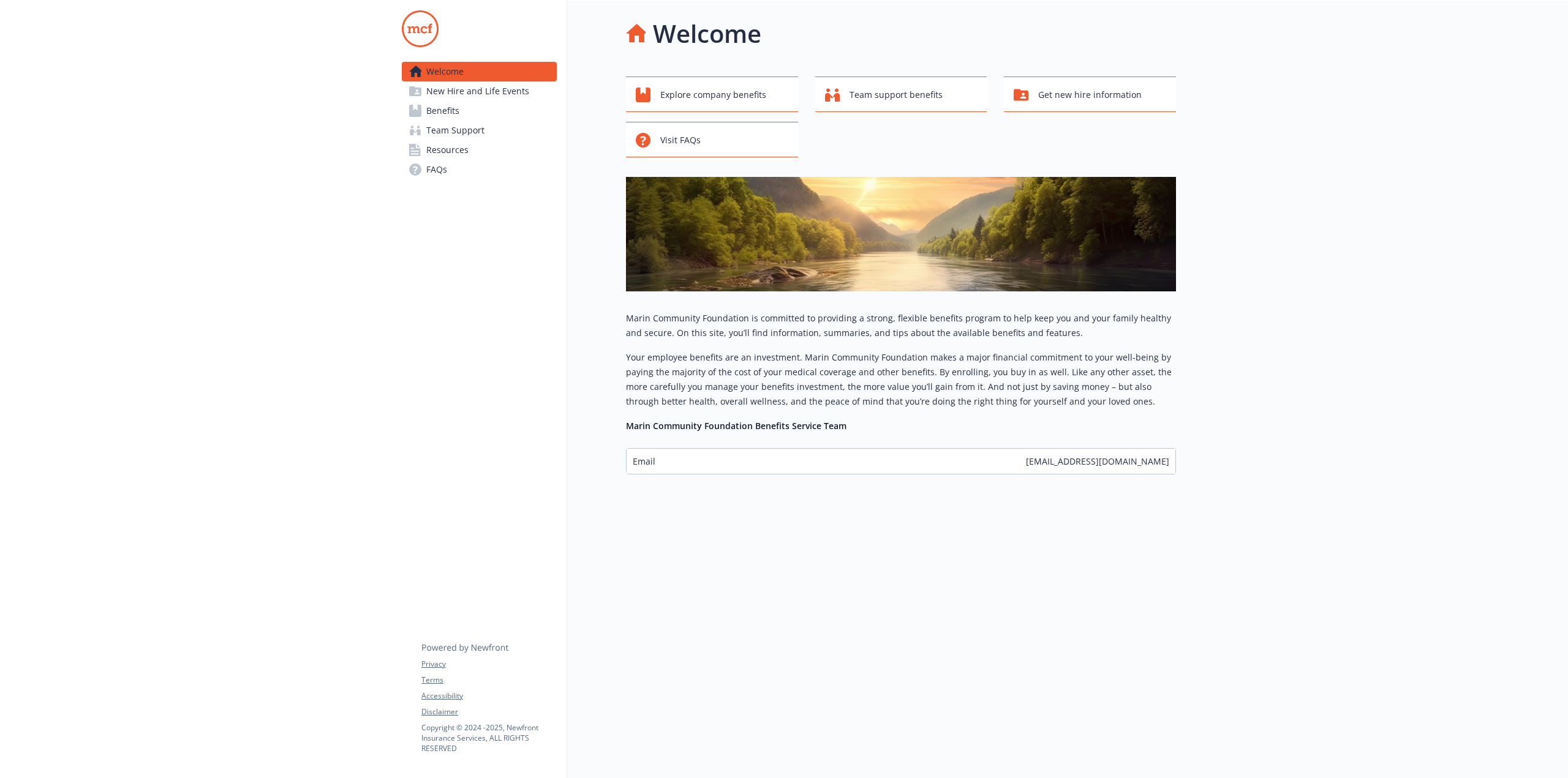
click at [471, 147] on link "Resources" at bounding box center [479, 149] width 155 height 20
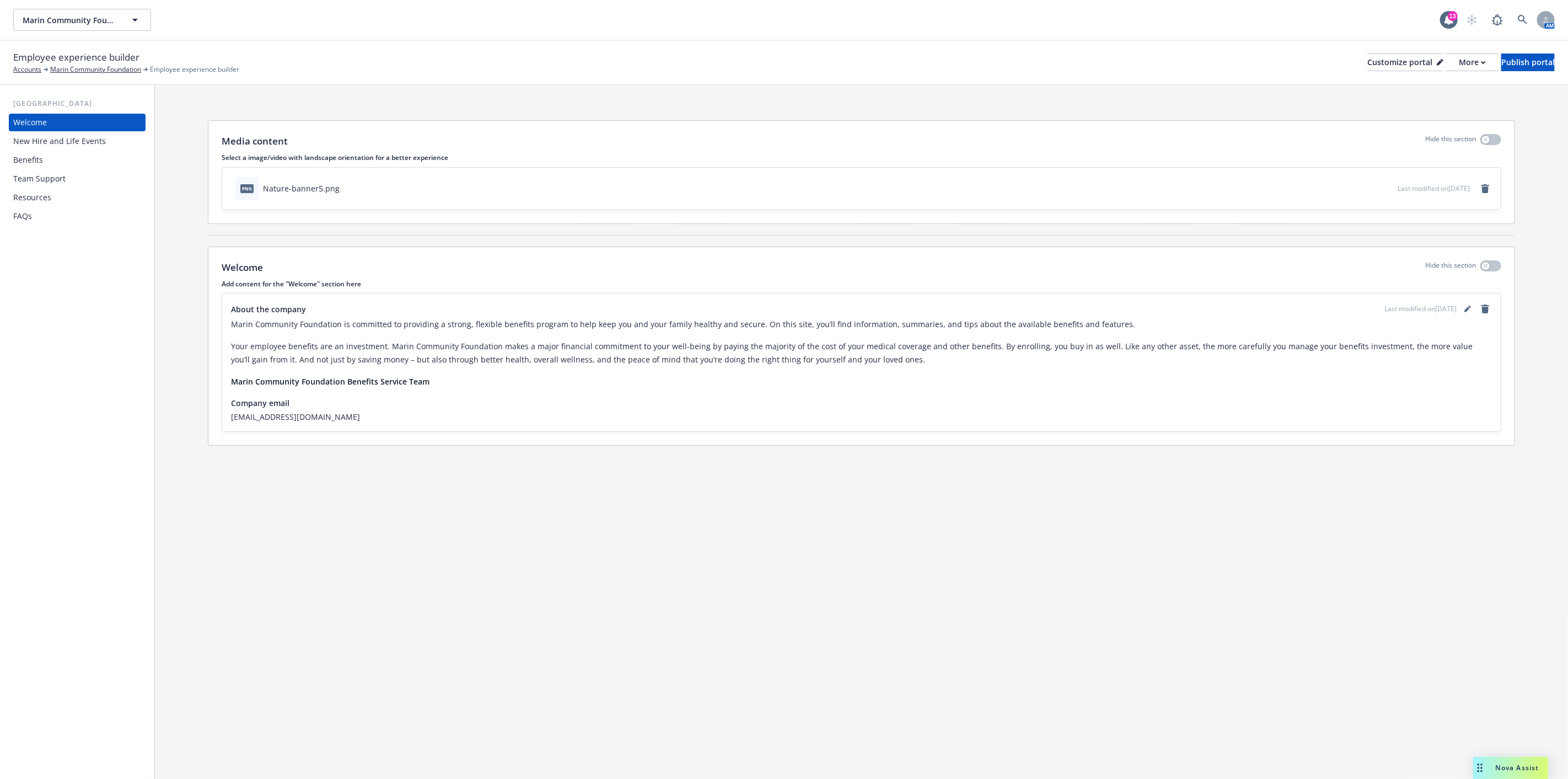
click at [59, 190] on div "Resources" at bounding box center [77, 197] width 128 height 18
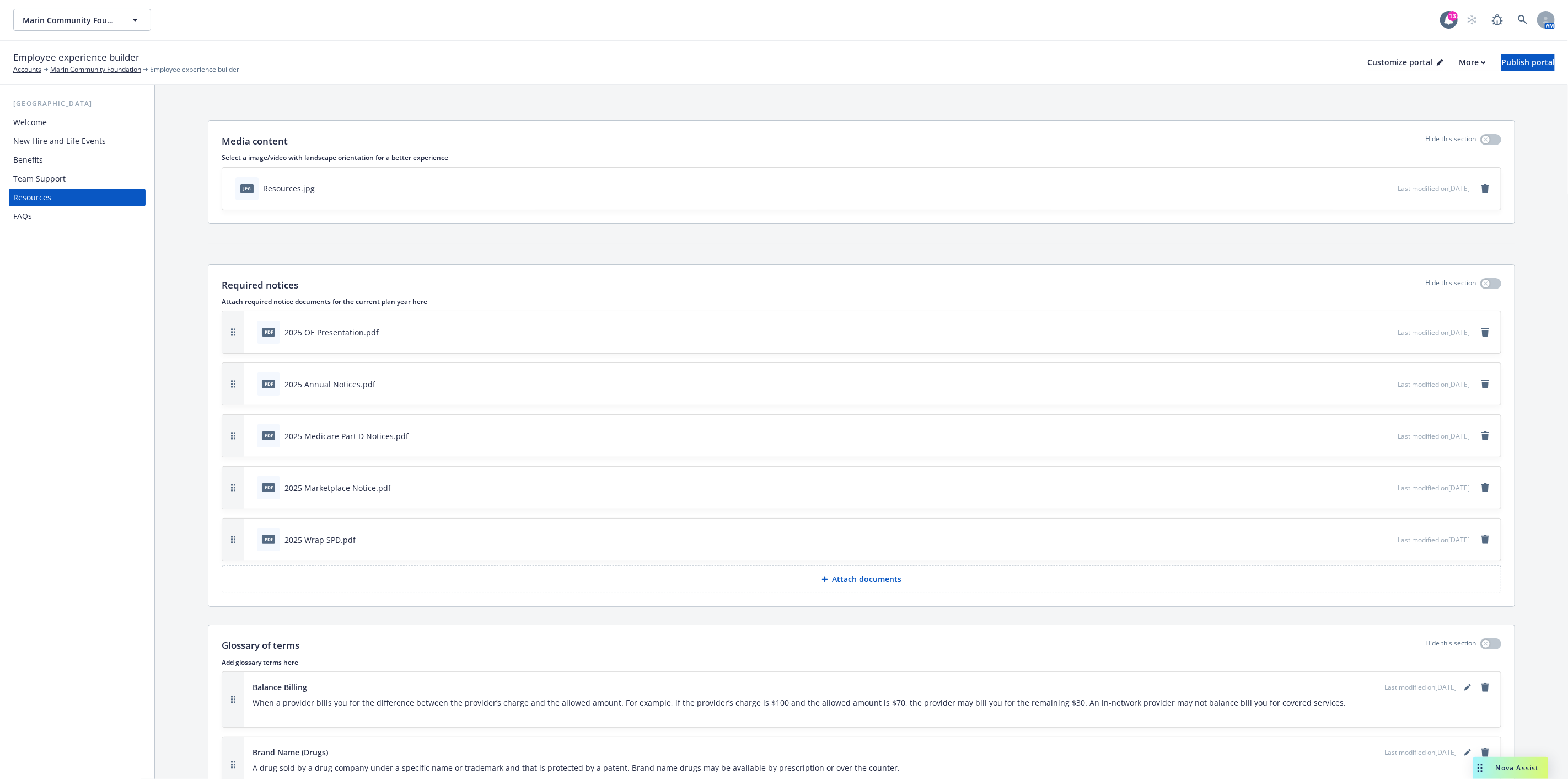
click at [643, 202] on div "jpg Resources.jpg Last modified on [DATE]" at bounding box center [861, 188] width 1278 height 42
click at [682, 183] on div "jpg Resources.jpg" at bounding box center [814, 189] width 1167 height 24
click at [1350, 183] on button at bounding box center [1353, 188] width 7 height 12
click at [1349, 186] on icon "button" at bounding box center [1351, 188] width 5 height 5
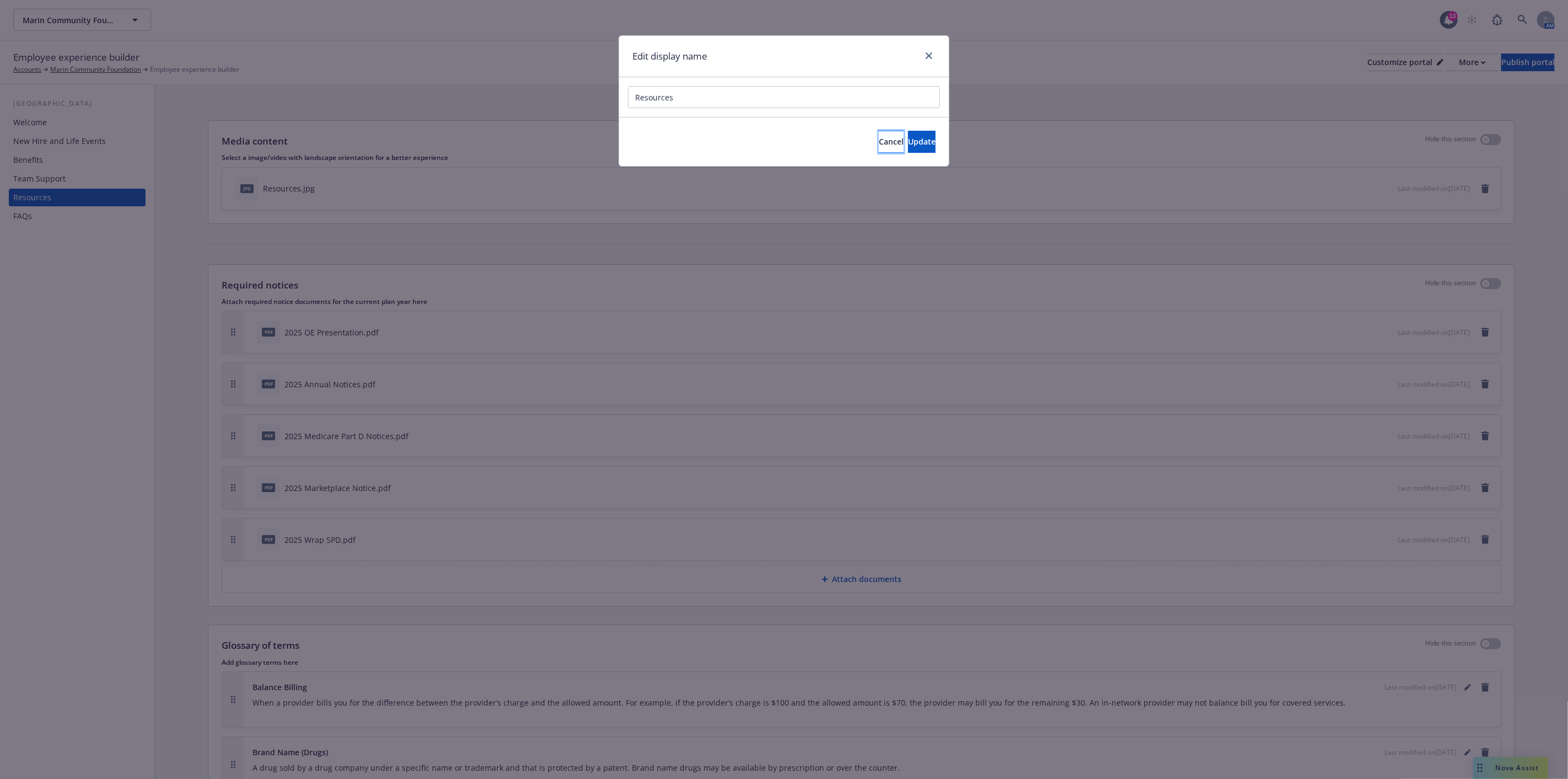
click at [879, 137] on button "Cancel" at bounding box center [891, 142] width 25 height 22
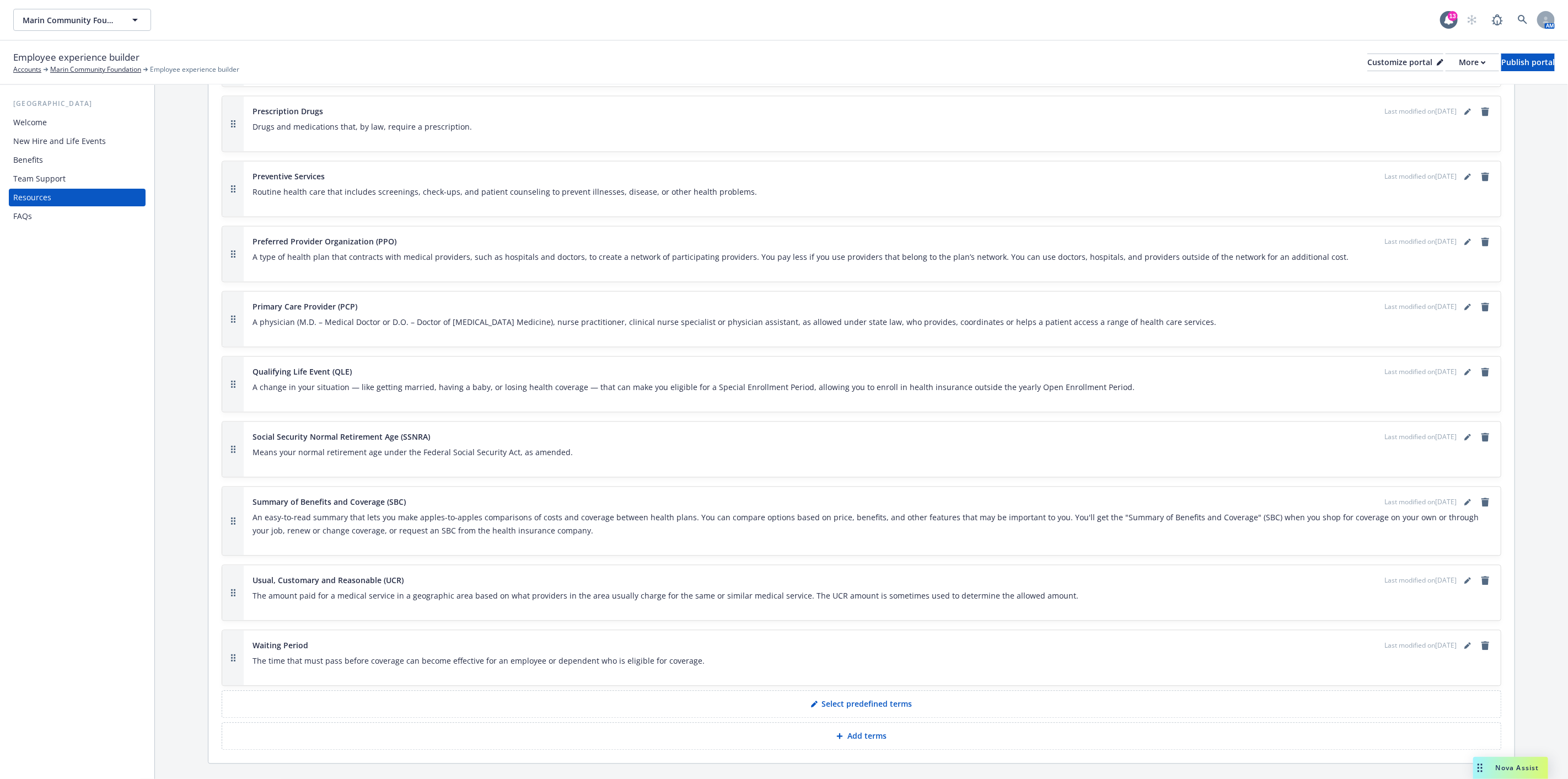
scroll to position [1853, 0]
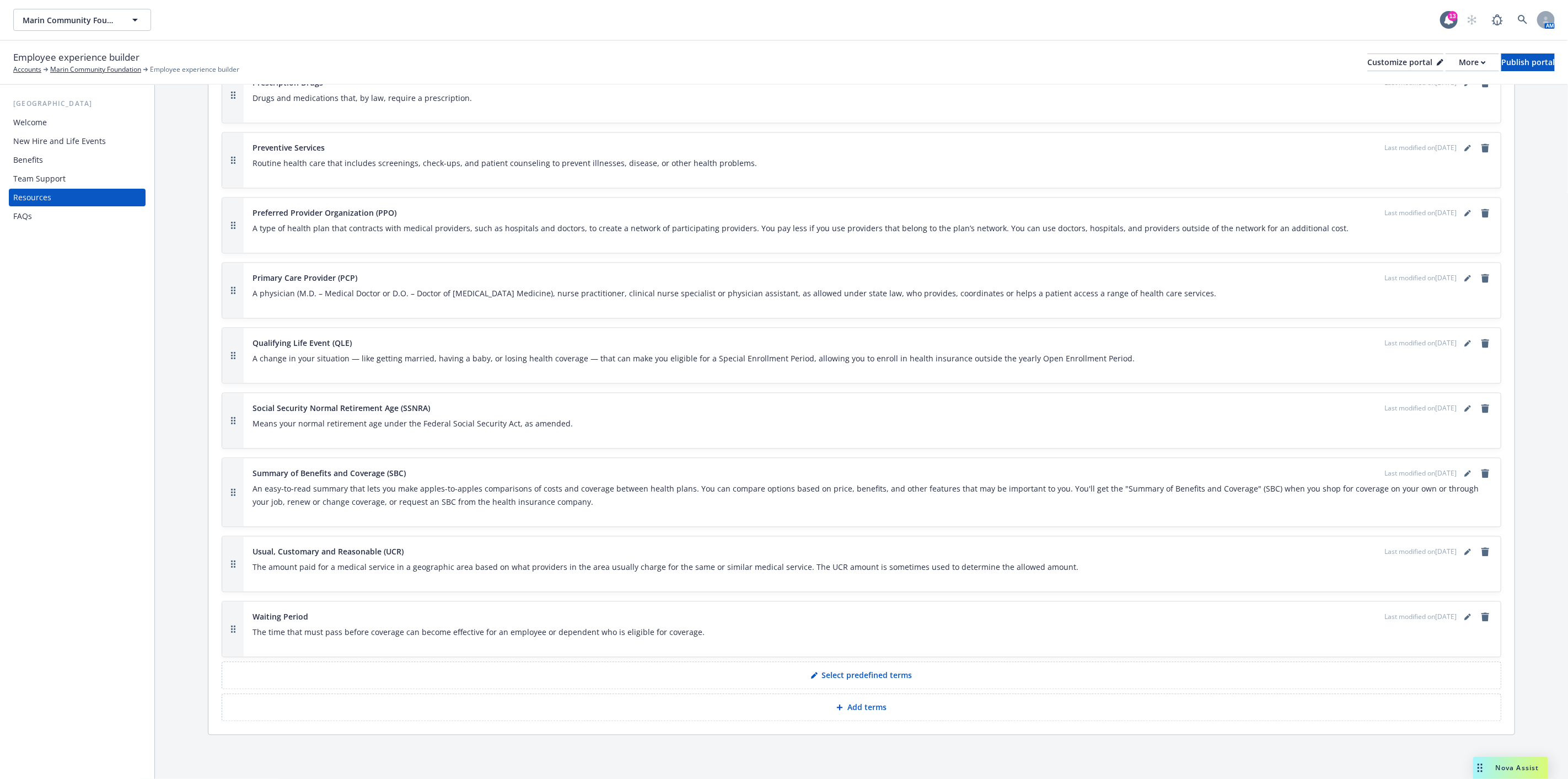
click at [74, 177] on div "Team Support" at bounding box center [77, 178] width 128 height 18
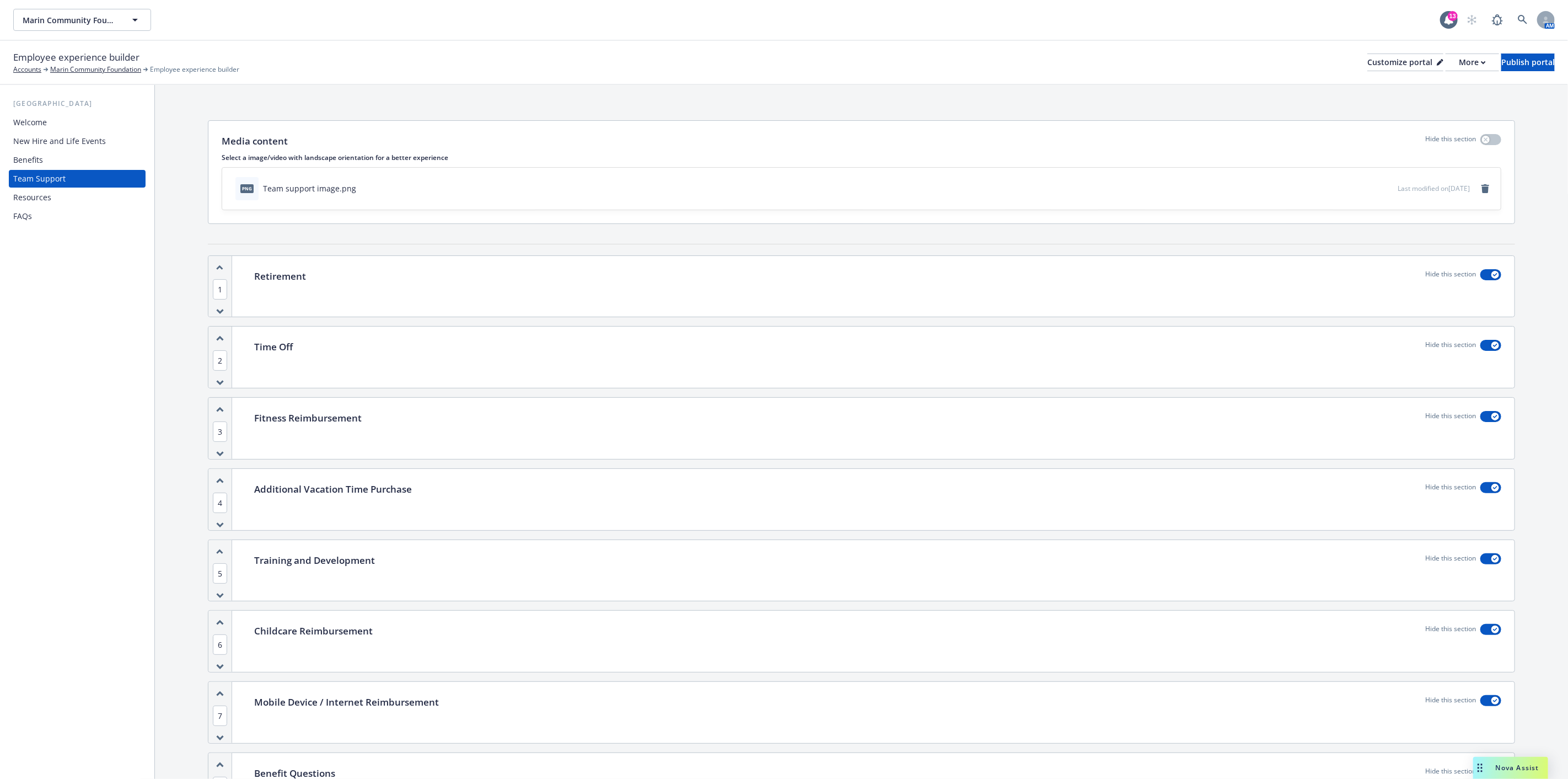
click at [67, 192] on div "Resources" at bounding box center [77, 197] width 128 height 18
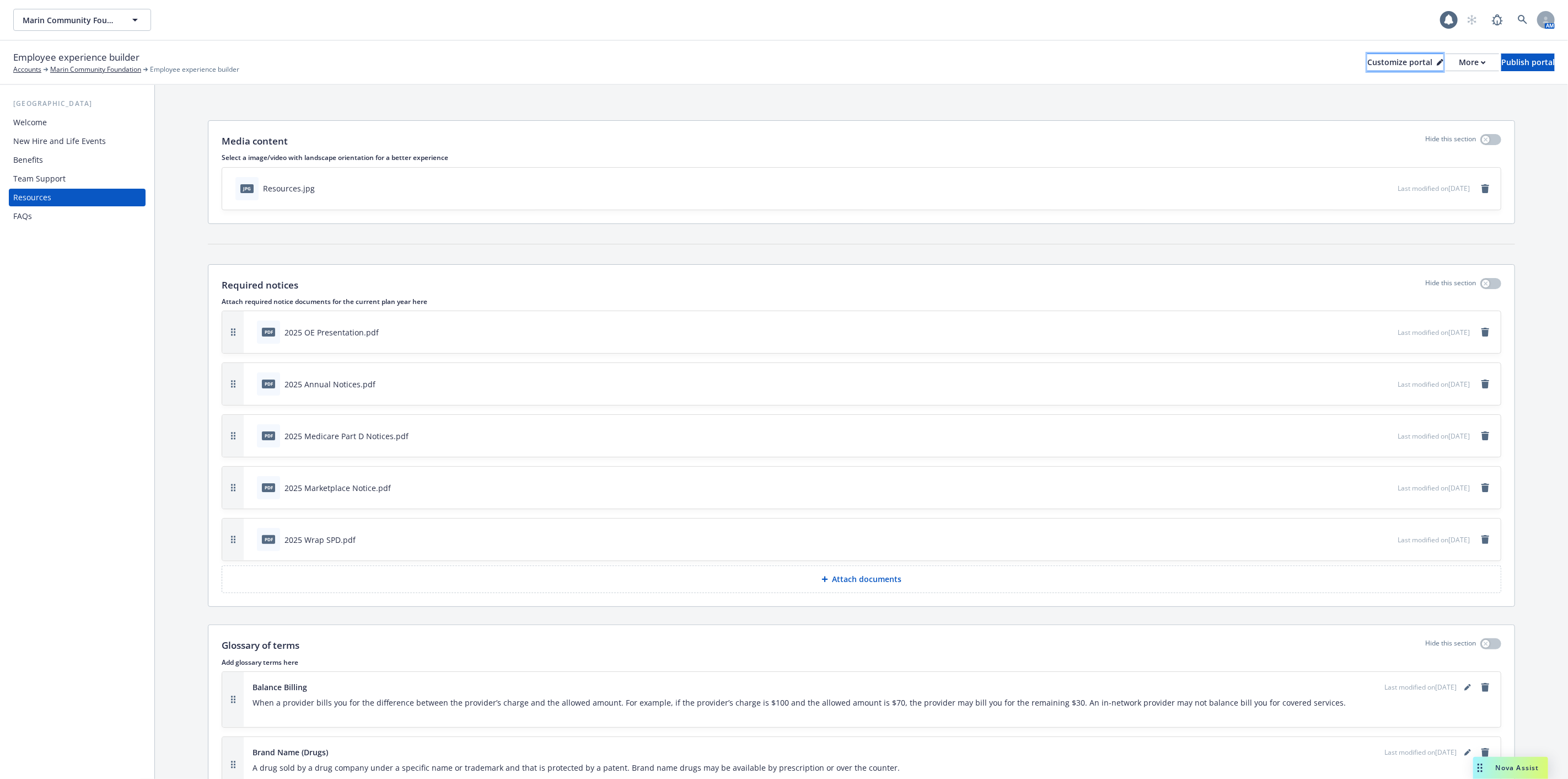
click at [1367, 63] on div "Customize portal" at bounding box center [1405, 62] width 76 height 16
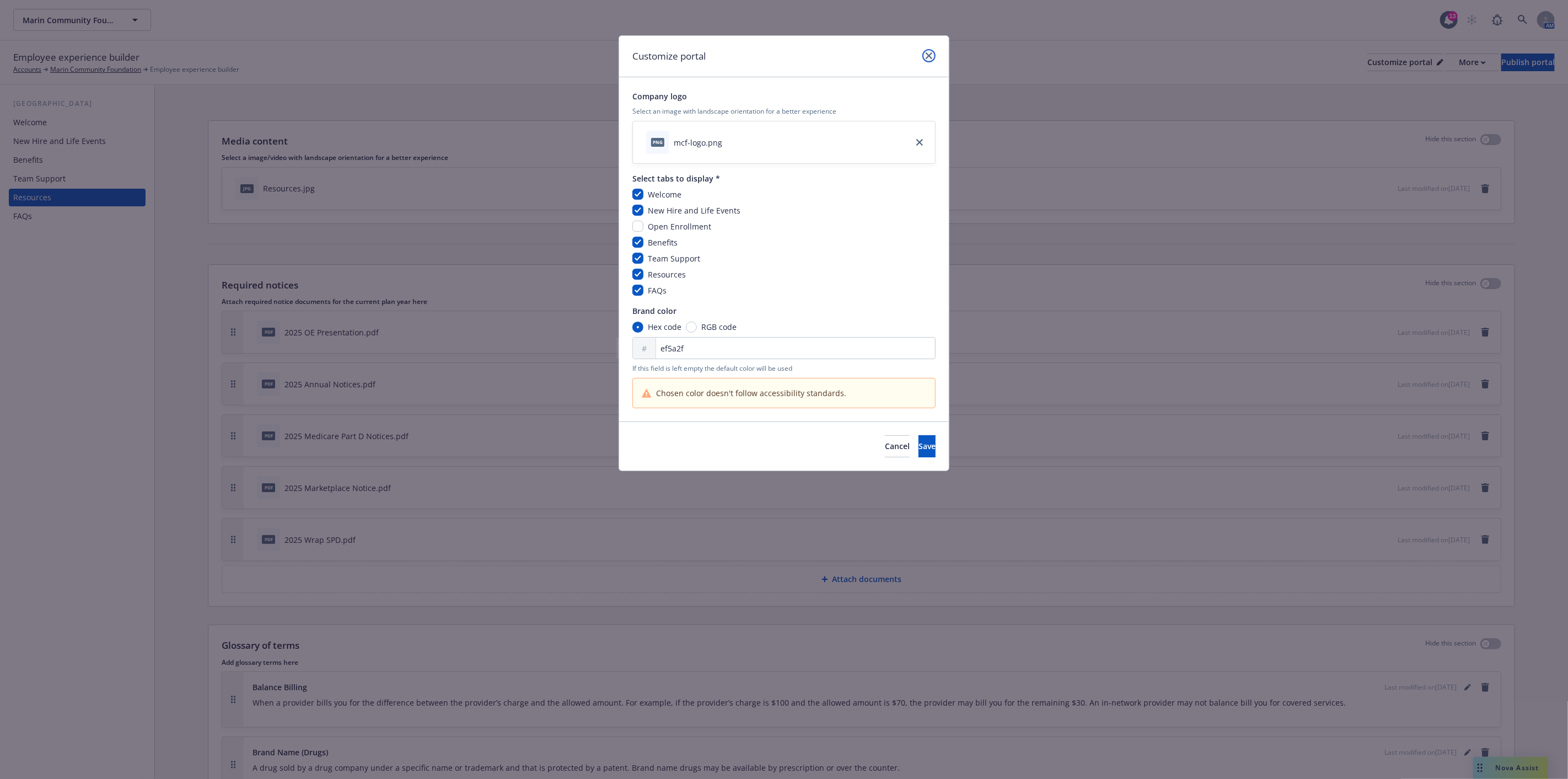
click at [927, 51] on link "close" at bounding box center [929, 56] width 13 height 13
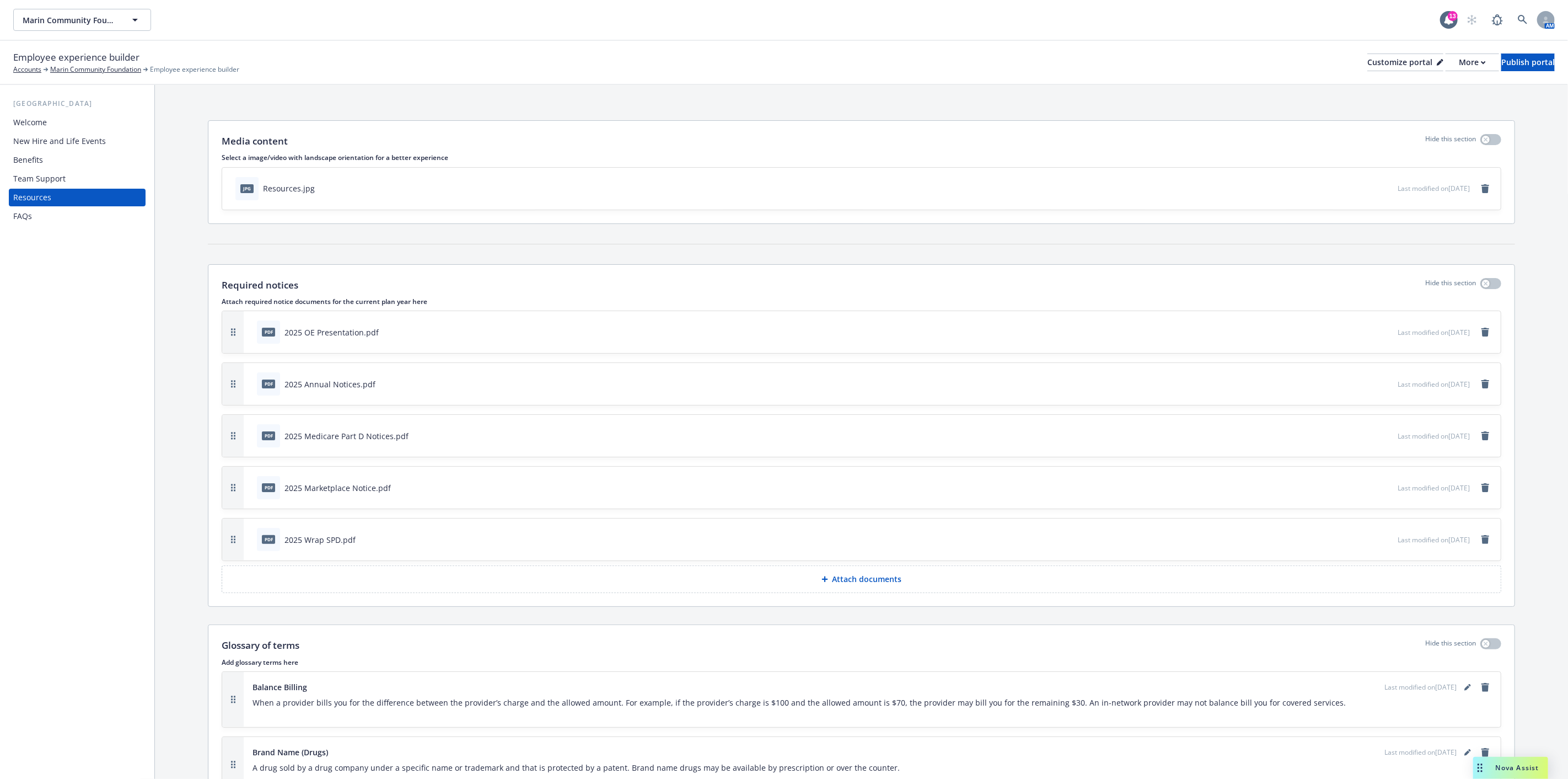
click at [768, 61] on div "Employee experience builder Accounts Marin Community Foundation Employee experi…" at bounding box center [784, 62] width 1542 height 24
click at [1459, 65] on div "More" at bounding box center [1472, 62] width 27 height 16
click at [574, 80] on div "Employee experience builder Accounts Marin Community Foundation Employee experi…" at bounding box center [784, 63] width 1568 height 44
